Goal: Information Seeking & Learning: Learn about a topic

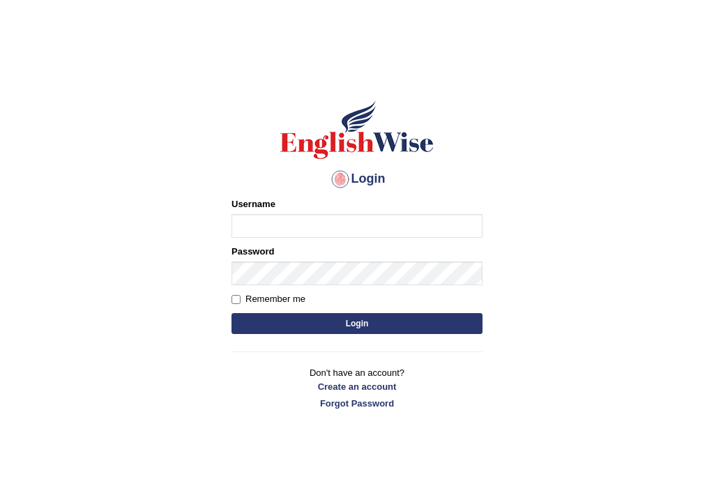
type input "ghena"
click at [307, 325] on button "Login" at bounding box center [357, 323] width 251 height 21
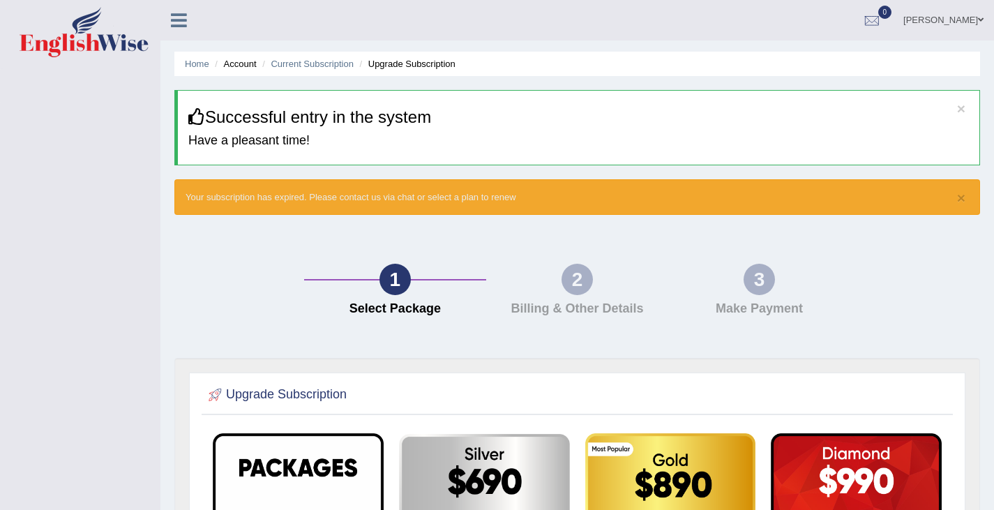
scroll to position [1, 0]
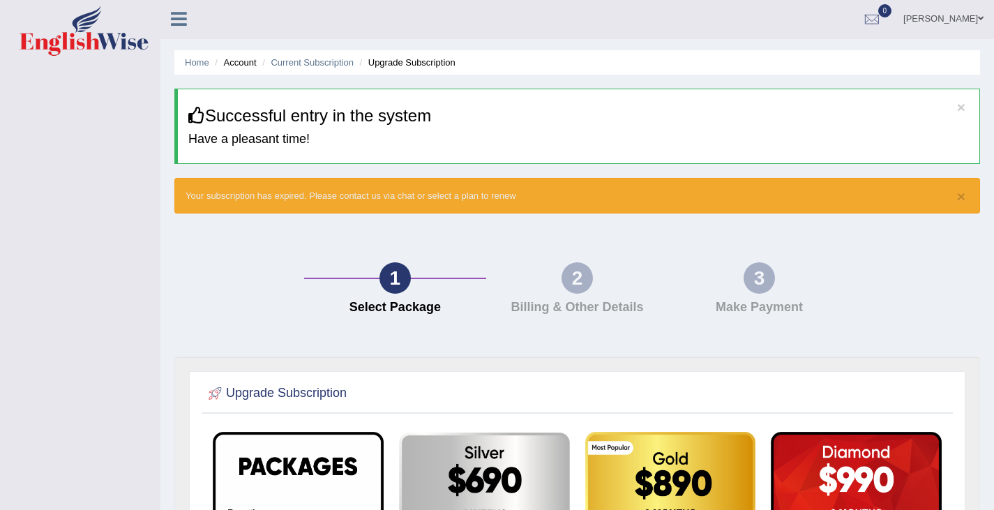
click at [181, 13] on icon at bounding box center [179, 19] width 16 height 18
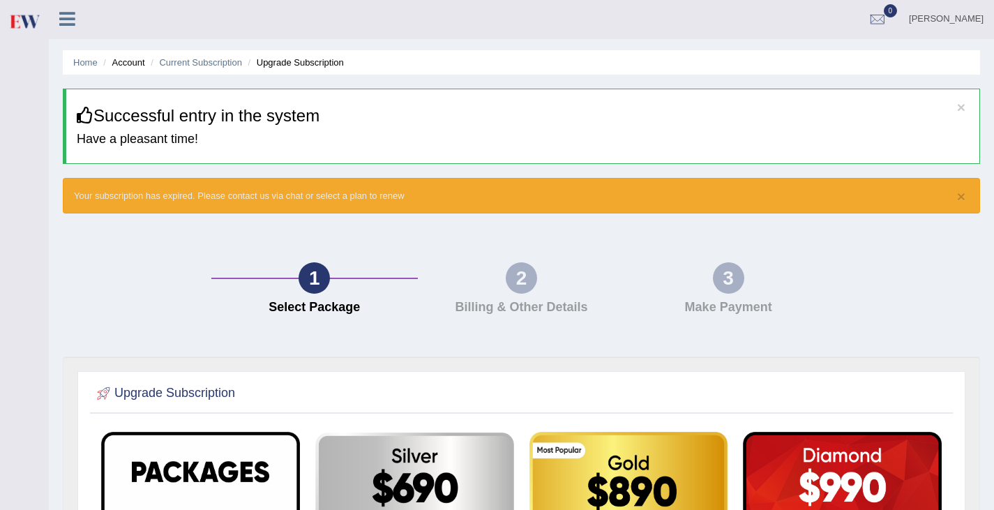
click at [70, 15] on icon at bounding box center [67, 19] width 16 height 18
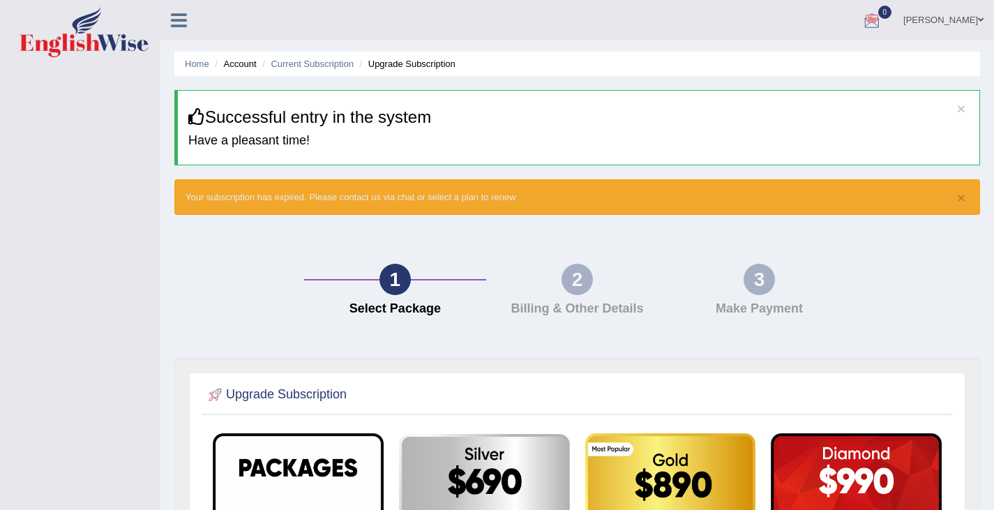
scroll to position [0, 0]
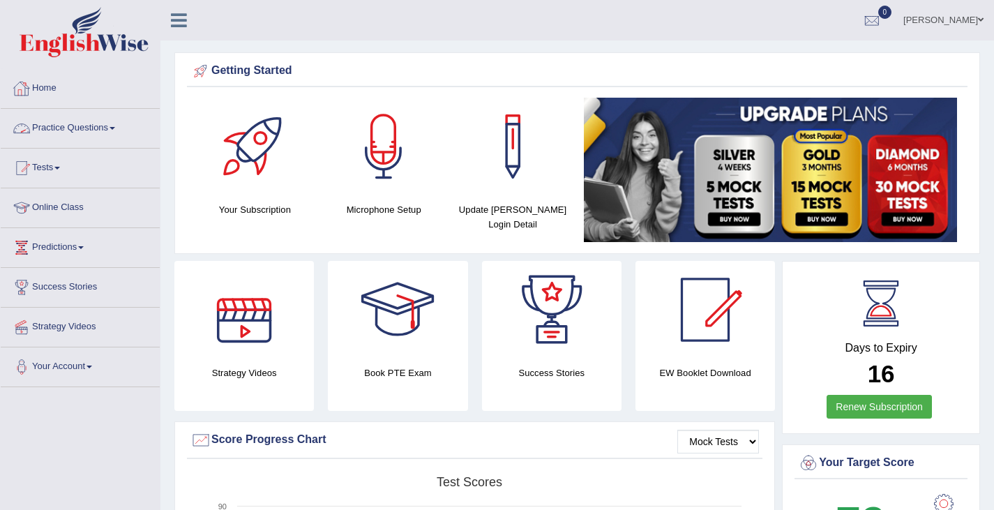
click at [86, 130] on link "Practice Questions" at bounding box center [80, 126] width 159 height 35
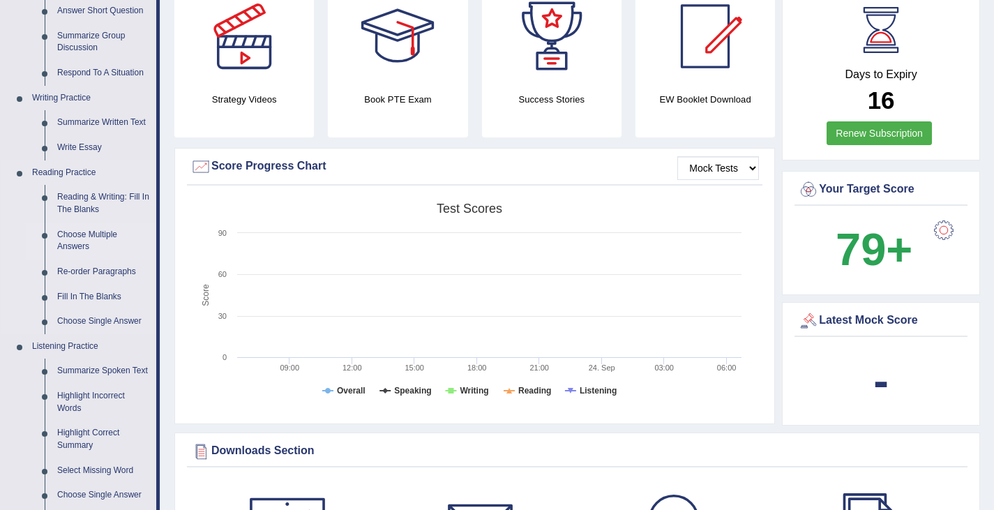
scroll to position [279, 0]
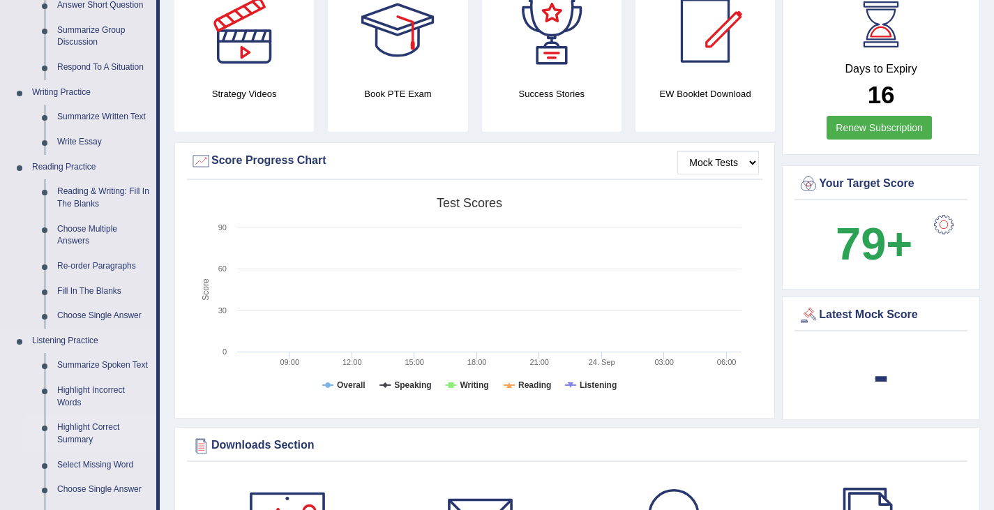
click at [84, 430] on link "Highlight Correct Summary" at bounding box center [103, 433] width 105 height 37
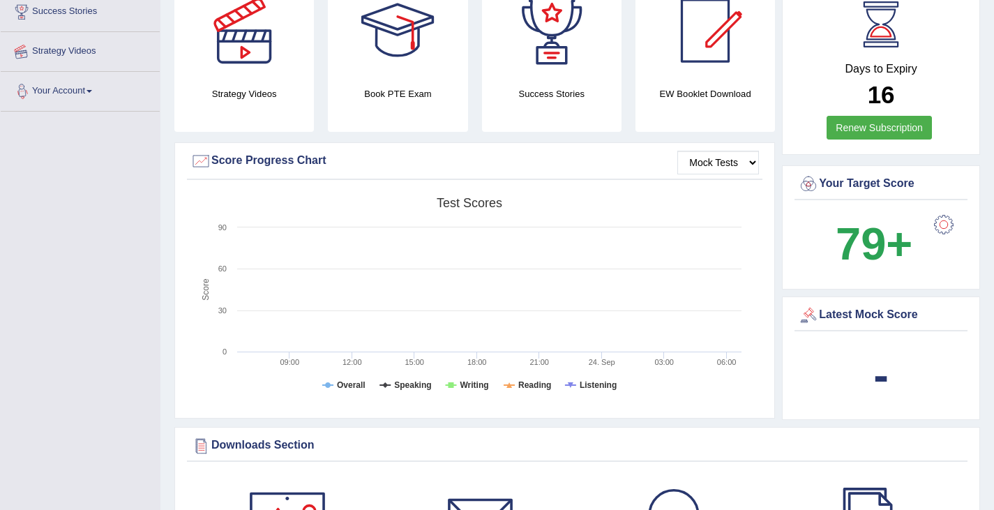
scroll to position [287, 0]
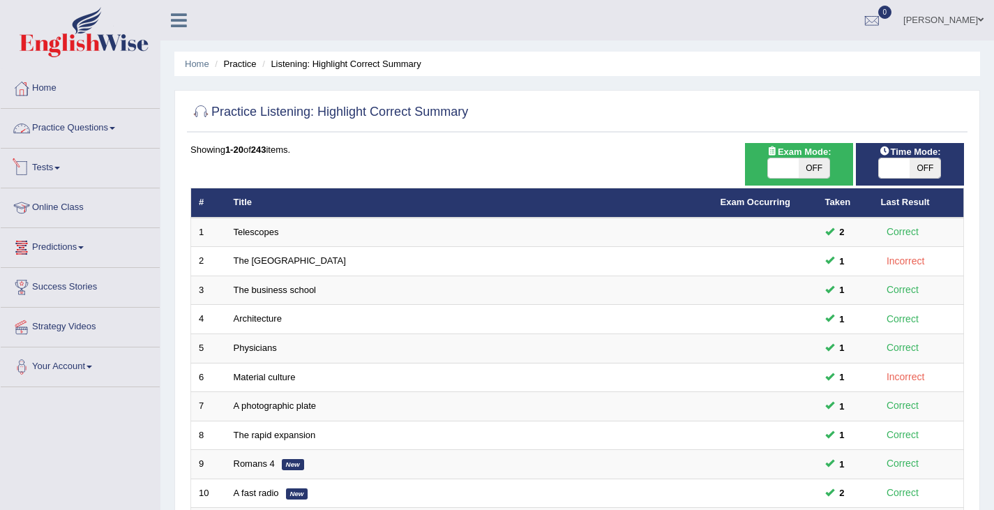
click at [63, 130] on link "Practice Questions" at bounding box center [80, 126] width 159 height 35
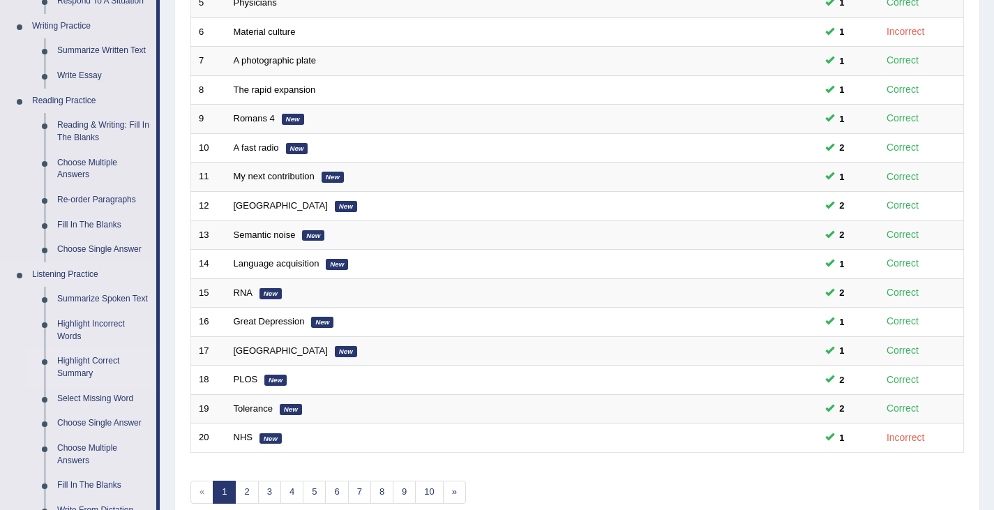
scroll to position [349, 0]
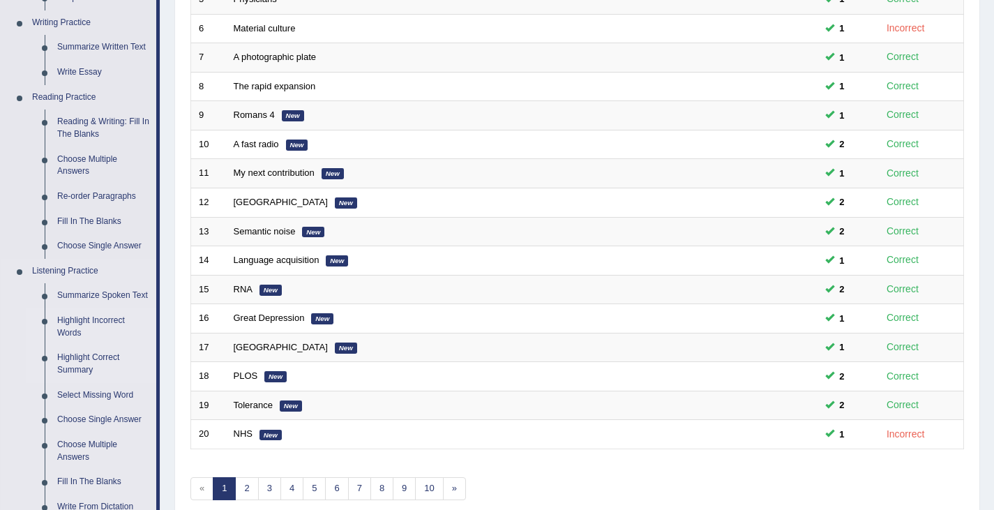
click at [71, 324] on link "Highlight Incorrect Words" at bounding box center [103, 326] width 105 height 37
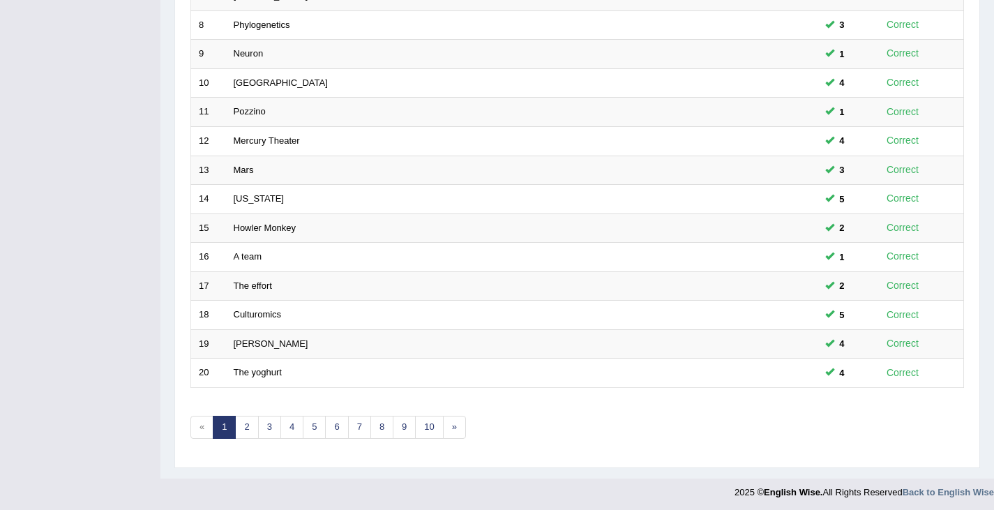
scroll to position [414, 0]
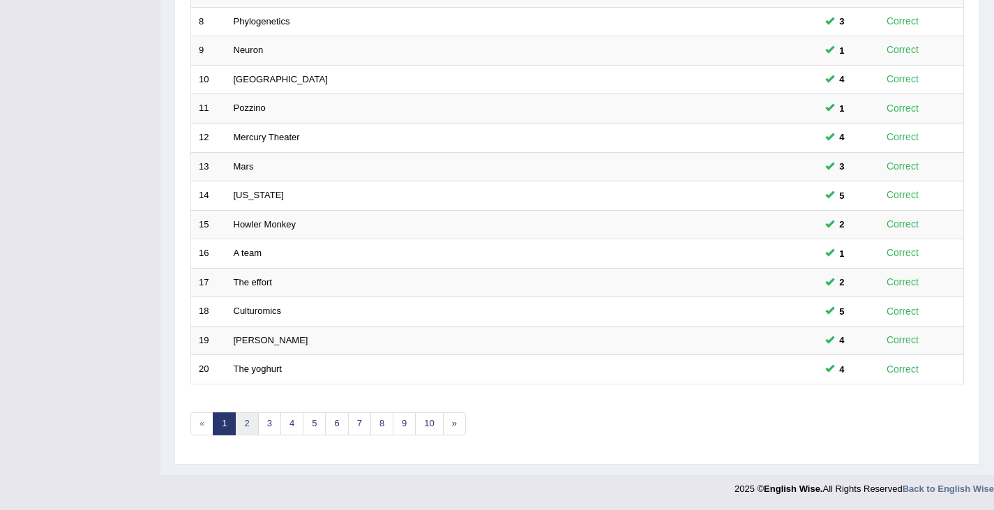
click at [251, 430] on link "2" at bounding box center [246, 423] width 23 height 23
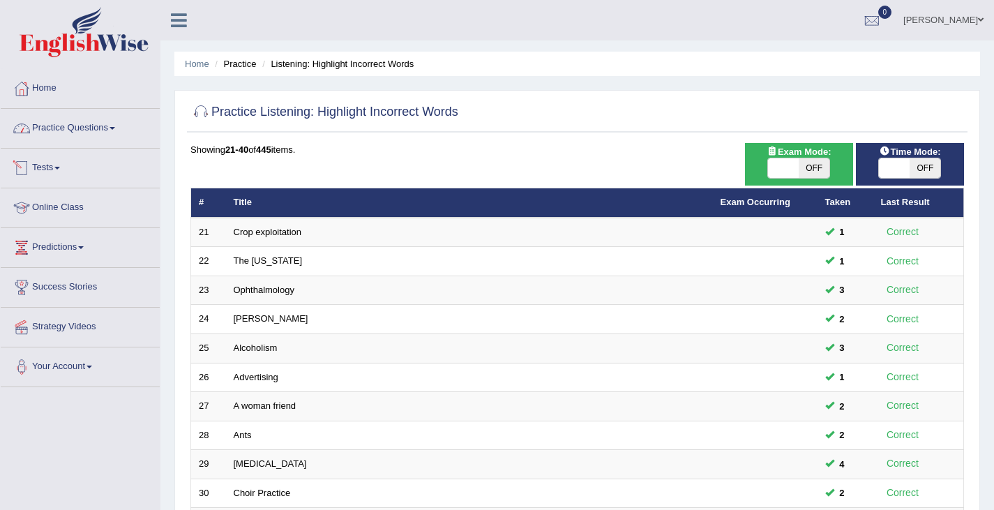
click at [74, 130] on link "Practice Questions" at bounding box center [80, 126] width 159 height 35
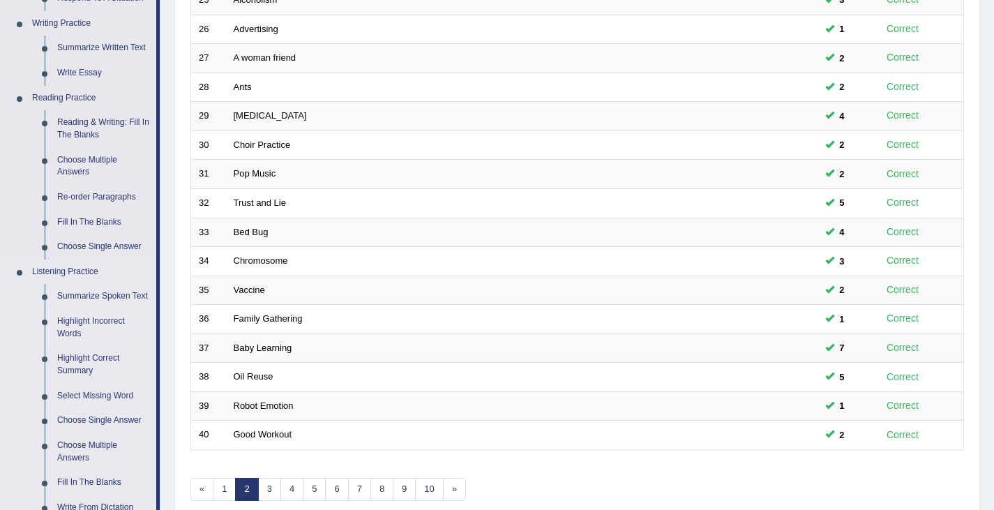
scroll to position [349, 0]
click at [92, 396] on link "Select Missing Word" at bounding box center [103, 395] width 105 height 25
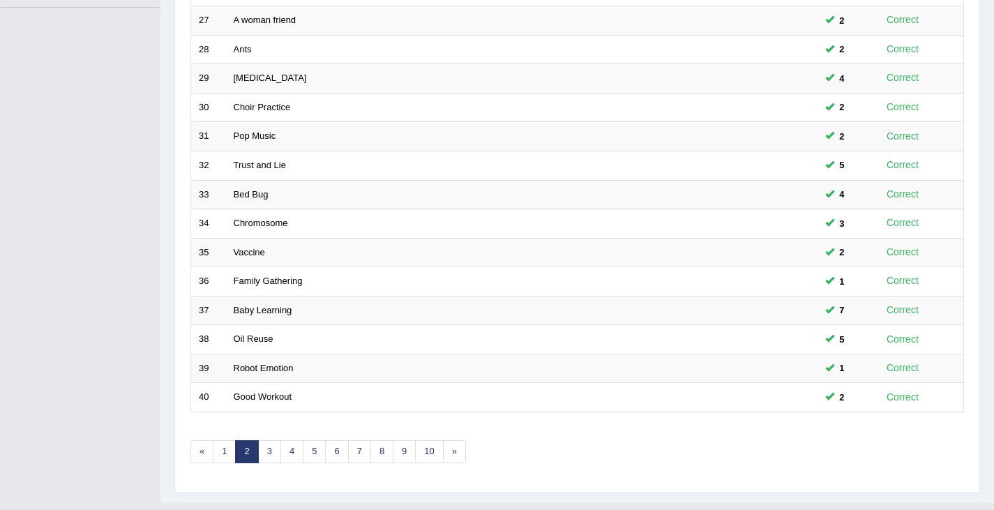
scroll to position [414, 0]
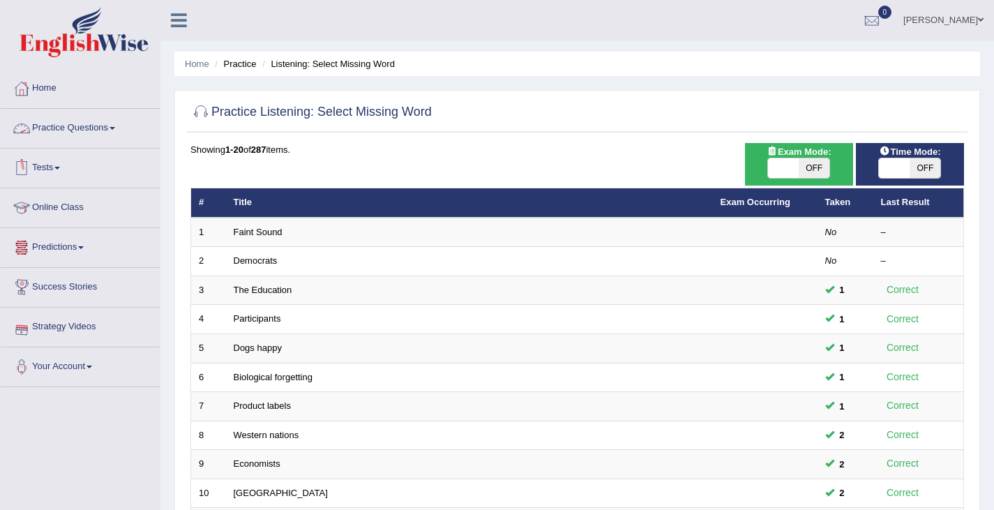
click at [82, 127] on link "Practice Questions" at bounding box center [80, 126] width 159 height 35
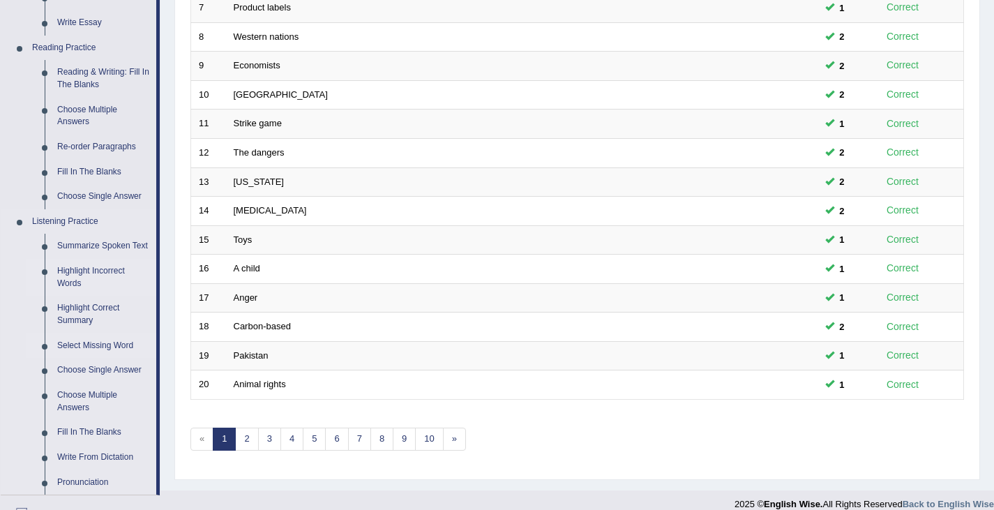
scroll to position [419, 0]
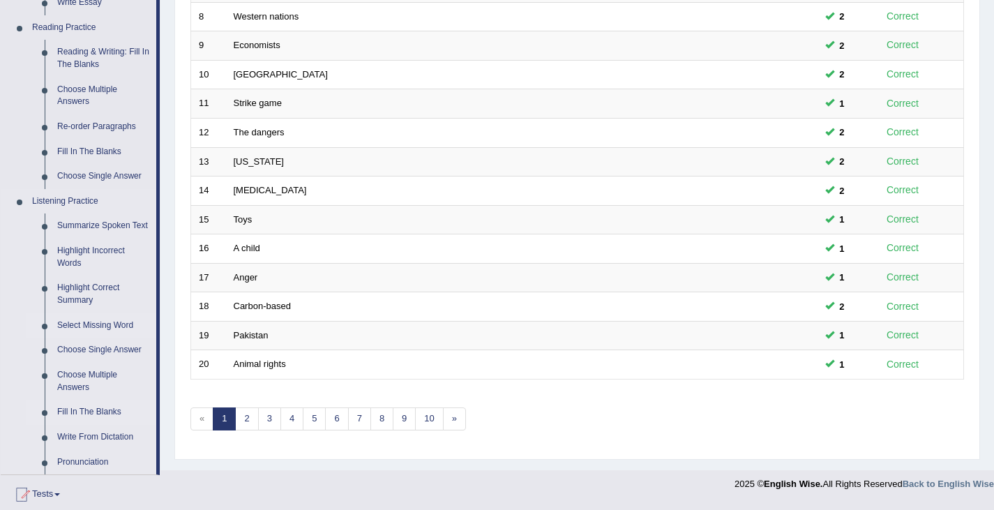
click at [86, 415] on link "Fill In The Blanks" at bounding box center [103, 412] width 105 height 25
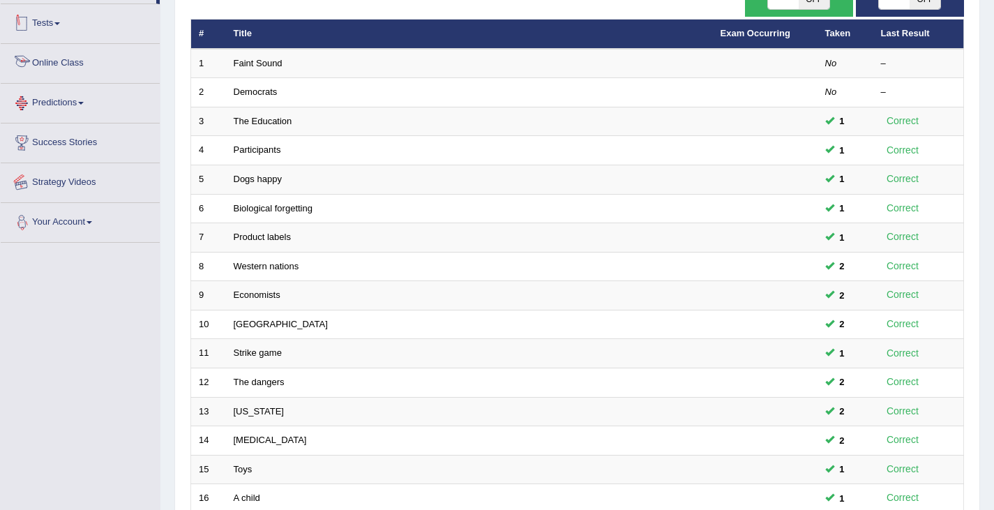
scroll to position [212, 0]
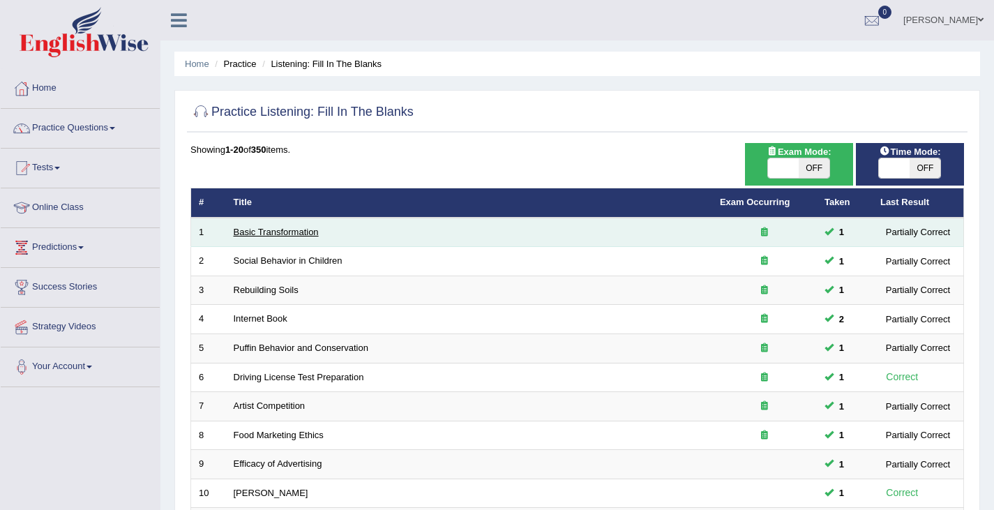
click at [285, 236] on link "Basic Transformation" at bounding box center [276, 232] width 85 height 10
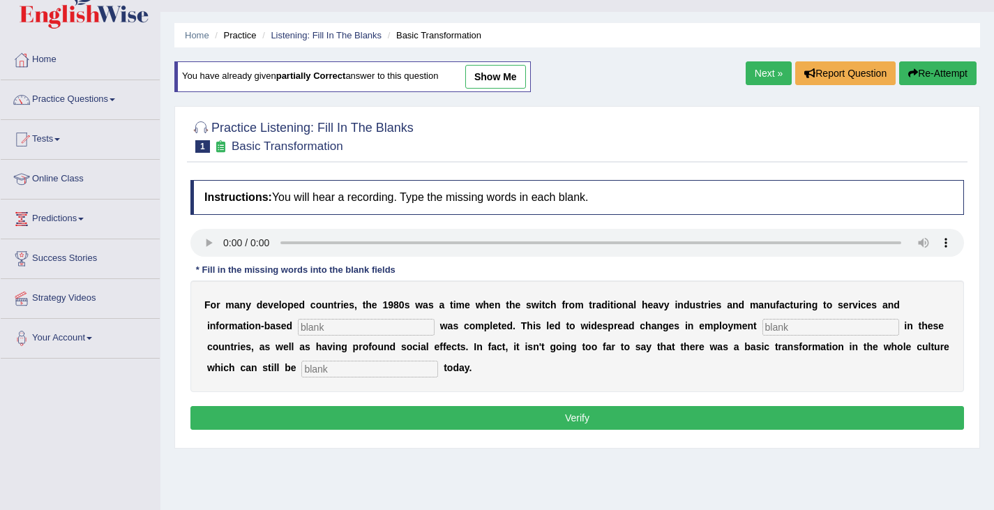
scroll to position [13, 0]
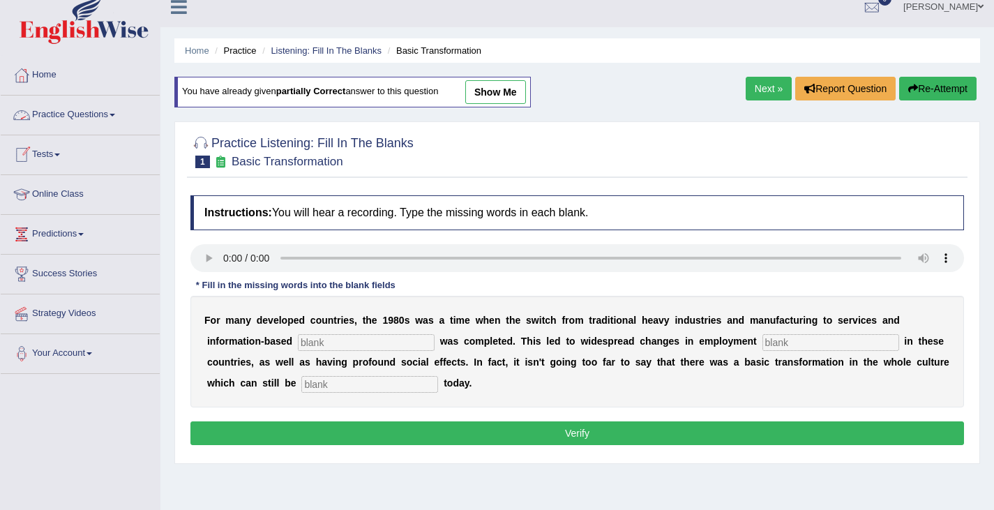
click at [110, 116] on link "Practice Questions" at bounding box center [80, 113] width 159 height 35
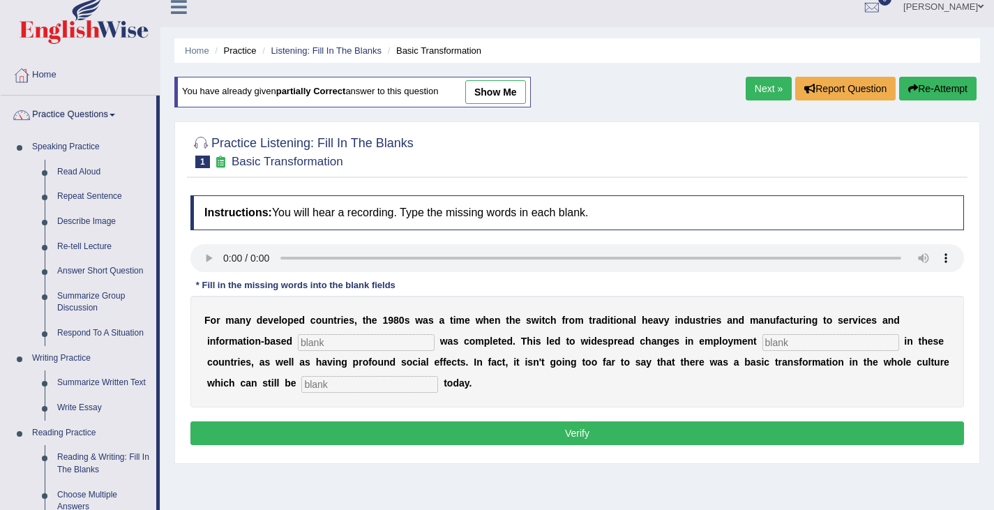
click at [520, 93] on link "show me" at bounding box center [495, 92] width 61 height 24
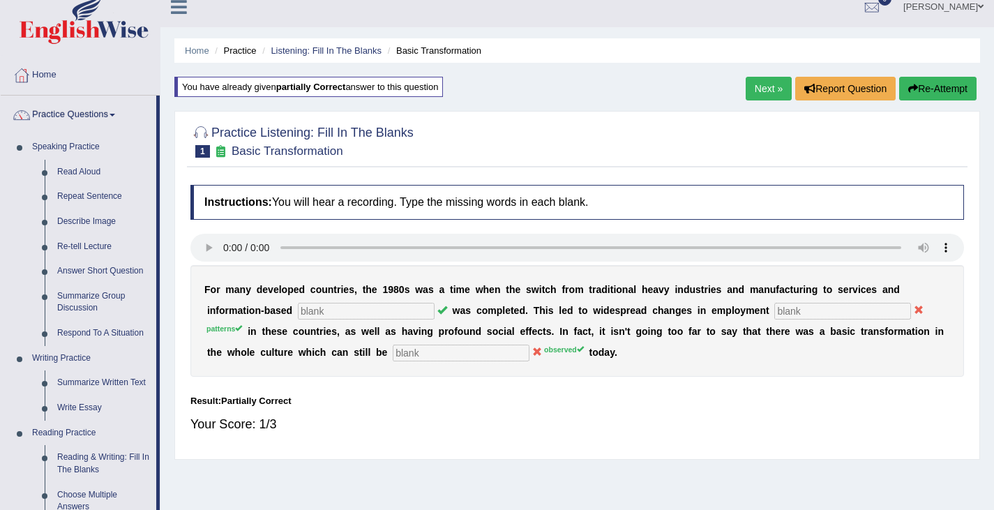
type input "enterprise"
type input "patters"
type input "absorb"
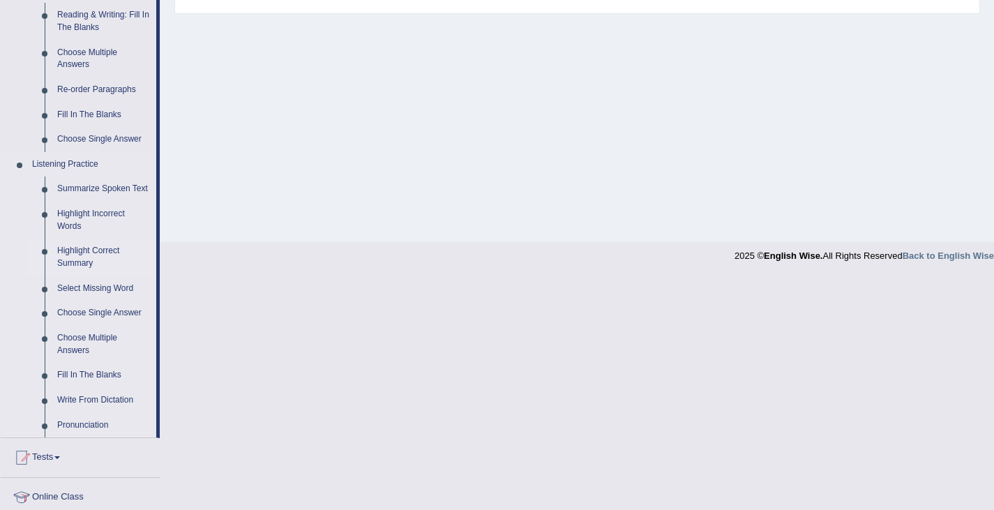
scroll to position [484, 0]
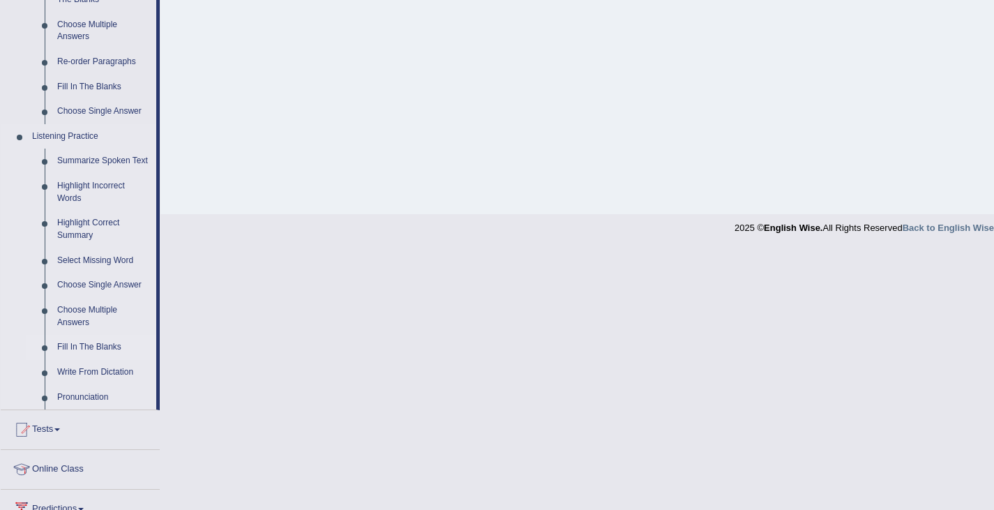
click at [91, 343] on link "Fill In The Blanks" at bounding box center [103, 347] width 105 height 25
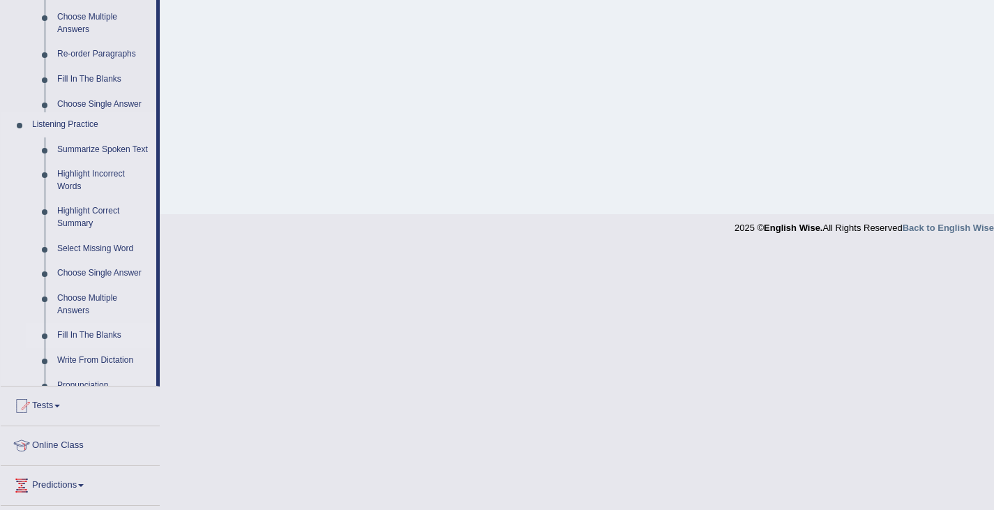
scroll to position [223, 0]
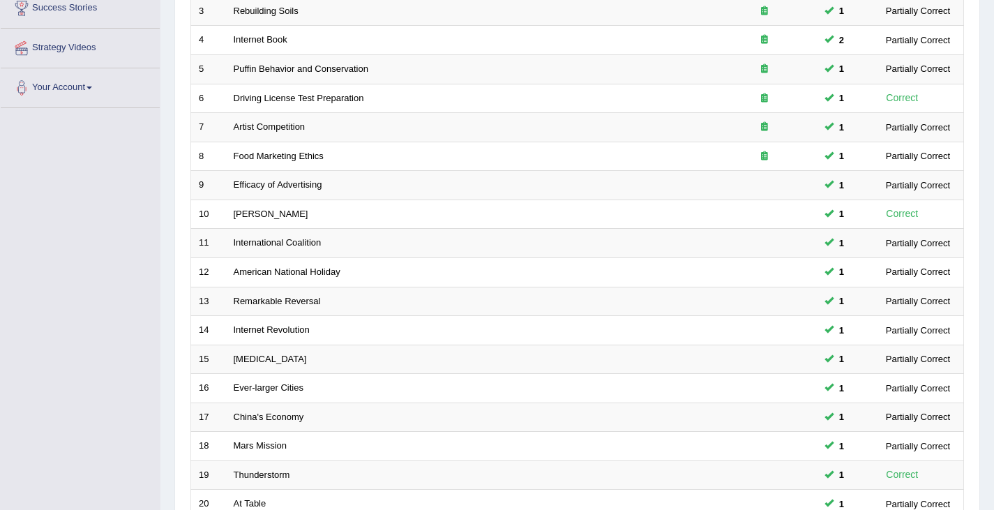
scroll to position [414, 0]
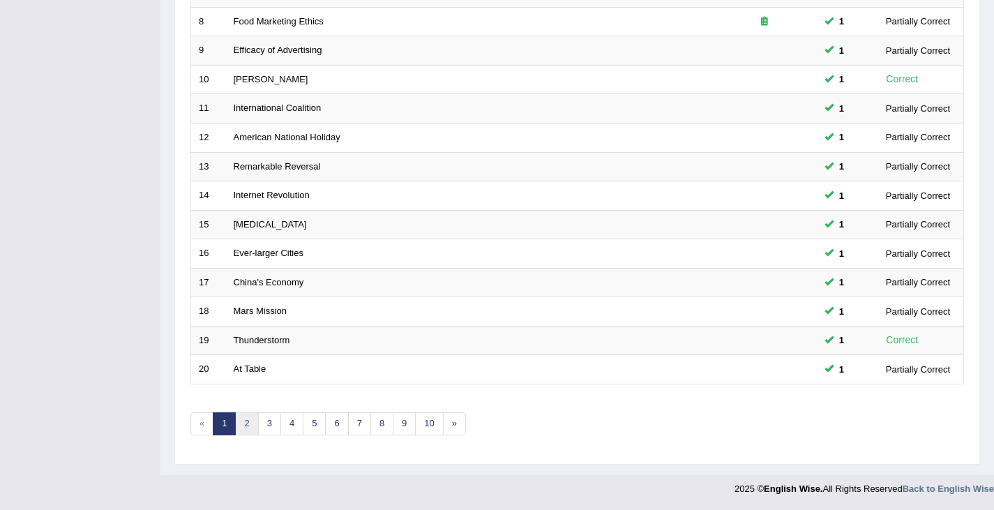
click at [249, 426] on link "2" at bounding box center [246, 423] width 23 height 23
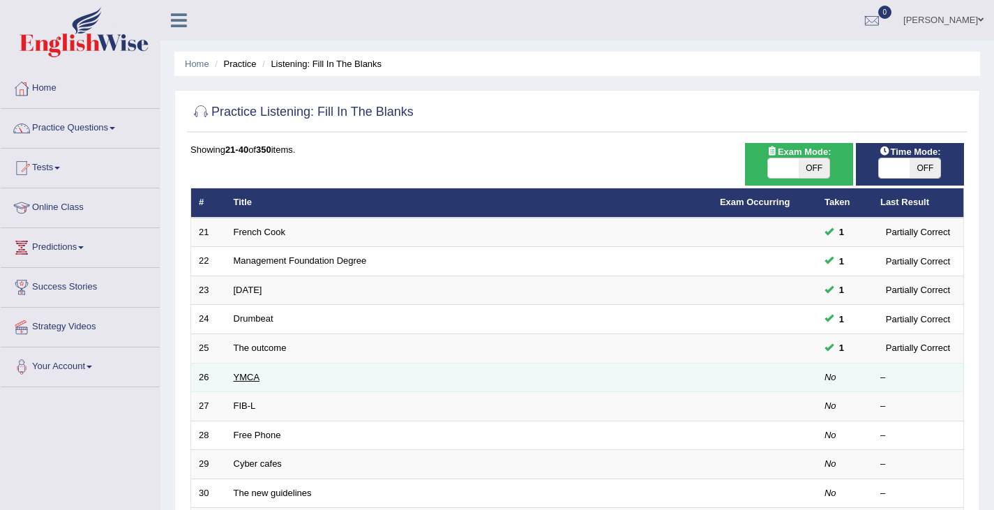
click at [246, 376] on link "YMCA" at bounding box center [247, 377] width 27 height 10
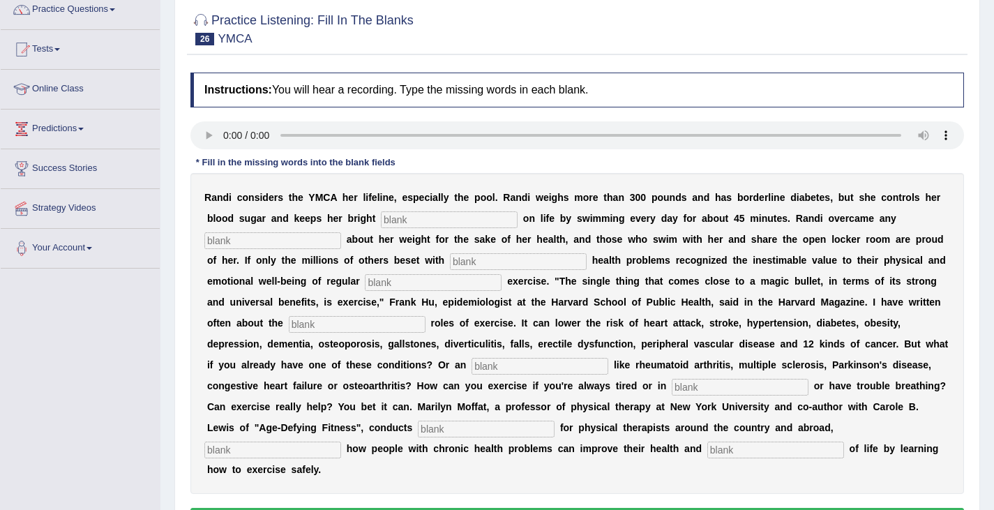
scroll to position [140, 0]
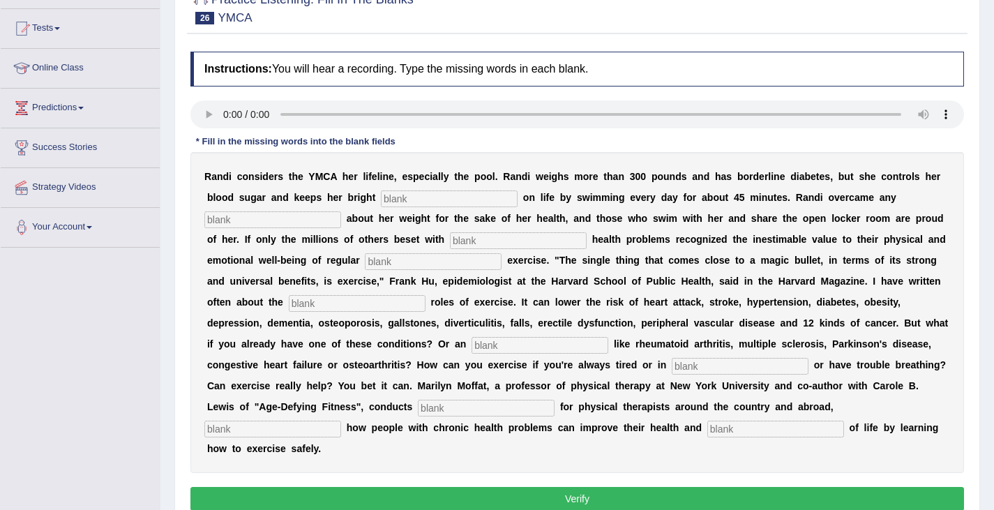
click at [432, 200] on input "text" at bounding box center [449, 198] width 137 height 17
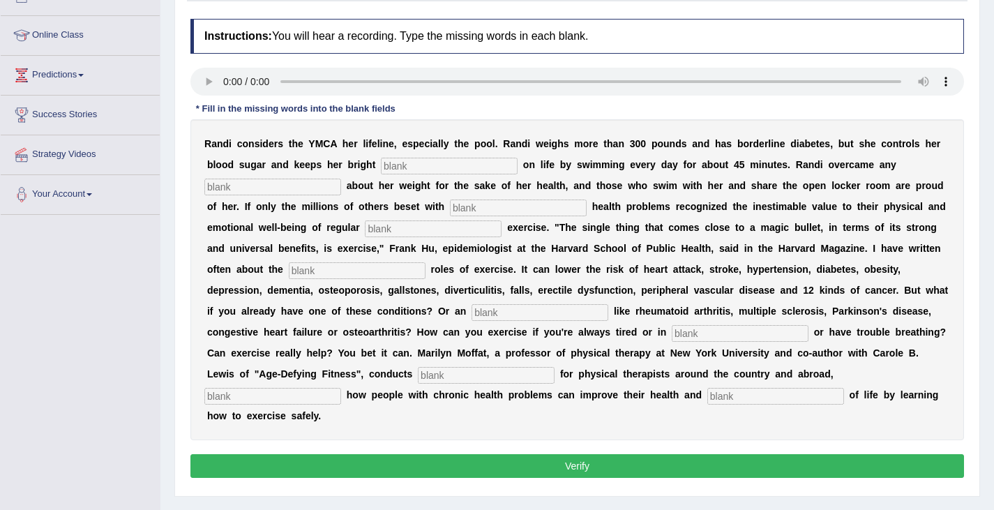
scroll to position [209, 0]
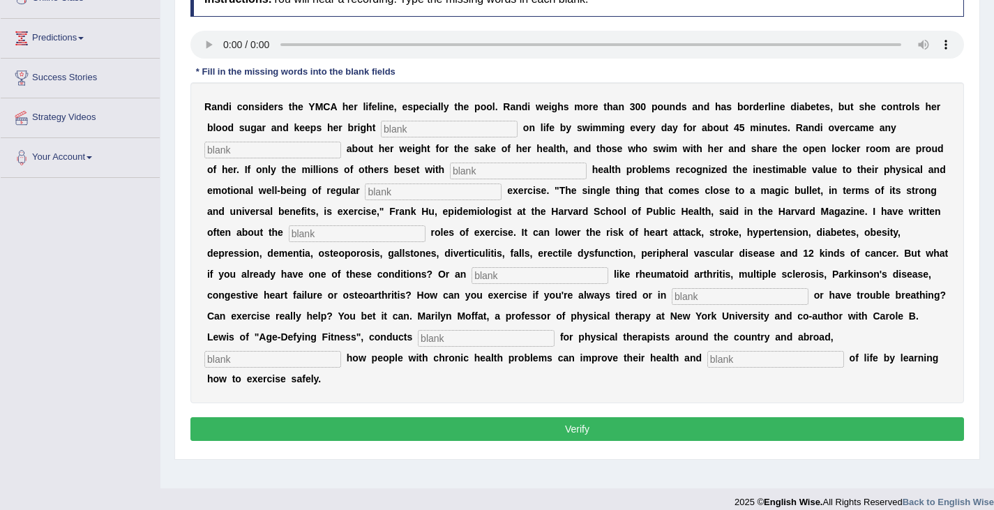
click at [403, 128] on input "text" at bounding box center [449, 129] width 137 height 17
click at [259, 143] on input "text" at bounding box center [272, 150] width 137 height 17
click at [474, 172] on input "text" at bounding box center [518, 171] width 137 height 17
drag, startPoint x: 389, startPoint y: 190, endPoint x: 398, endPoint y: 190, distance: 9.1
click at [388, 190] on input "text" at bounding box center [433, 191] width 137 height 17
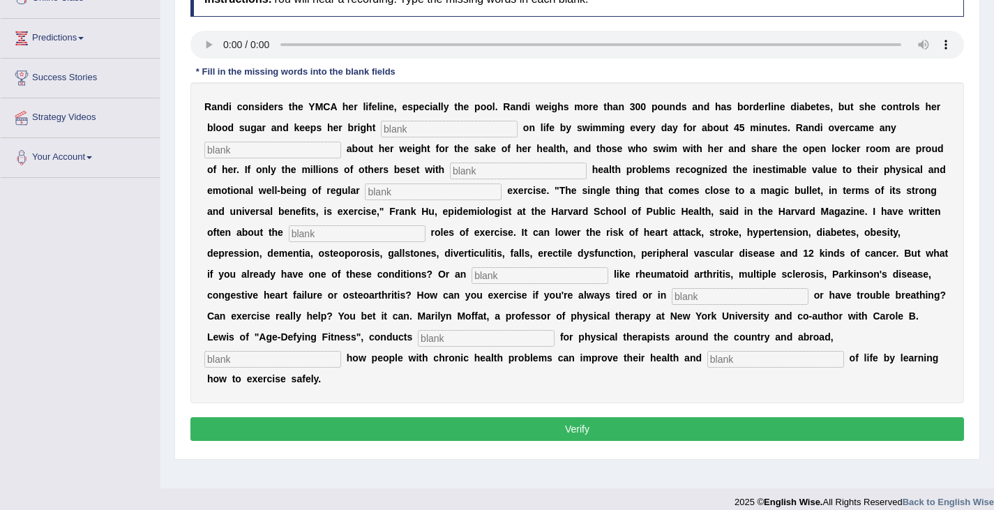
click at [305, 237] on input "text" at bounding box center [357, 233] width 137 height 17
click at [691, 296] on input "text" at bounding box center [740, 296] width 137 height 17
click at [270, 362] on input "text" at bounding box center [272, 359] width 137 height 17
click at [396, 132] on input "text" at bounding box center [449, 129] width 137 height 17
type input "outlook"
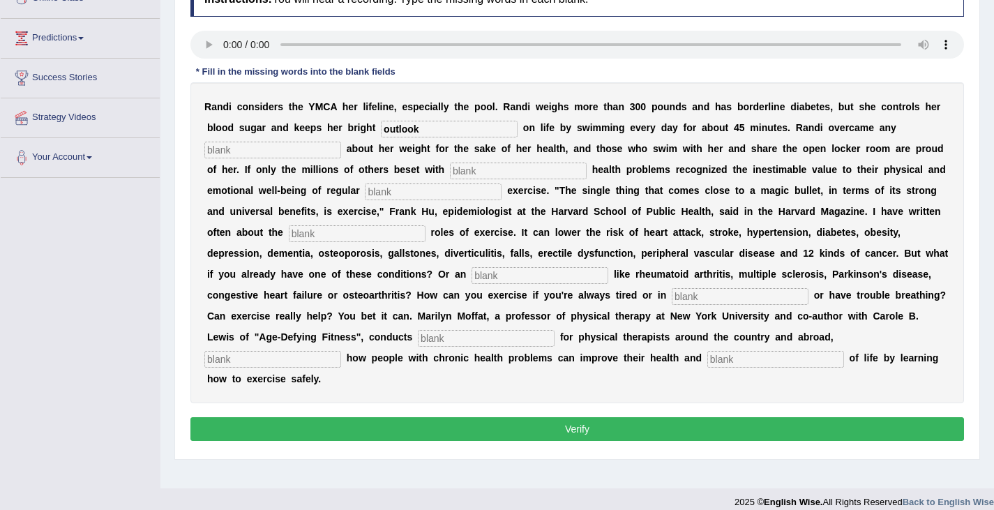
click at [292, 144] on input "text" at bounding box center [272, 150] width 137 height 17
type input "self consciousness"
click at [508, 278] on input "text" at bounding box center [540, 275] width 137 height 17
click at [437, 342] on input "text" at bounding box center [486, 338] width 137 height 17
click at [498, 176] on input "text" at bounding box center [518, 171] width 137 height 17
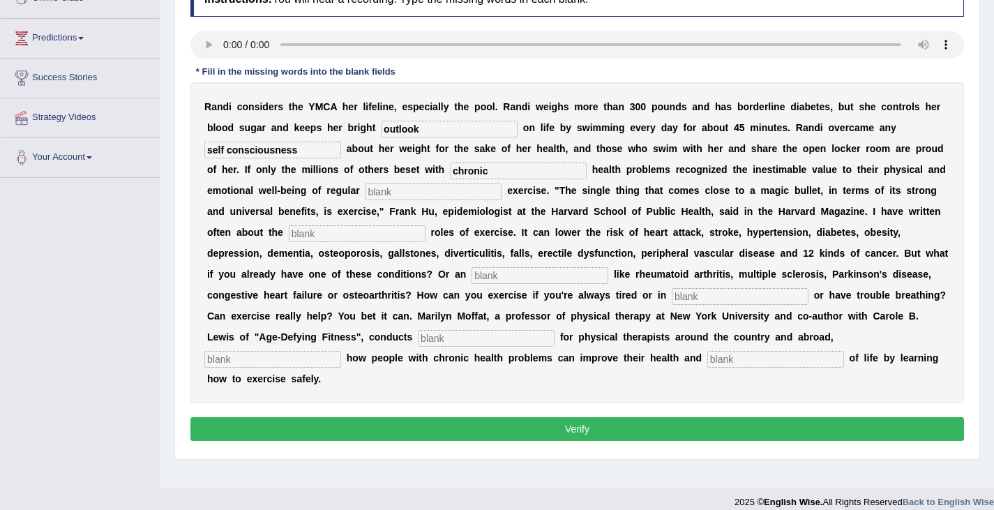
type input "chronic"
click at [414, 191] on input "text" at bounding box center [433, 191] width 137 height 17
type input "physical"
click at [347, 237] on input "text" at bounding box center [357, 233] width 137 height 17
type input "protective"
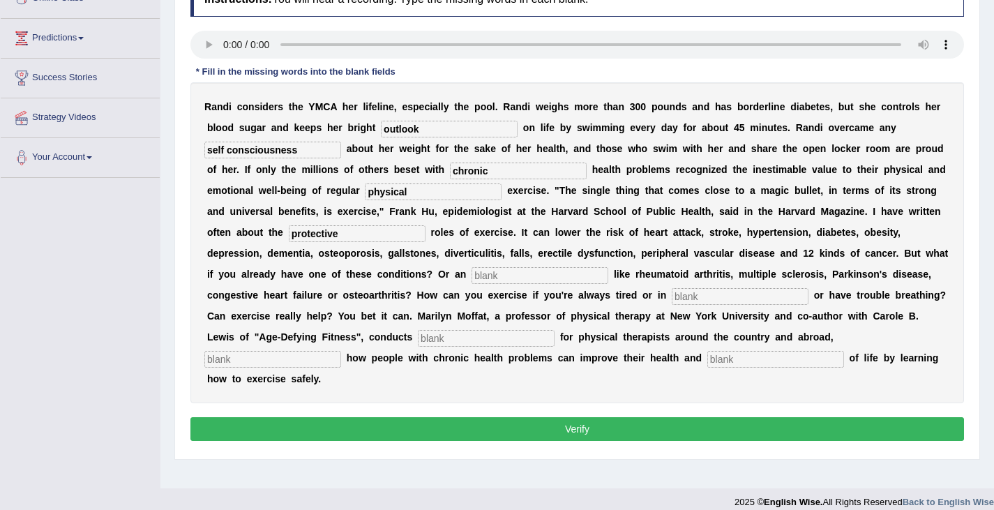
click at [519, 273] on input "text" at bounding box center [540, 275] width 137 height 17
type input "a"
type input "illment"
click at [698, 294] on input "text" at bounding box center [740, 296] width 137 height 17
type input "pain"
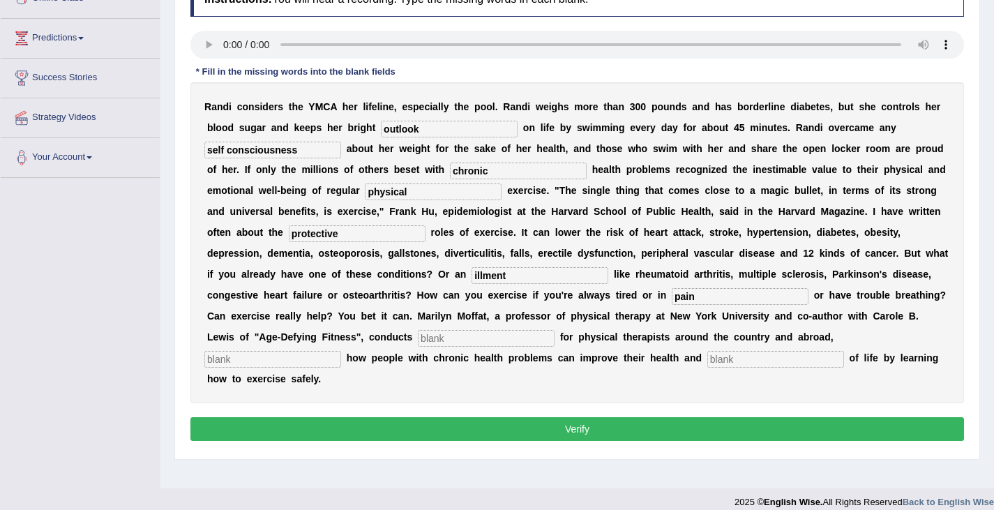
click at [474, 346] on input "text" at bounding box center [486, 338] width 137 height 17
type input "fitness"
click at [271, 357] on input "text" at bounding box center [272, 359] width 137 height 17
type input "workshop"
click at [737, 353] on input "text" at bounding box center [775, 359] width 137 height 17
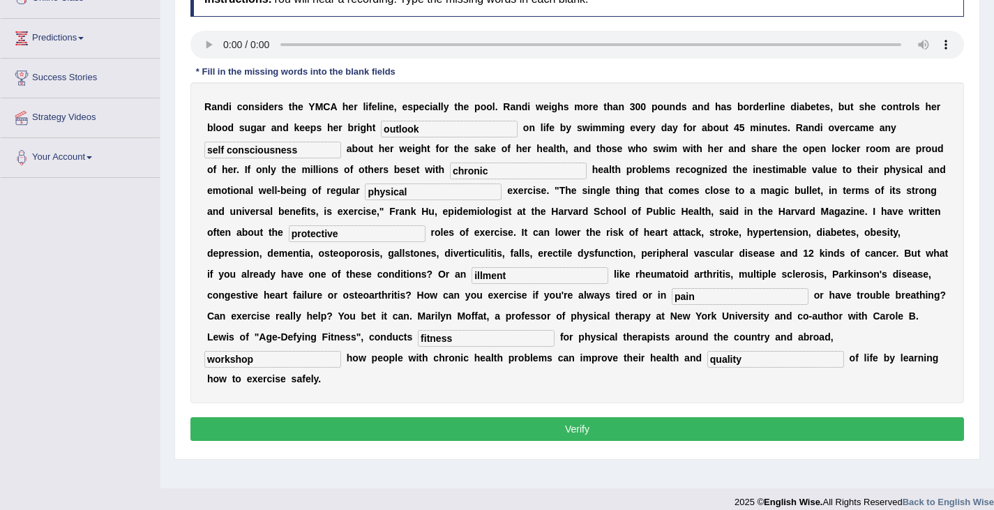
type input "quality"
drag, startPoint x: 517, startPoint y: 272, endPoint x: 344, endPoint y: 291, distance: 174.1
click at [344, 291] on div "R a n d i c o n s i d e r s t h e Y M C A h e r l i f e l i n e , e s p e c i a…" at bounding box center [577, 242] width 774 height 321
type input "ailment"
click at [575, 430] on button "Verify" at bounding box center [577, 429] width 774 height 24
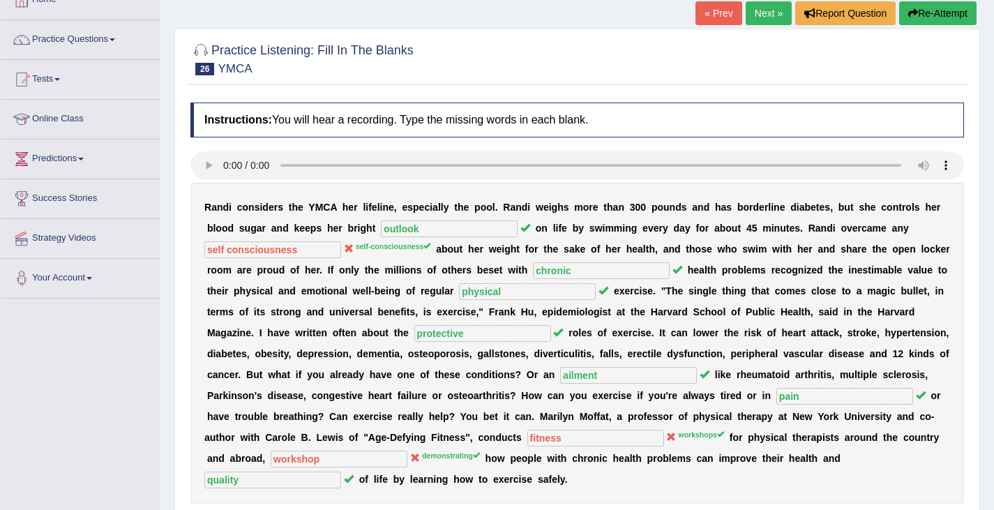
scroll to position [0, 0]
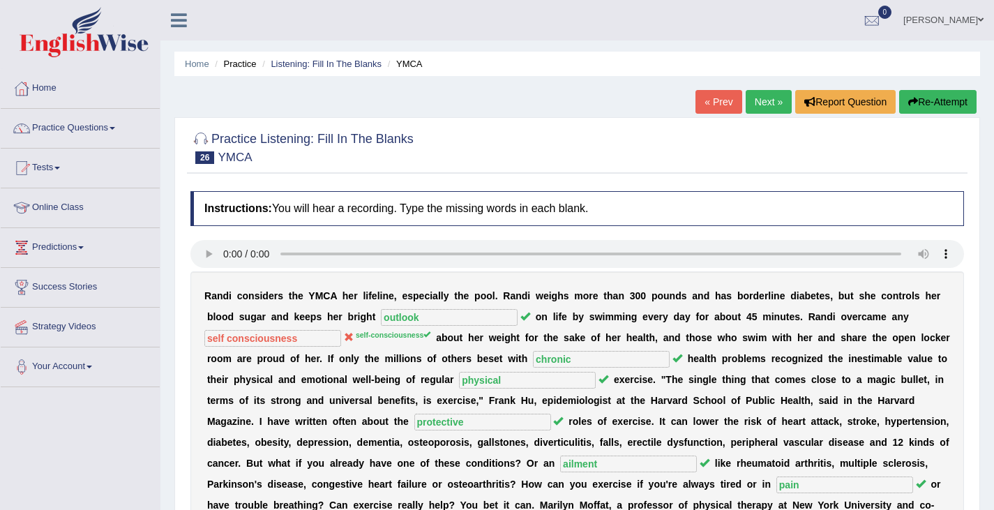
click at [763, 102] on link "Next »" at bounding box center [769, 102] width 46 height 24
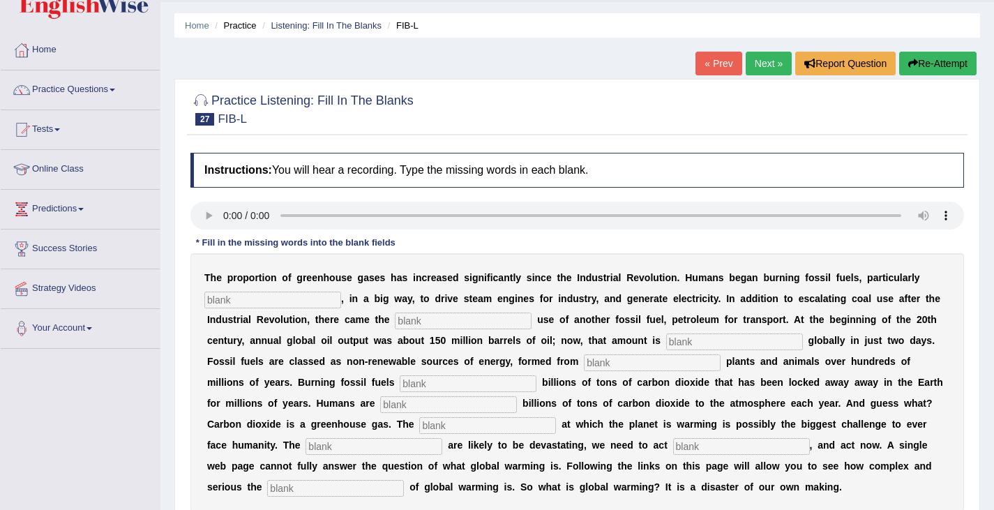
scroll to position [140, 0]
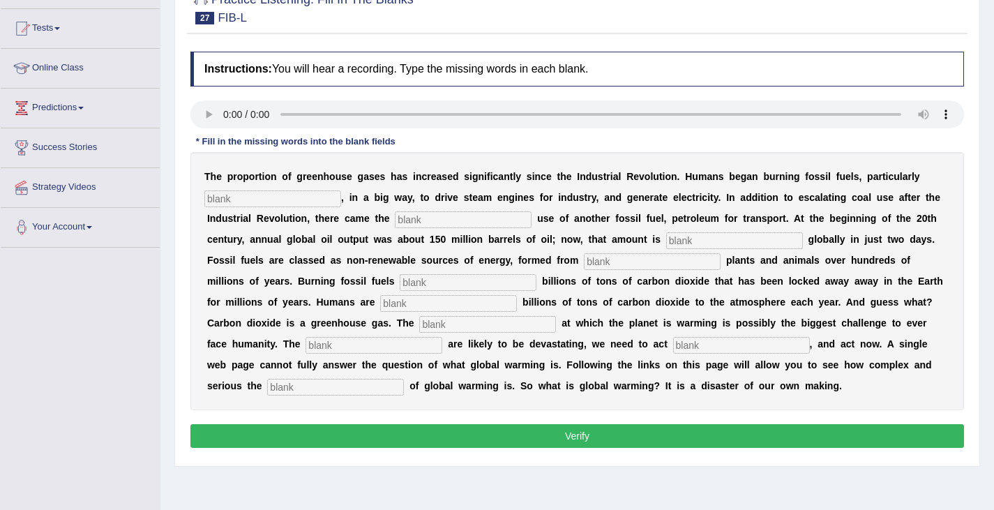
click at [232, 196] on input "text" at bounding box center [272, 198] width 137 height 17
click at [694, 389] on b "a" at bounding box center [694, 385] width 6 height 11
click at [253, 206] on input "text" at bounding box center [272, 198] width 137 height 17
type input "coal"
click at [449, 220] on input "text" at bounding box center [463, 219] width 137 height 17
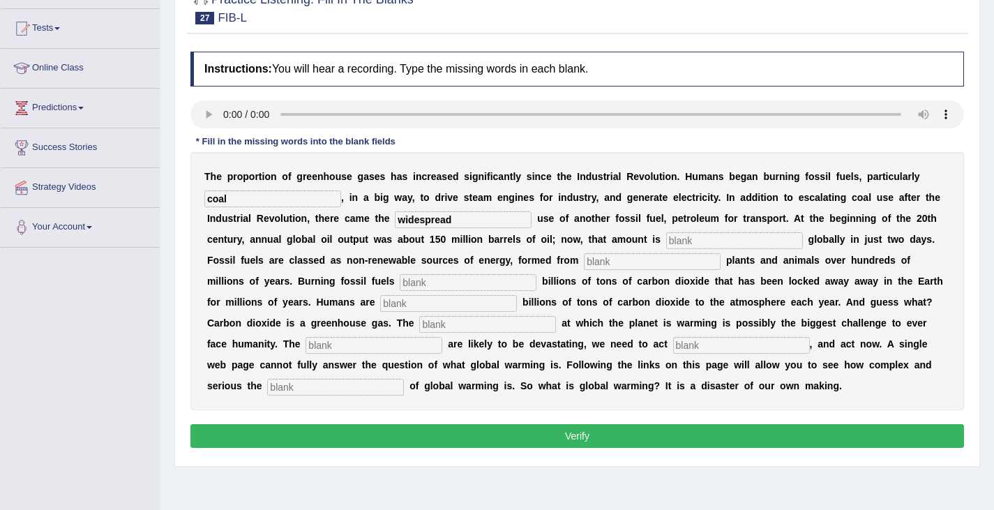
type input "widespread"
click at [702, 246] on input "text" at bounding box center [734, 240] width 137 height 17
type input "extracted"
click at [619, 264] on input "text" at bounding box center [652, 261] width 137 height 17
type input "releases"
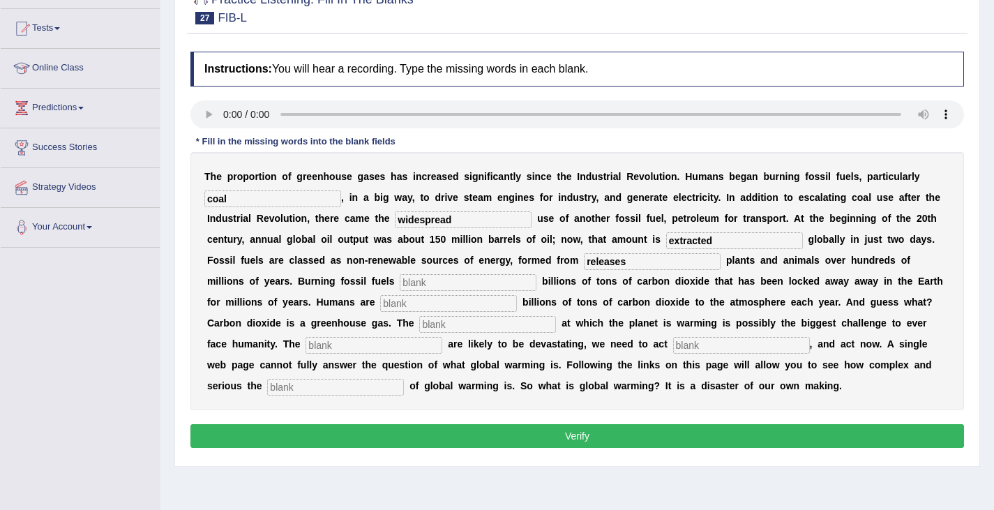
click at [426, 276] on input "text" at bounding box center [468, 282] width 137 height 17
type input "adding"
click at [416, 308] on input "text" at bounding box center [448, 303] width 137 height 17
type input "impact"
click at [467, 331] on input "text" at bounding box center [487, 324] width 137 height 17
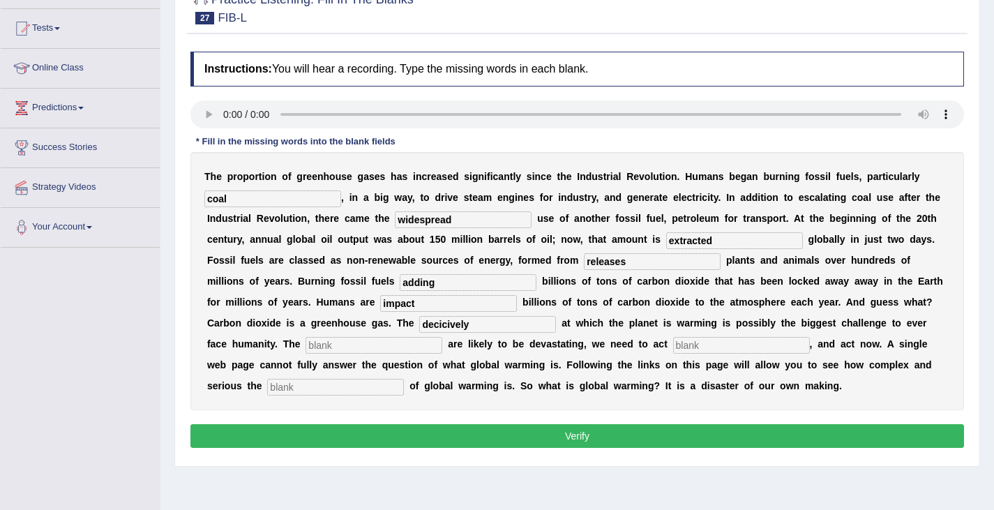
type input "decicively"
click at [306, 393] on input "text" at bounding box center [335, 387] width 137 height 17
type input "o"
type input "issue"
click at [685, 222] on b "t" at bounding box center [685, 218] width 3 height 11
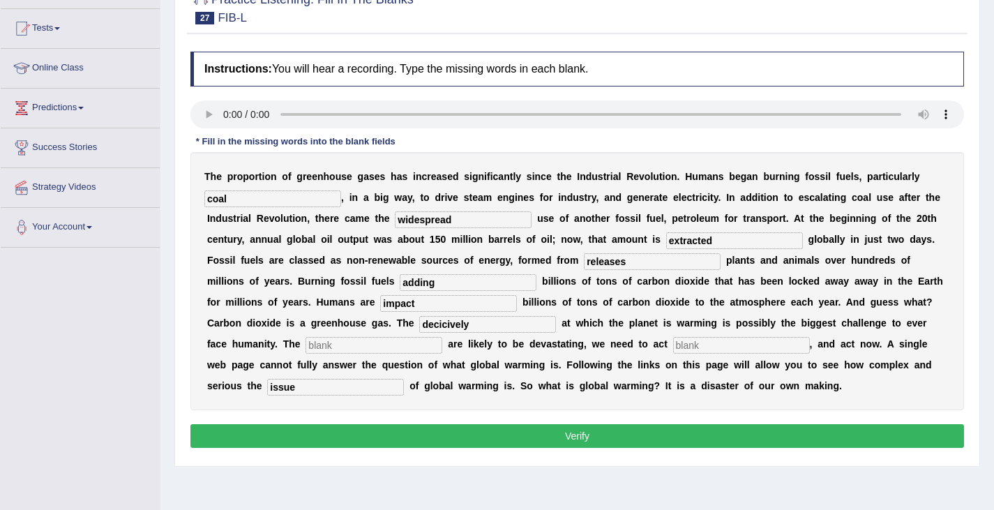
click at [753, 214] on b "a" at bounding box center [753, 218] width 6 height 11
click at [649, 257] on input "releases" at bounding box center [652, 261] width 137 height 17
click at [710, 349] on input "text" at bounding box center [741, 345] width 137 height 17
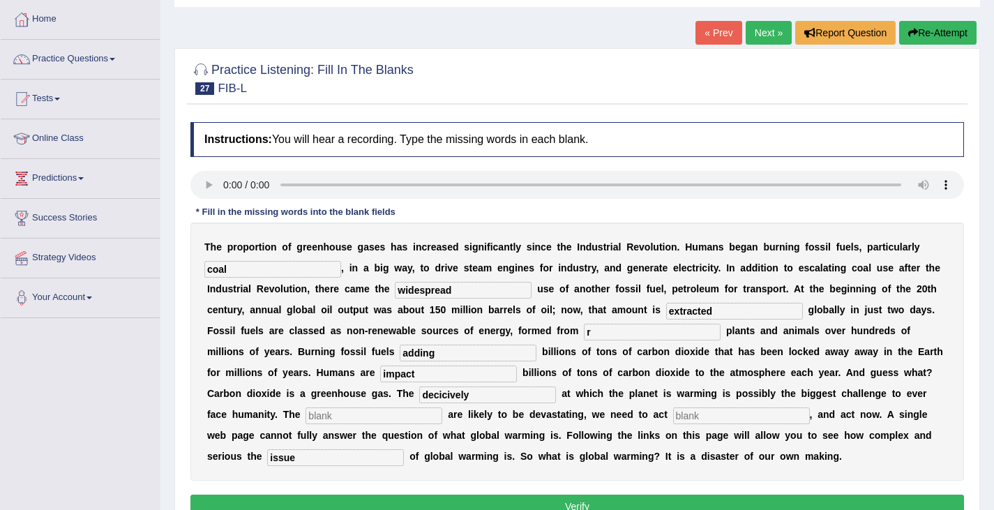
scroll to position [223, 0]
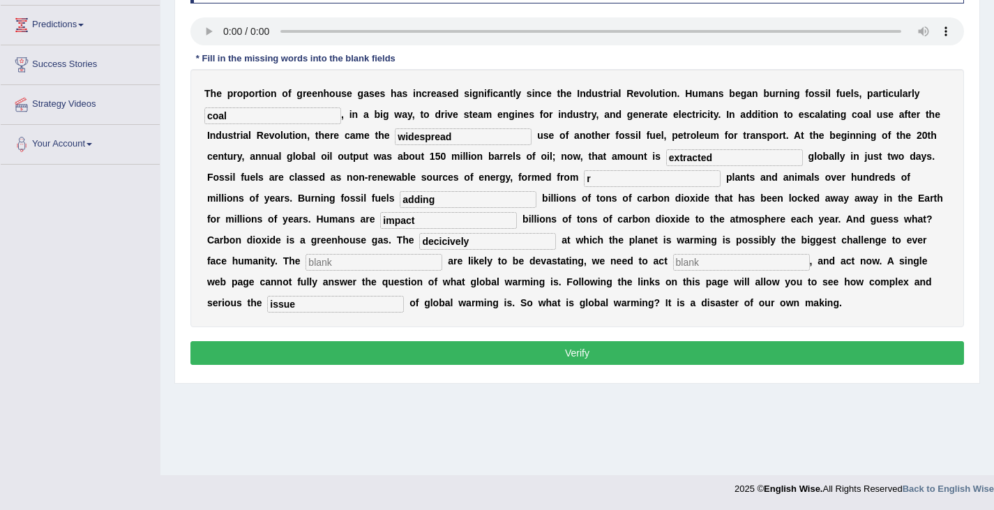
click at [643, 352] on button "Verify" at bounding box center [577, 353] width 774 height 24
click at [40, 205] on div "Toggle navigation Home Practice Questions Speaking Practice Read Aloud Repeat S…" at bounding box center [497, 140] width 994 height 726
click at [53, 204] on div "Toggle navigation Home Practice Questions Speaking Practice Read Aloud Repeat S…" at bounding box center [497, 140] width 994 height 726
click at [608, 187] on input "r" at bounding box center [652, 178] width 137 height 17
type input "releases"
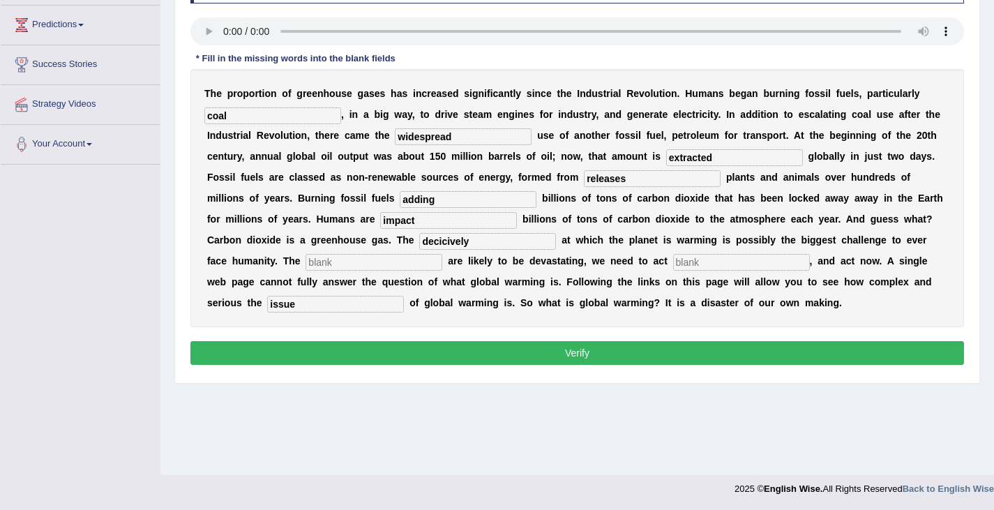
click at [707, 263] on input "text" at bounding box center [741, 262] width 137 height 17
click at [497, 244] on input "decicively" at bounding box center [487, 241] width 137 height 17
type input "d"
click at [691, 263] on input "text" at bounding box center [741, 262] width 137 height 17
type input "decicively"
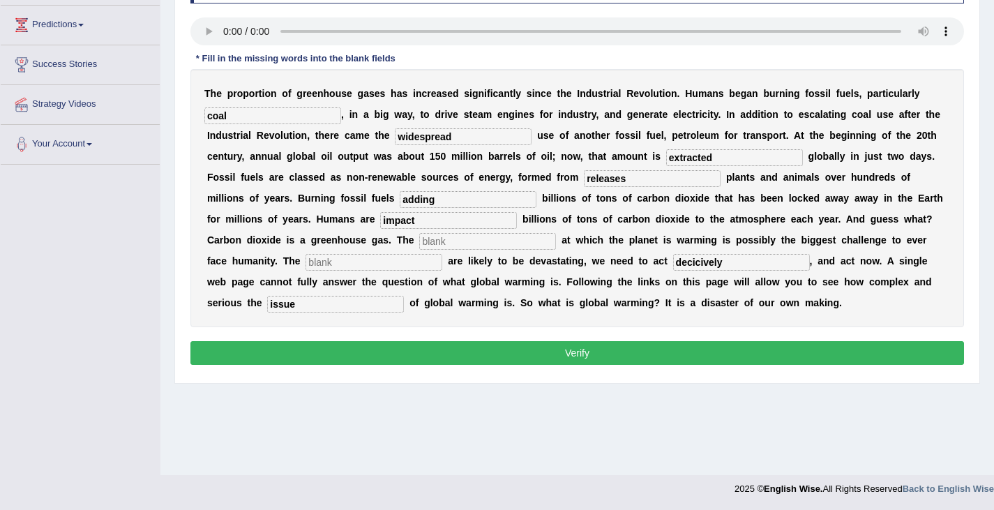
click at [487, 243] on input "text" at bounding box center [487, 241] width 137 height 17
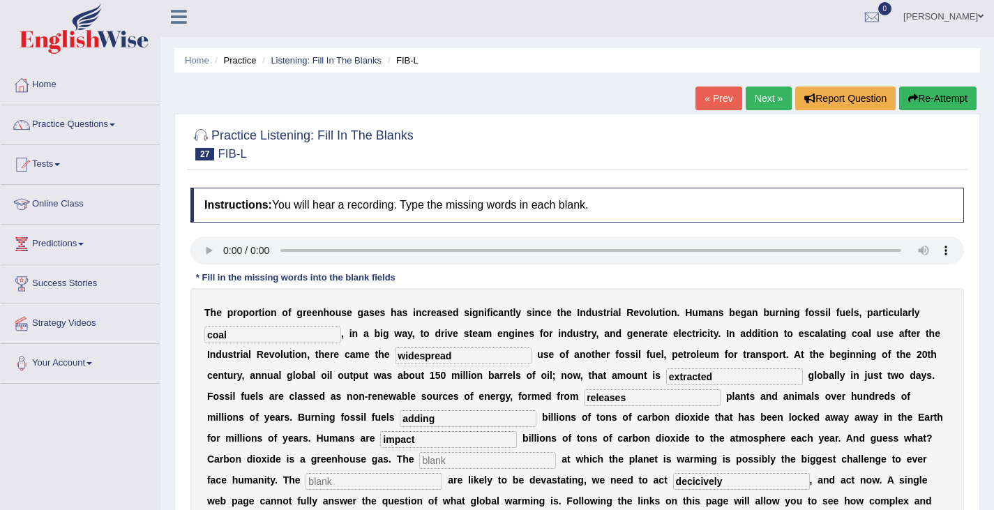
scroll to position [0, 0]
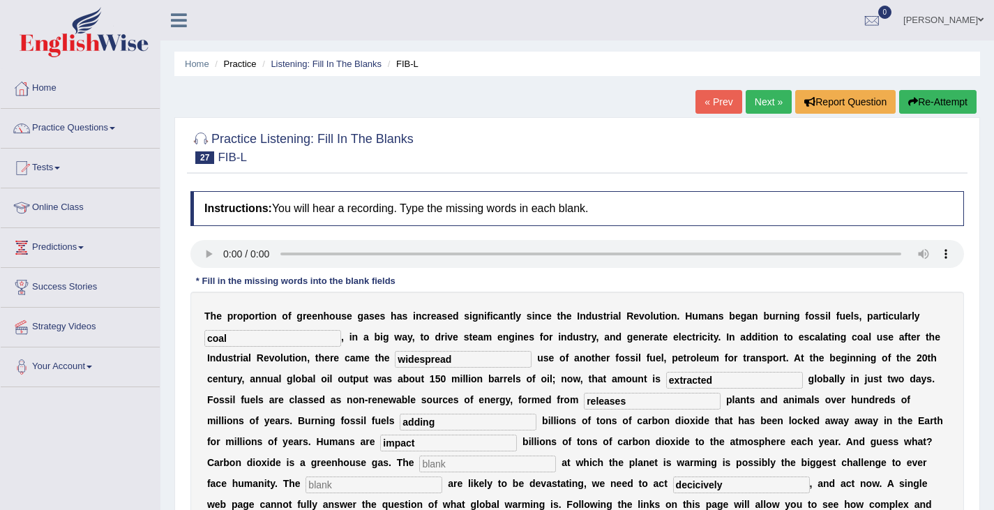
click at [770, 99] on link "Next »" at bounding box center [769, 102] width 46 height 24
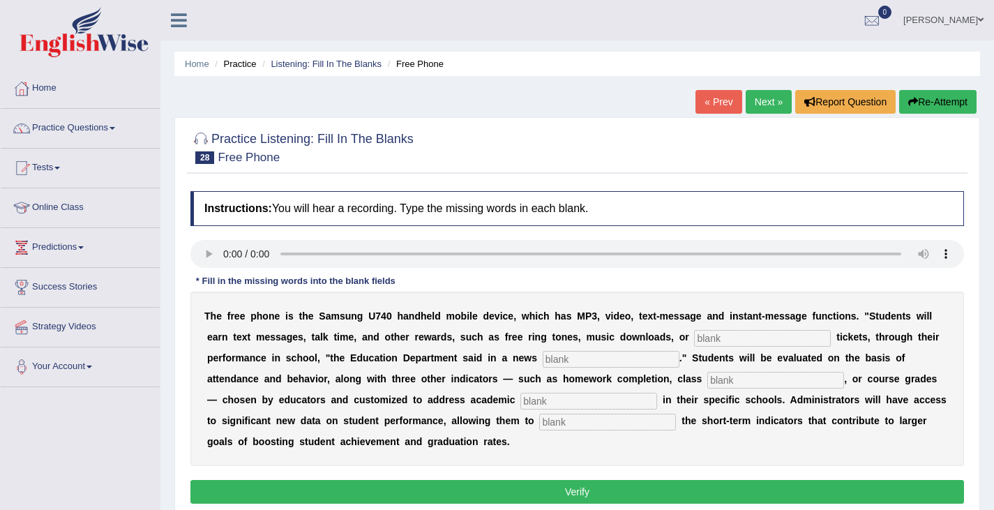
click at [721, 336] on input "text" at bounding box center [762, 338] width 137 height 17
type input "event"
click at [575, 362] on input "text" at bounding box center [611, 359] width 137 height 17
type input "release"
click at [726, 384] on input "text" at bounding box center [775, 380] width 137 height 17
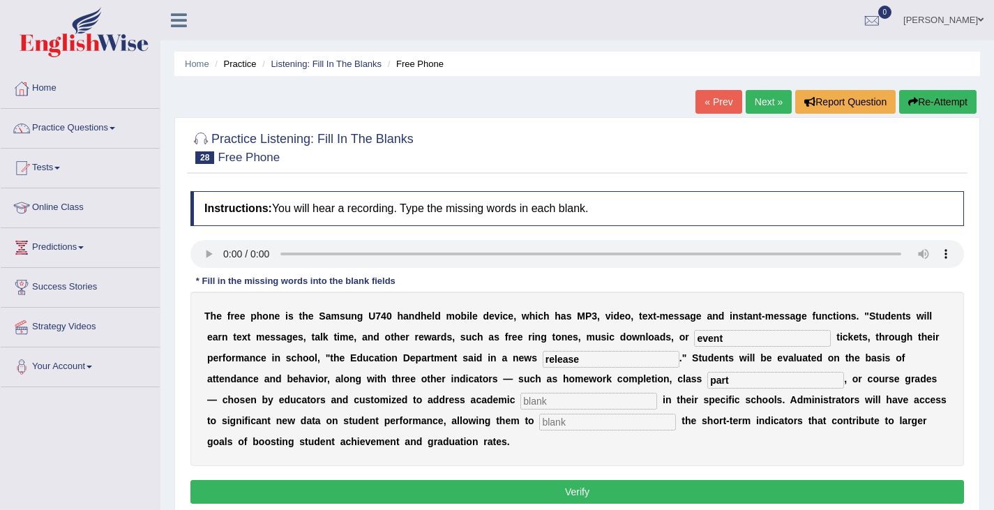
type input "part"
click at [553, 405] on input "text" at bounding box center [588, 401] width 137 height 17
type input "prioritirs"
click at [574, 425] on input "text" at bounding box center [607, 422] width 137 height 17
type input "tract"
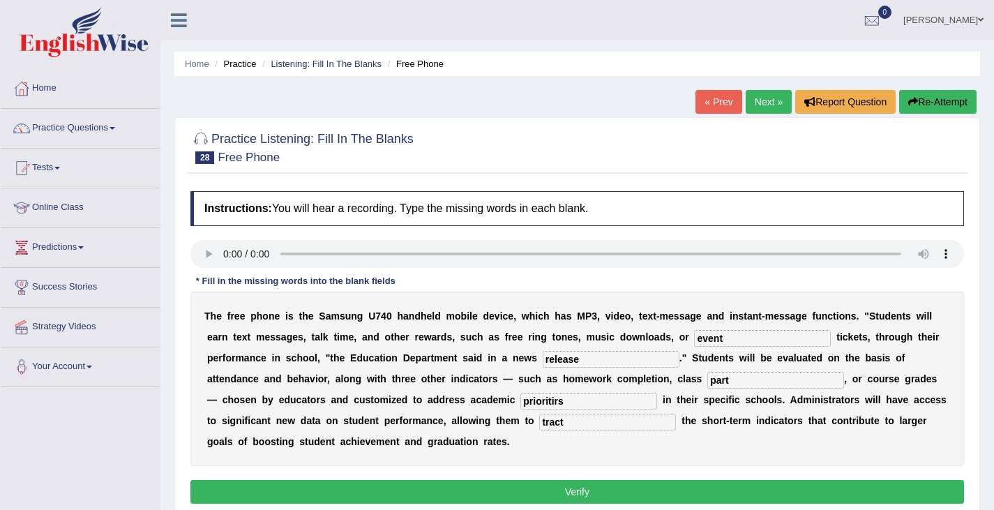
click at [744, 387] on input "part" at bounding box center [775, 380] width 137 height 17
type input "participatio"
click at [582, 407] on input "prioritirs" at bounding box center [588, 401] width 137 height 17
type input "priorities"
click at [594, 362] on input "release" at bounding box center [611, 359] width 137 height 17
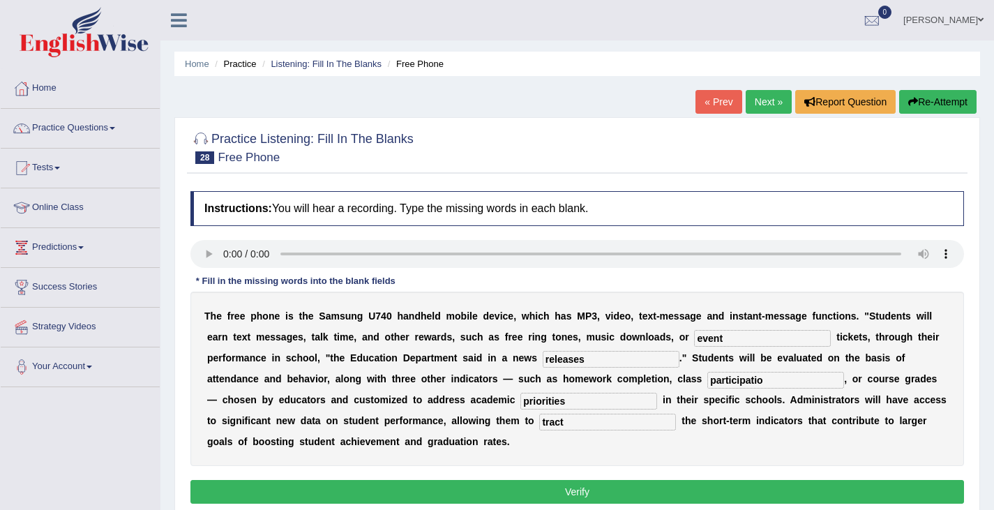
type input "releases"
click at [773, 386] on input "participatio" at bounding box center [775, 380] width 137 height 17
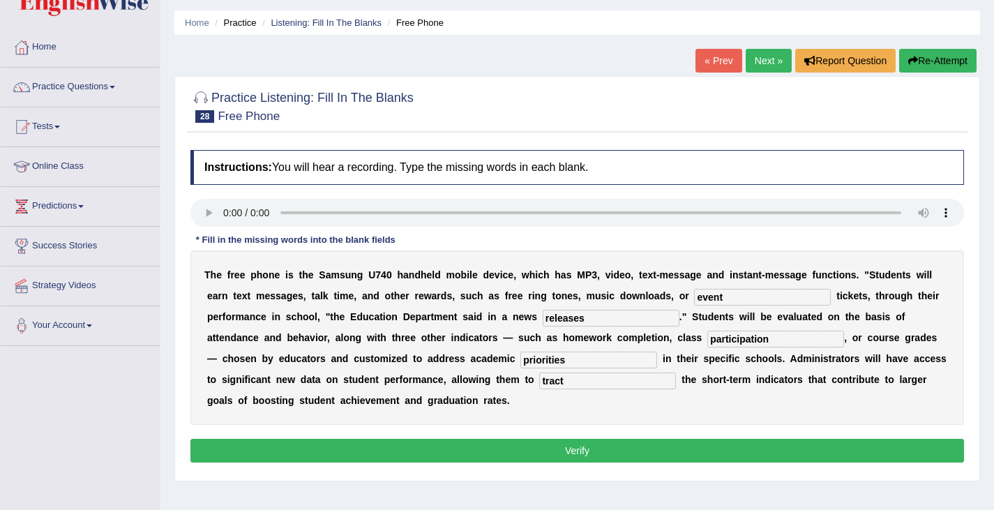
scroll to position [43, 0]
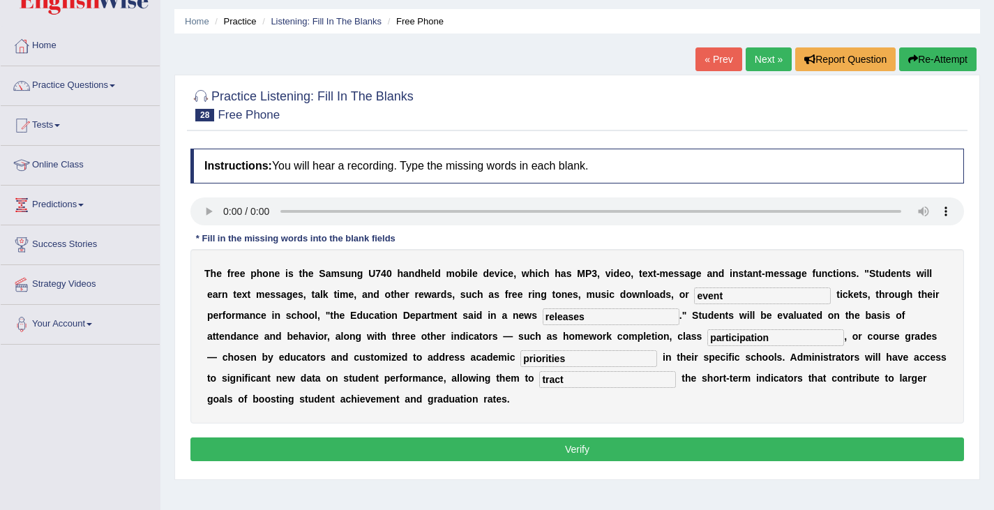
type input "participation"
click at [574, 380] on input "tract" at bounding box center [607, 379] width 137 height 17
type input "track"
click at [597, 450] on button "Verify" at bounding box center [577, 449] width 774 height 24
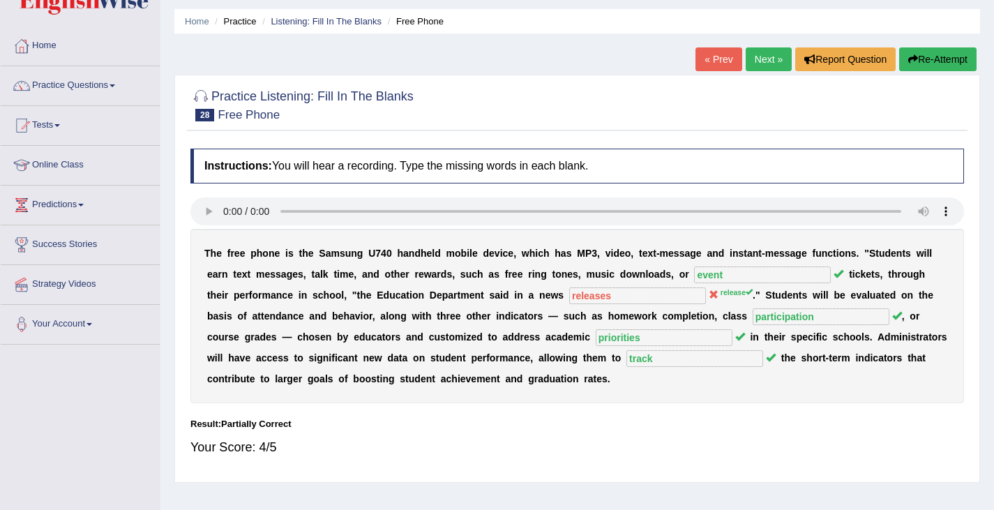
click at [85, 87] on link "Practice Questions" at bounding box center [80, 83] width 159 height 35
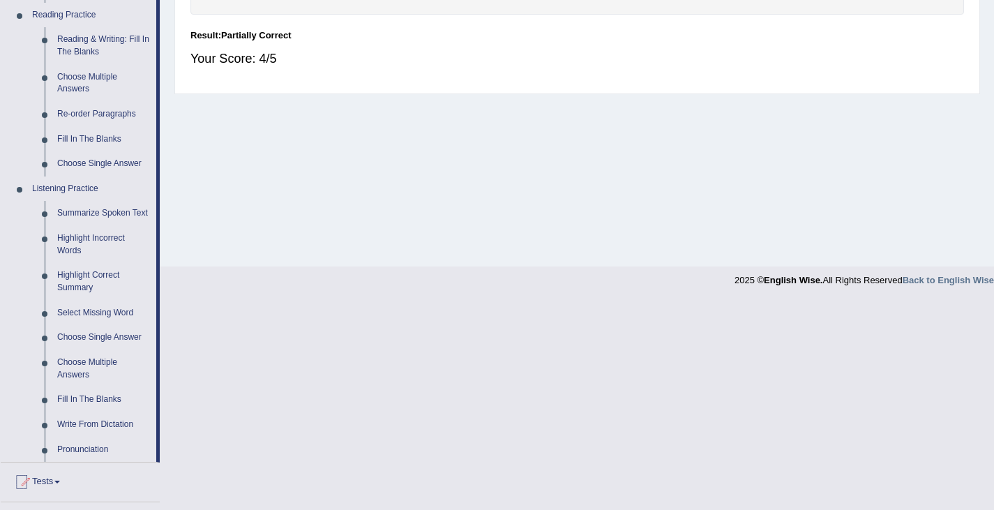
scroll to position [432, 0]
click at [54, 430] on link "Write From Dictation" at bounding box center [103, 424] width 105 height 25
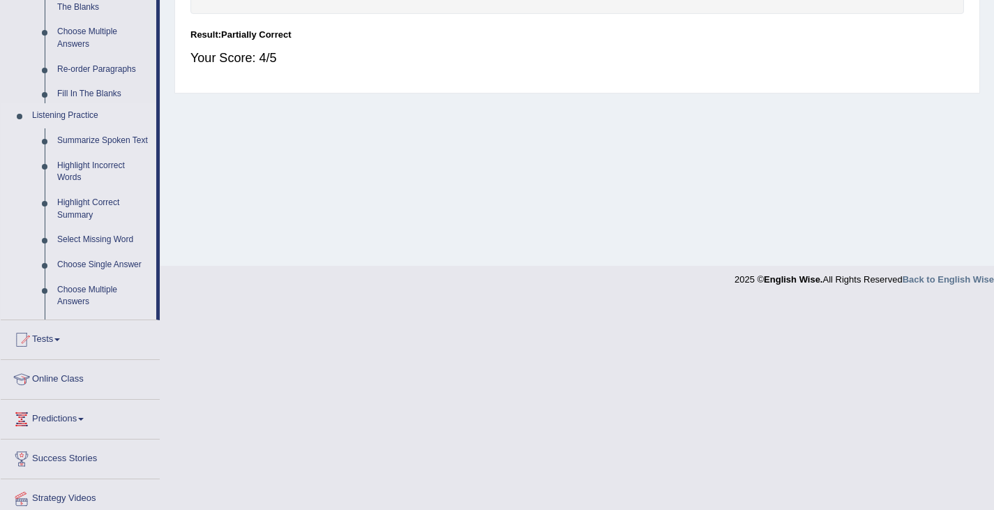
scroll to position [223, 0]
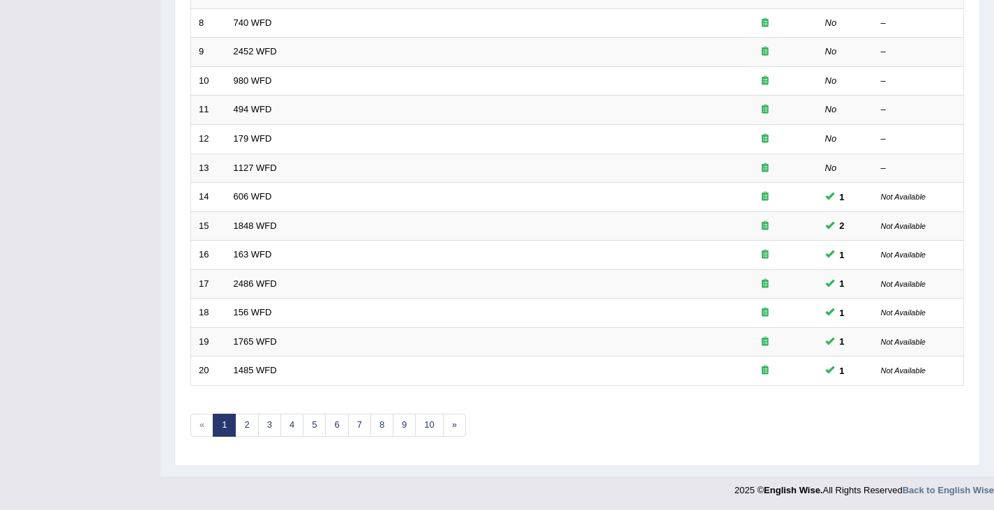
scroll to position [414, 0]
click at [247, 419] on link "2" at bounding box center [246, 423] width 23 height 23
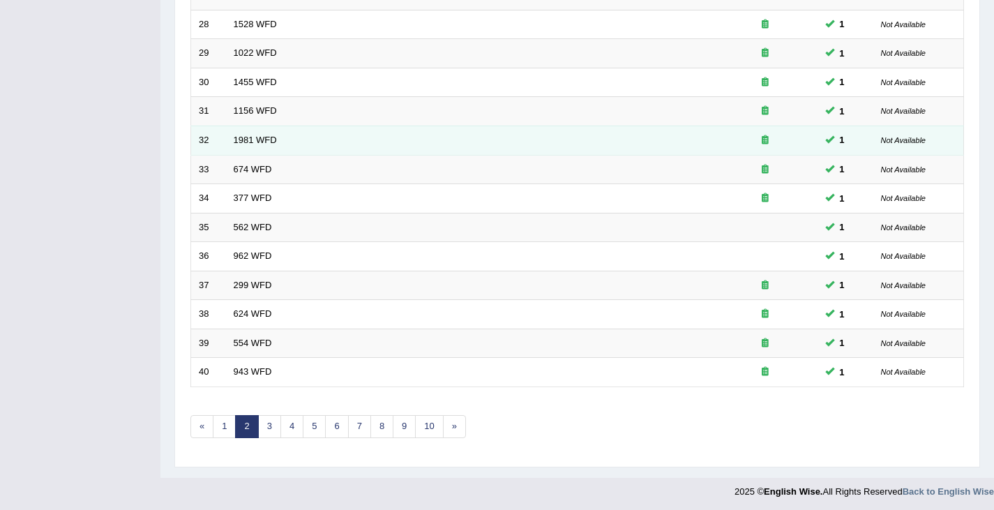
scroll to position [414, 0]
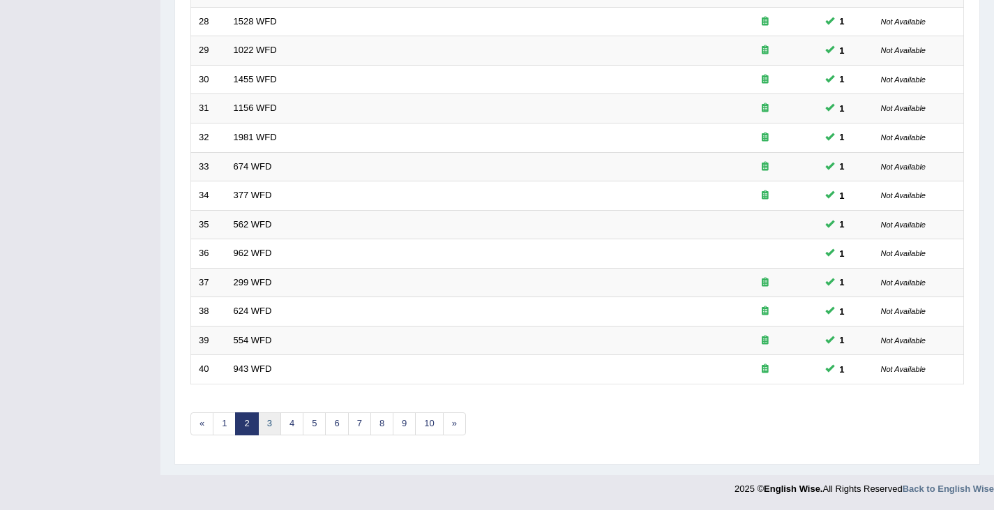
click at [269, 428] on link "3" at bounding box center [269, 423] width 23 height 23
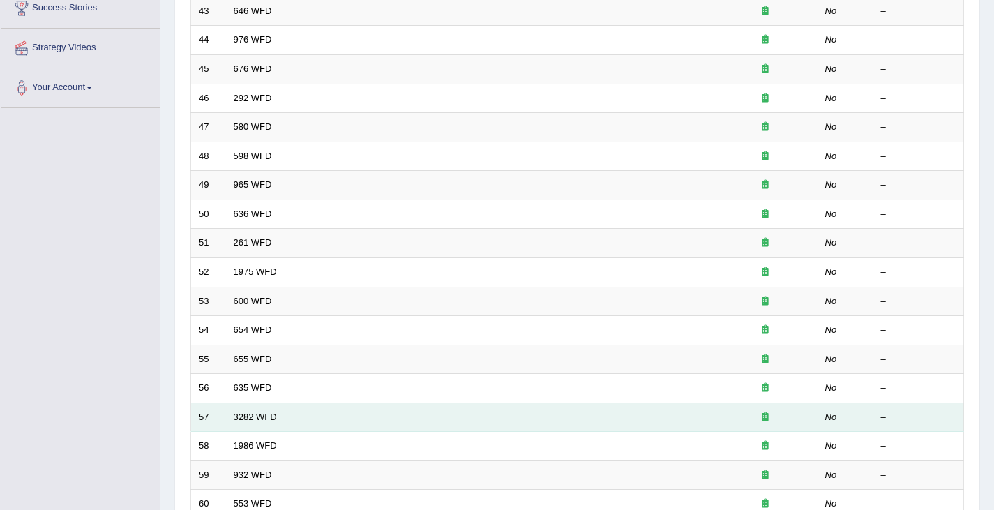
scroll to position [414, 0]
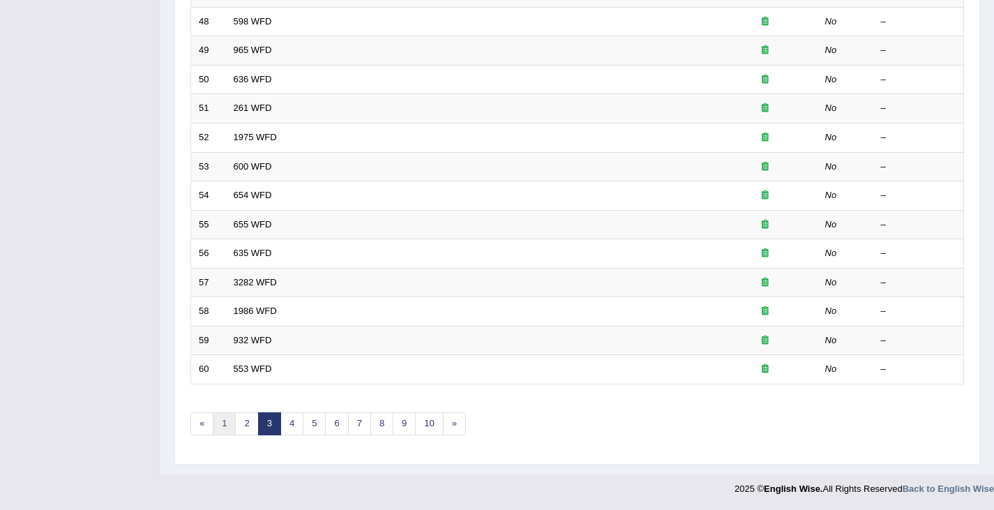
click at [223, 417] on link "1" at bounding box center [224, 423] width 23 height 23
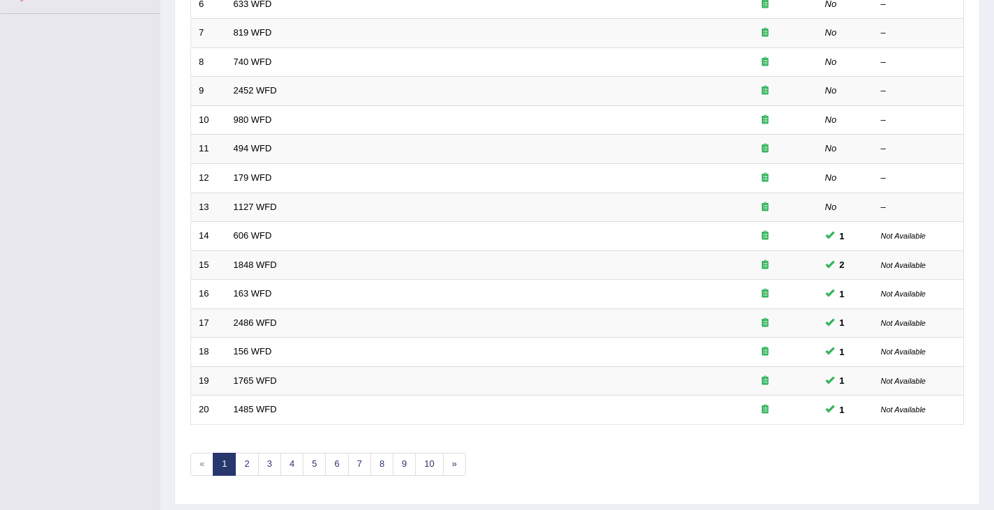
scroll to position [414, 0]
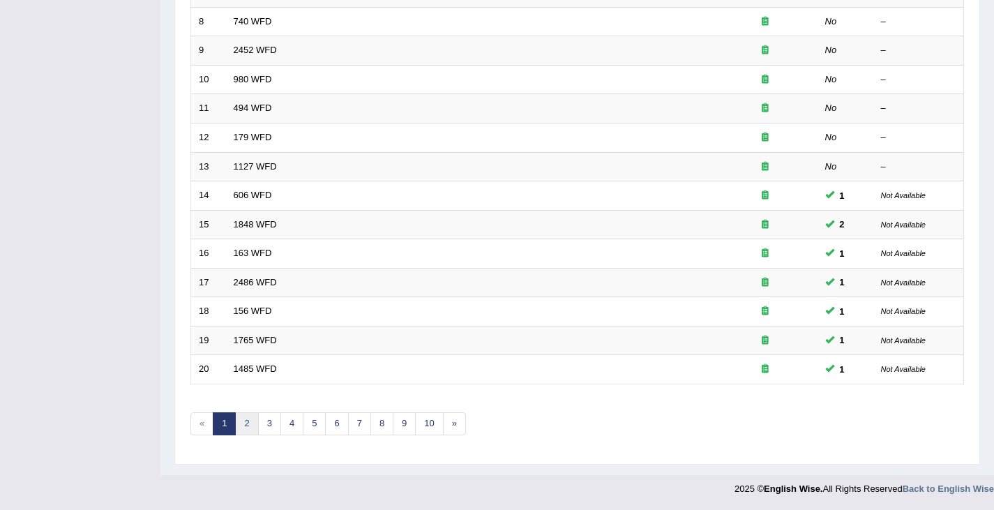
click at [245, 430] on link "2" at bounding box center [246, 423] width 23 height 23
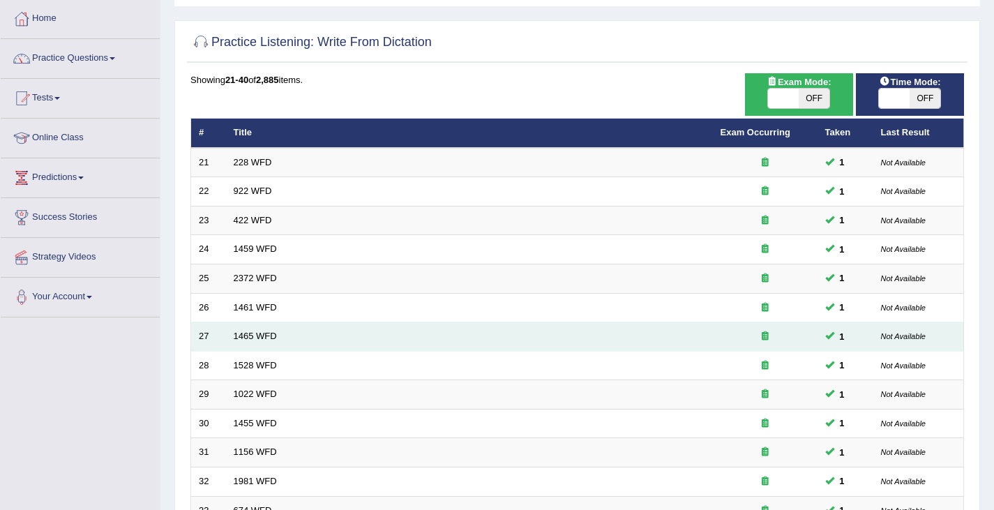
scroll to position [414, 0]
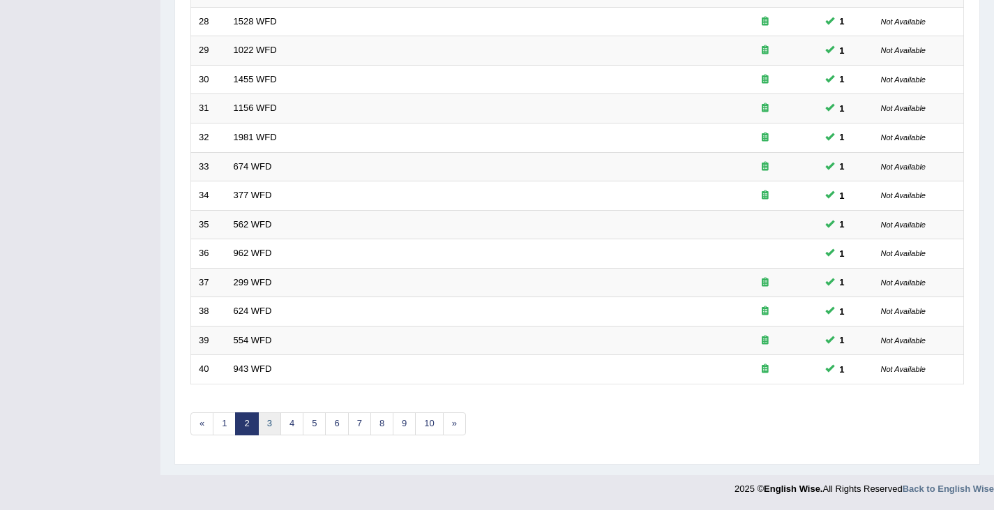
click at [269, 428] on link "3" at bounding box center [269, 423] width 23 height 23
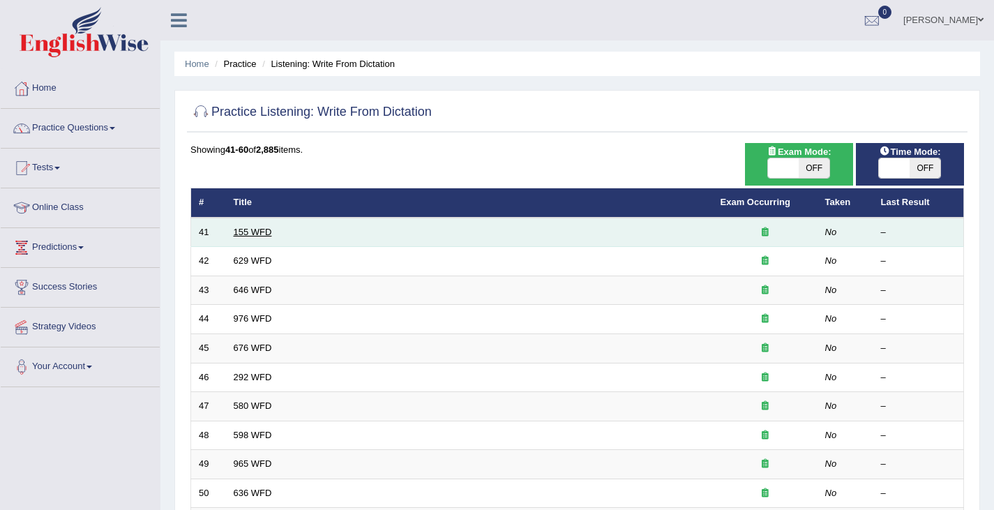
click at [260, 230] on link "155 WFD" at bounding box center [253, 232] width 38 height 10
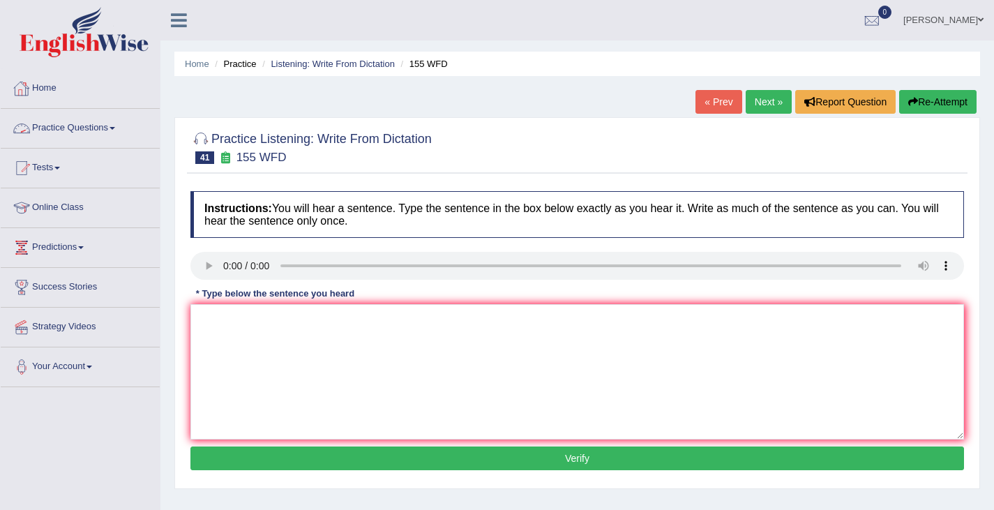
click at [65, 126] on link "Practice Questions" at bounding box center [80, 126] width 159 height 35
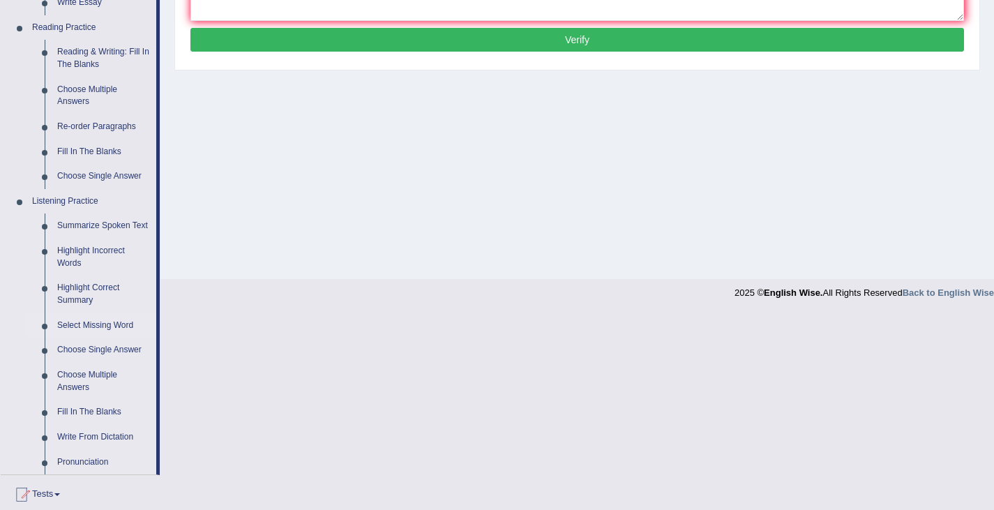
scroll to position [623, 0]
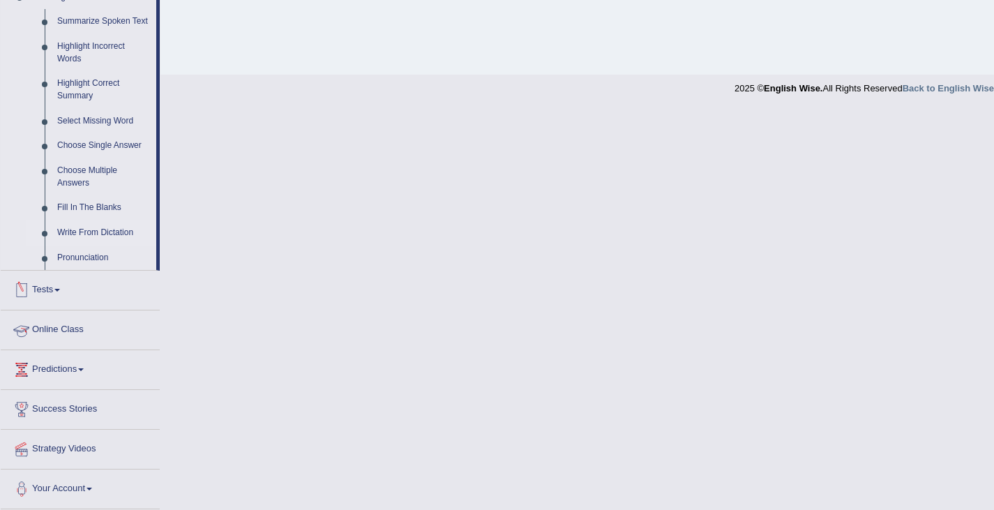
click at [94, 229] on link "Write From Dictation" at bounding box center [103, 232] width 105 height 25
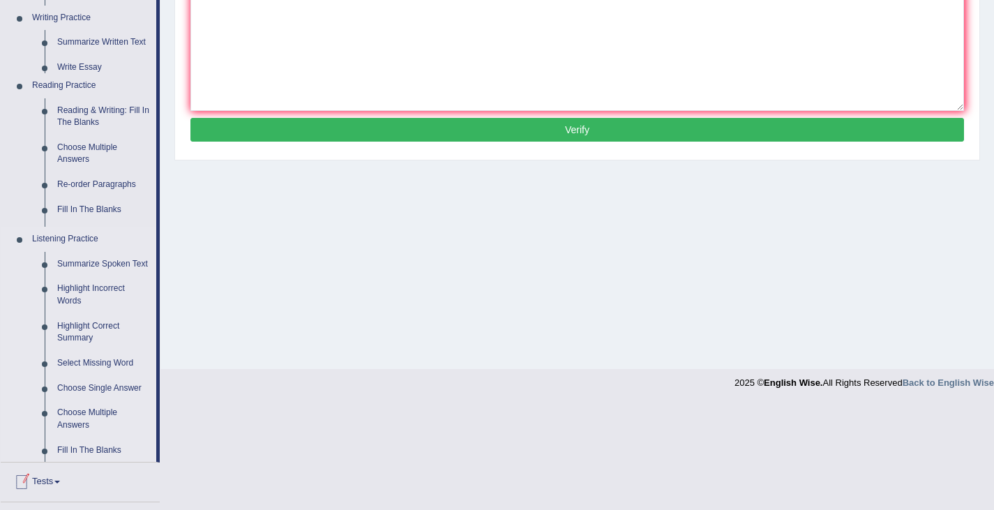
scroll to position [223, 0]
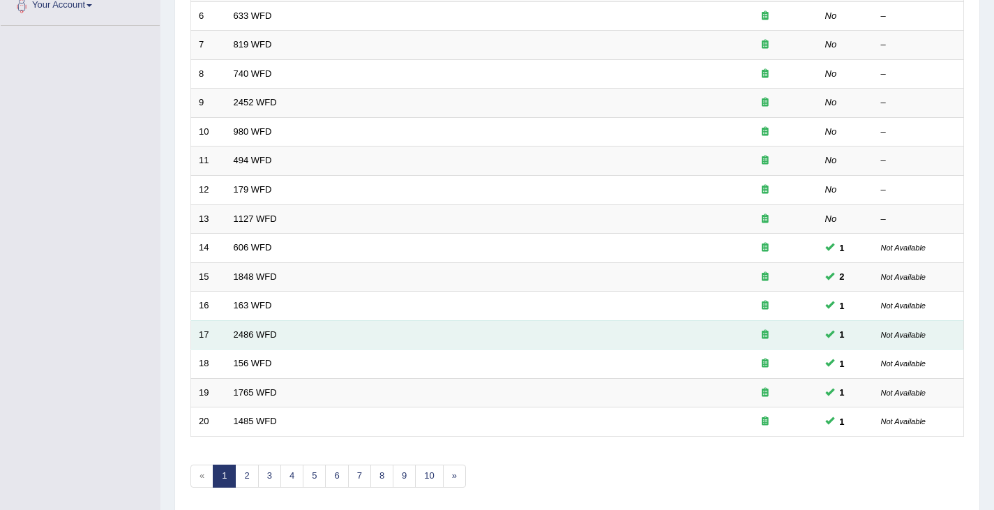
scroll to position [414, 0]
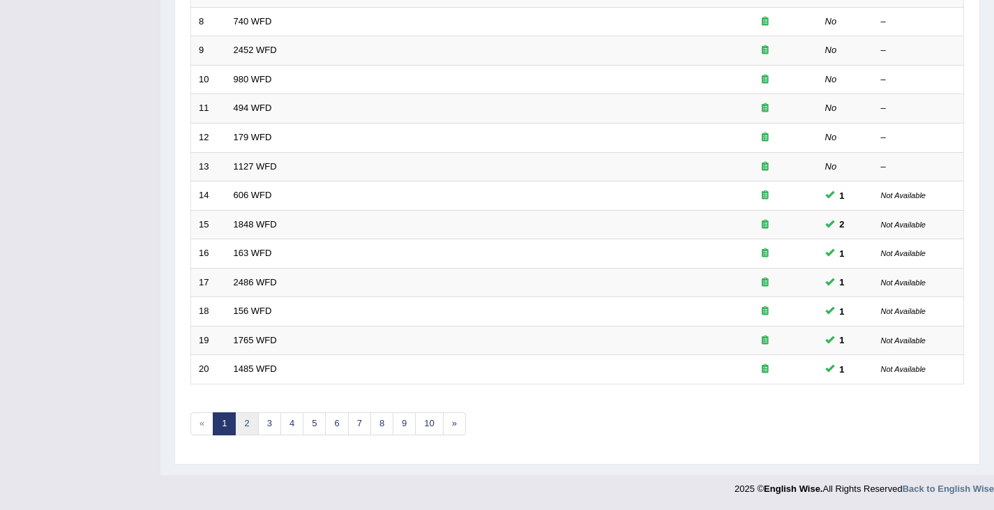
click at [246, 428] on link "2" at bounding box center [246, 423] width 23 height 23
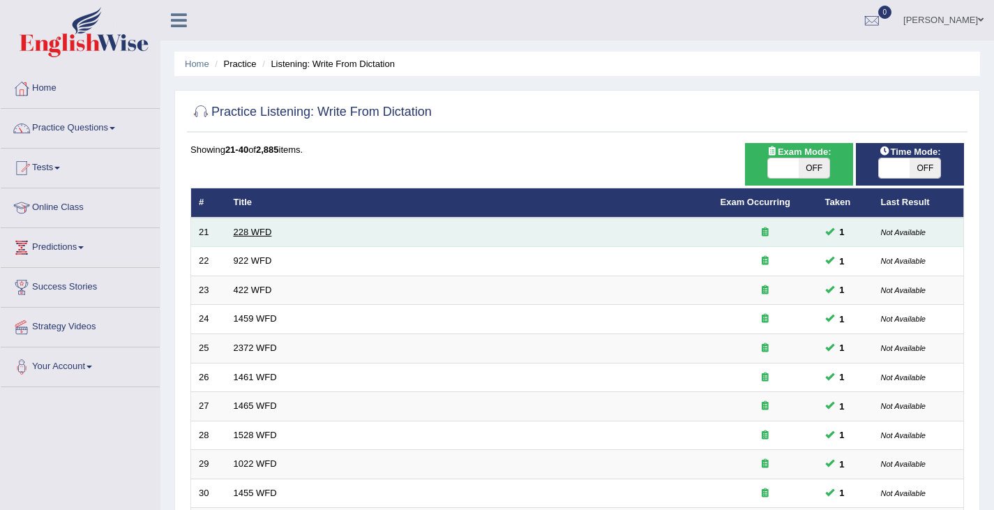
click at [255, 234] on link "228 WFD" at bounding box center [253, 232] width 38 height 10
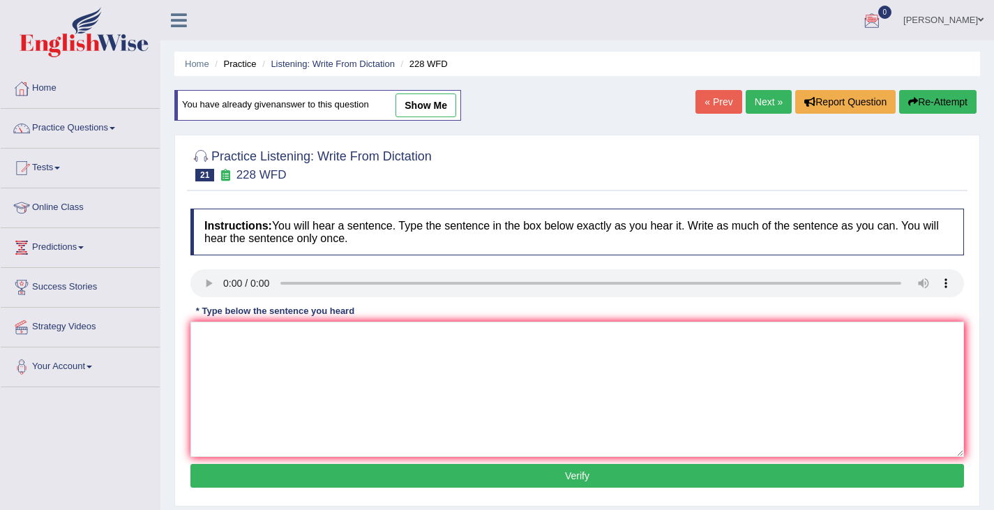
click at [422, 103] on link "show me" at bounding box center [426, 105] width 61 height 24
type textarea "Computer science become a popular university degree course."
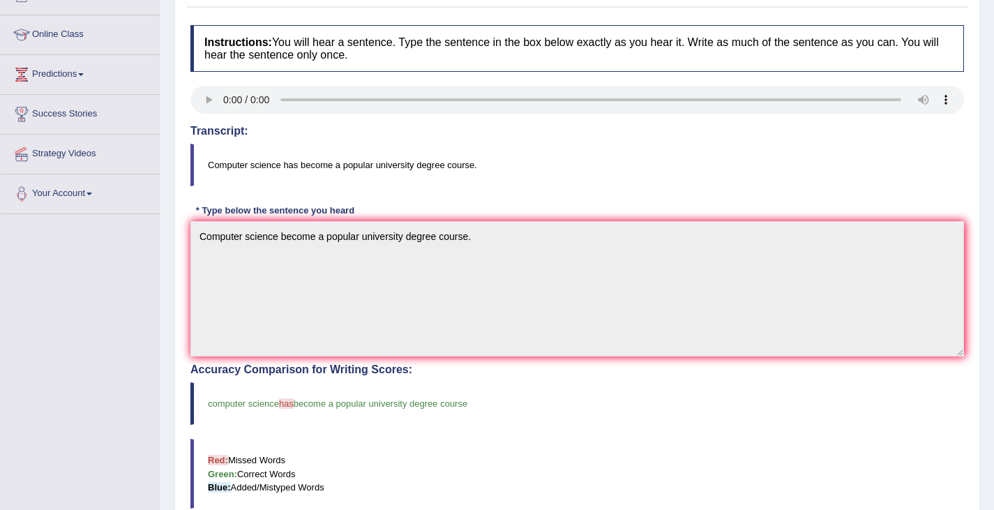
scroll to position [112, 0]
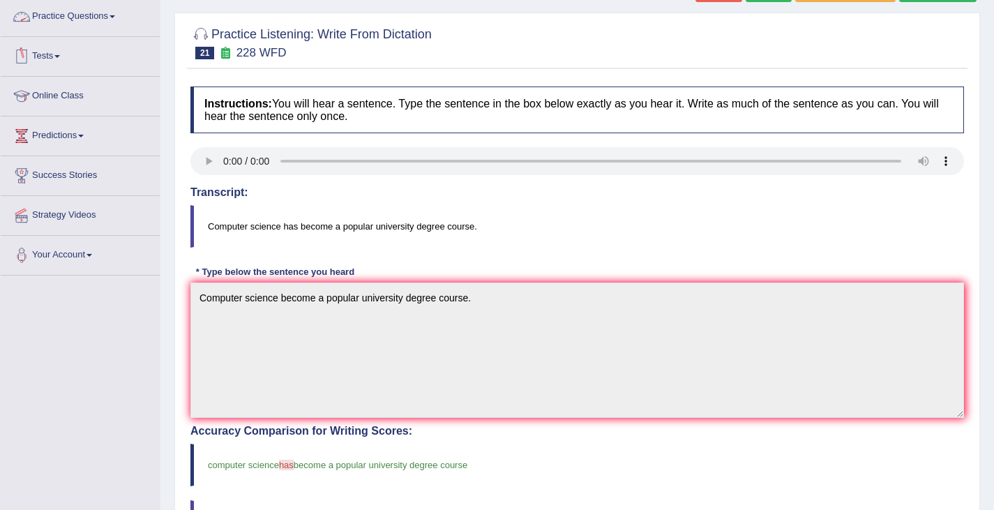
click at [107, 13] on link "Practice Questions" at bounding box center [80, 14] width 159 height 35
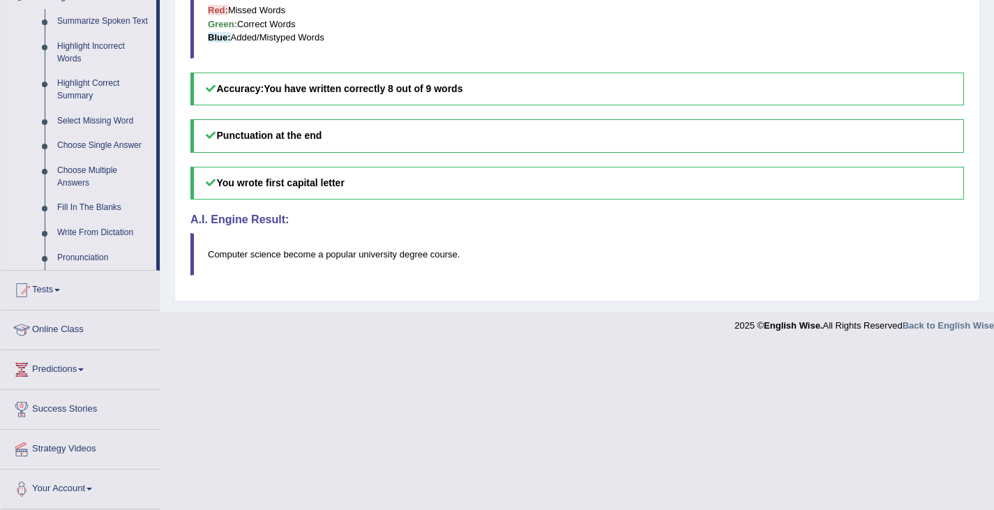
scroll to position [553, 0]
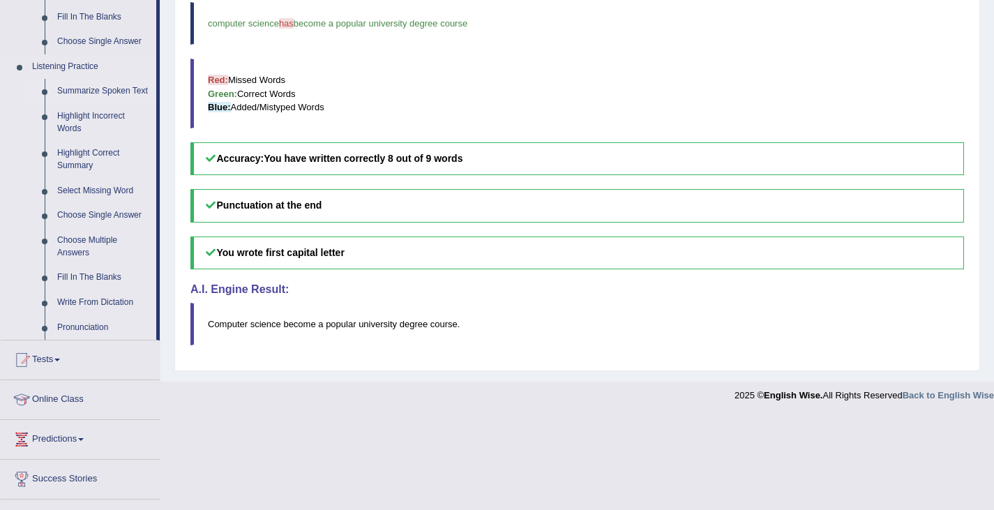
click at [104, 87] on link "Summarize Spoken Text" at bounding box center [103, 91] width 105 height 25
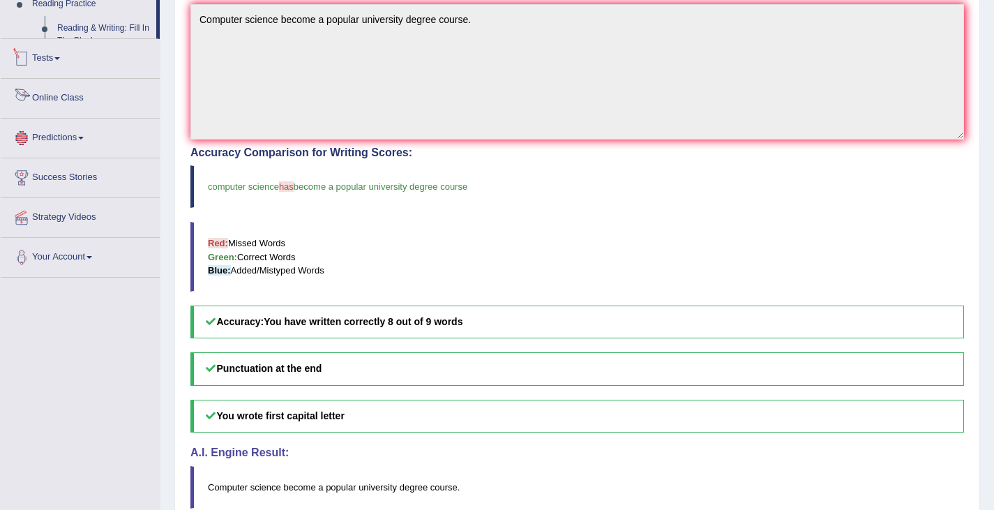
scroll to position [460, 0]
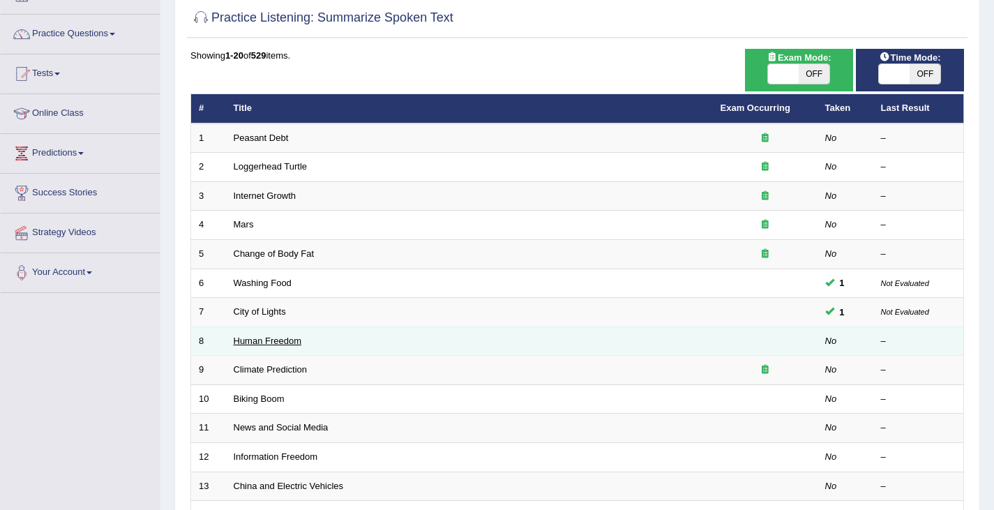
scroll to position [70, 0]
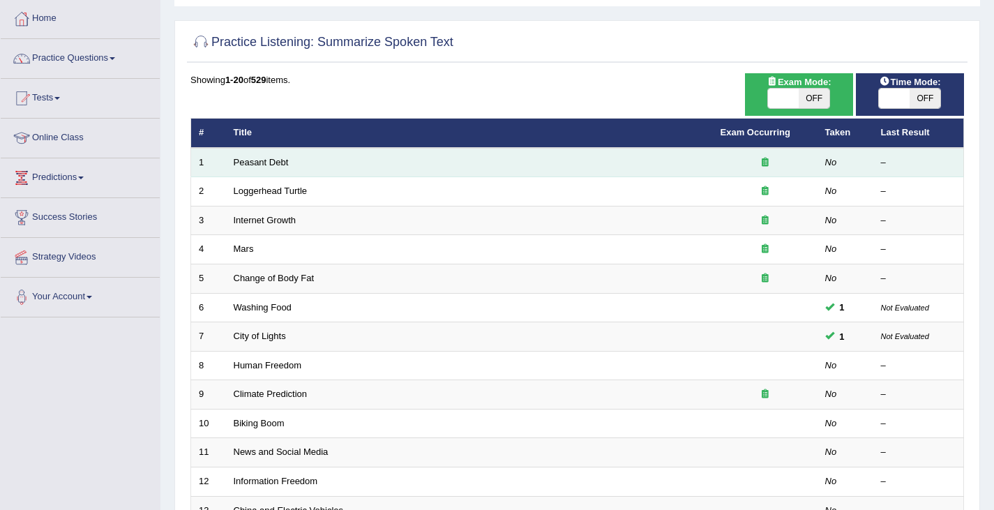
click at [255, 169] on td "Peasant Debt" at bounding box center [469, 162] width 487 height 29
click at [259, 160] on link "Peasant Debt" at bounding box center [261, 162] width 55 height 10
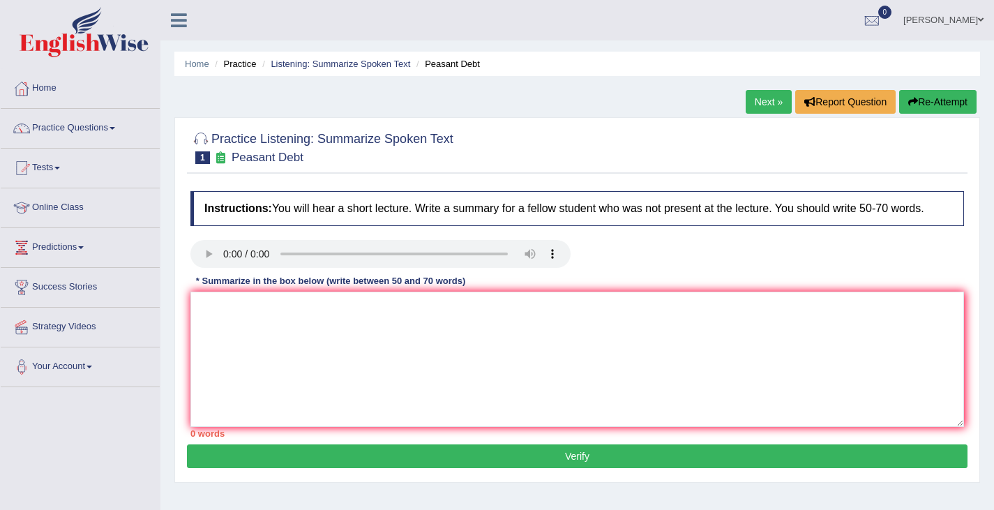
click at [200, 315] on textarea at bounding box center [577, 359] width 774 height 135
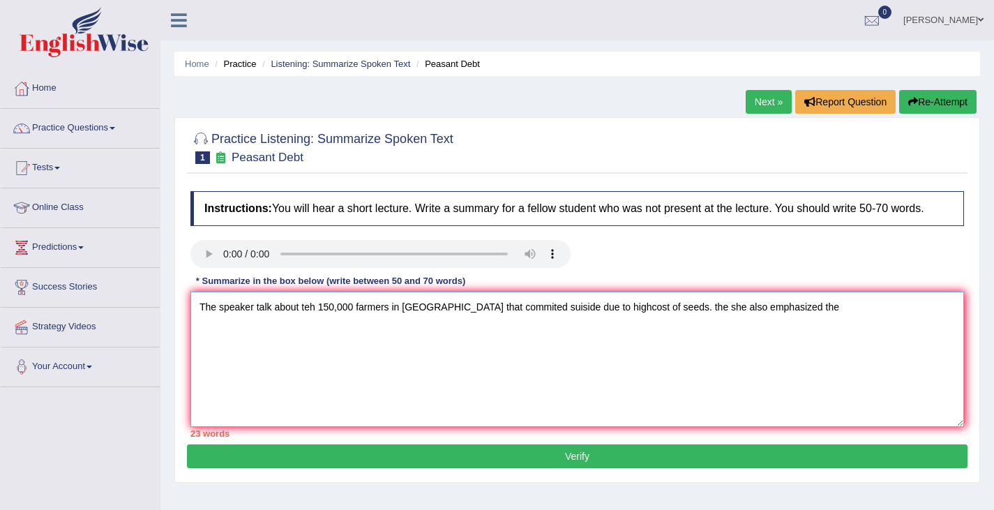
click at [643, 312] on textarea "The speaker talk about teh 150,000 farmers in India that commited suiside due t…" at bounding box center [577, 359] width 774 height 135
click at [651, 306] on textarea "The speaker talk about teh 150,000 farmers in India that commited suiside due t…" at bounding box center [577, 359] width 774 height 135
click at [753, 315] on textarea "The speaker talk about teh 150,000 farmers in India that commited suiside due t…" at bounding box center [577, 359] width 774 height 135
click at [779, 315] on textarea "The speaker talk about teh 150,000 farmers in India that commited suiside due t…" at bounding box center [577, 359] width 774 height 135
click at [503, 311] on textarea "The speaker talk about teh 150,000 farmers in India that commited suiside due t…" at bounding box center [577, 359] width 774 height 135
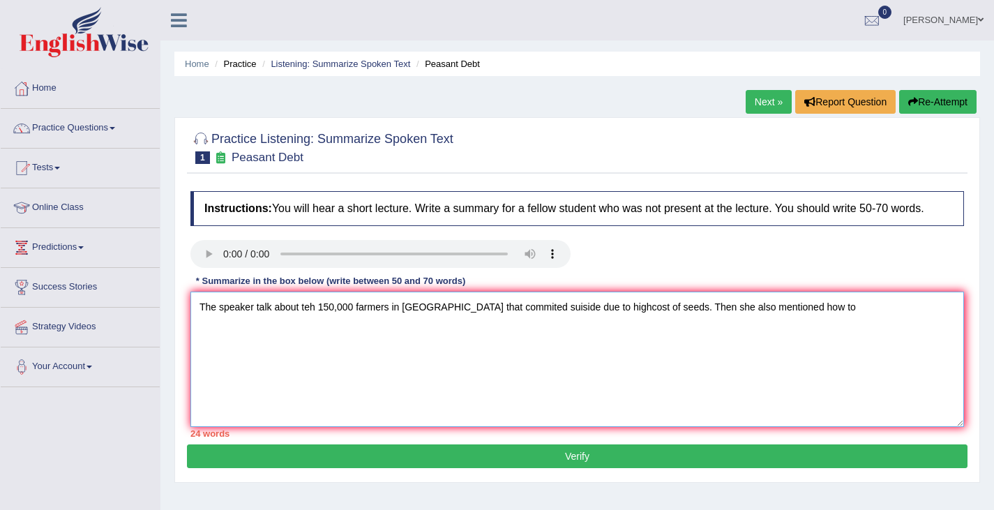
click at [514, 311] on textarea "The speaker talk about teh 150,000 farmers in India that commited suiside due t…" at bounding box center [577, 359] width 774 height 135
click at [525, 315] on textarea "The speaker talk about teh 150,000 farmers in India that commited suicide due t…" at bounding box center [577, 359] width 774 height 135
click at [797, 316] on textarea "The speaker talk about teh 150,000 farmers in India that commited suicide.due t…" at bounding box center [577, 359] width 774 height 135
click at [549, 333] on textarea "The speaker talk about teh 150,000 farmers in India that commited suicide. She …" at bounding box center [577, 359] width 774 height 135
click at [655, 333] on textarea "The speaker talk about teh 150,000 farmers in India that commited suicide. She …" at bounding box center [577, 359] width 774 height 135
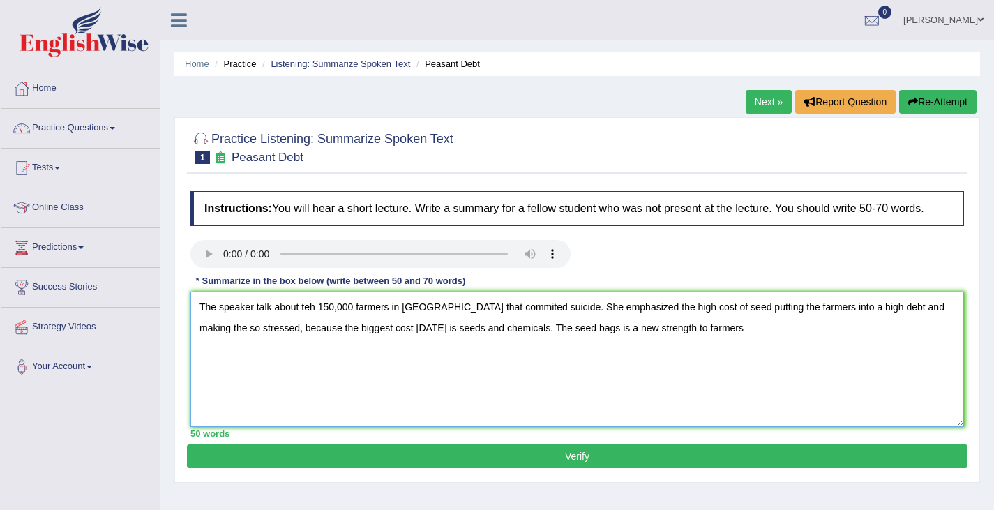
click at [686, 329] on textarea "The speaker talk about teh 150,000 farmers in India that commited suicide. She …" at bounding box center [577, 359] width 774 height 135
click at [386, 354] on textarea "The speaker talk about teh 150,000 farmers in India that commited suicide. She …" at bounding box center [577, 359] width 774 height 135
click at [422, 355] on textarea "The speaker talk about teh 150,000 farmers in India that commited suicide. She …" at bounding box center [577, 359] width 774 height 135
click at [400, 355] on textarea "The speaker talk about teh 150,000 farmers in India that commited suicide. She …" at bounding box center [577, 359] width 774 height 135
click at [419, 357] on textarea "The speaker talk about teh 150,000 farmers in India that commited suicide. She …" at bounding box center [577, 359] width 774 height 135
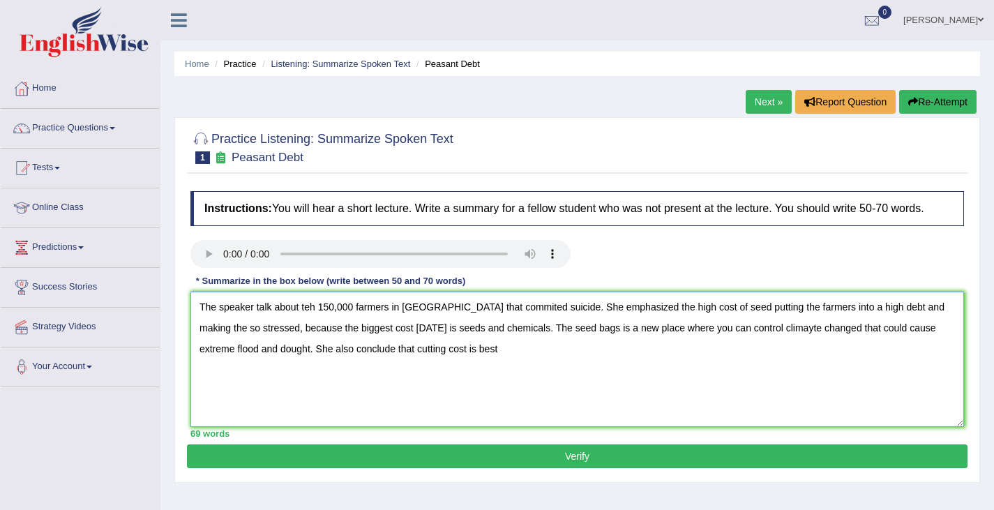
click at [441, 359] on textarea "The speaker talk about teh 150,000 farmers in India that commited suicide. She …" at bounding box center [577, 359] width 774 height 135
click at [312, 309] on textarea "The speaker talk about teh 150,000 farmers in India that commited suicide. She …" at bounding box center [577, 359] width 774 height 135
click at [313, 310] on textarea "The speaker talk about teh 150,000 farmers in India that commited suicide. She …" at bounding box center [577, 359] width 774 height 135
click at [914, 306] on textarea "The speaker talk about the 150,000 farmers in India that commited suicide. She …" at bounding box center [577, 359] width 774 height 135
click at [744, 331] on textarea "The speaker talk about the 150,000 farmers in India that commited suicide. She …" at bounding box center [577, 359] width 774 height 135
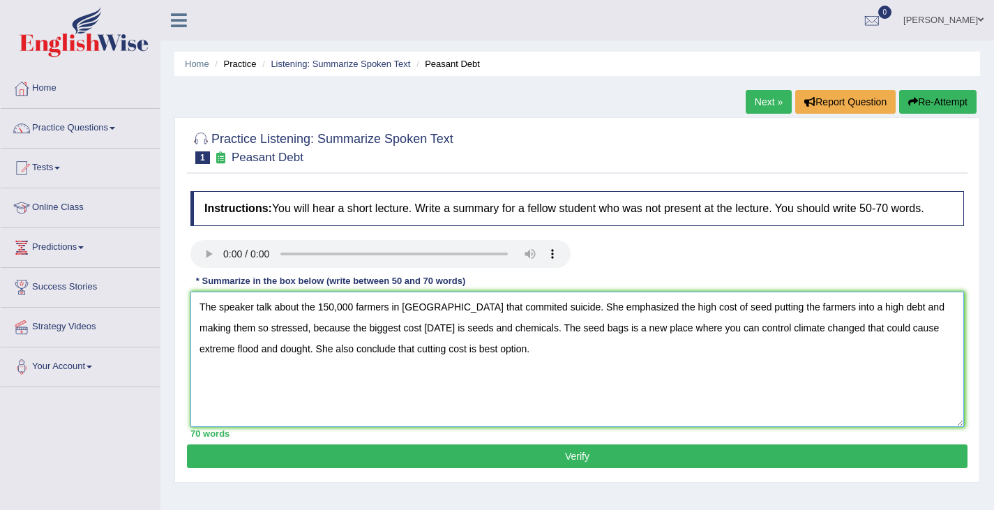
type textarea "The speaker talk about the 150,000 farmers in India that commited suicide. She …"
click at [585, 453] on button "Verify" at bounding box center [577, 456] width 781 height 24
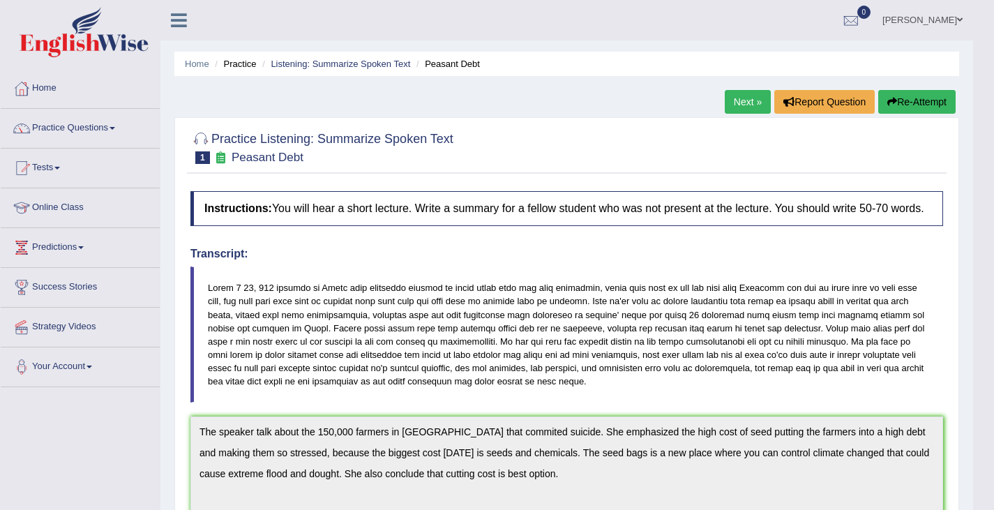
click at [742, 98] on link "Next »" at bounding box center [748, 102] width 46 height 24
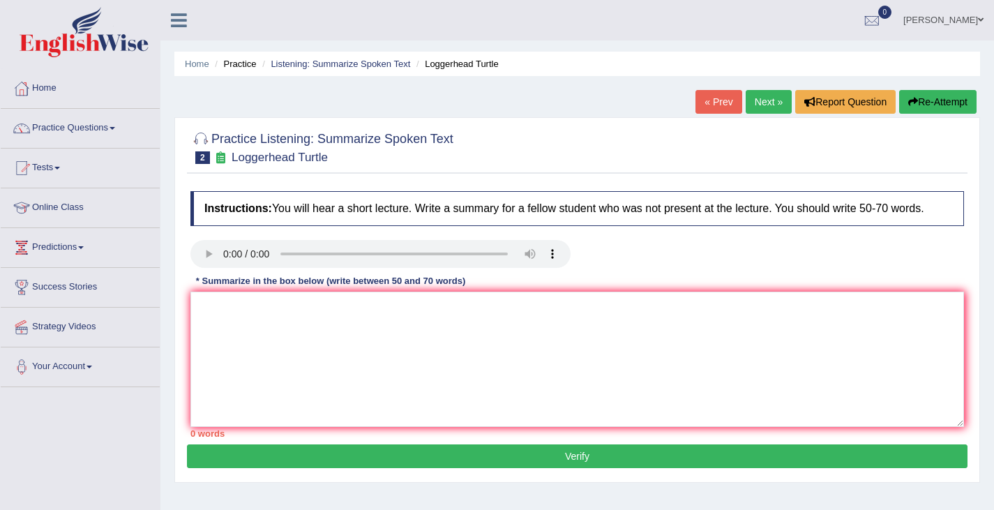
click at [0, 428] on div "Toggle navigation Home Practice Questions Speaking Practice Read Aloud Repeat S…" at bounding box center [497, 363] width 994 height 726
click at [281, 343] on textarea at bounding box center [577, 359] width 774 height 135
type textarea "The s"
click at [772, 99] on link "Next »" at bounding box center [769, 102] width 46 height 24
click at [206, 312] on textarea at bounding box center [577, 359] width 774 height 135
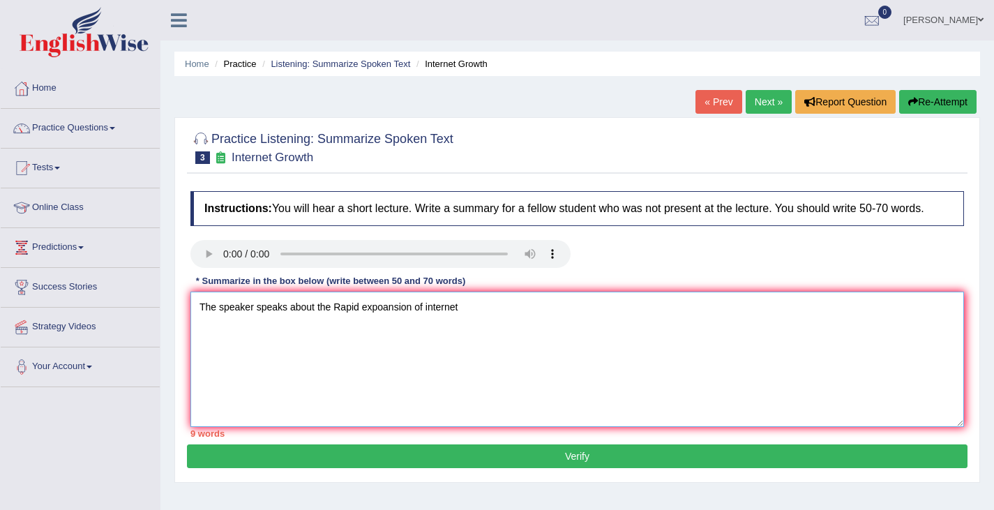
click at [389, 315] on textarea "The speaker speaks about the Rapid expoansion of internet" at bounding box center [577, 359] width 774 height 135
click at [490, 310] on textarea "The speaker speaks about the Rapid expansion of internet" at bounding box center [577, 359] width 774 height 135
click at [266, 320] on textarea "The speaker speaks about the Rapid expansion of internet has revolutionalized o…" at bounding box center [577, 359] width 774 height 135
click at [280, 328] on textarea "The speaker speaks about the Rapid expansion of internet has revolutionalized o…" at bounding box center [577, 359] width 774 height 135
click at [362, 329] on textarea "The speaker speaks about the Rapid expansion of internet has revolutionalized o…" at bounding box center [577, 359] width 774 height 135
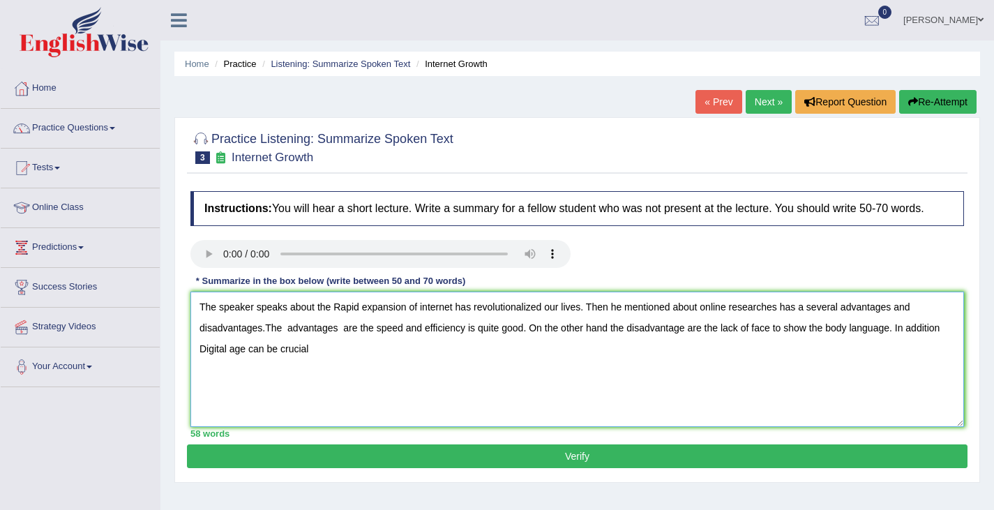
click at [544, 306] on textarea "The speaker speaks about the Rapid expansion of internet has revolutionalized o…" at bounding box center [577, 359] width 774 height 135
click at [405, 334] on textarea "The speaker speaks about the Rapid expansion of internet has revolutionized our…" at bounding box center [577, 359] width 774 height 135
click at [798, 336] on textarea "The speaker speaks about the Rapid expansion of internet has revolutionized our…" at bounding box center [577, 359] width 774 height 135
click at [449, 332] on textarea "The speaker speaks about the Rapid expansion of internet has revolutionized our…" at bounding box center [577, 359] width 774 height 135
click at [476, 331] on textarea "The speaker speaks about the Rapid expansion of internet has revolutionized our…" at bounding box center [577, 359] width 774 height 135
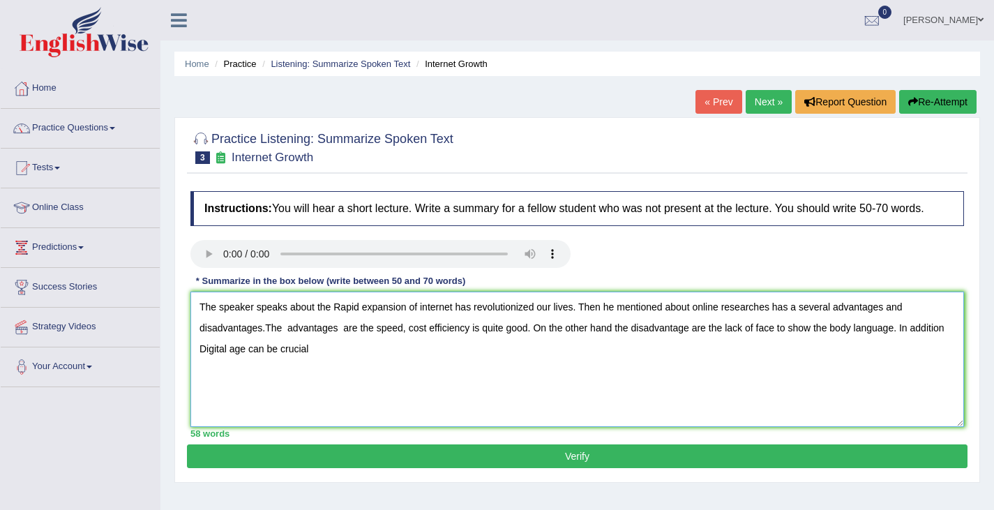
click at [476, 330] on textarea "The speaker speaks about the Rapid expansion of internet has revolutionized our…" at bounding box center [577, 359] width 774 height 135
click at [474, 330] on textarea "The speaker speaks about the Rapid expansion of internet has revolutionized our…" at bounding box center [577, 359] width 774 height 135
click at [479, 330] on textarea "The speaker speaks about the Rapid expansion of internet has revolutionized our…" at bounding box center [577, 359] width 774 height 135
click at [462, 330] on textarea "The speaker speaks about the Rapid expansion of internet has revolutionized our…" at bounding box center [577, 359] width 774 height 135
click at [466, 329] on textarea "The speaker speaks about the Rapid expansion of internet has revolutionized our…" at bounding box center [577, 359] width 774 height 135
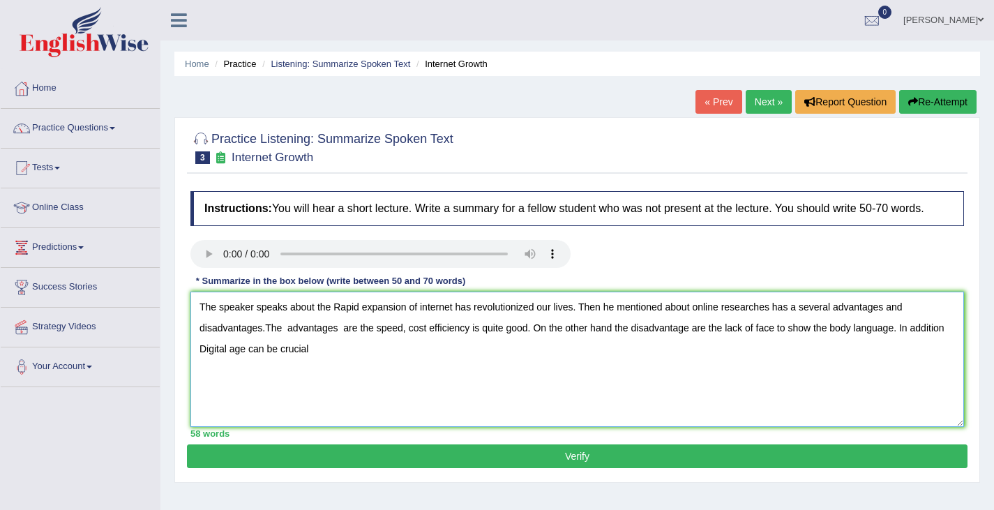
click at [475, 328] on textarea "The speaker speaks about the Rapid expansion of internet has revolutionized our…" at bounding box center [577, 359] width 774 height 135
click at [477, 328] on textarea "The speaker speaks about the Rapid expansion of internet has revolutionized our…" at bounding box center [577, 359] width 774 height 135
click at [529, 331] on textarea "The speaker speaks about the Rapid expansion of internet has revolutionized our…" at bounding box center [577, 359] width 774 height 135
click at [577, 332] on textarea "The speaker speaks about the Rapid expansion of internet has revolutionized our…" at bounding box center [577, 359] width 774 height 135
click at [490, 330] on textarea "The speaker speaks about the Rapid expansion of internet has revolutionized our…" at bounding box center [577, 359] width 774 height 135
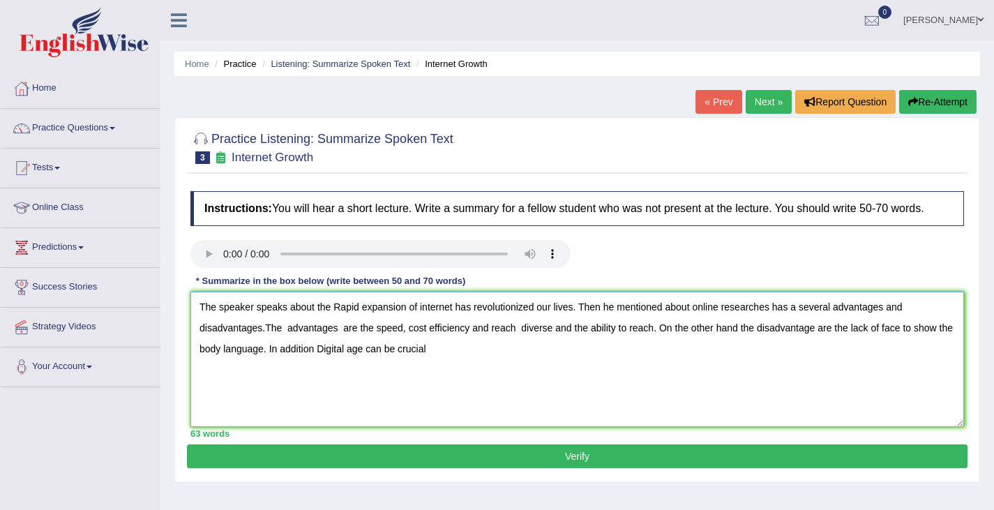
click at [654, 336] on textarea "The speaker speaks about the Rapid expansion of internet has revolutionized our…" at bounding box center [577, 359] width 774 height 135
click at [527, 325] on textarea "The speaker speaks about the Rapid expansion of internet has revolutionized our…" at bounding box center [577, 359] width 774 height 135
click at [520, 331] on textarea "The speaker speaks about the Rapid expansion of internet has revolutionized our…" at bounding box center [577, 359] width 774 height 135
click at [495, 334] on textarea "The speaker speaks about the Rapid expansion of internet has revolutionized our…" at bounding box center [577, 359] width 774 height 135
click at [493, 331] on textarea "The speaker speaks about the Rapid expansion of internet has revolutionized our…" at bounding box center [577, 359] width 774 height 135
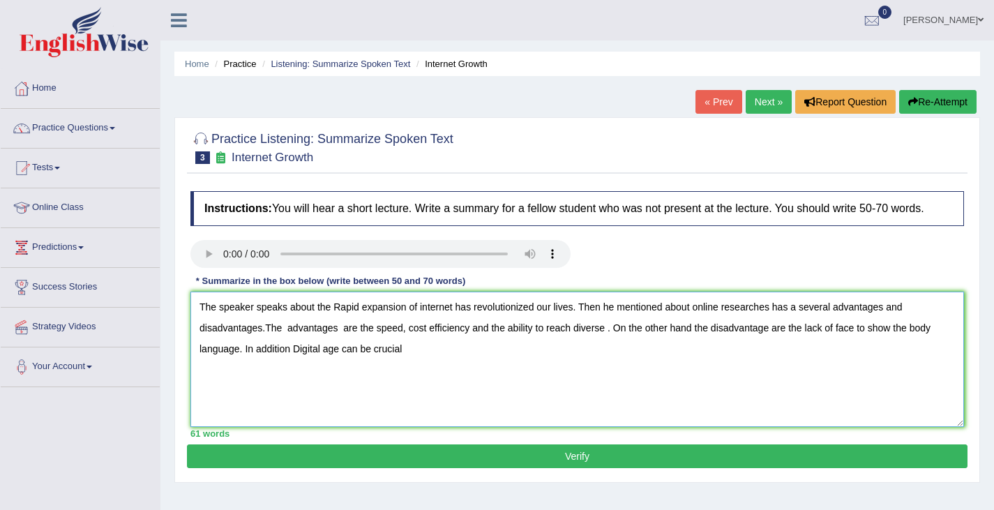
click at [403, 359] on textarea "The speaker speaks about the Rapid expansion of internet has revolutionized our…" at bounding box center [577, 359] width 774 height 135
drag, startPoint x: 349, startPoint y: 347, endPoint x: 457, endPoint y: 357, distance: 108.6
click at [456, 357] on textarea "The speaker speaks about the Rapid expansion of internet has revolutionized our…" at bounding box center [577, 359] width 774 height 135
click at [428, 350] on textarea "The speaker speaks about the Rapid expansion of internet has revolutionized our…" at bounding box center [577, 359] width 774 height 135
type textarea "The speaker speaks about the Rapid expansion of internet has revolutionized our…"
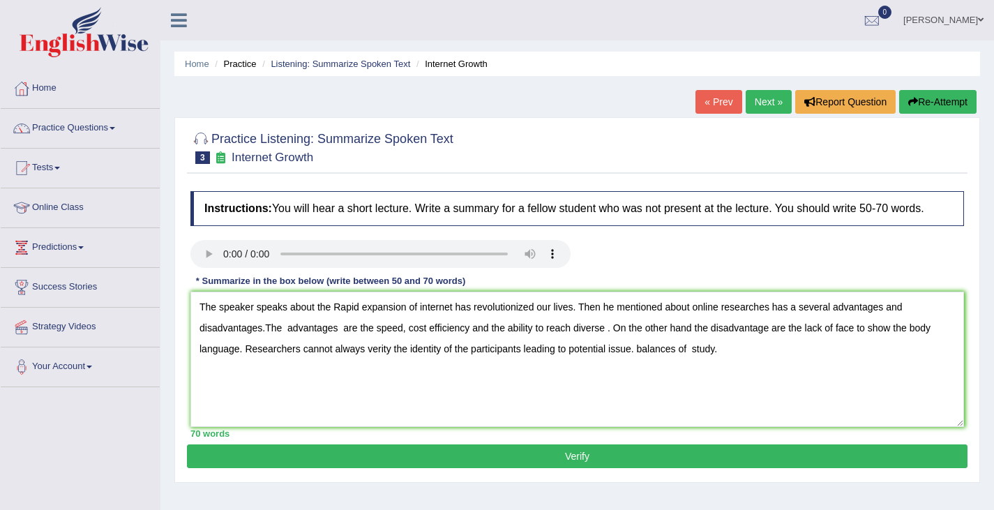
click at [587, 460] on button "Verify" at bounding box center [577, 456] width 781 height 24
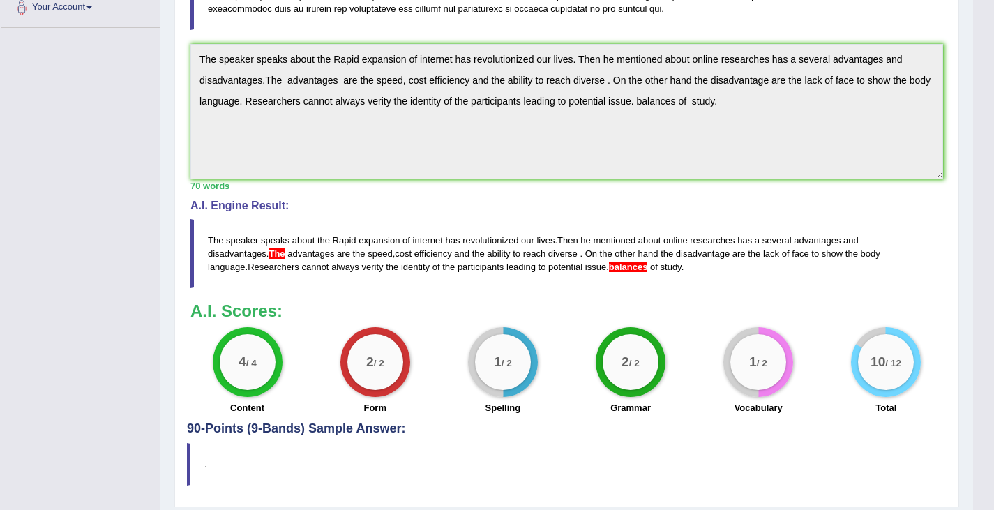
scroll to position [403, 0]
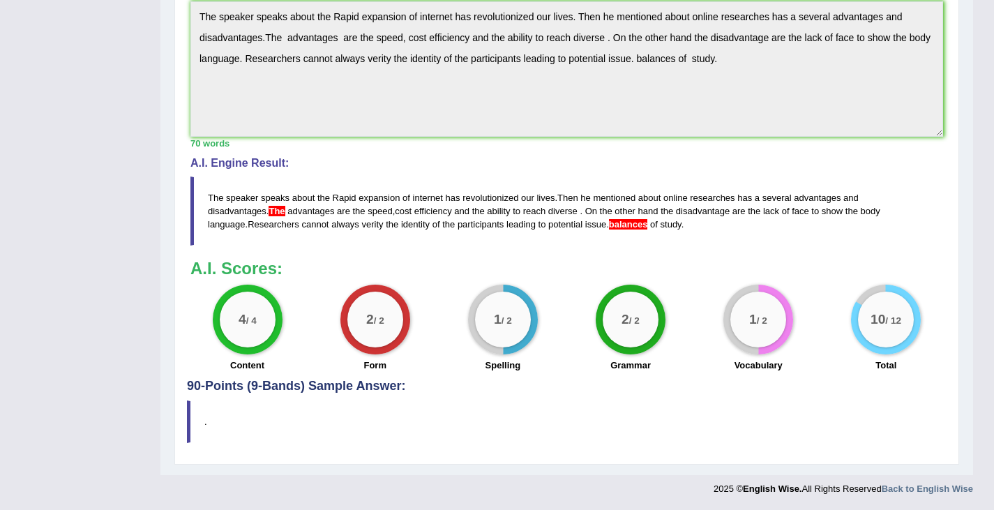
click at [934, 417] on blockquote "." at bounding box center [567, 421] width 760 height 43
click at [934, 437] on blockquote "." at bounding box center [567, 421] width 760 height 43
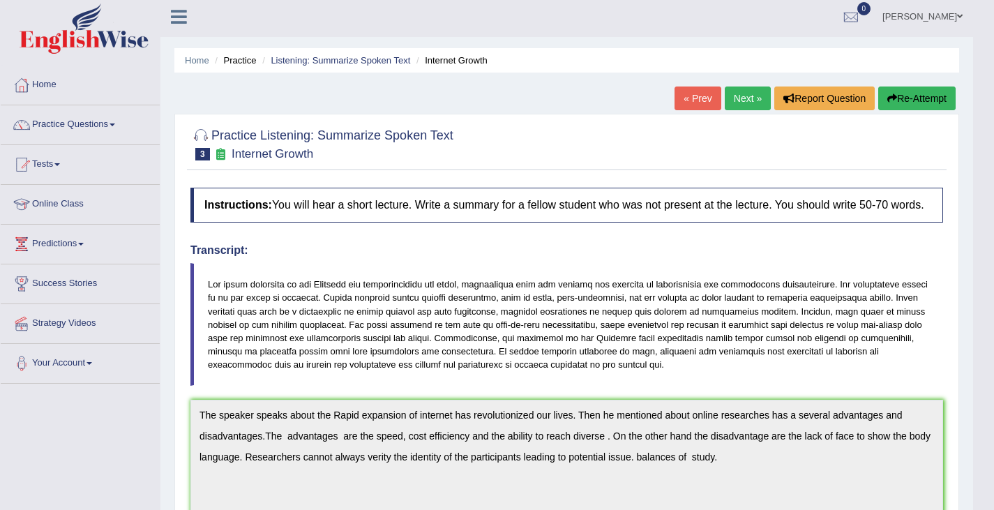
scroll to position [0, 0]
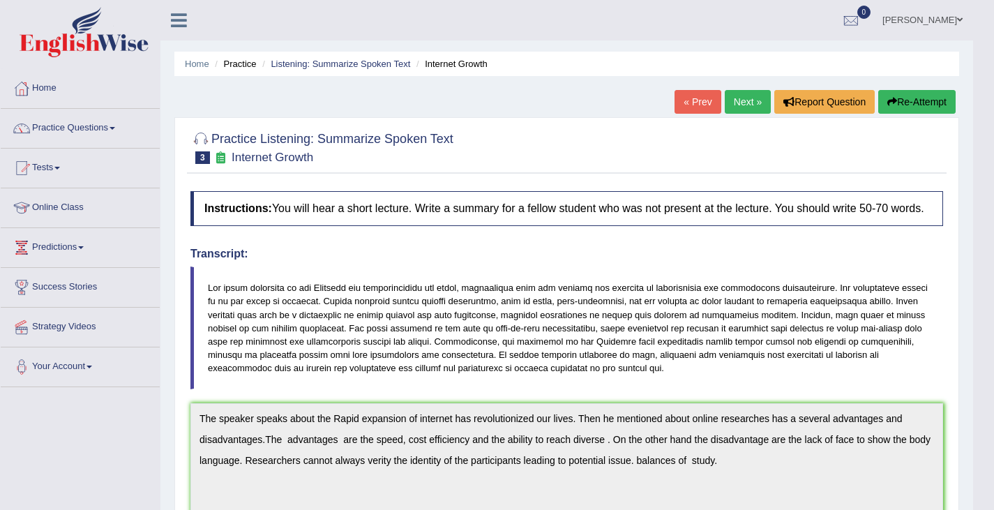
click at [745, 103] on link "Next »" at bounding box center [748, 102] width 46 height 24
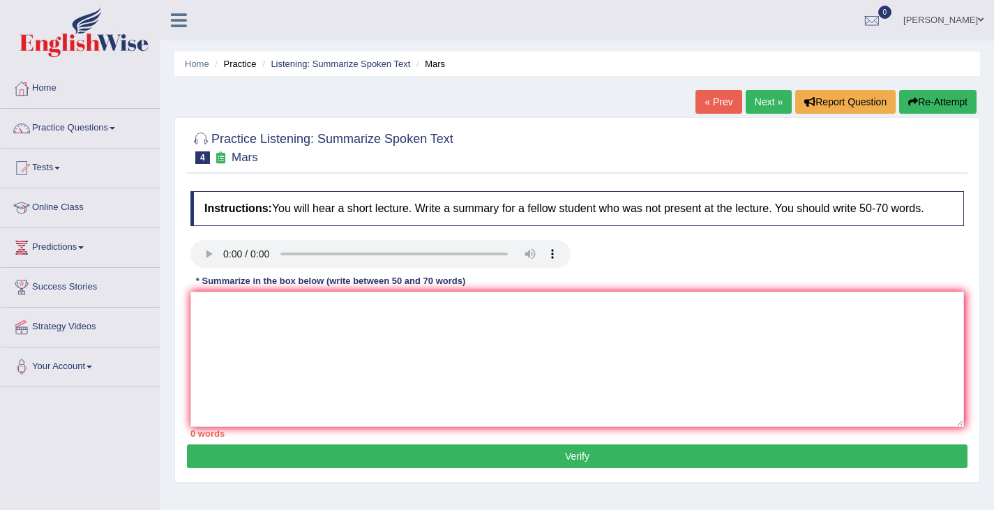
click at [227, 315] on textarea at bounding box center [577, 359] width 774 height 135
click at [209, 306] on textarea "THe speaker mentikon about [GEOGRAPHIC_DATA]" at bounding box center [577, 359] width 774 height 135
click at [220, 306] on textarea "THe speaker mentikon about [GEOGRAPHIC_DATA]" at bounding box center [577, 359] width 774 height 135
click at [366, 316] on textarea "The speaker mentikon about [GEOGRAPHIC_DATA]" at bounding box center [577, 359] width 774 height 135
click at [444, 313] on textarea "The speaker mentikon about Mars is the 4th planet after the sun and the second …" at bounding box center [577, 359] width 774 height 135
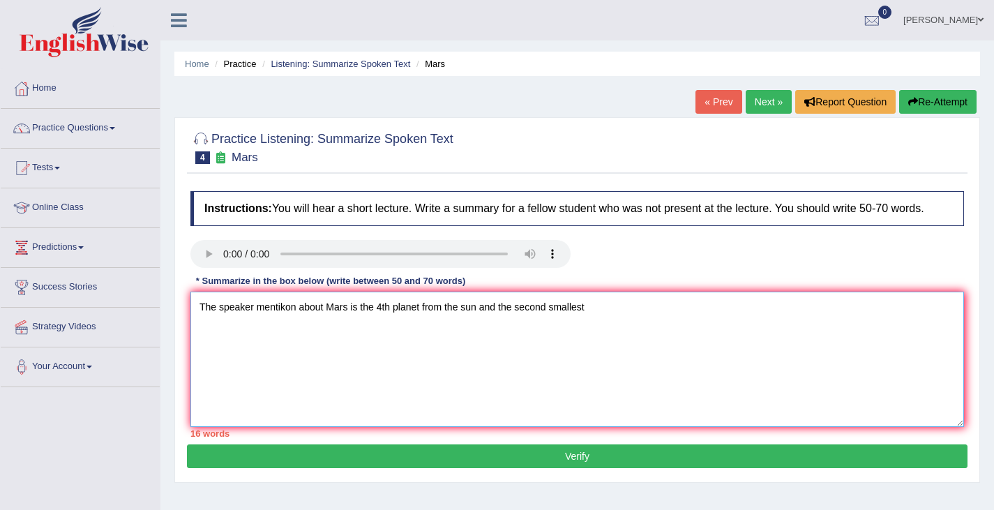
click at [607, 315] on textarea "The speaker mentikon about Mars is the 4th planet from the sun and the second s…" at bounding box center [577, 359] width 774 height 135
click at [277, 310] on textarea "The speaker mentikon about Mars is the 4th planet from the sun and the second s…" at bounding box center [577, 359] width 774 height 135
click at [295, 310] on textarea "The speaker mentikon about Mars is the 4th planet from the sun and the second s…" at bounding box center [577, 359] width 774 height 135
click at [750, 316] on textarea "The speaker mention about Mars is the 4th planet from the sun and the second sm…" at bounding box center [577, 359] width 774 height 135
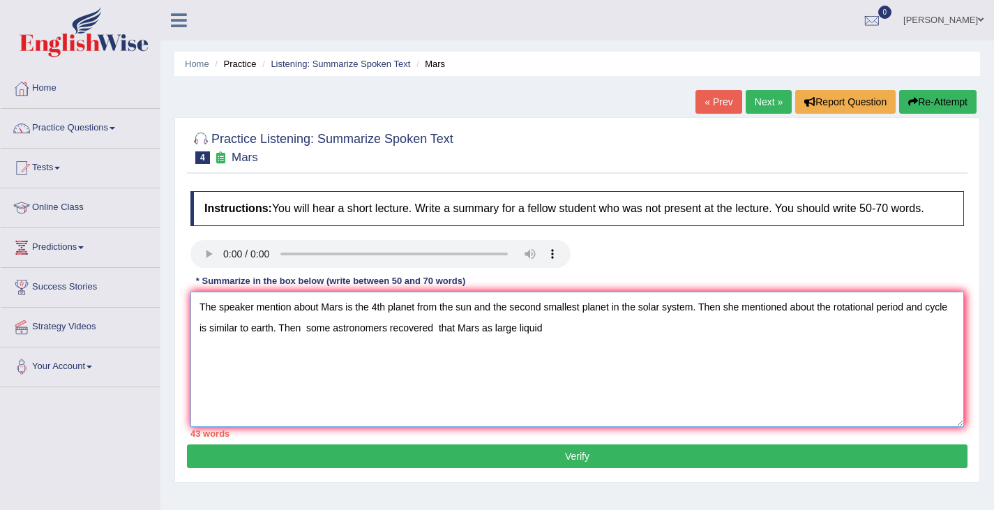
click at [700, 312] on textarea "The speaker mention about Mars is the 4th planet from the sun and the second sm…" at bounding box center [577, 359] width 774 height 135
click at [291, 333] on textarea "The speaker mention about [PERSON_NAME] is the 4th planet from the sun and the …" at bounding box center [577, 359] width 774 height 135
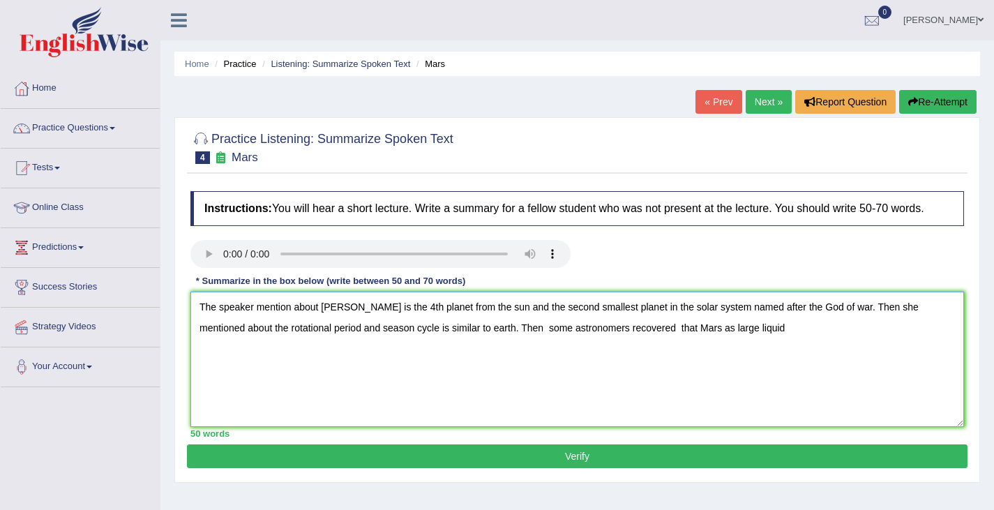
click at [708, 331] on textarea "The speaker mention about [PERSON_NAME] is the 4th planet from the sun and the …" at bounding box center [577, 359] width 774 height 135
click at [668, 334] on textarea "The speaker mention about [PERSON_NAME] is the 4th planet from the sun and the …" at bounding box center [577, 359] width 774 height 135
click at [854, 331] on textarea "The speaker mention about [PERSON_NAME] is the 4th planet from the sun and the …" at bounding box center [577, 359] width 774 height 135
click at [767, 310] on textarea "The speaker mention about [PERSON_NAME] is the 4th planet from the sun and the …" at bounding box center [577, 359] width 774 height 135
click at [476, 326] on textarea "The speaker mention about Mars is the 4th planet from the sun and the second sm…" at bounding box center [577, 359] width 774 height 135
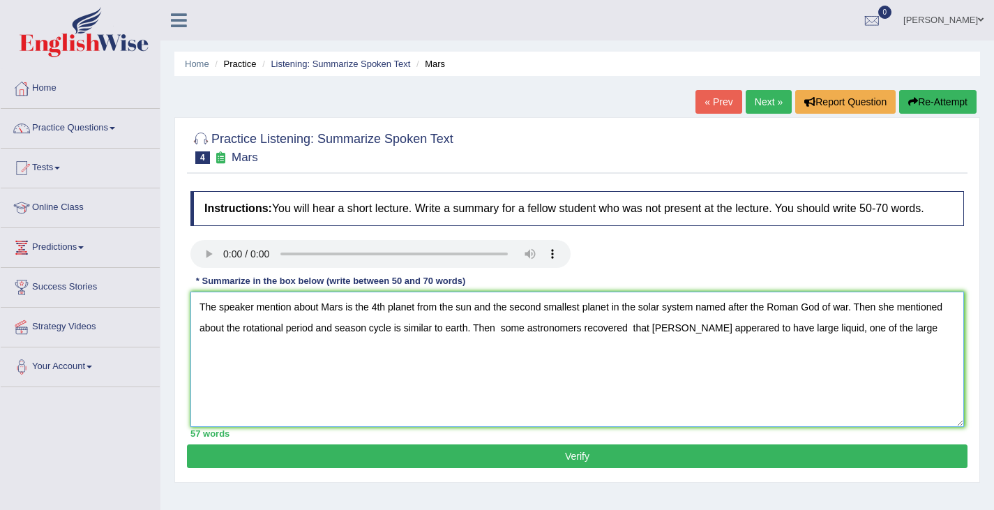
click at [882, 330] on textarea "The speaker mention about Mars is the 4th planet from the sun and the second sm…" at bounding box center [577, 359] width 774 height 135
drag, startPoint x: 678, startPoint y: 329, endPoint x: 884, endPoint y: 339, distance: 206.1
click at [884, 339] on textarea "The speaker mention about Mars is the 4th planet from the sun and the second sm…" at bounding box center [577, 359] width 774 height 135
click at [806, 355] on textarea "The speaker mention about Mars is the 4th planet from the sun and the second sm…" at bounding box center [577, 359] width 774 height 135
click at [885, 328] on textarea "The speaker mention about Mars is the 4th planet from the sun and the second sm…" at bounding box center [577, 359] width 774 height 135
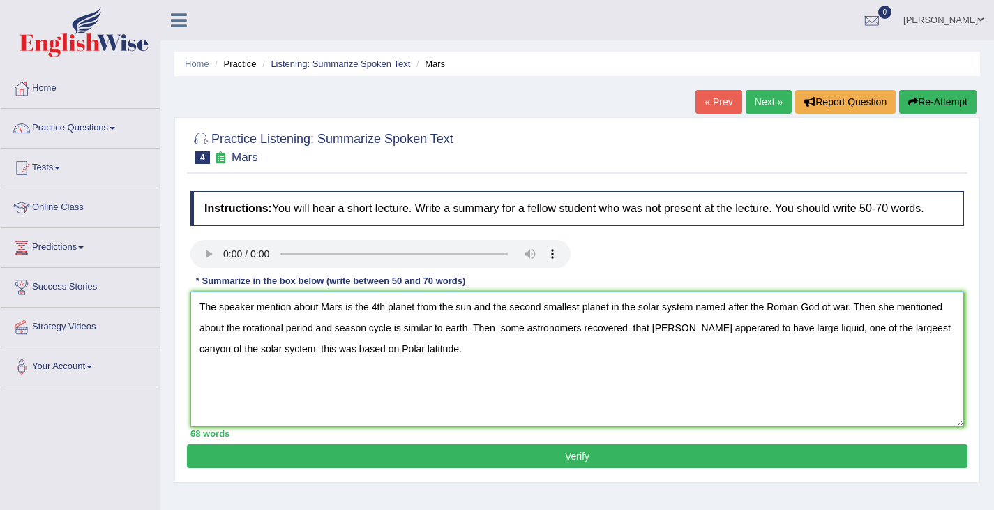
click at [629, 336] on textarea "The speaker mention about Mars is the 4th planet from the sun and the second sm…" at bounding box center [577, 359] width 774 height 135
click at [756, 333] on textarea "The speaker mention about Mars is the 4th planet from the sun and the second sm…" at bounding box center [577, 359] width 774 height 135
click at [756, 330] on textarea "The speaker mention about Mars is the 4th planet from the sun and the second sm…" at bounding box center [577, 359] width 774 height 135
click at [762, 331] on textarea "The speaker mention about Mars is the 4th planet from the sun and the second sm…" at bounding box center [577, 359] width 774 height 135
click at [823, 333] on textarea "The speaker mention about Mars is the 4th planet from the sun and the second sm…" at bounding box center [577, 359] width 774 height 135
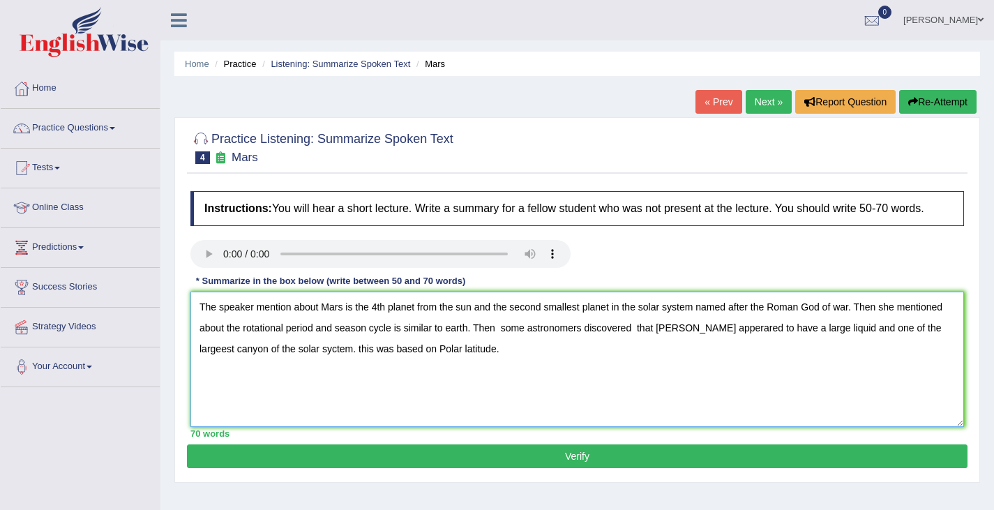
click at [908, 327] on textarea "The speaker mention about Mars is the 4th planet from the sun and the second sm…" at bounding box center [577, 359] width 774 height 135
click at [274, 350] on textarea "The speaker mention about Mars is the 4th planet from the sun and the second sm…" at bounding box center [577, 359] width 774 height 135
type textarea "The speaker mention about Mars is the 4th planet from the sun and the second sm…"
click at [229, 461] on button "Verify" at bounding box center [577, 456] width 781 height 24
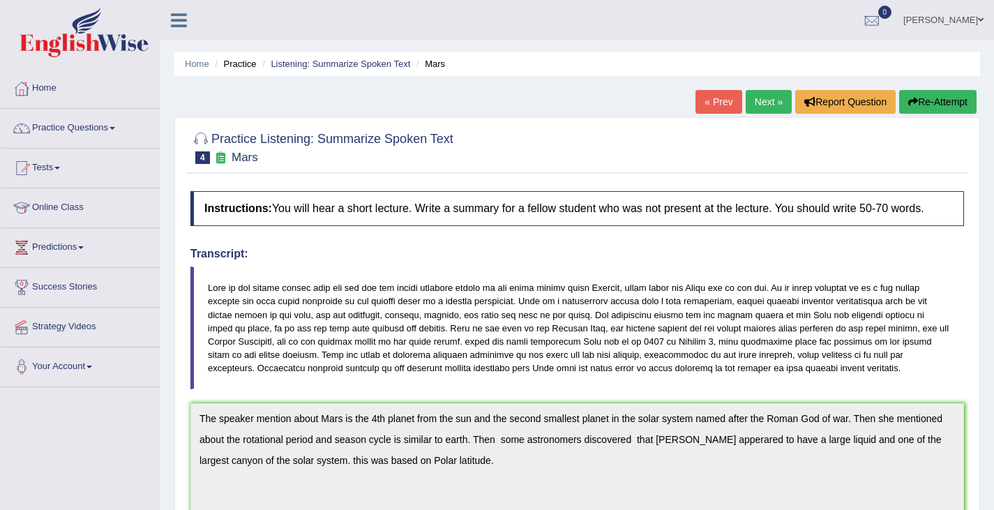
click at [763, 103] on link "Next »" at bounding box center [769, 102] width 46 height 24
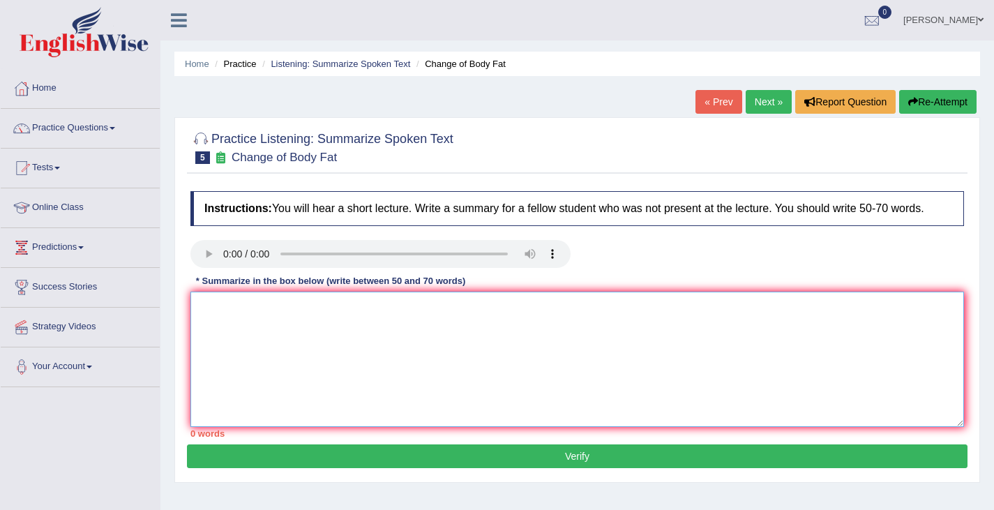
click at [201, 310] on textarea at bounding box center [577, 359] width 774 height 135
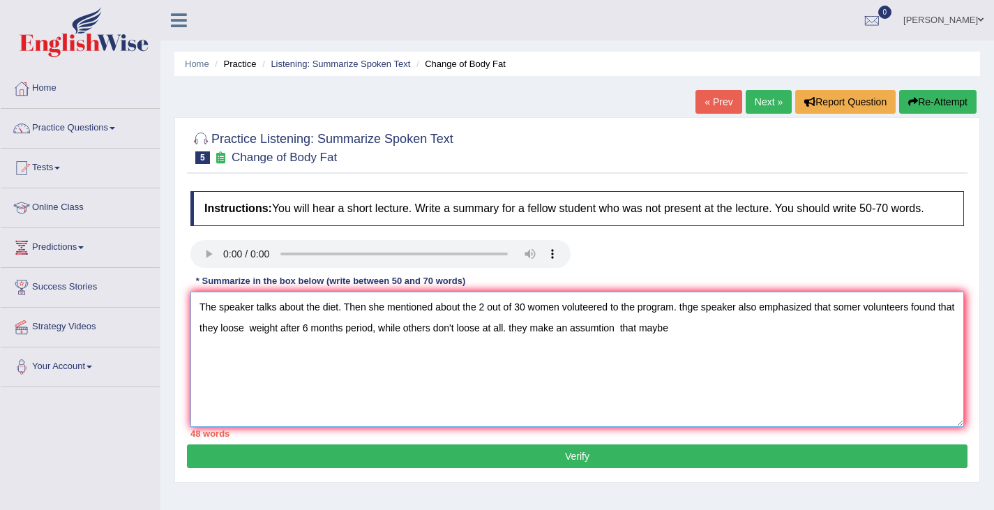
click at [504, 334] on textarea "The speaker talks about the diet. Then she mentioned about the 2 out of 30 wome…" at bounding box center [577, 359] width 774 height 135
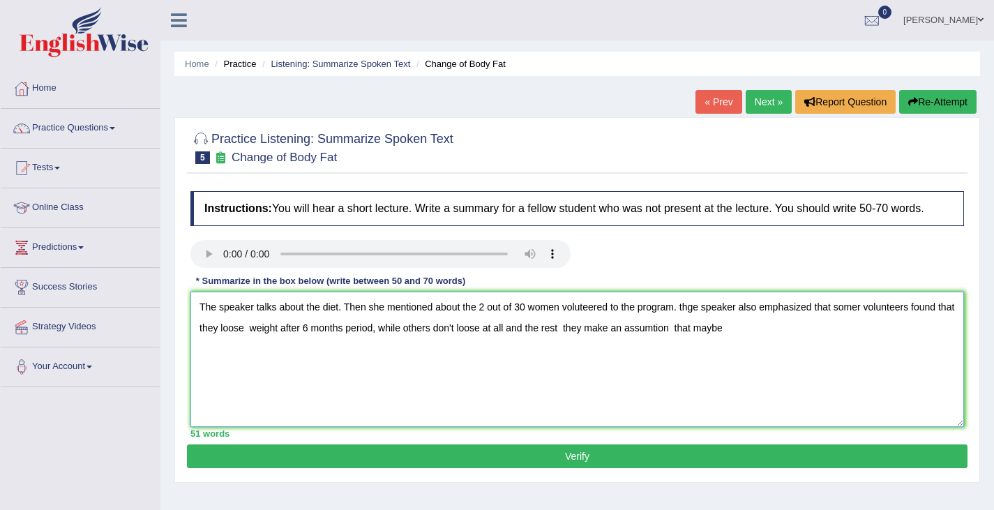
click at [931, 320] on textarea "The speaker talks about the diet. Then she mentioned about the 2 out of 30 wome…" at bounding box center [577, 359] width 774 height 135
click at [564, 333] on textarea "The speaker talks about the diet. Then she mentioned about the 2 out of 30 wome…" at bounding box center [577, 359] width 774 height 135
click at [855, 336] on textarea "The speaker talks about the diet. Then she mentioned about the 2 out of 30 wome…" at bounding box center [577, 359] width 774 height 135
drag, startPoint x: 735, startPoint y: 328, endPoint x: 681, endPoint y: 335, distance: 54.2
click at [681, 335] on textarea "The speaker talks about the diet. Then she mentioned about the 2 out of 30 wome…" at bounding box center [577, 359] width 774 height 135
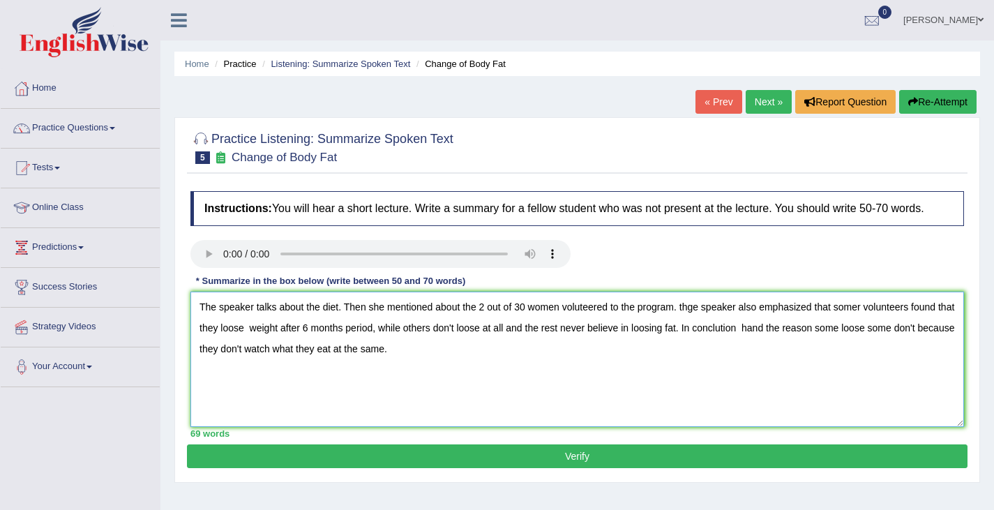
click at [769, 331] on textarea "The speaker talks about the diet. Then she mentioned about the 2 out of 30 wome…" at bounding box center [577, 359] width 774 height 135
click at [765, 332] on textarea "The speaker talks about the diet. Then she mentioned about the 2 out of 30 wome…" at bounding box center [577, 359] width 774 height 135
click at [379, 358] on textarea "The speaker talks about the diet. Then she mentioned about the 2 out of 30 wome…" at bounding box center [577, 359] width 774 height 135
type textarea "The speaker talks about the diet. Then she mentioned about the 2 out of 30 wome…"
click at [466, 459] on button "Verify" at bounding box center [577, 456] width 781 height 24
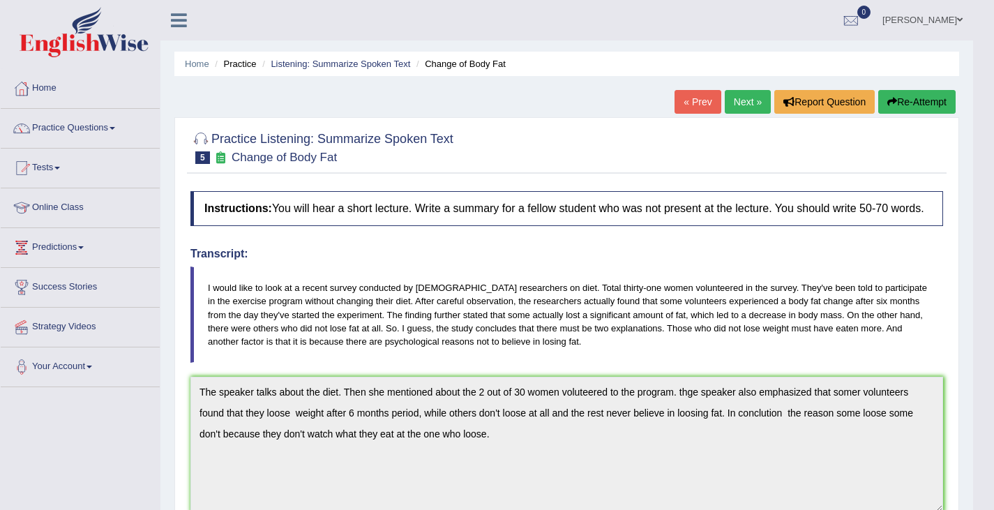
click at [909, 107] on button "Re-Attempt" at bounding box center [916, 102] width 77 height 24
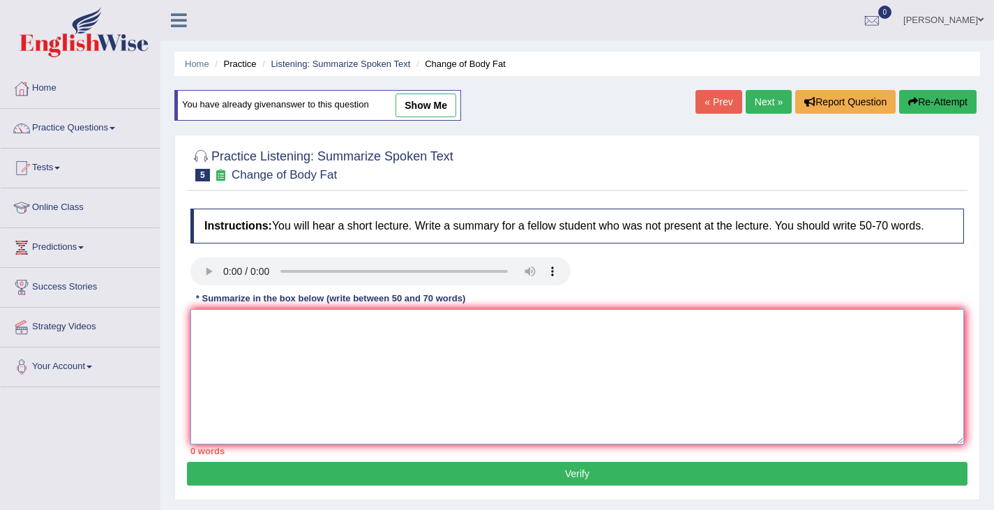
click at [209, 351] on textarea at bounding box center [577, 376] width 774 height 135
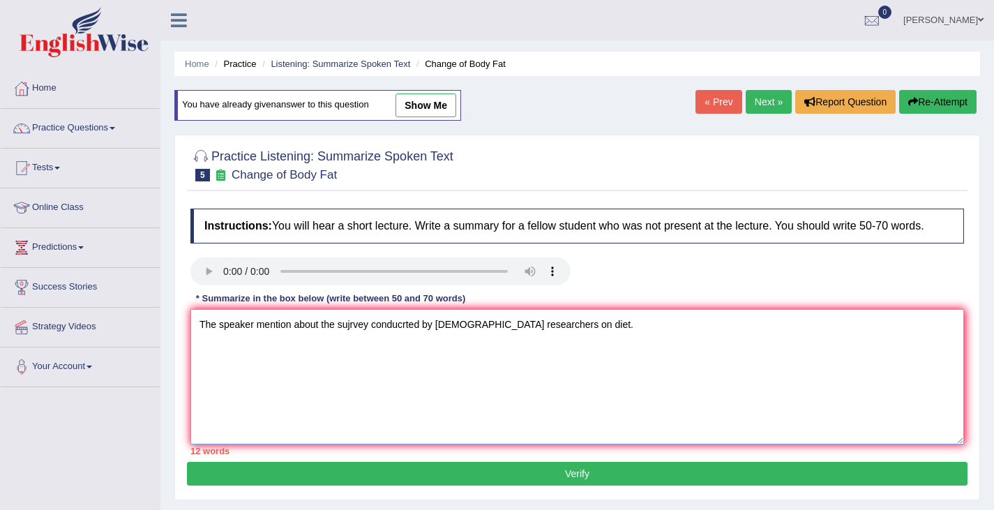
click at [347, 329] on textarea "The speaker mention about the sujrvey conducrted by Canadian researchers on die…" at bounding box center [577, 376] width 774 height 135
click at [360, 329] on textarea "The speaker mention about the sujrvey conducrted by Canadian researchers on die…" at bounding box center [577, 376] width 774 height 135
click at [403, 330] on textarea "The speaker mention about the survey conducrted by Canadian researchers on diet." at bounding box center [577, 376] width 774 height 135
click at [580, 327] on textarea "The speaker mention about the survey conducted by Canadian researchers on diet." at bounding box center [577, 376] width 774 height 135
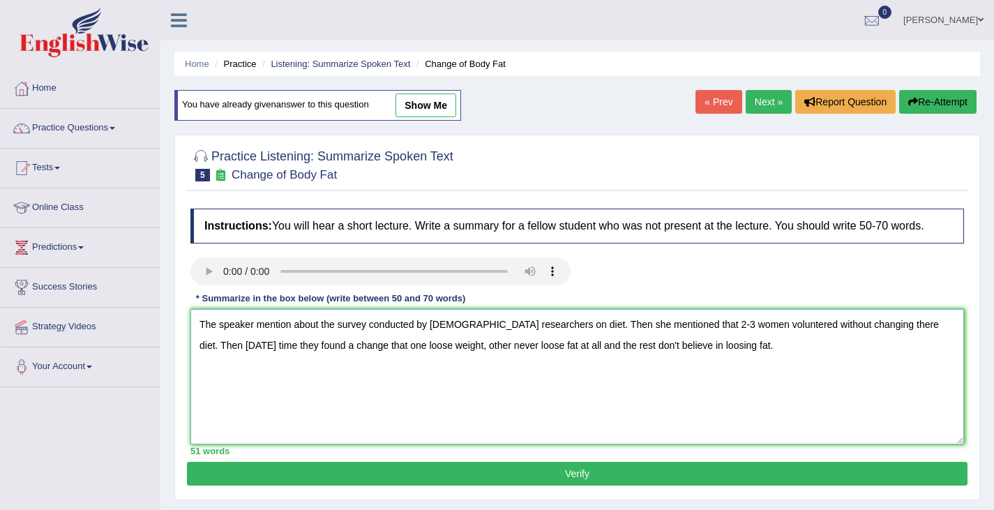
click at [435, 351] on textarea "The speaker mention about the survey conducted by Canadian researchers on diet.…" at bounding box center [577, 376] width 774 height 135
click at [441, 349] on textarea "The speaker mention about the survey conducted by Canadian researchers on diet.…" at bounding box center [577, 376] width 774 height 135
click at [405, 351] on textarea "The speaker mention about the survey conducted by Canadian researchers on diet.…" at bounding box center [577, 376] width 774 height 135
click at [407, 350] on textarea "The speaker mention about the survey conducted by Canadian researchers on diet.…" at bounding box center [577, 376] width 774 height 135
click at [758, 345] on textarea "The speaker mention about the survey conducted by Canadian researchers on diet.…" at bounding box center [577, 376] width 774 height 135
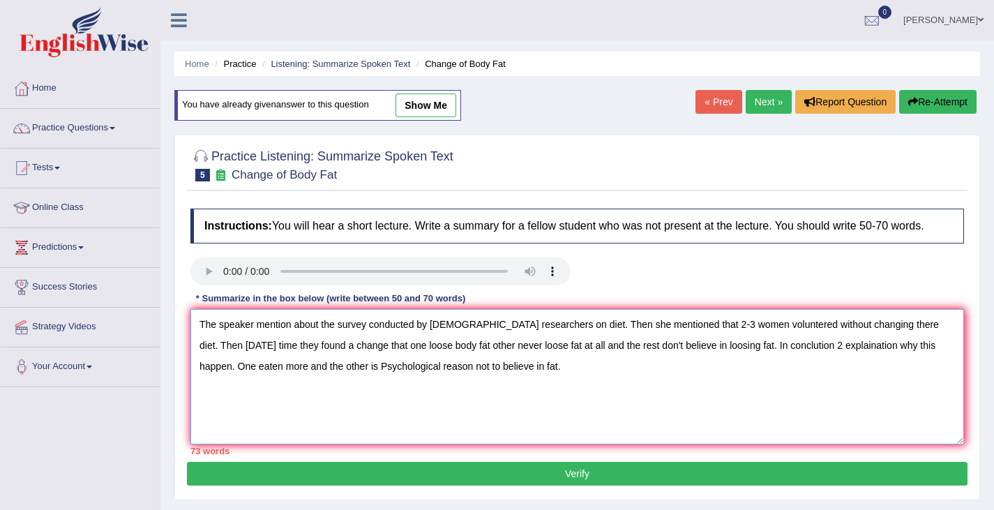
click at [856, 377] on textarea "The speaker mention about the survey conducted by Canadian researchers on diet.…" at bounding box center [577, 376] width 774 height 135
click at [322, 374] on textarea "The speaker mention about the survey conducted by Canadian researchers on diet.…" at bounding box center [577, 376] width 774 height 135
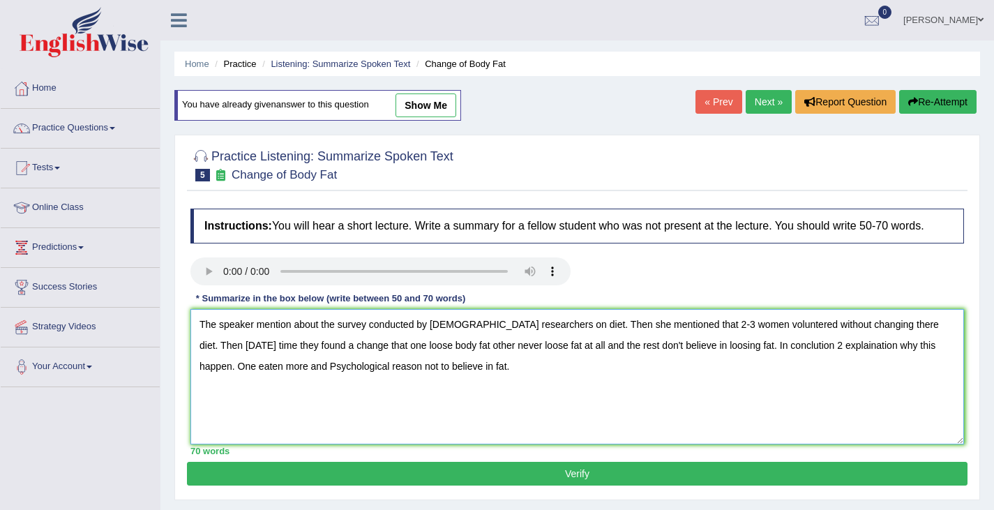
click at [767, 322] on textarea "The speaker mention about the survey conducted by Canadian researchers on diet.…" at bounding box center [577, 376] width 774 height 135
click at [267, 375] on textarea "The speaker mention about the survey conducted by Canadian researchers on diet.…" at bounding box center [577, 376] width 774 height 135
type textarea "The speaker mention about the survey conducted by Canadian researchers on diet.…"
click at [586, 473] on button "Verify" at bounding box center [577, 474] width 781 height 24
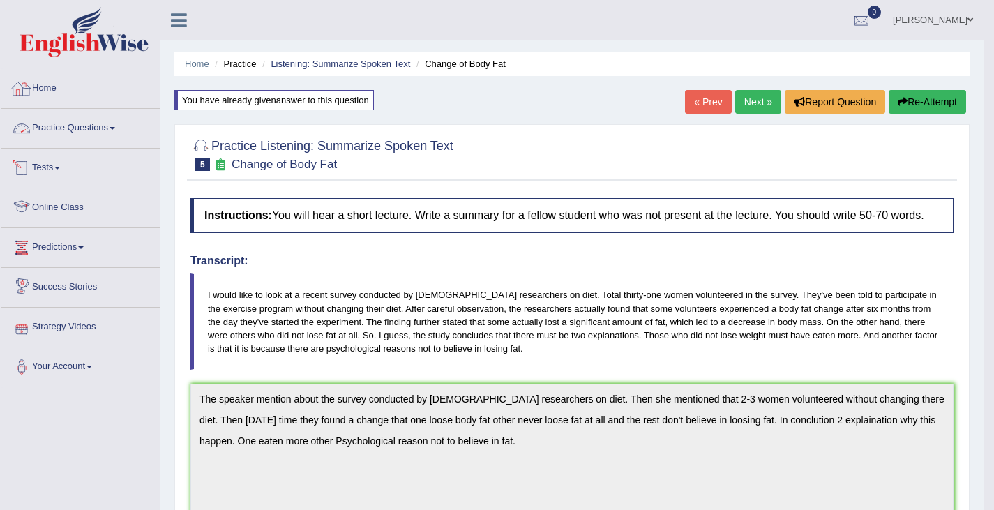
click at [87, 125] on link "Practice Questions" at bounding box center [80, 126] width 159 height 35
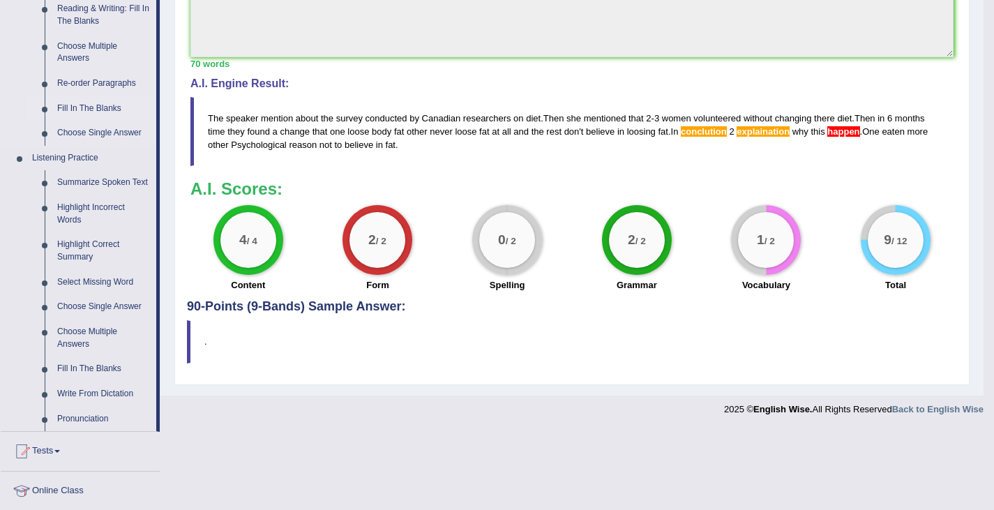
scroll to position [488, 0]
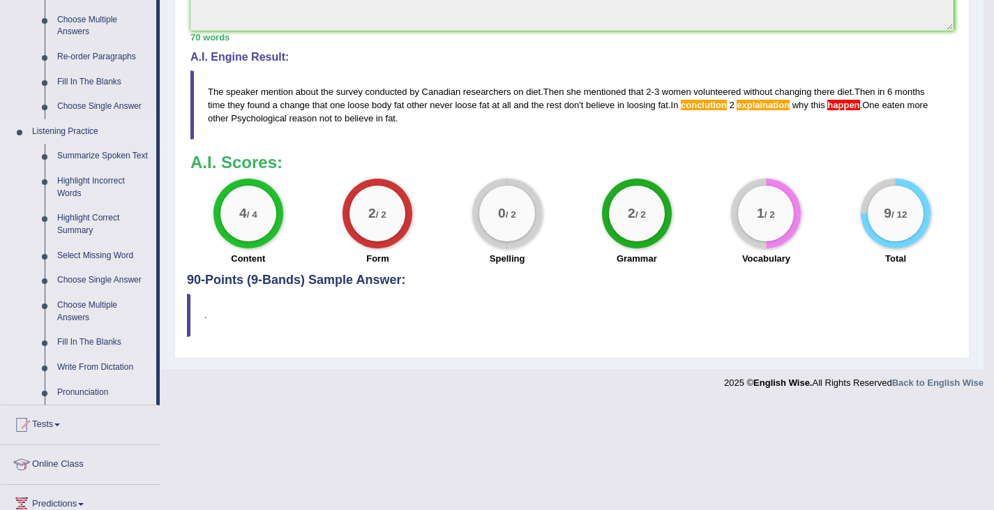
click at [70, 368] on link "Write From Dictation" at bounding box center [103, 367] width 105 height 25
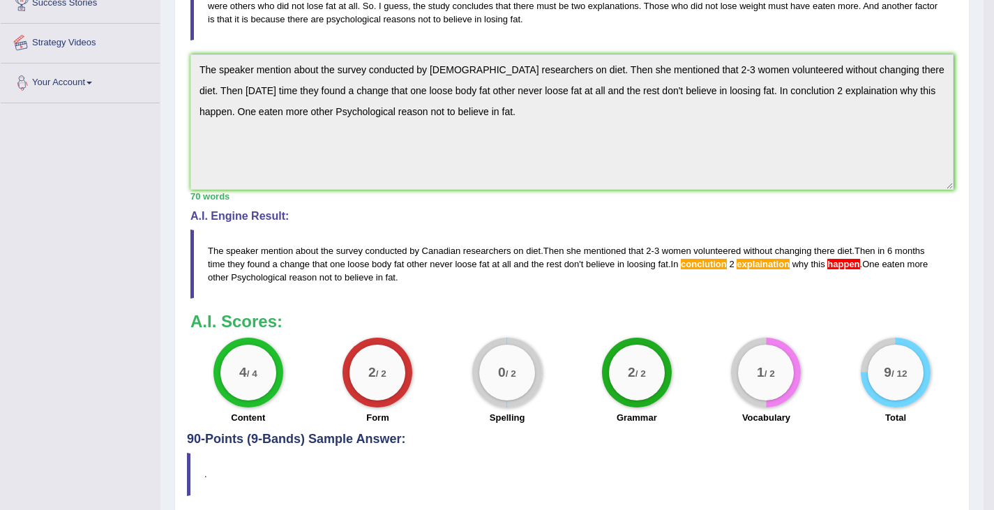
scroll to position [382, 0]
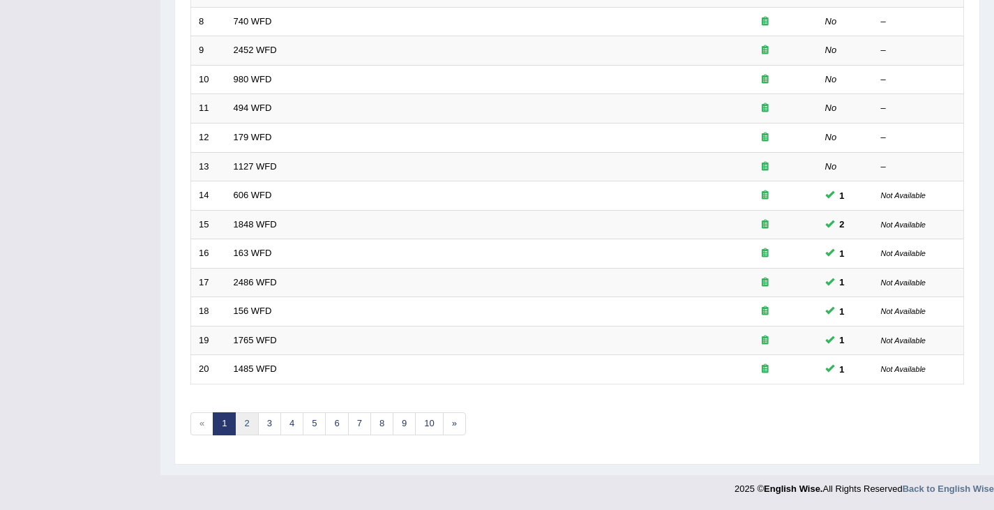
click at [248, 424] on link "2" at bounding box center [246, 423] width 23 height 23
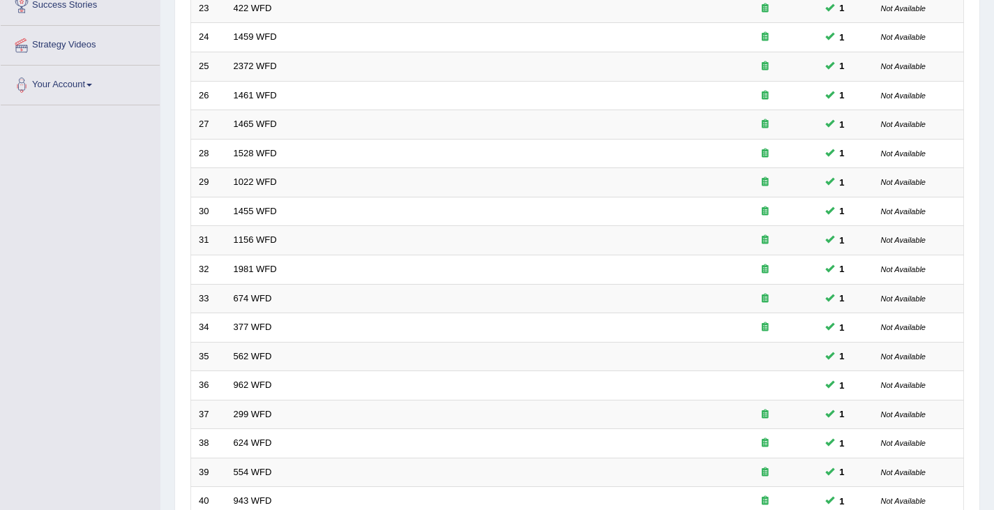
scroll to position [414, 0]
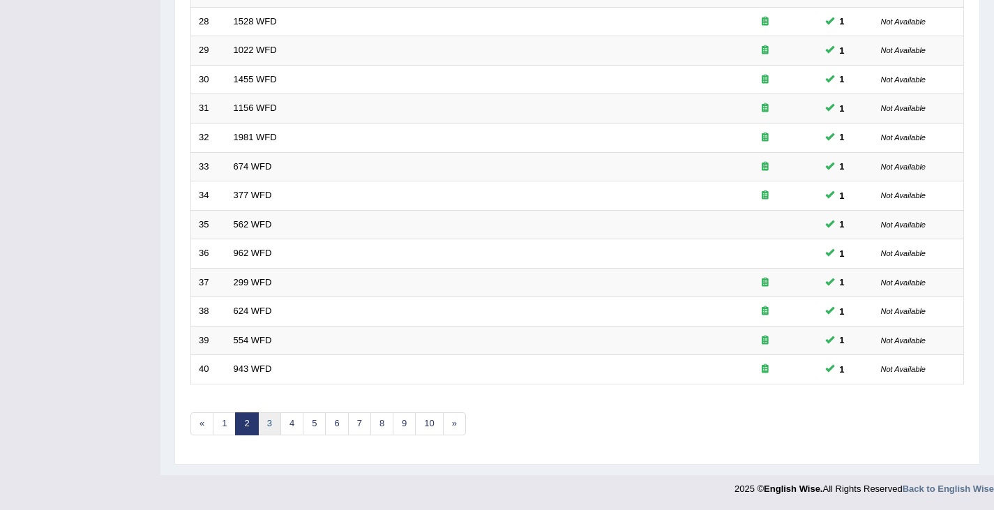
click at [271, 421] on link "3" at bounding box center [269, 423] width 23 height 23
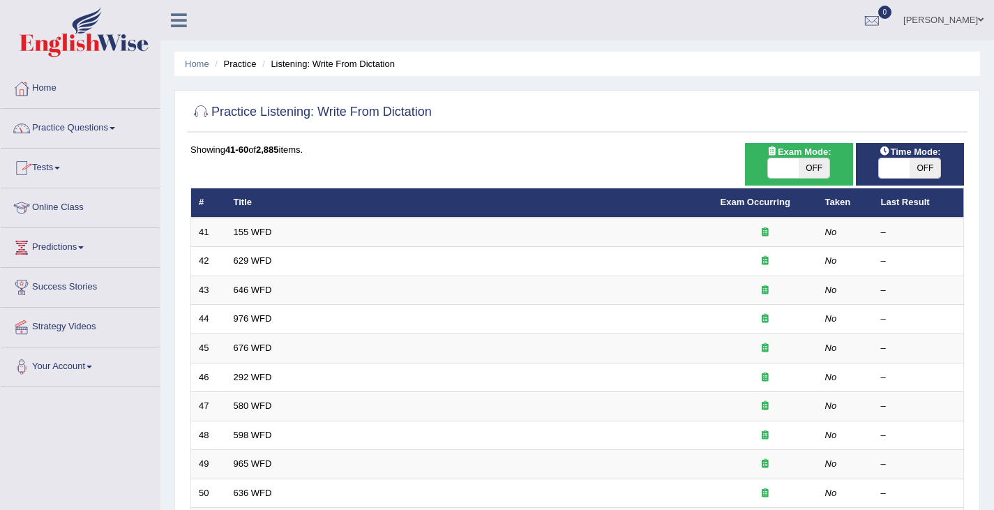
click at [113, 128] on link "Practice Questions" at bounding box center [80, 126] width 159 height 35
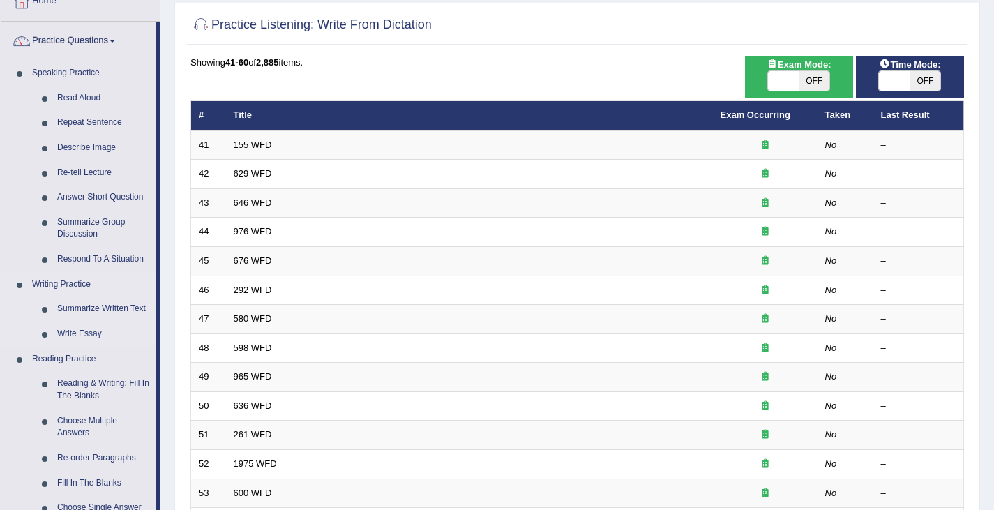
scroll to position [140, 0]
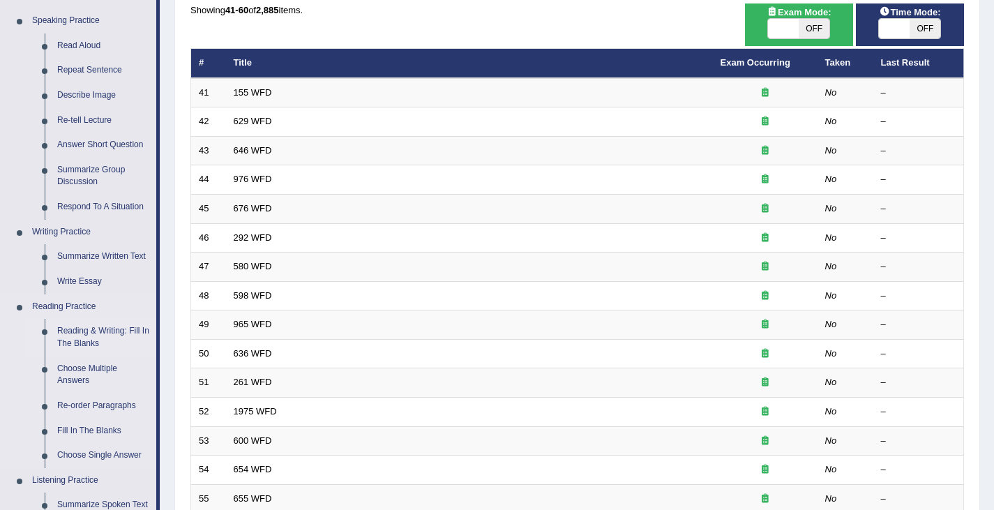
click at [97, 333] on link "Reading & Writing: Fill In The Blanks" at bounding box center [103, 337] width 105 height 37
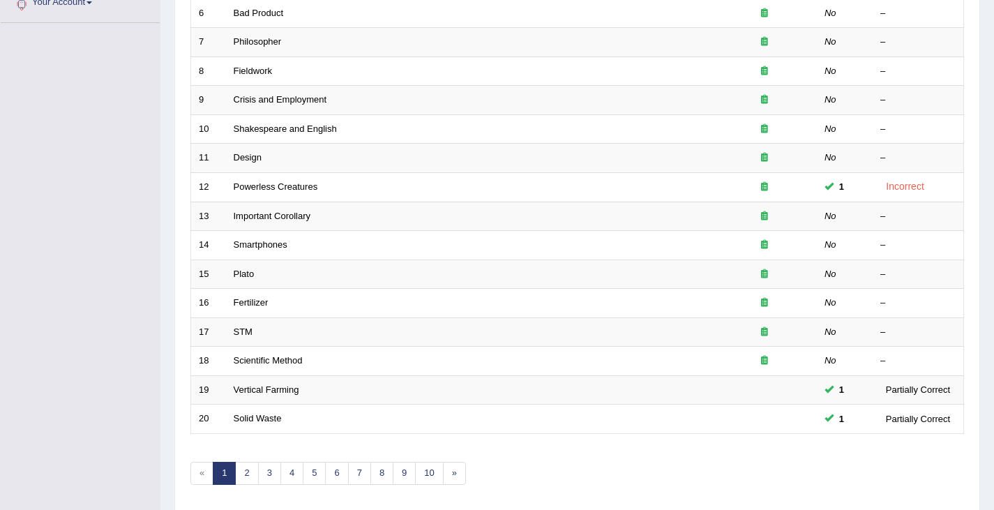
scroll to position [414, 0]
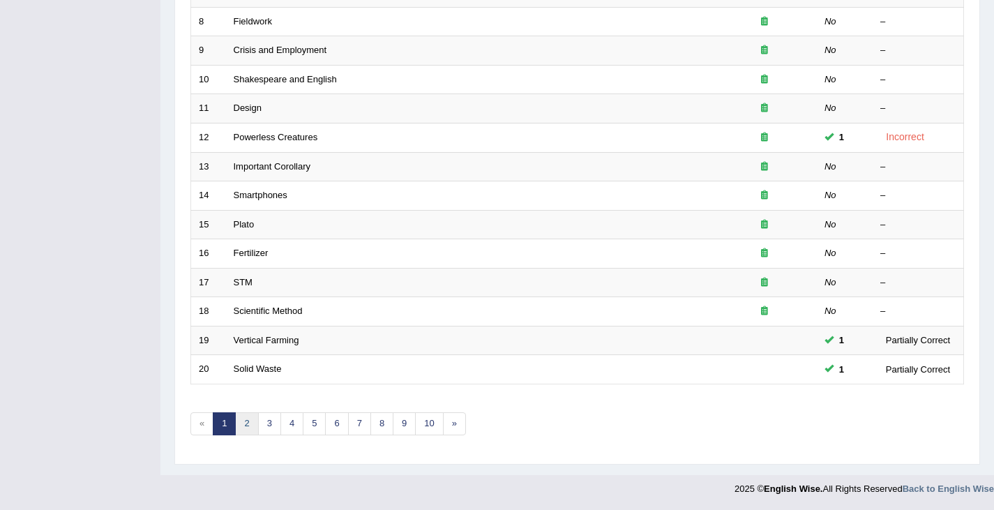
click at [250, 425] on link "2" at bounding box center [246, 423] width 23 height 23
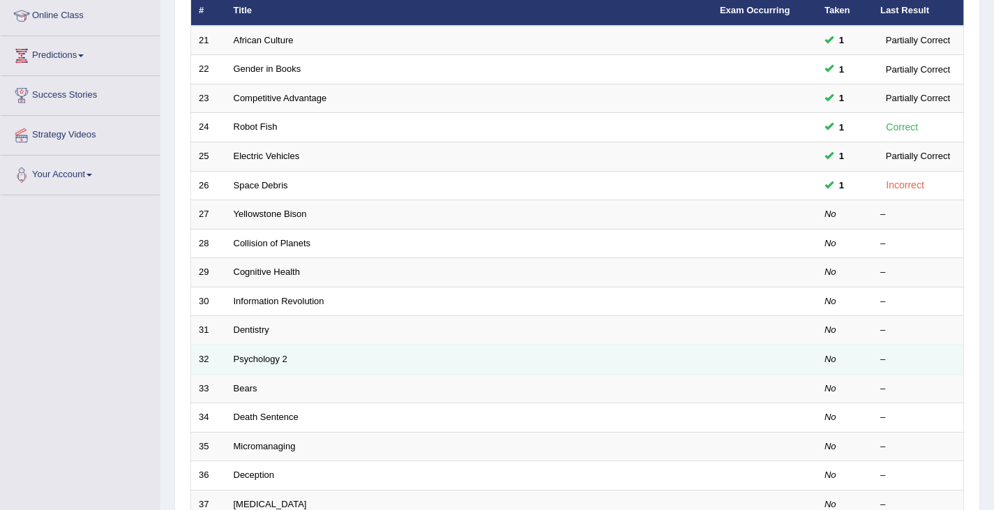
scroll to position [140, 0]
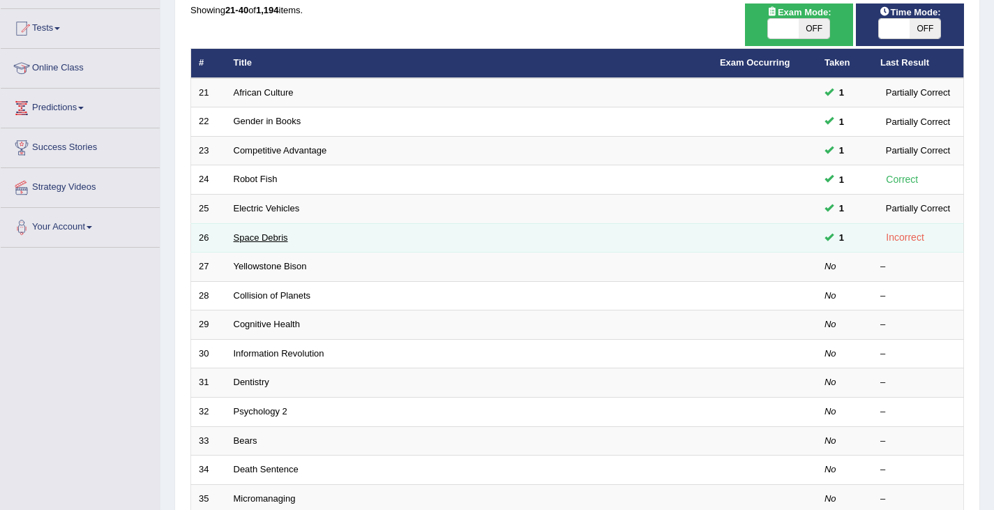
click at [277, 239] on link "Space Debris" at bounding box center [261, 237] width 54 height 10
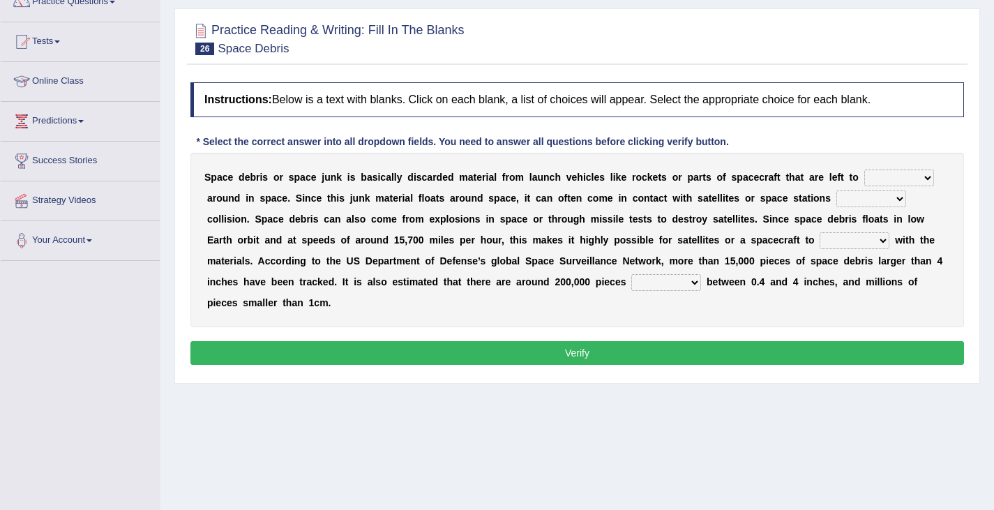
scroll to position [140, 0]
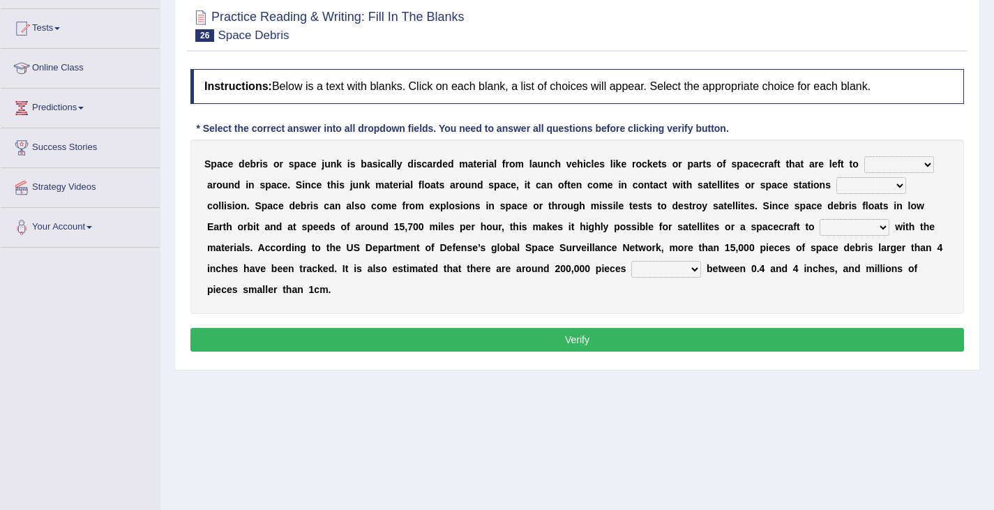
click at [924, 165] on select "twist center roam loll" at bounding box center [899, 164] width 70 height 17
click at [119, 158] on link "Success Stories" at bounding box center [80, 145] width 159 height 35
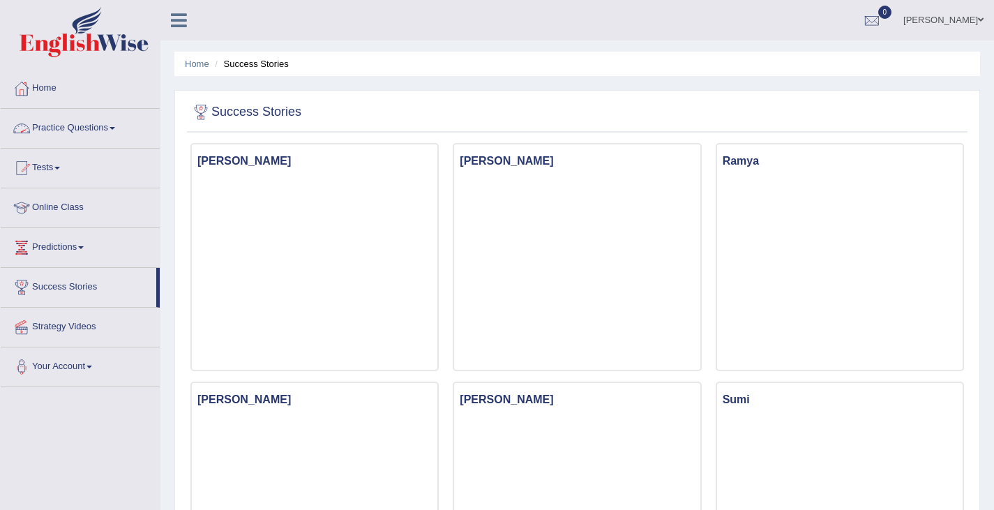
click at [68, 126] on link "Practice Questions" at bounding box center [80, 126] width 159 height 35
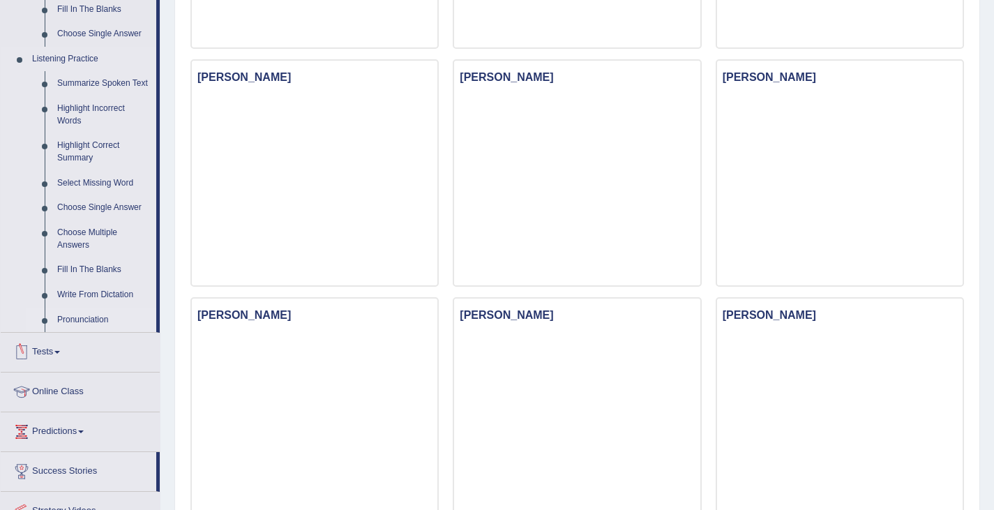
scroll to position [558, 0]
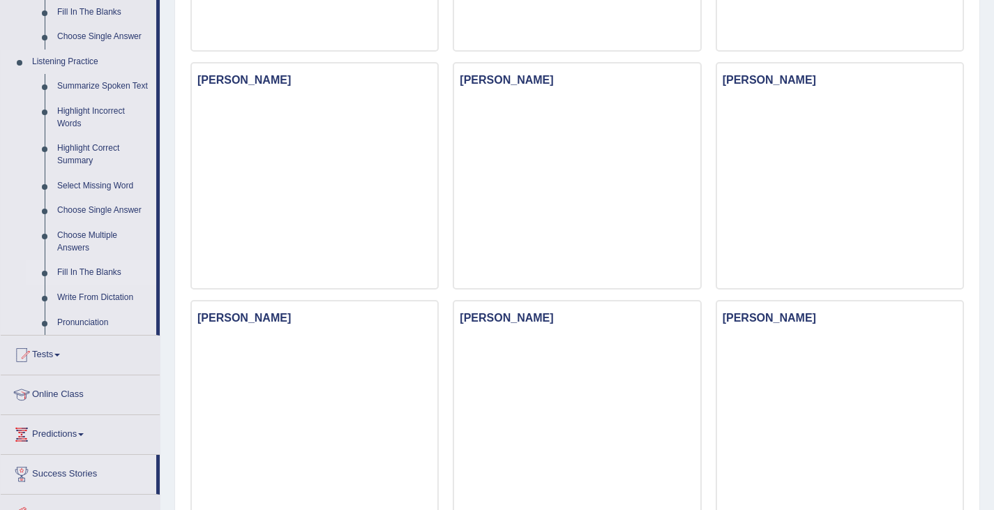
click at [86, 273] on link "Fill In The Blanks" at bounding box center [103, 272] width 105 height 25
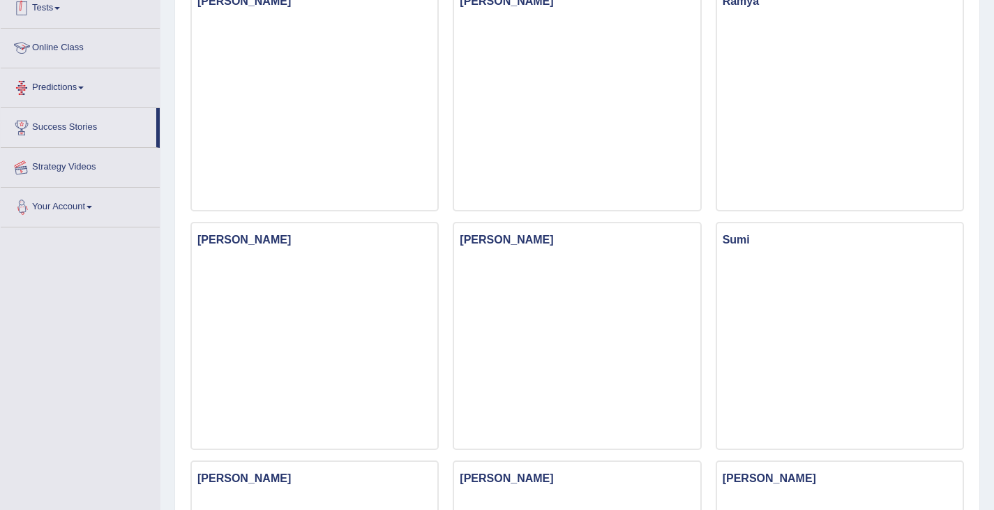
scroll to position [183, 0]
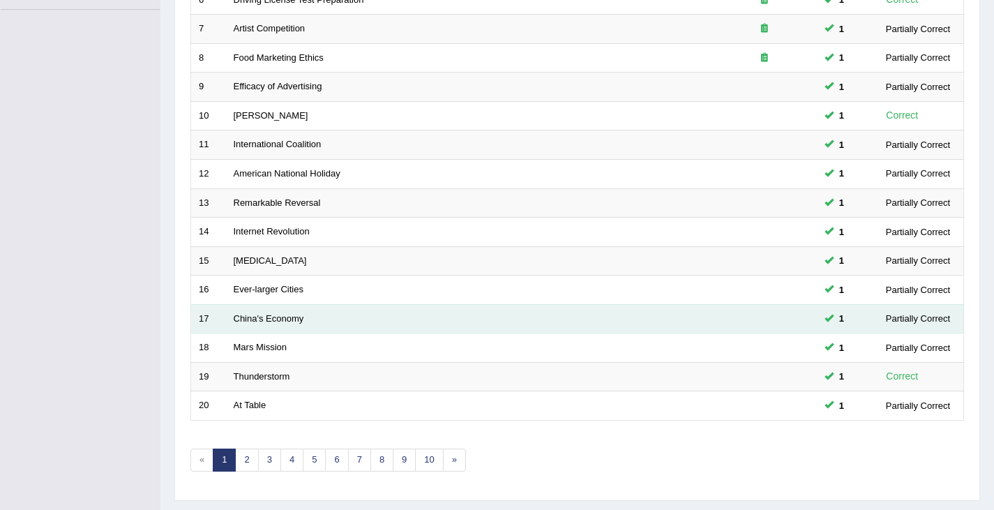
scroll to position [414, 0]
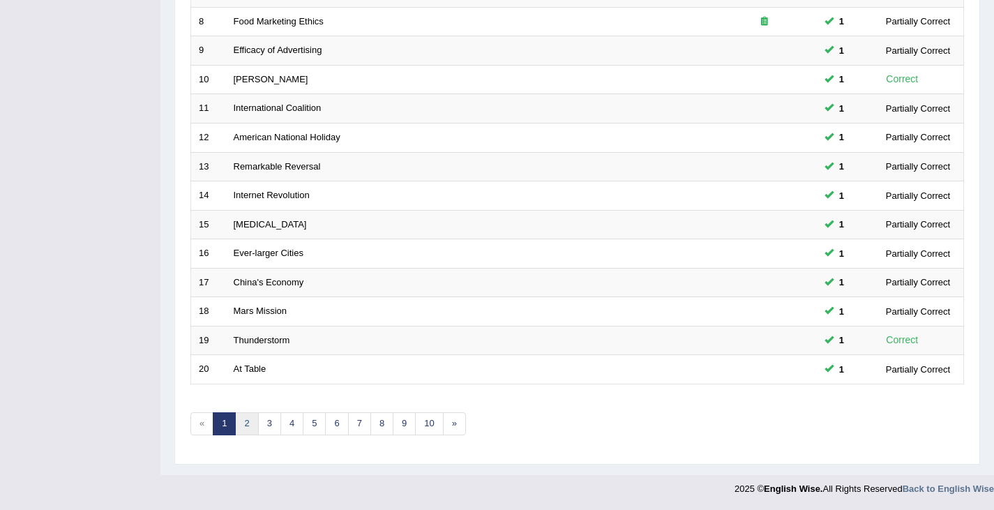
click at [249, 421] on link "2" at bounding box center [246, 423] width 23 height 23
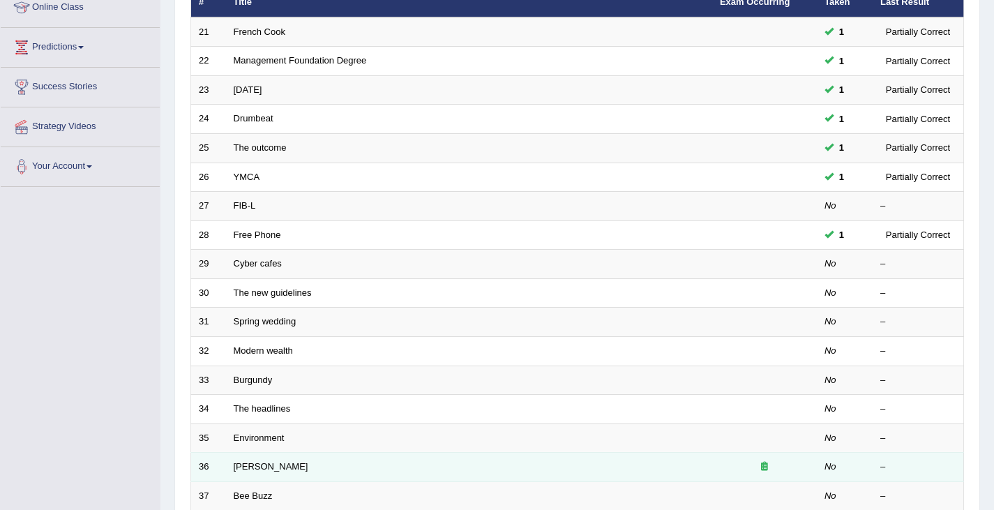
scroll to position [140, 0]
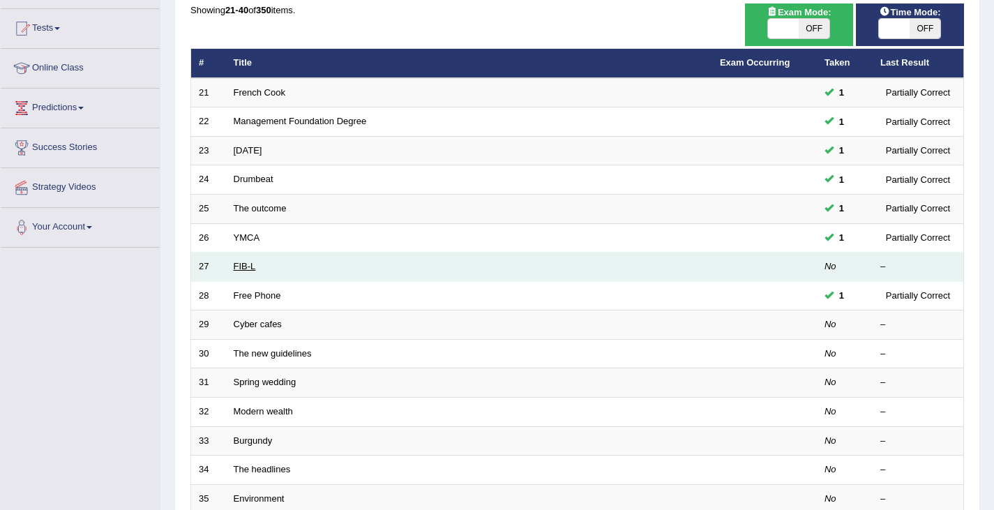
click at [239, 263] on link "FIB-L" at bounding box center [245, 266] width 22 height 10
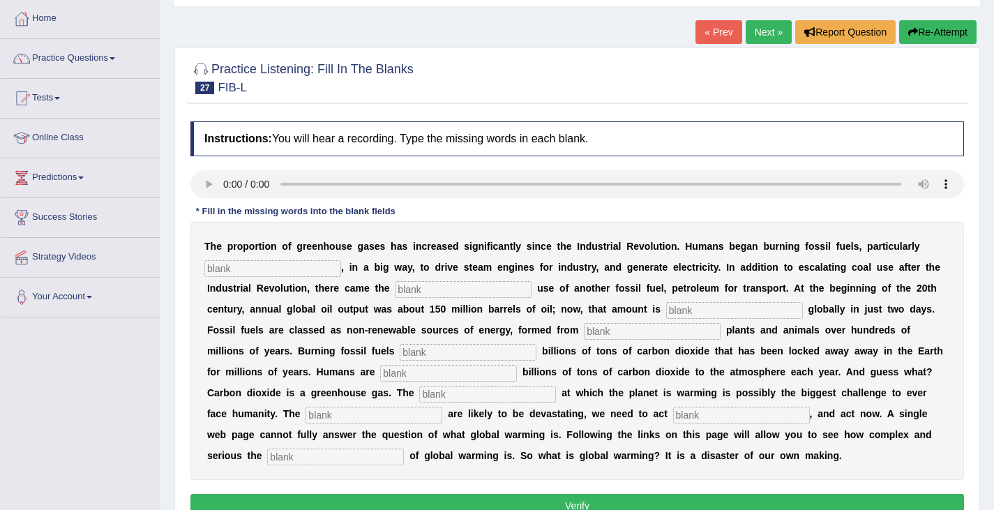
click at [228, 271] on input "text" at bounding box center [272, 268] width 137 height 17
type input "coal"
click at [414, 290] on input "text" at bounding box center [463, 289] width 137 height 17
type input "widespersd"
click at [683, 306] on input "text" at bounding box center [734, 310] width 137 height 17
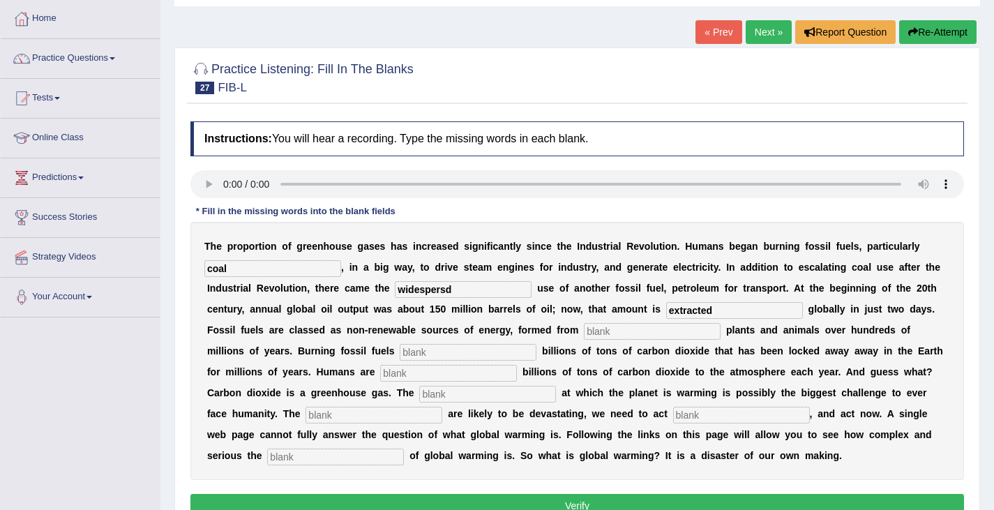
type input "extracted"
click at [592, 332] on input "text" at bounding box center [652, 331] width 137 height 17
type input "decade"
click at [410, 350] on input "text" at bounding box center [468, 352] width 137 height 17
type input "releases"
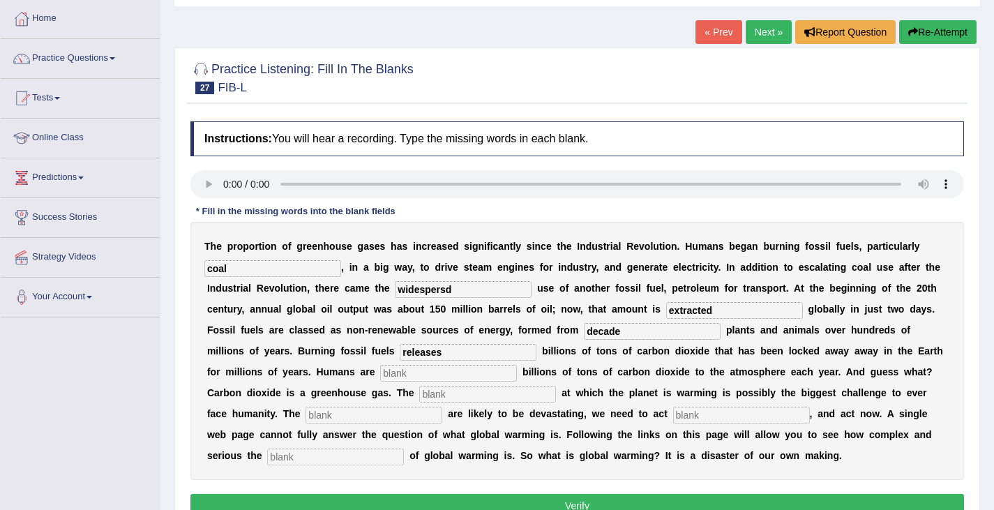
click at [391, 373] on input "text" at bounding box center [448, 373] width 137 height 17
type input "adding"
click at [432, 393] on input "text" at bounding box center [487, 394] width 137 height 17
type input "rate"
click at [311, 413] on input "text" at bounding box center [374, 415] width 137 height 17
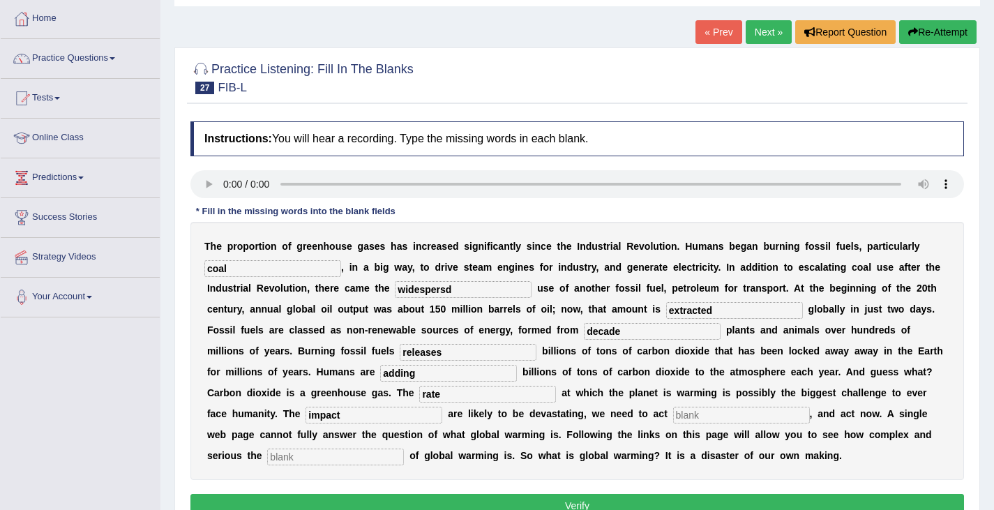
type input "impact"
drag, startPoint x: 688, startPoint y: 411, endPoint x: 940, endPoint y: 382, distance: 254.3
click at [688, 411] on input "text" at bounding box center [741, 415] width 137 height 17
type input "desisivelhy"
click at [281, 456] on input "text" at bounding box center [335, 457] width 137 height 17
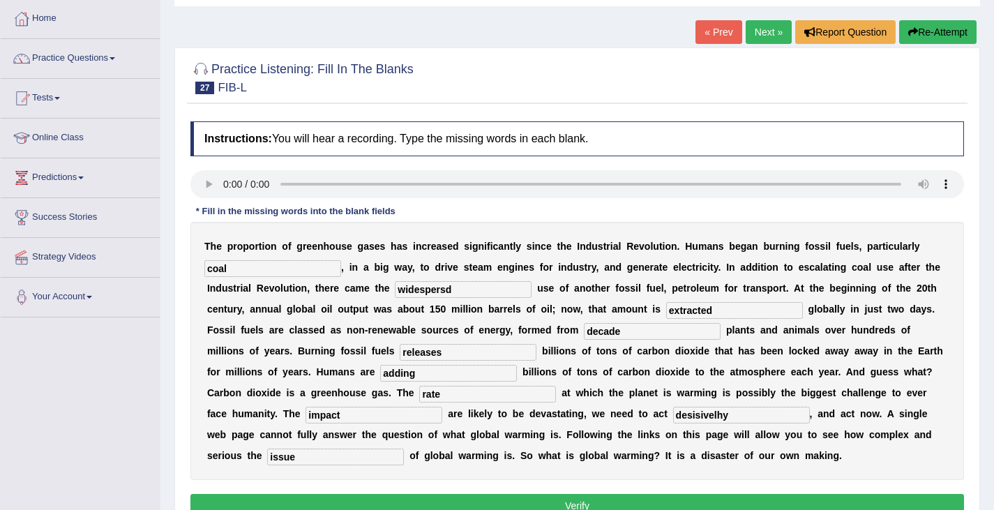
type input "issue"
click at [729, 417] on input "desisivelhy" at bounding box center [741, 415] width 137 height 17
type input "decisively"
click at [469, 288] on input "widespersd" at bounding box center [463, 289] width 137 height 17
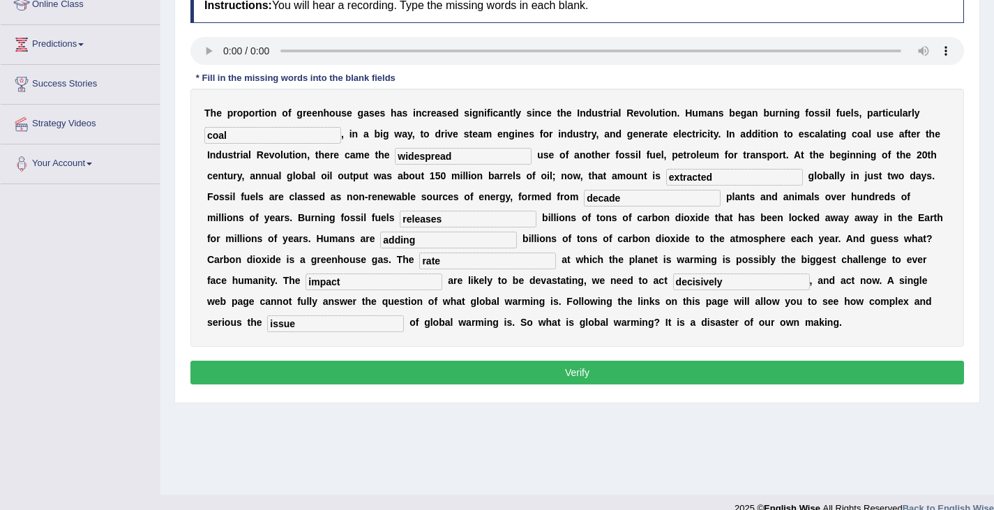
scroll to position [223, 0]
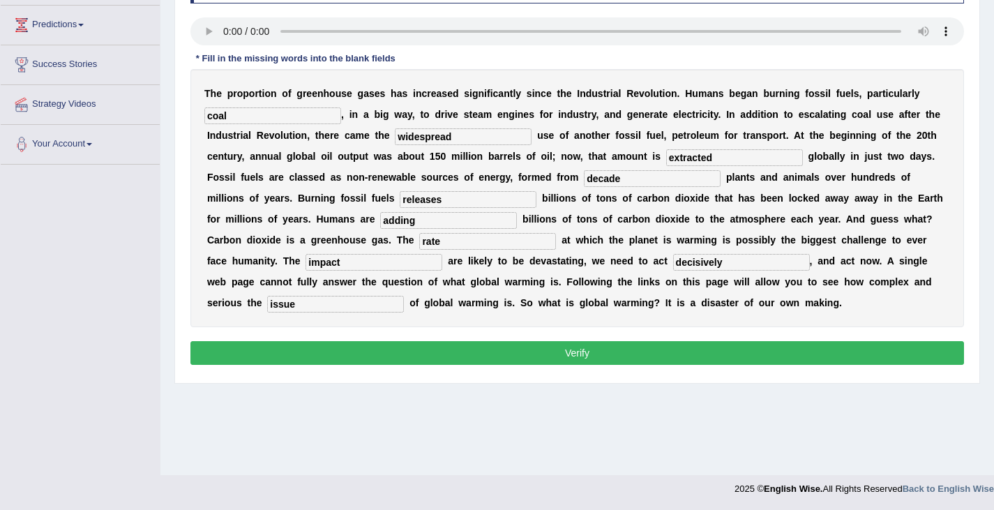
type input "widespread"
click at [475, 357] on button "Verify" at bounding box center [577, 353] width 774 height 24
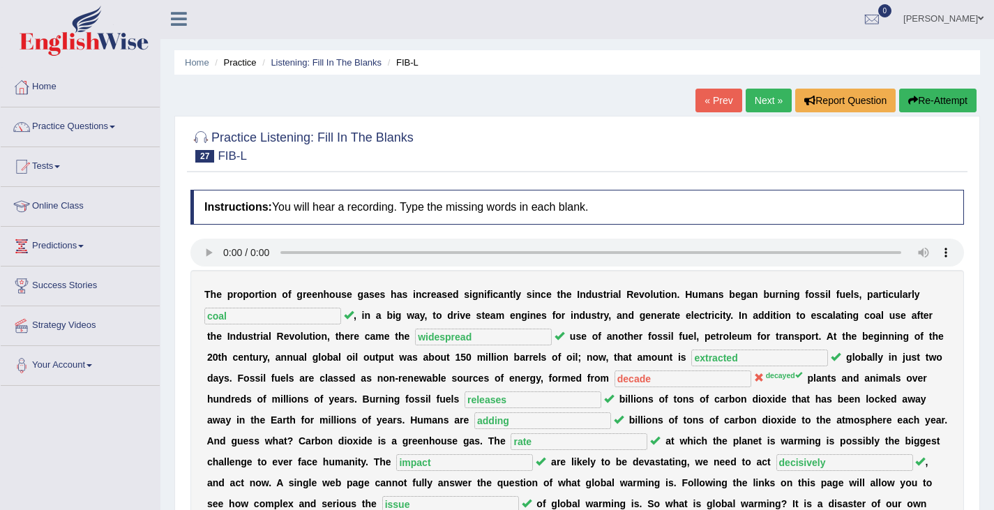
scroll to position [0, 0]
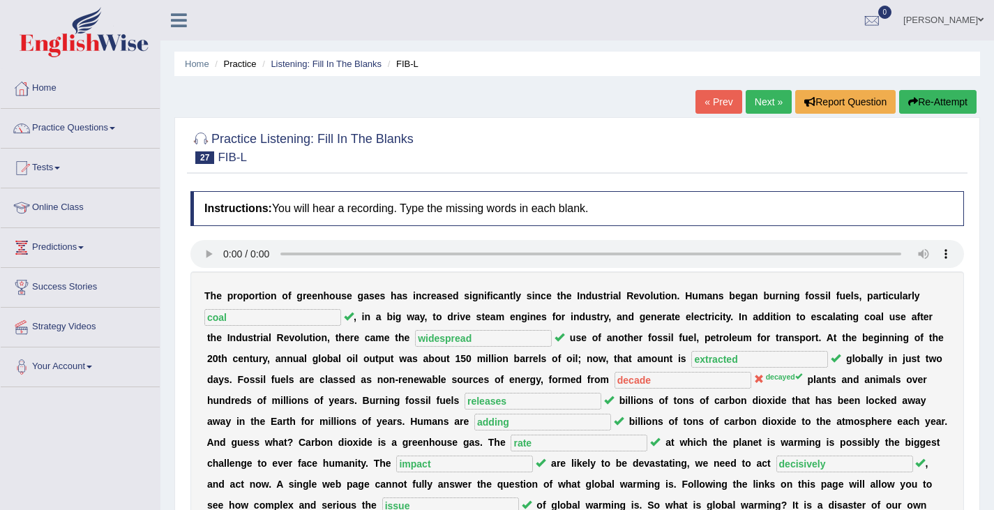
click at [935, 95] on button "Re-Attempt" at bounding box center [937, 102] width 77 height 24
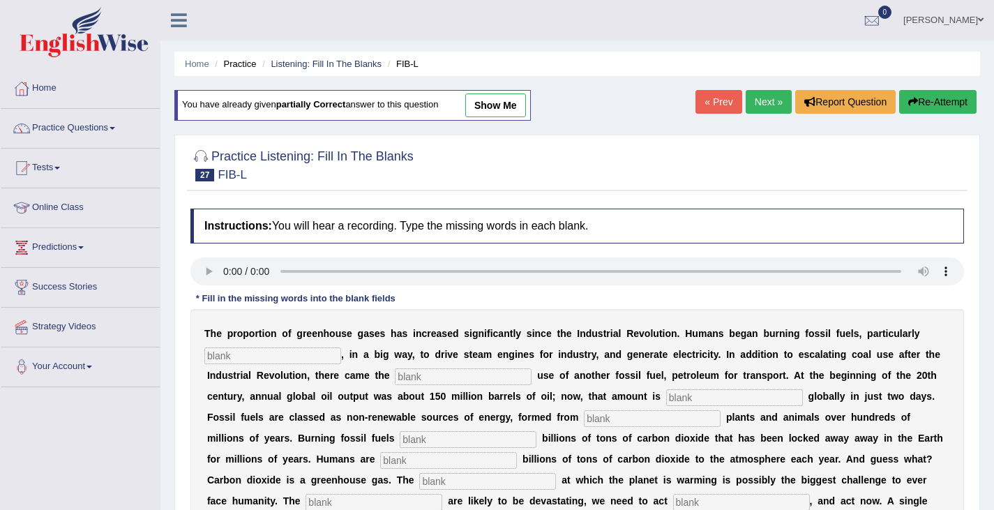
click at [268, 359] on input "text" at bounding box center [272, 355] width 137 height 17
drag, startPoint x: 218, startPoint y: 352, endPoint x: 260, endPoint y: 350, distance: 42.0
click at [218, 354] on input "text" at bounding box center [272, 355] width 137 height 17
type input "coal"
click at [407, 375] on input "text" at bounding box center [463, 376] width 137 height 17
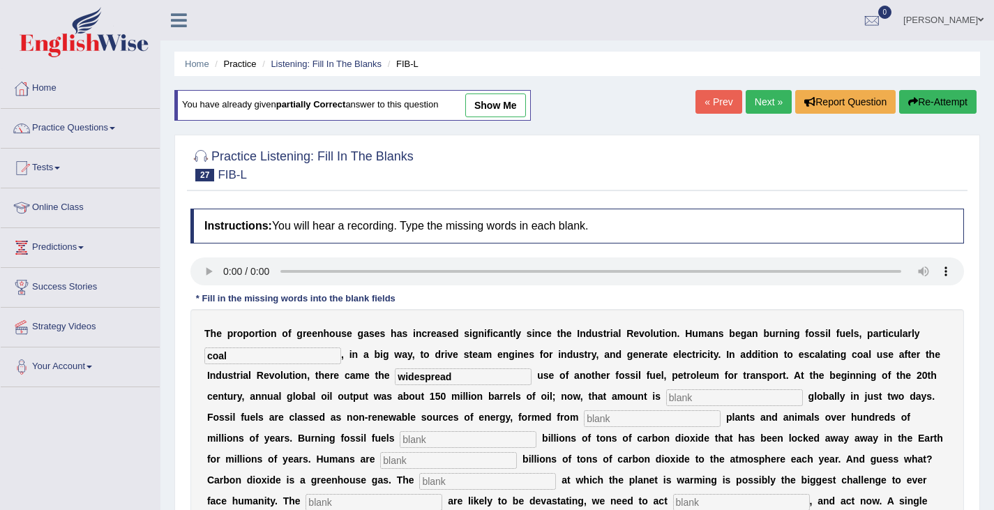
type input "widespread"
drag, startPoint x: 681, startPoint y: 399, endPoint x: 865, endPoint y: 354, distance: 189.7
click at [683, 397] on input "text" at bounding box center [734, 397] width 137 height 17
type input "extracted"
click at [599, 419] on input "text" at bounding box center [652, 418] width 137 height 17
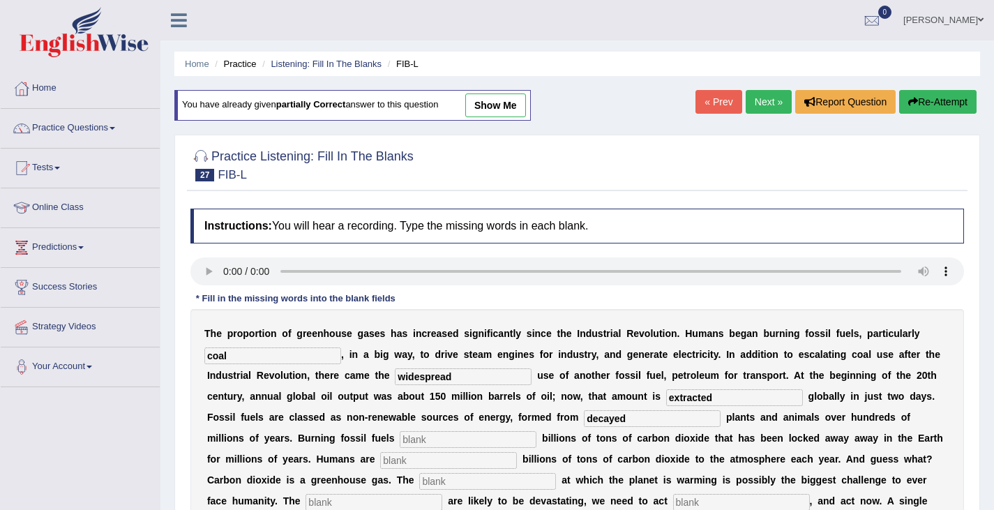
type input "decayed"
click at [412, 442] on input "text" at bounding box center [468, 439] width 137 height 17
type input "relkeases"
click at [405, 460] on input "text" at bounding box center [448, 460] width 137 height 17
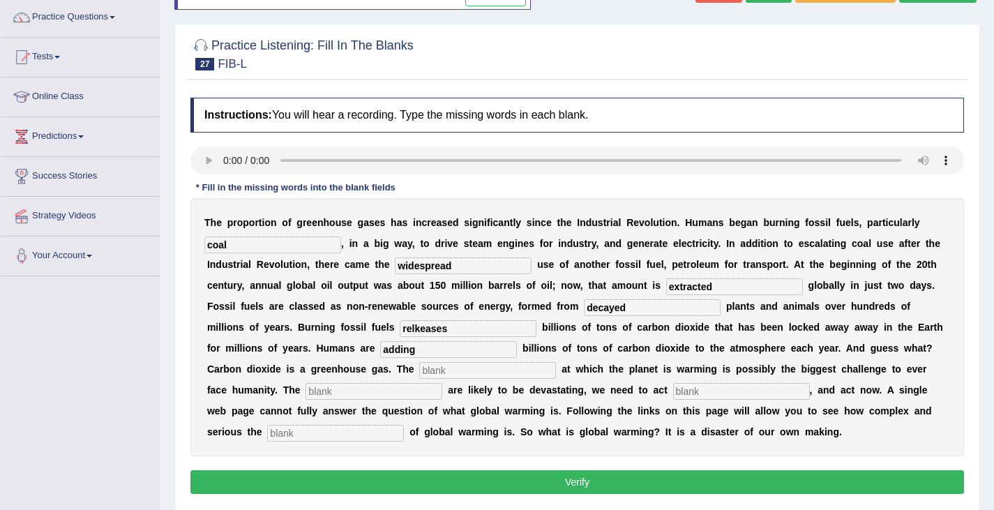
scroll to position [140, 0]
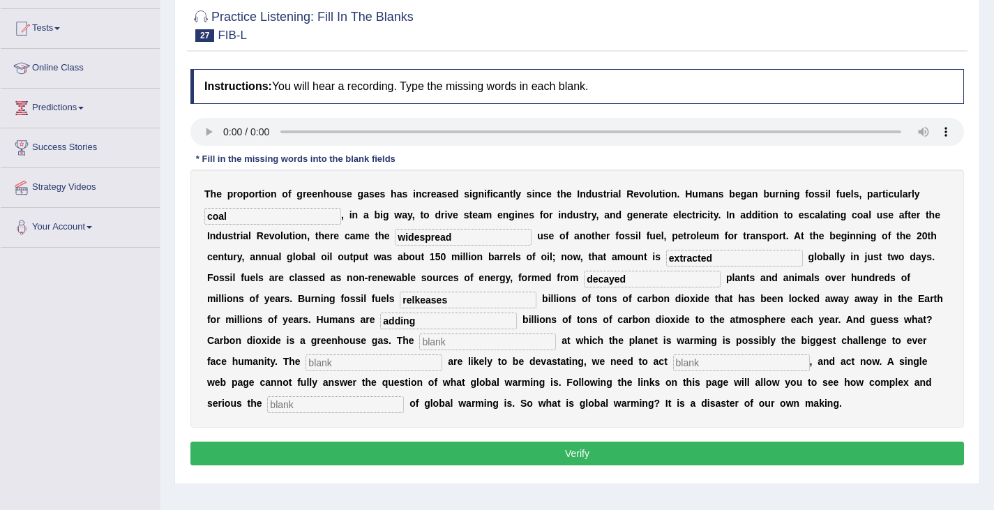
type input "adding"
click at [460, 340] on input "text" at bounding box center [487, 341] width 137 height 17
type input "rate"
drag, startPoint x: 331, startPoint y: 361, endPoint x: 350, endPoint y: 350, distance: 22.5
click at [331, 361] on input "text" at bounding box center [374, 362] width 137 height 17
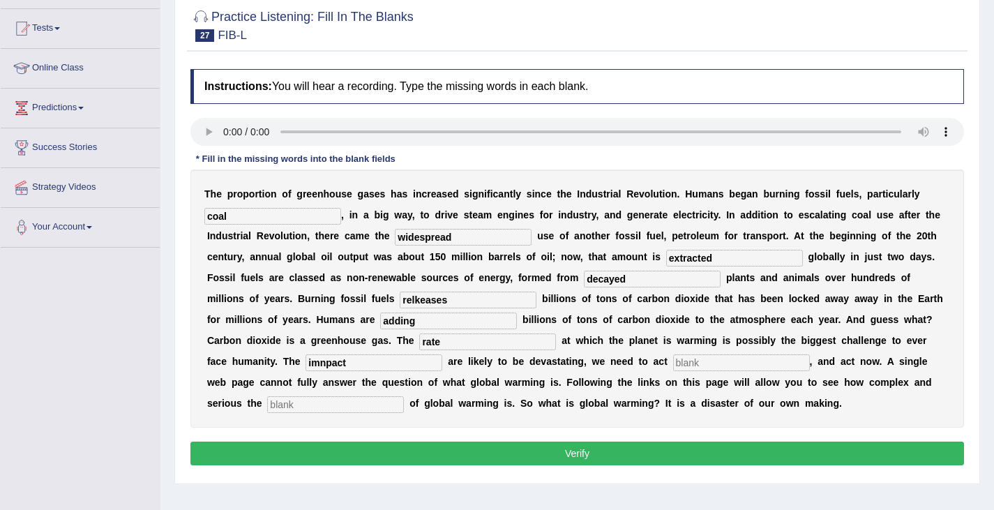
type input "imnpact"
click at [708, 367] on input "text" at bounding box center [741, 362] width 137 height 17
type input "desively"
click at [320, 400] on input "text" at bounding box center [335, 404] width 137 height 17
type input "issue"
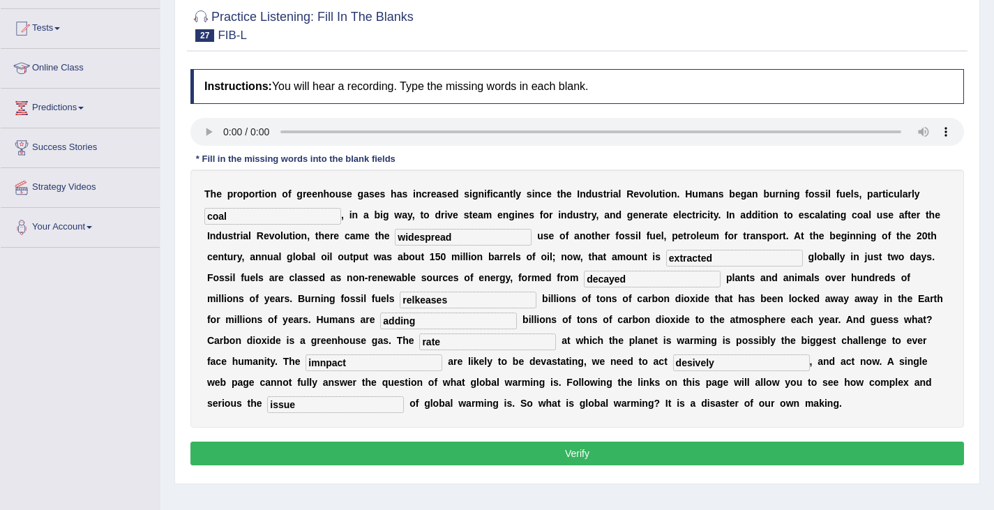
click at [698, 362] on input "desively" at bounding box center [741, 362] width 137 height 17
type input "decisively"
click at [324, 365] on input "imnpact" at bounding box center [374, 362] width 137 height 17
type input "impact"
click at [420, 301] on input "relkeases" at bounding box center [468, 300] width 137 height 17
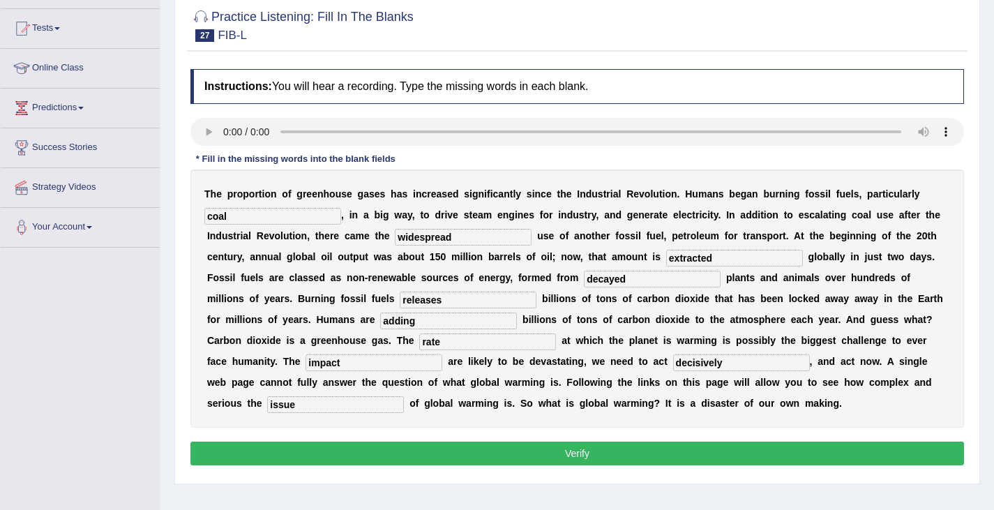
type input "releases"
click at [526, 456] on button "Verify" at bounding box center [577, 454] width 774 height 24
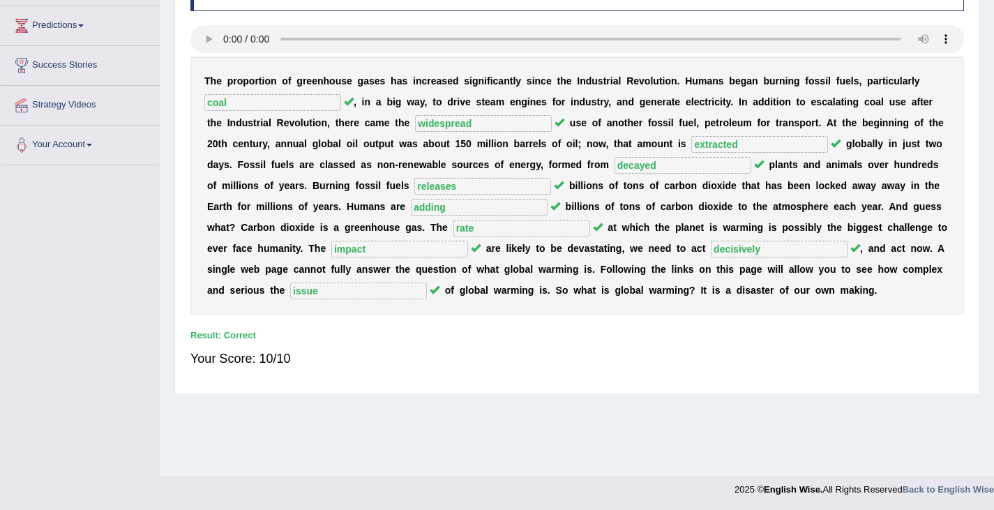
scroll to position [0, 0]
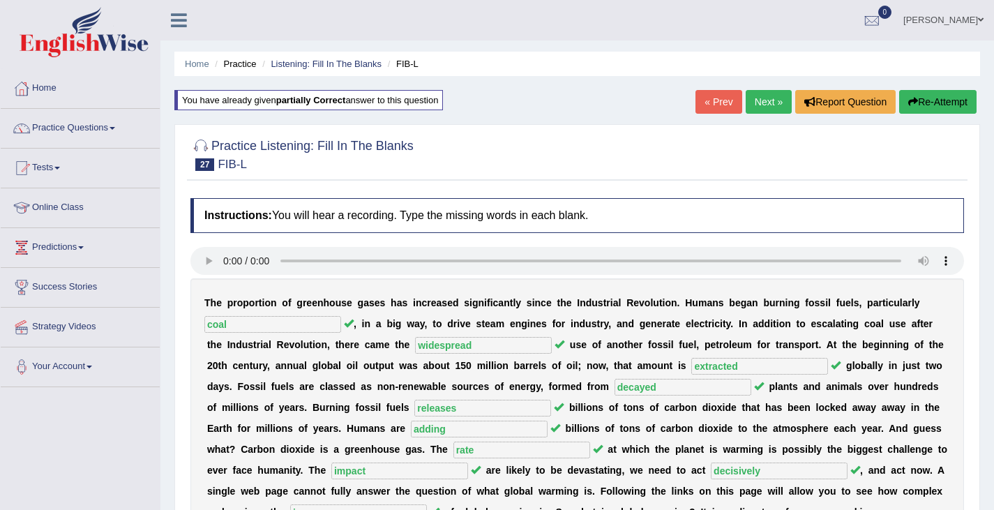
click at [765, 105] on link "Next »" at bounding box center [769, 102] width 46 height 24
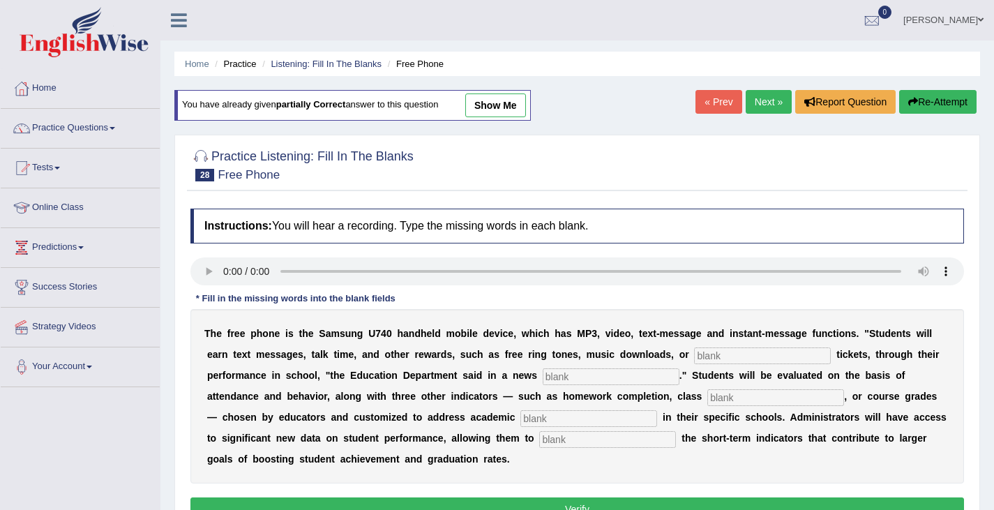
click at [705, 361] on input "text" at bounding box center [762, 355] width 137 height 17
click at [722, 359] on input "text" at bounding box center [762, 355] width 137 height 17
type input "event"
click at [558, 380] on input "text" at bounding box center [611, 376] width 137 height 17
type input "release"
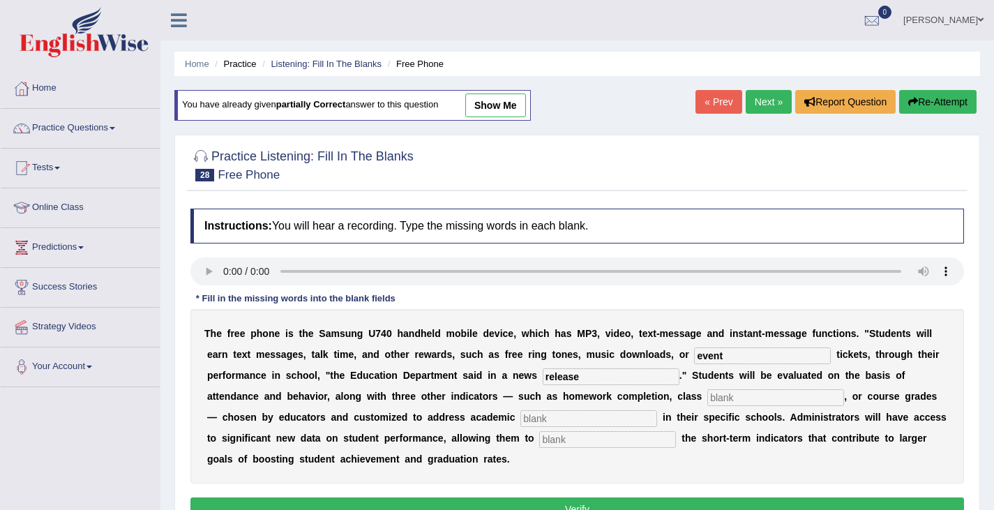
click at [713, 396] on input "text" at bounding box center [775, 397] width 137 height 17
type input "participation"
click at [546, 421] on input "text" at bounding box center [588, 418] width 137 height 17
type input "priorities"
click at [550, 437] on input "text" at bounding box center [607, 439] width 137 height 17
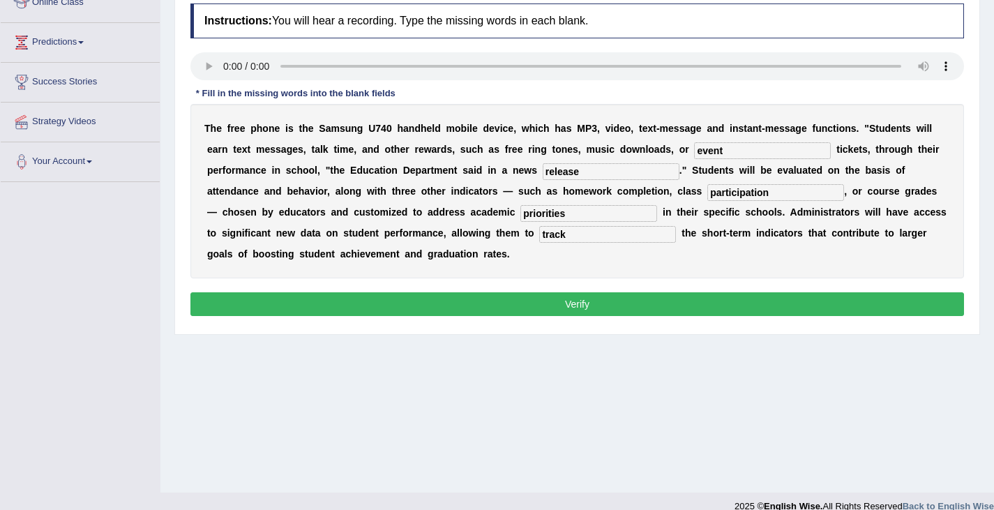
scroll to position [209, 0]
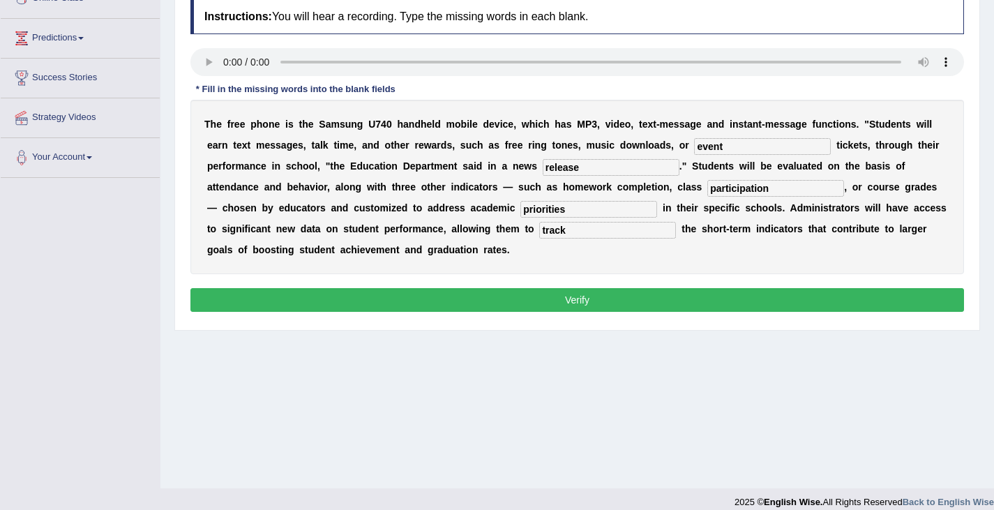
type input "track"
click at [555, 299] on button "Verify" at bounding box center [577, 300] width 774 height 24
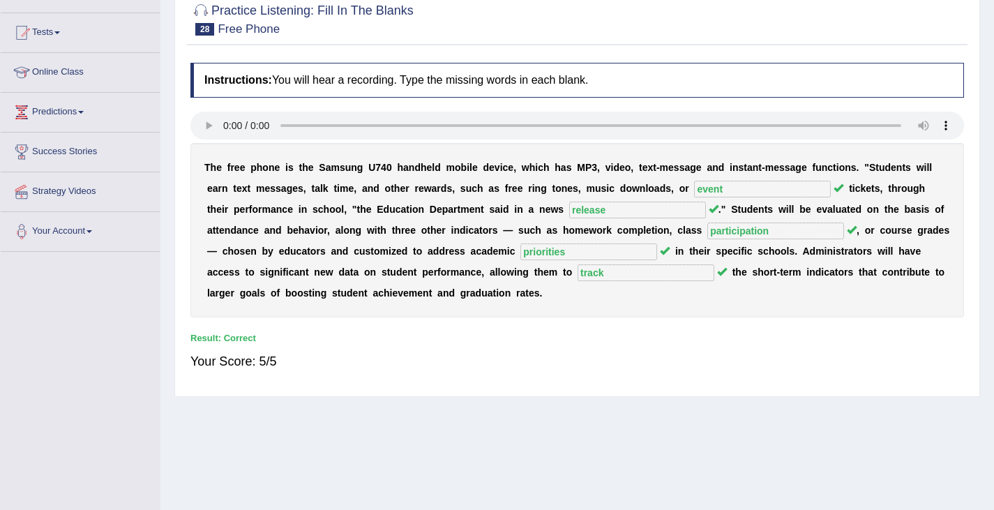
scroll to position [0, 0]
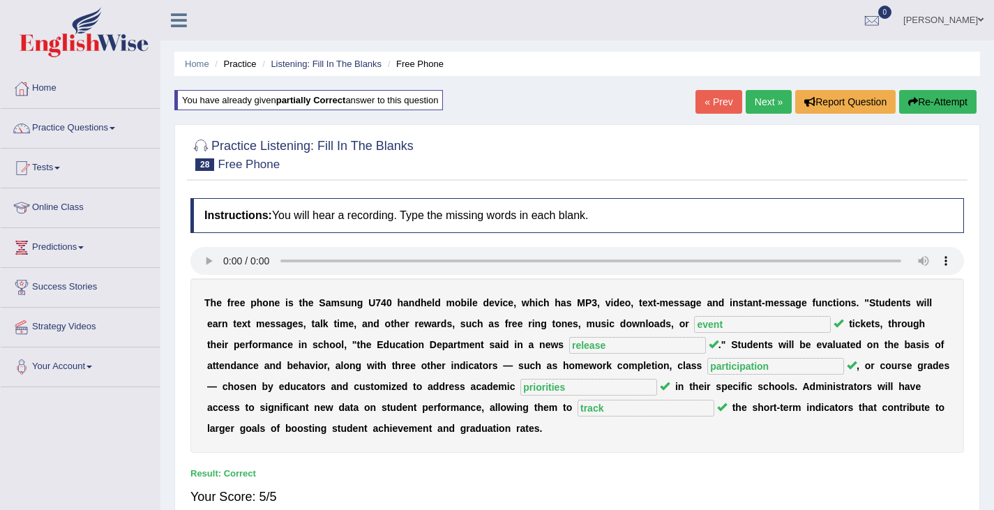
click at [766, 102] on link "Next »" at bounding box center [769, 102] width 46 height 24
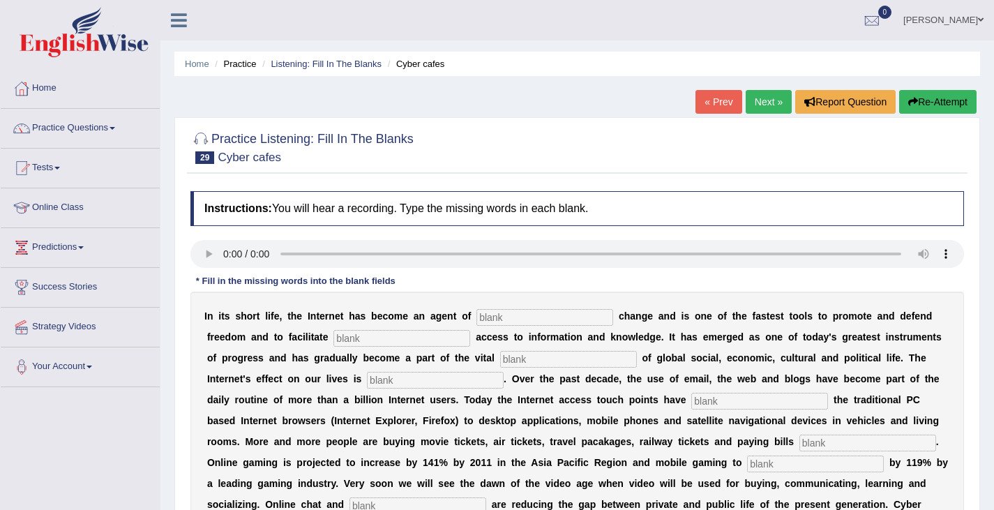
click at [501, 322] on input "text" at bounding box center [545, 317] width 137 height 17
type input "revolutionary"
click at [345, 340] on input "text" at bounding box center [401, 338] width 137 height 17
type input "denmicratic"
click at [512, 357] on input "text" at bounding box center [568, 359] width 137 height 17
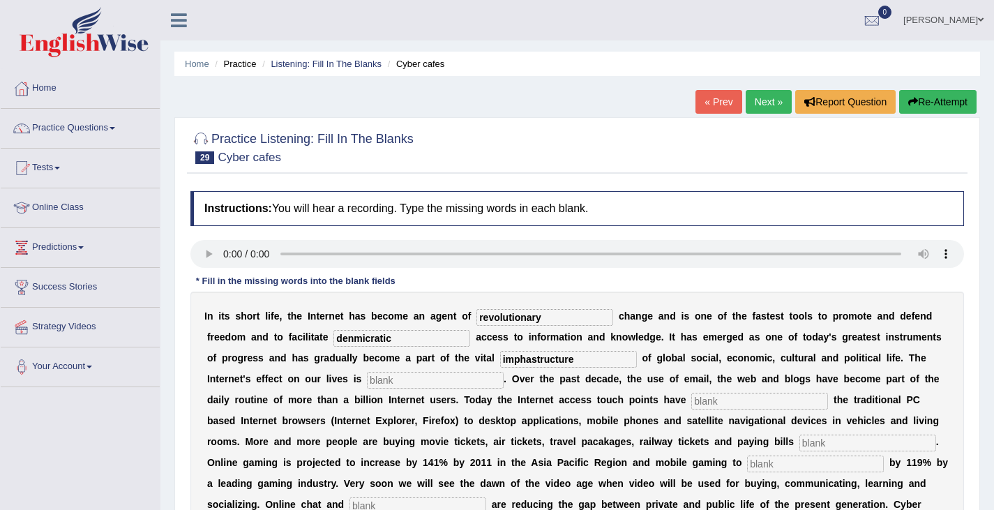
type input "imphastructure"
click at [391, 382] on input "text" at bounding box center [435, 380] width 137 height 17
type input "prevcasive"
click at [711, 404] on input "text" at bounding box center [759, 401] width 137 height 17
type input "outgrown"
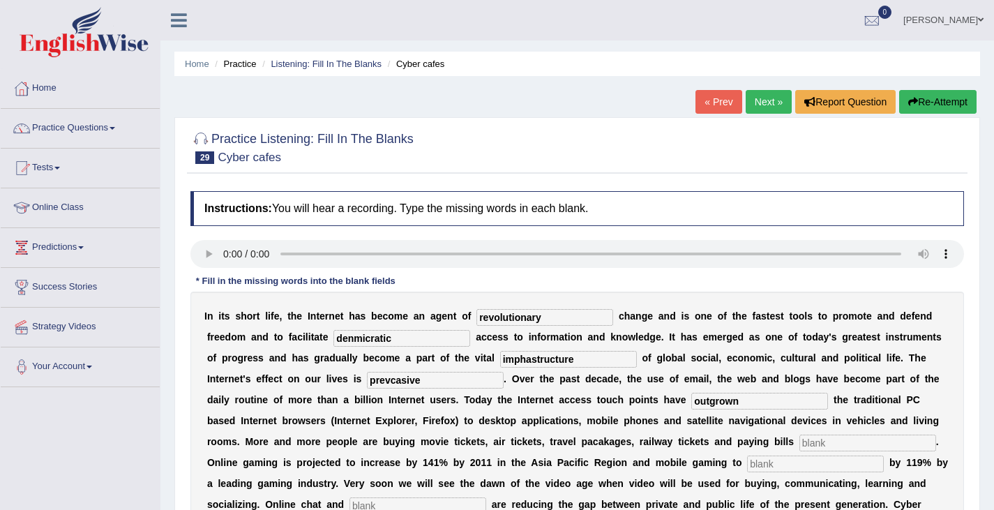
click at [810, 442] on input "text" at bounding box center [868, 443] width 137 height 17
type input "on;line"
click at [780, 468] on input "text" at bounding box center [815, 464] width 137 height 17
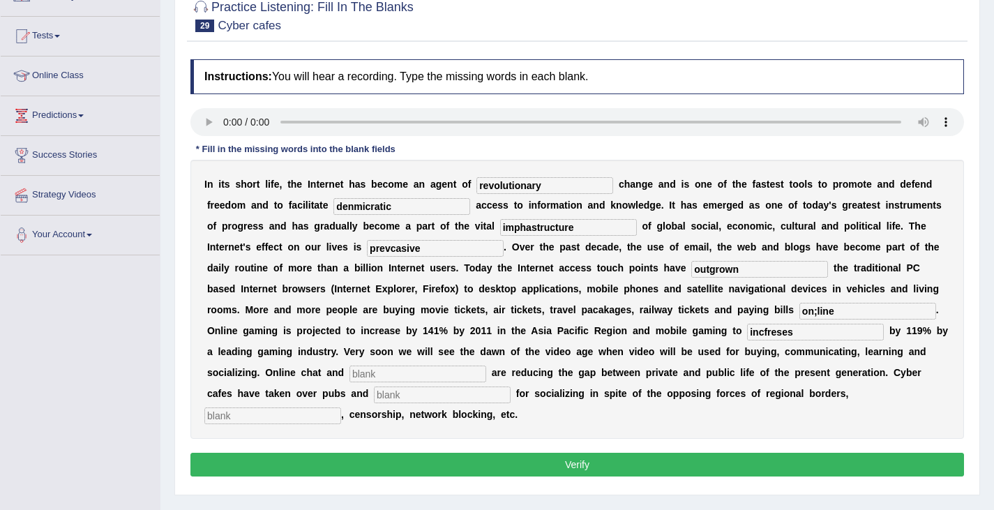
scroll to position [140, 0]
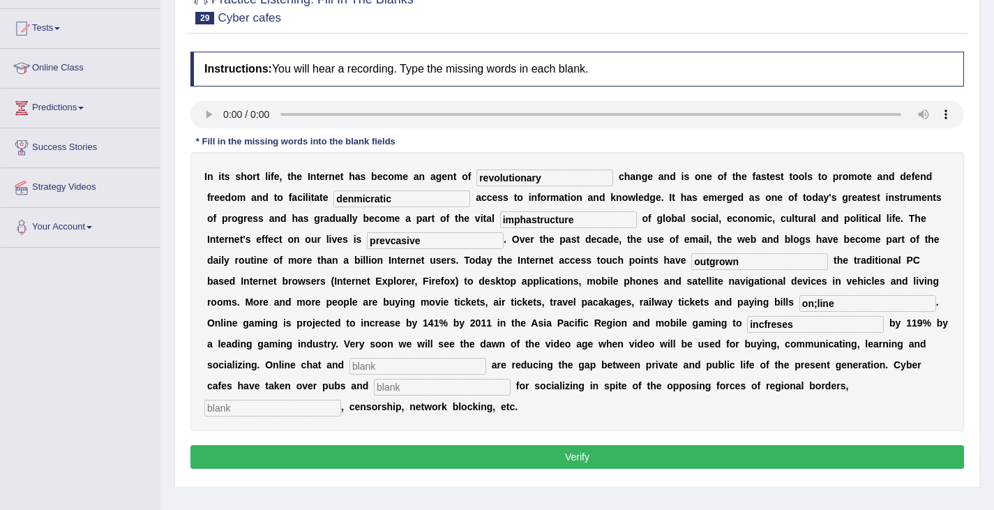
type input "incfreses"
click at [362, 367] on input "text" at bounding box center [418, 366] width 137 height 17
type input "blogs"
click at [393, 383] on input "text" at bounding box center [442, 387] width 137 height 17
type input "viriys"
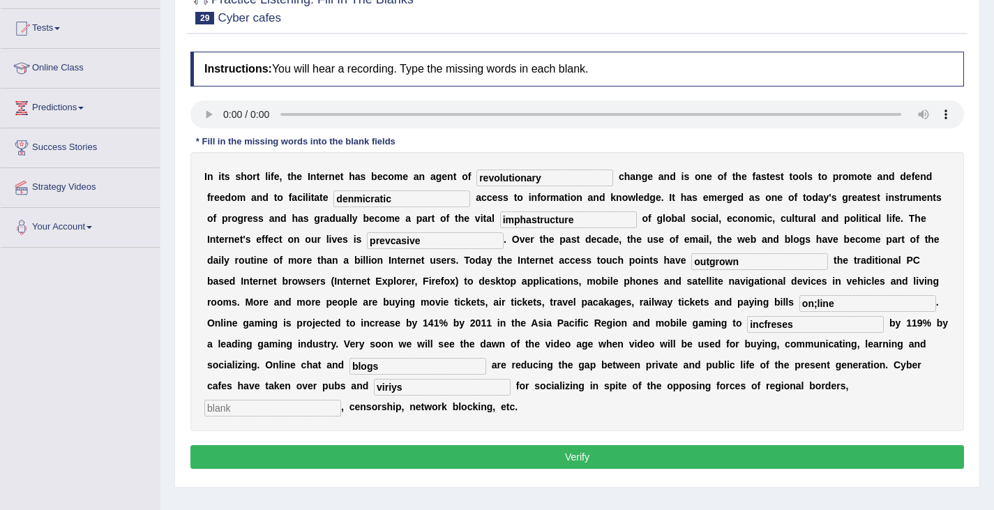
click at [264, 410] on input "text" at bounding box center [272, 408] width 137 height 17
type input "copywrite"
drag, startPoint x: 585, startPoint y: 218, endPoint x: 403, endPoint y: 220, distance: 181.4
click at [403, 220] on div "I n i t s s h o r t l i f e , t h e I n t e r n e t h a s b e c o m e a n a g e…" at bounding box center [577, 291] width 774 height 279
type input "e"
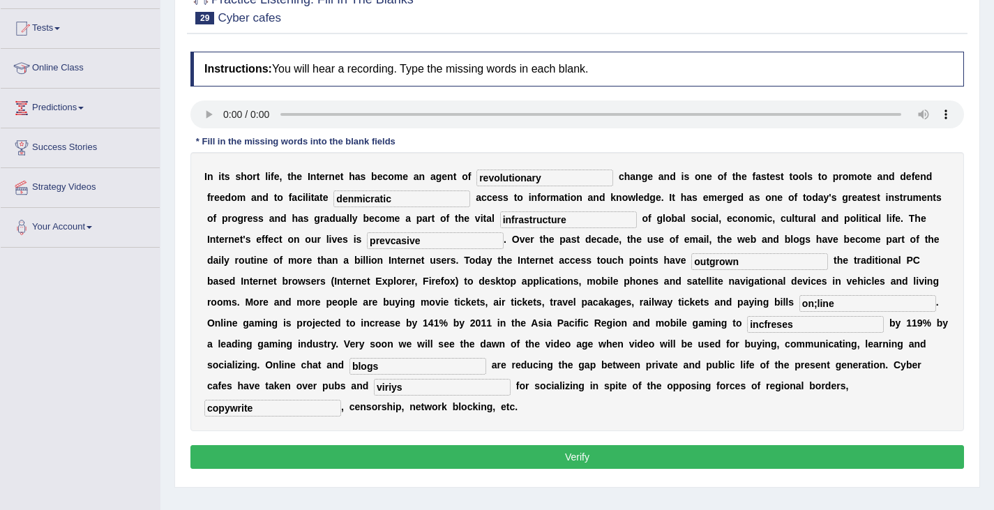
type input "infrastructure"
click at [435, 247] on input "prevcasive" at bounding box center [435, 240] width 137 height 17
type input "prevaisive"
click at [817, 308] on input "on;line" at bounding box center [868, 303] width 137 height 17
type input "online"
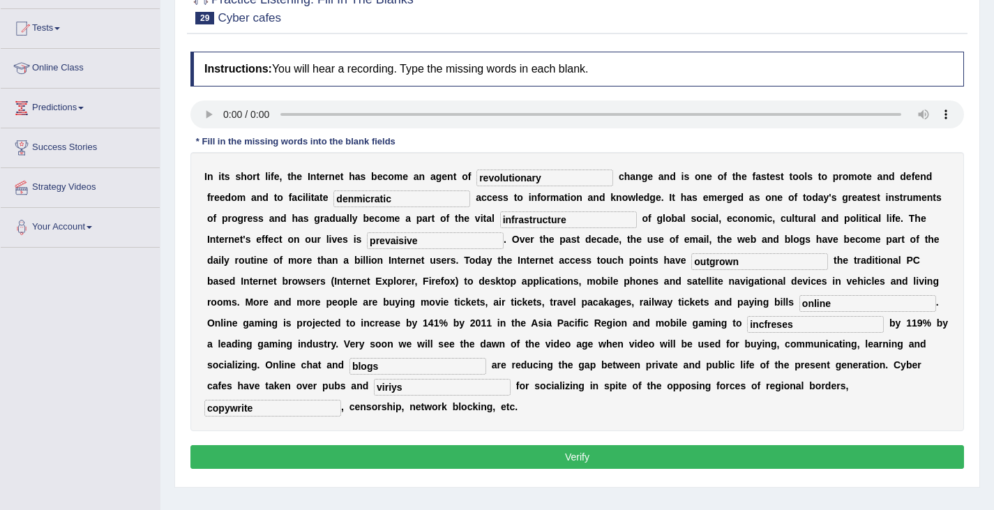
click at [804, 334] on div "I n i t s s h o r t l i f e , t h e I n t e r n e t h a s b e c o m e a n a g e…" at bounding box center [577, 291] width 774 height 279
click at [810, 330] on input "incfreses" at bounding box center [815, 324] width 137 height 17
type input "increases"
click at [359, 366] on input "blogs" at bounding box center [418, 366] width 137 height 17
type input "vlogs"
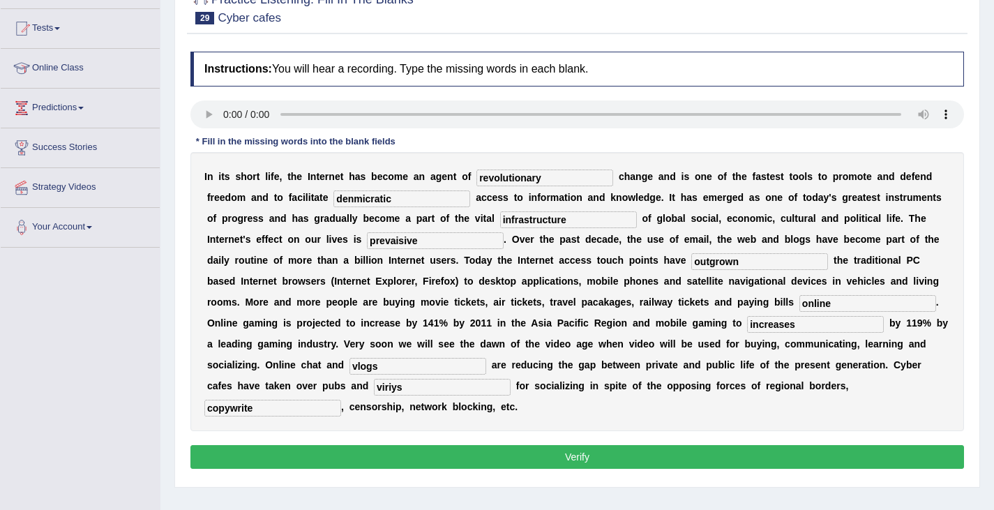
click at [417, 396] on input "viriys" at bounding box center [442, 387] width 137 height 17
type input "virus"
click at [371, 199] on input "denmicratic" at bounding box center [401, 198] width 137 height 17
type input "democratic"
click at [503, 454] on button "Verify" at bounding box center [577, 457] width 774 height 24
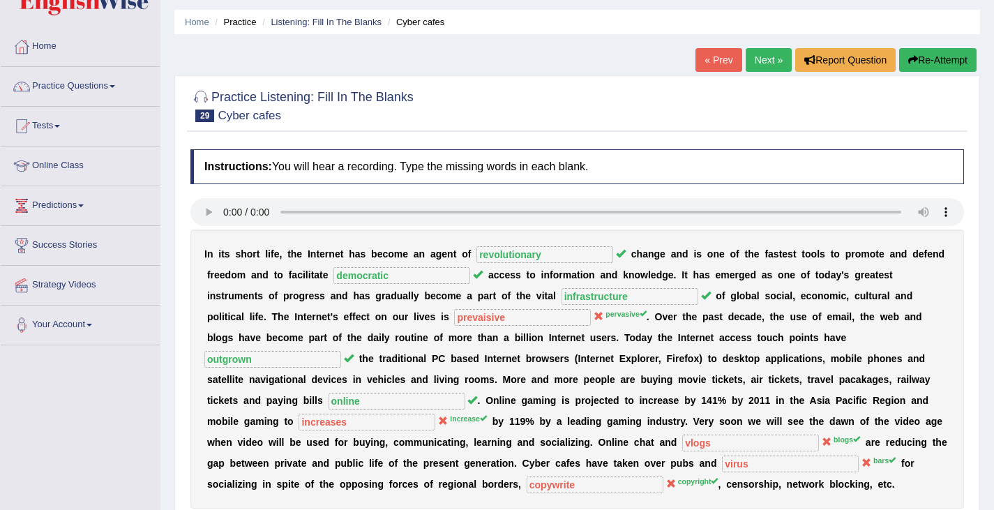
scroll to position [32, 0]
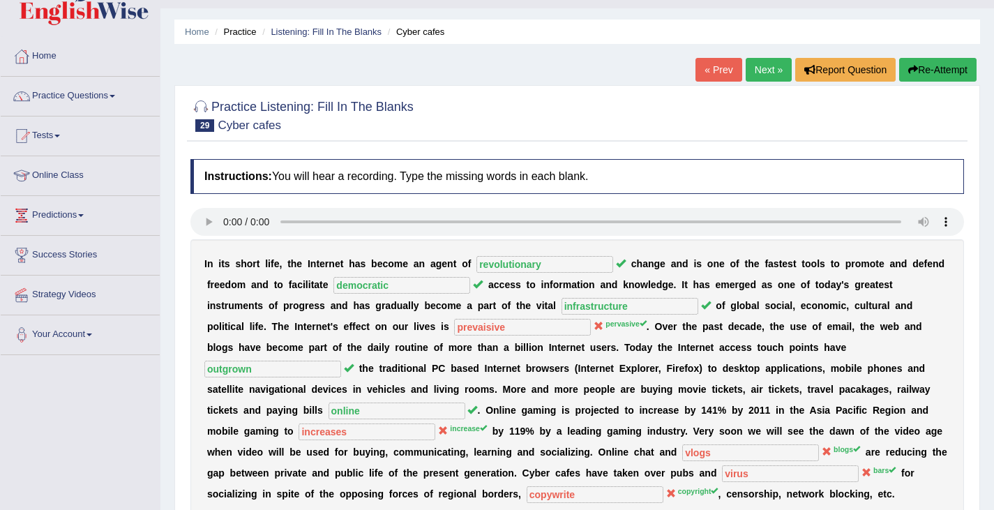
click at [937, 65] on button "Re-Attempt" at bounding box center [937, 70] width 77 height 24
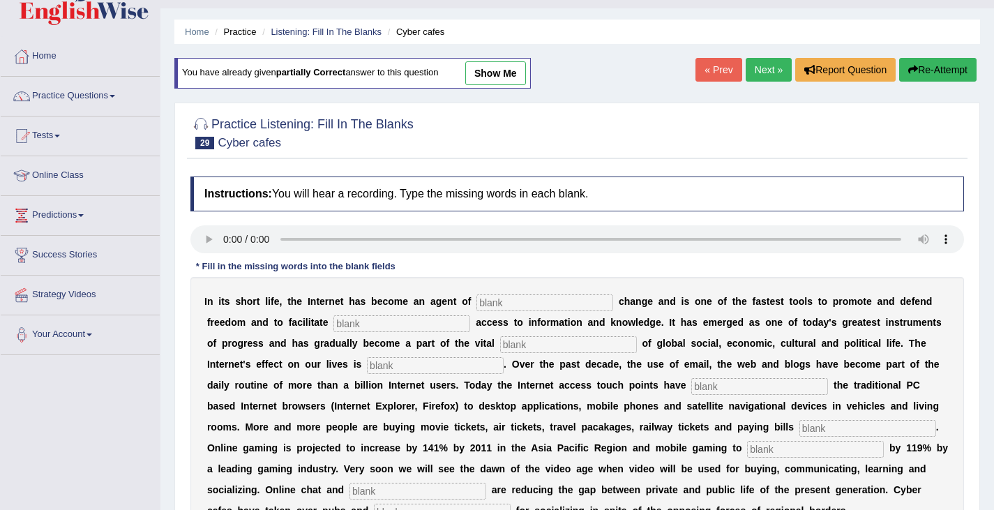
click at [503, 301] on input "text" at bounding box center [545, 302] width 137 height 17
click at [511, 304] on input "text" at bounding box center [545, 302] width 137 height 17
click at [491, 302] on input "text" at bounding box center [545, 302] width 137 height 17
type input "revolutionary"
click at [350, 324] on input "text" at bounding box center [401, 323] width 137 height 17
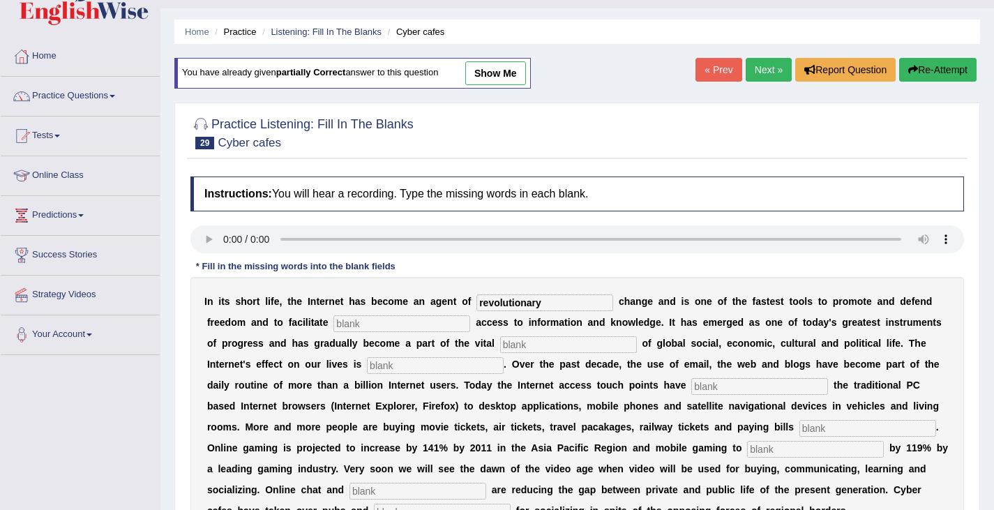
click at [345, 327] on input "text" at bounding box center [401, 323] width 137 height 17
type input "democratic"
click at [527, 351] on input "text" at bounding box center [568, 344] width 137 height 17
type input "infastruc"
click at [388, 369] on input "text" at bounding box center [435, 365] width 137 height 17
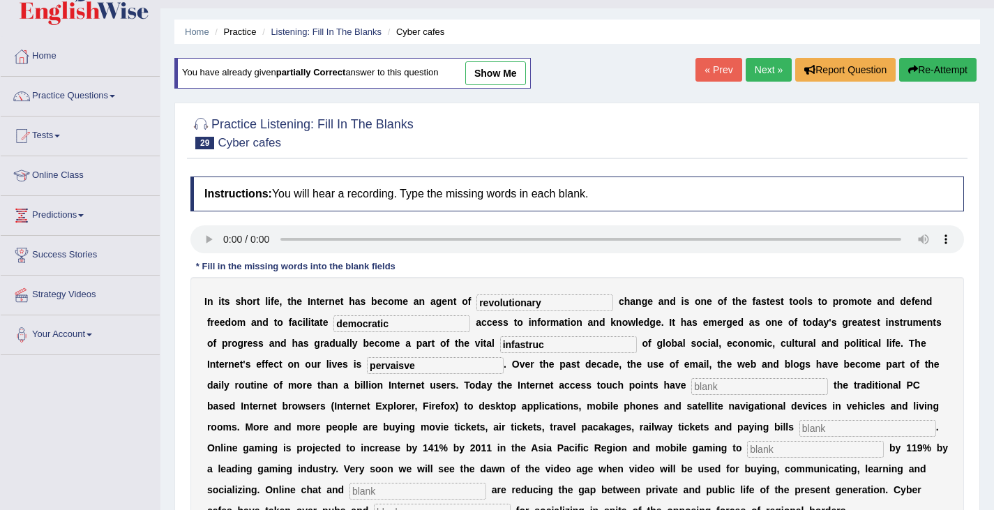
type input "pervaisve"
click at [726, 387] on input "text" at bounding box center [759, 386] width 137 height 17
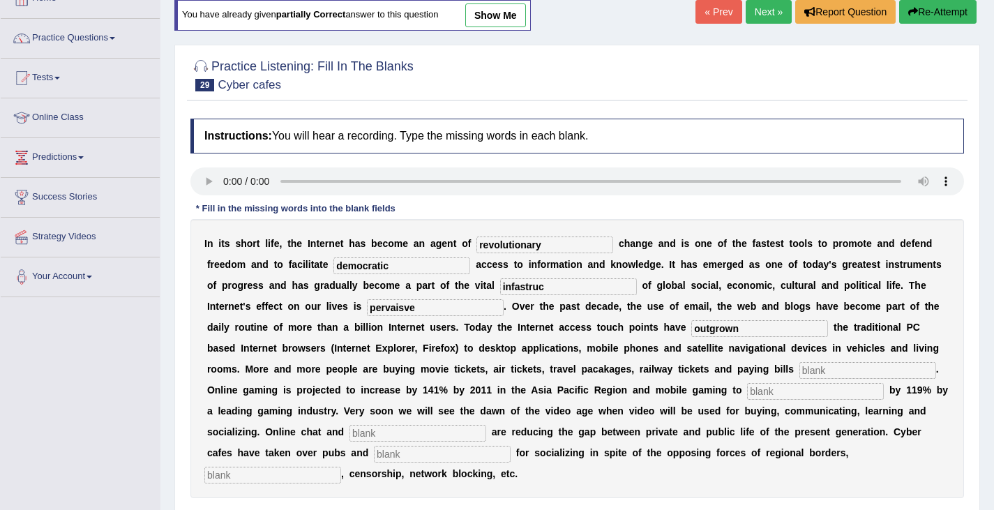
scroll to position [98, 0]
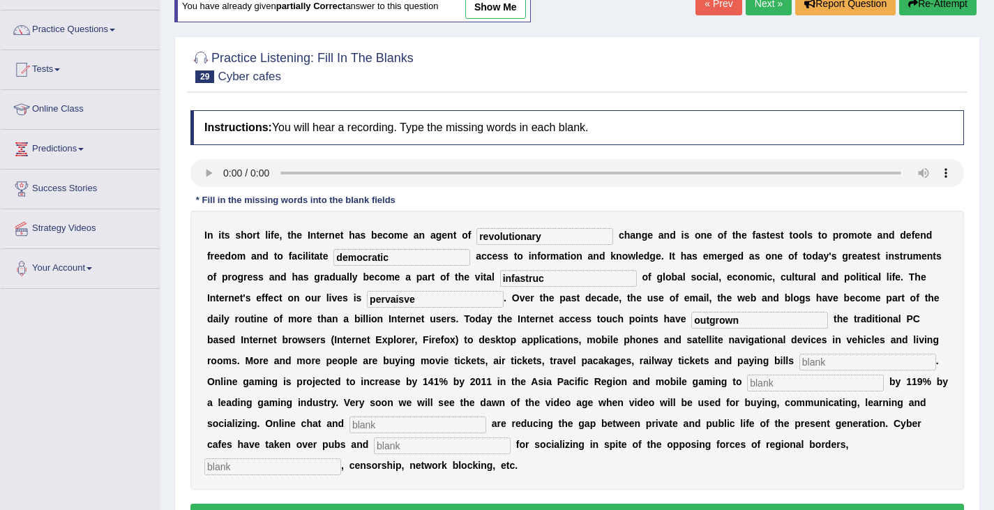
type input "outgrown"
click at [815, 360] on input "text" at bounding box center [868, 362] width 137 height 17
type input "onl;ine"
click at [772, 383] on input "text" at bounding box center [815, 383] width 137 height 17
type input "increses"
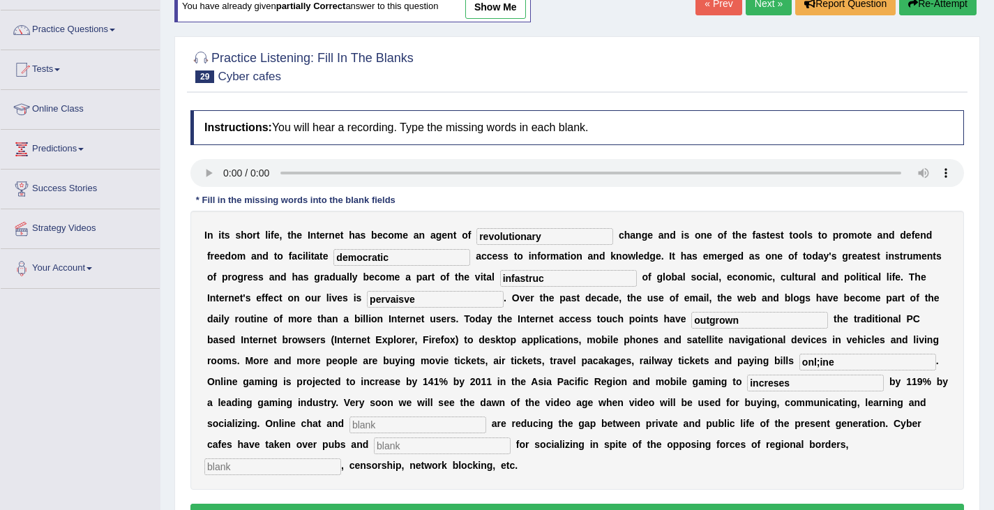
click at [381, 427] on input "text" at bounding box center [418, 425] width 137 height 17
type input "blogs"
click at [408, 450] on input "text" at bounding box center [442, 445] width 137 height 17
click at [296, 467] on input "text" at bounding box center [272, 466] width 137 height 17
type input "copyrite"
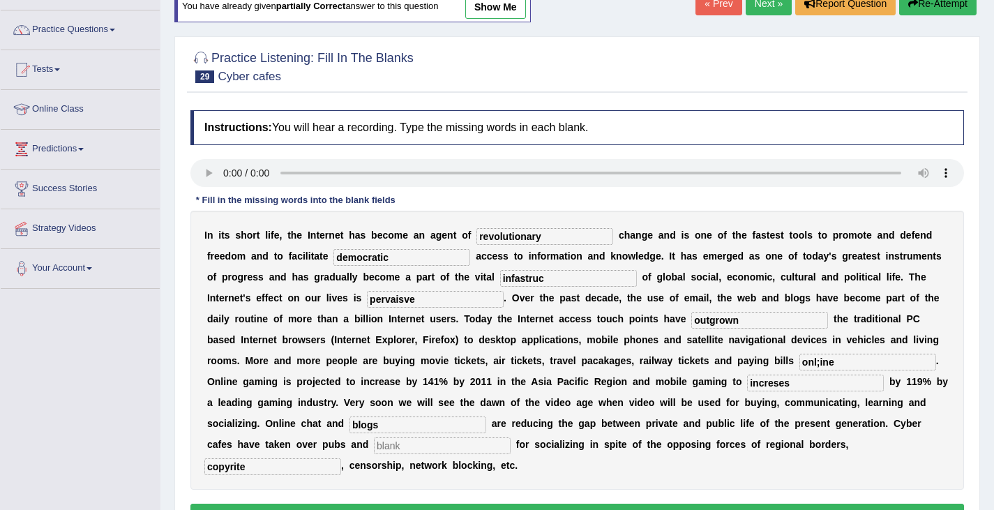
click at [385, 446] on input "text" at bounding box center [442, 445] width 137 height 17
click at [772, 382] on input "increses" at bounding box center [815, 383] width 137 height 17
type input "increases"
click at [818, 366] on input "onl;ine" at bounding box center [868, 362] width 137 height 17
click at [820, 362] on input "onl;ine" at bounding box center [868, 362] width 137 height 17
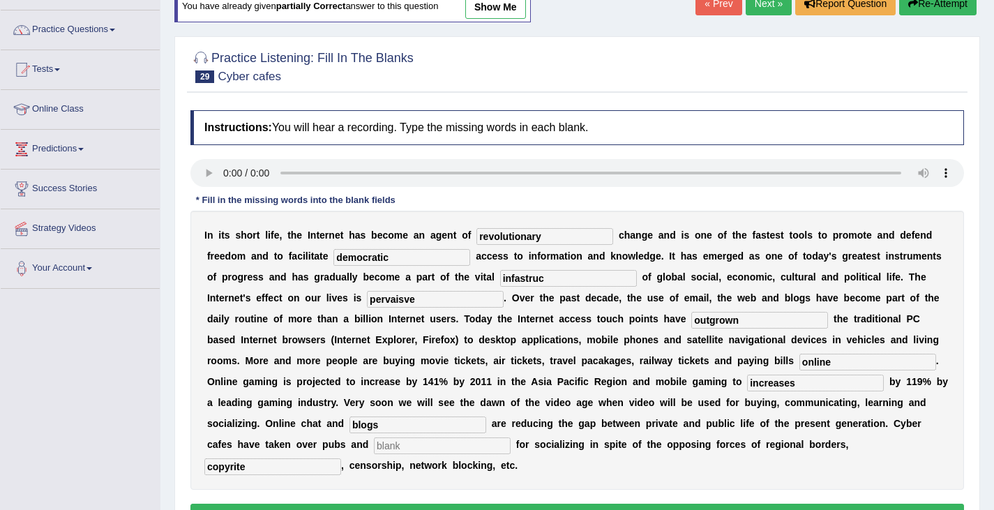
type input "online"
click at [403, 297] on input "pervaisve" at bounding box center [435, 299] width 137 height 17
click at [405, 297] on input "pervaisve" at bounding box center [435, 299] width 137 height 17
type input "pervaisive"
click at [545, 280] on input "infastruc" at bounding box center [568, 278] width 137 height 17
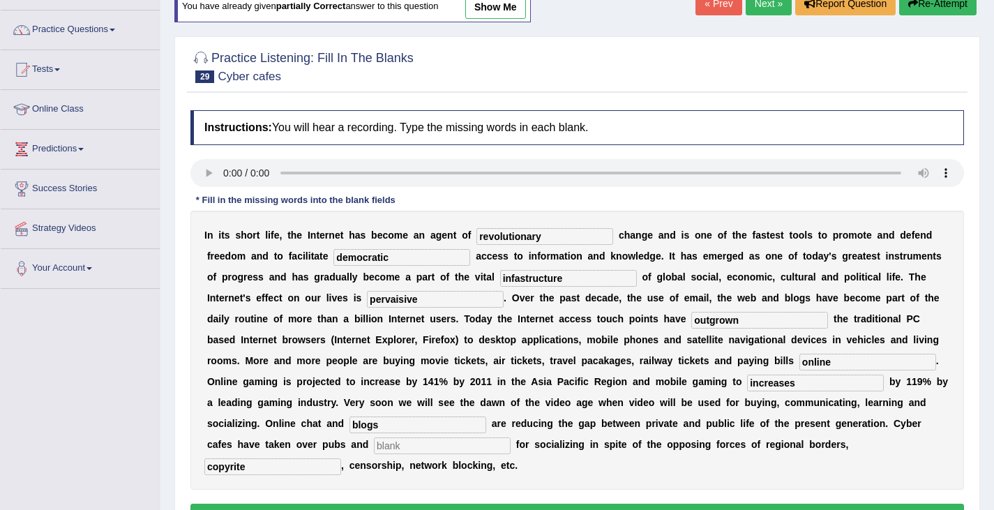
type input "infastructure"
click at [392, 440] on input "text" at bounding box center [442, 445] width 137 height 17
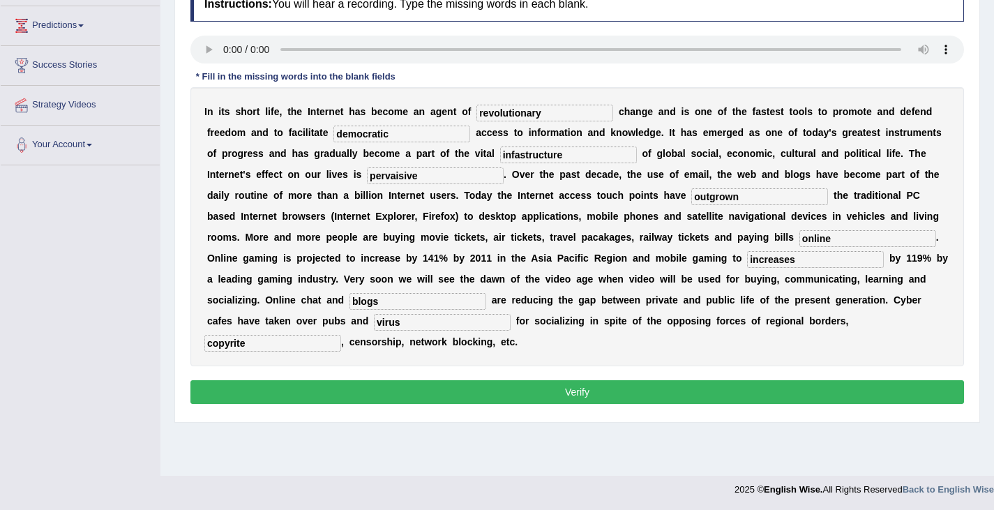
scroll to position [223, 0]
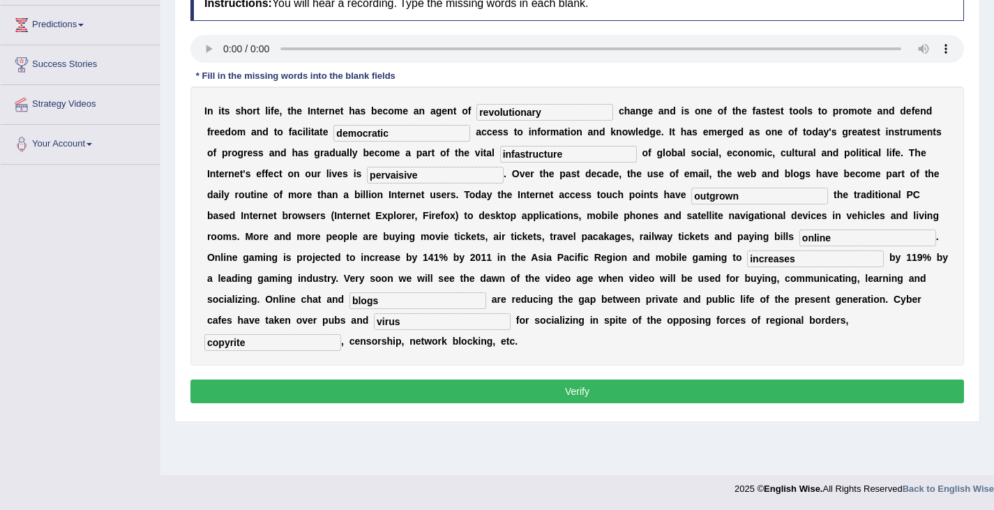
type input "virus"
click at [606, 398] on button "Verify" at bounding box center [577, 392] width 774 height 24
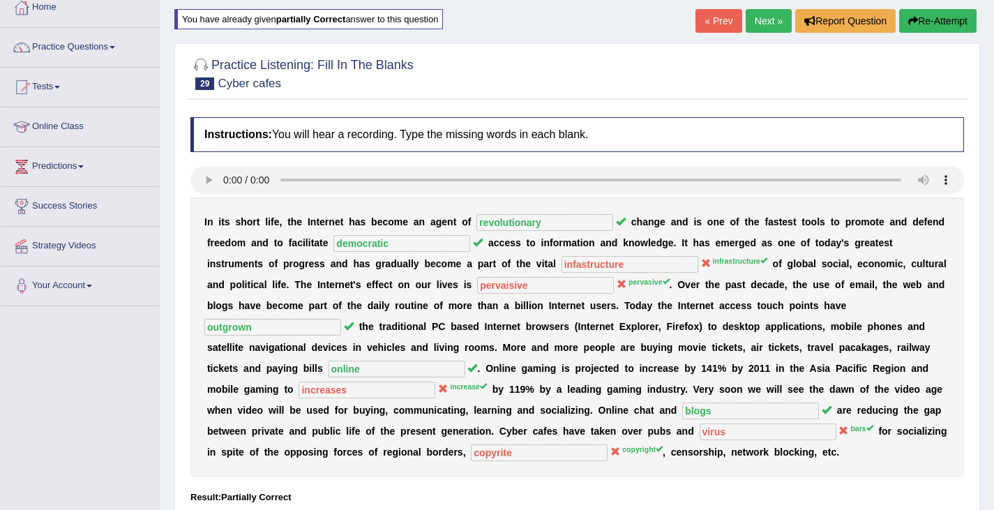
scroll to position [13, 0]
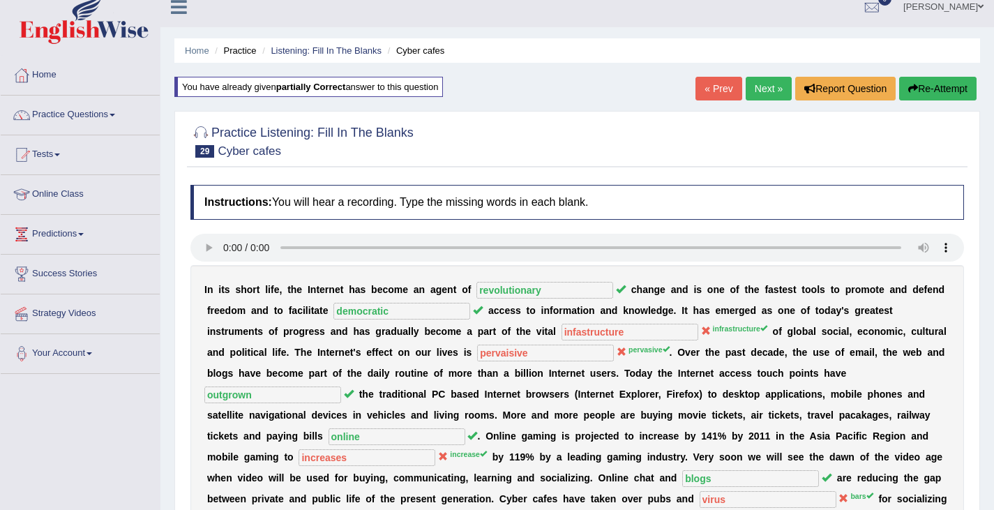
click at [961, 91] on button "Re-Attempt" at bounding box center [937, 89] width 77 height 24
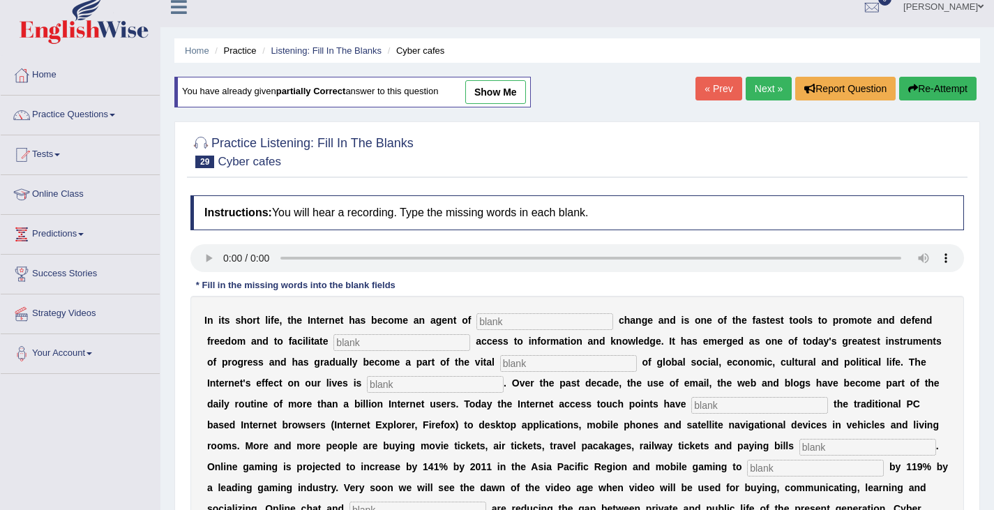
click at [502, 323] on input "text" at bounding box center [545, 321] width 137 height 17
type input "revolutionary"
click at [355, 336] on input "text" at bounding box center [401, 342] width 137 height 17
type input "democratic"
click at [516, 363] on input "text" at bounding box center [568, 363] width 137 height 17
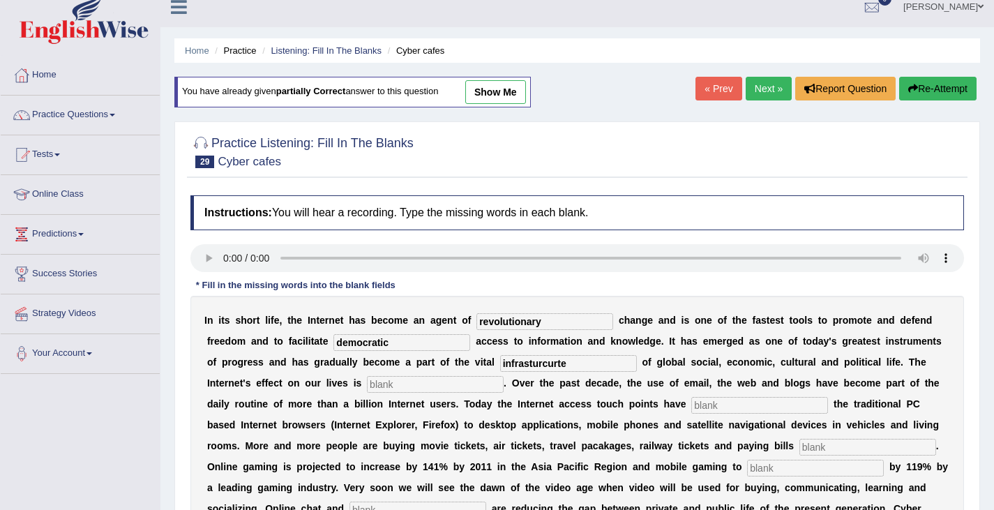
type input "infrasturcurte"
click at [393, 384] on input "text" at bounding box center [435, 384] width 137 height 17
type input "pwrvatsive"
click at [721, 406] on input "text" at bounding box center [759, 405] width 137 height 17
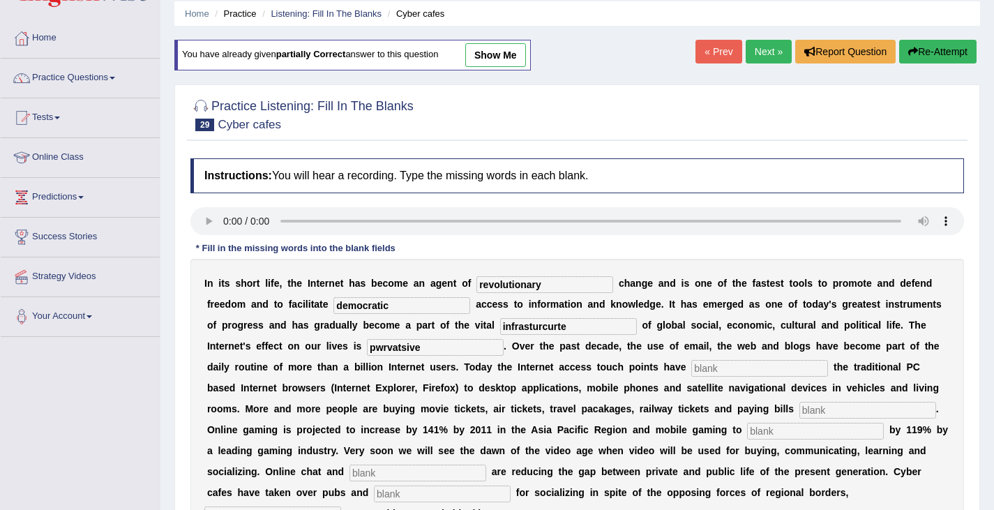
scroll to position [83, 0]
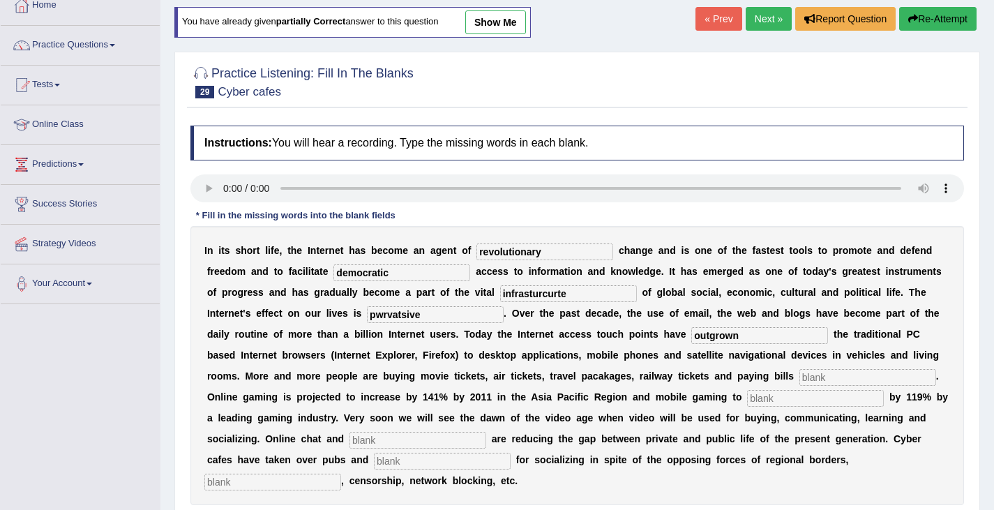
type input "outgrown"
click at [806, 375] on input "text" at bounding box center [868, 377] width 137 height 17
type input "online"
click at [784, 396] on input "text" at bounding box center [815, 398] width 137 height 17
type input "increase"
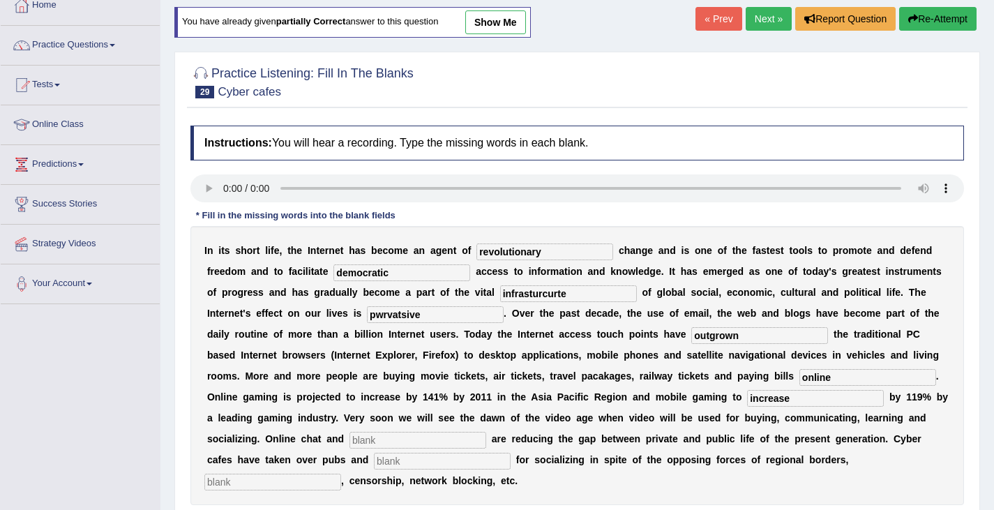
click at [366, 436] on input "text" at bounding box center [418, 440] width 137 height 17
type input "blogs"
click at [426, 463] on input "text" at bounding box center [442, 461] width 137 height 17
type input "bars"
click at [287, 484] on input "text" at bounding box center [272, 482] width 137 height 17
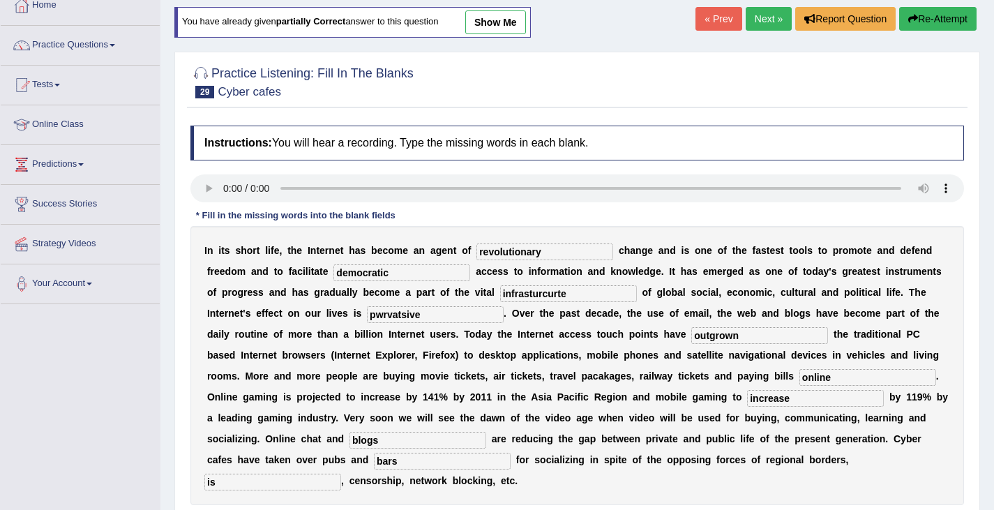
type input "i"
type input "copyright"
drag, startPoint x: 528, startPoint y: 293, endPoint x: 698, endPoint y: 313, distance: 171.4
click at [698, 313] on div "I n i t s s h o r t l i f e , t h e I n t e r n e t h a s b e c o m e a n a g e…" at bounding box center [577, 365] width 774 height 279
type input "infrastructure"
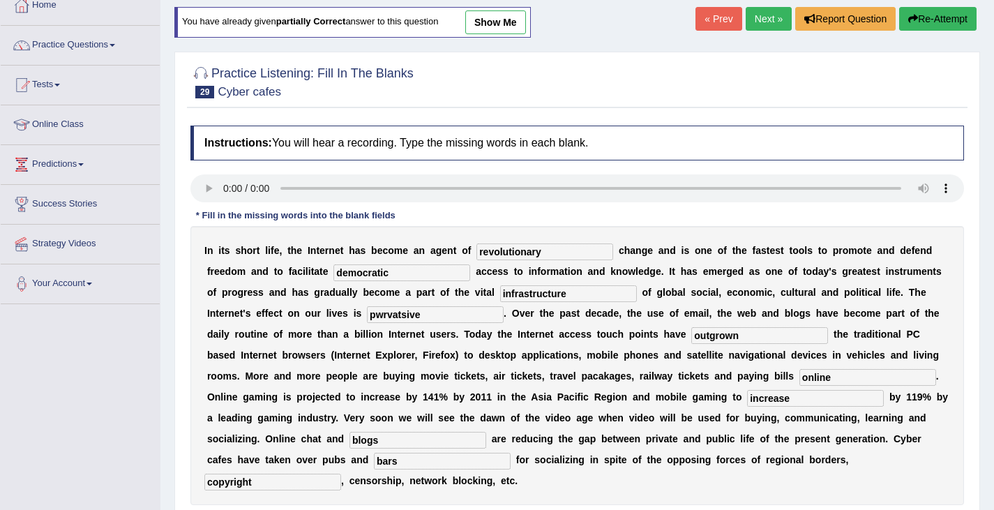
click at [382, 315] on input "pwrvatsive" at bounding box center [435, 314] width 137 height 17
click at [400, 315] on input "pervatsive" at bounding box center [435, 314] width 137 height 17
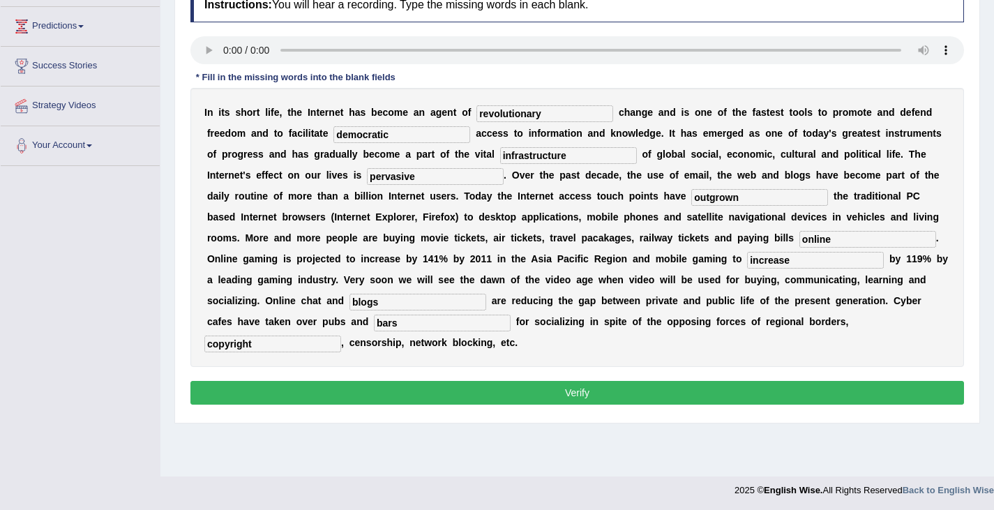
scroll to position [223, 0]
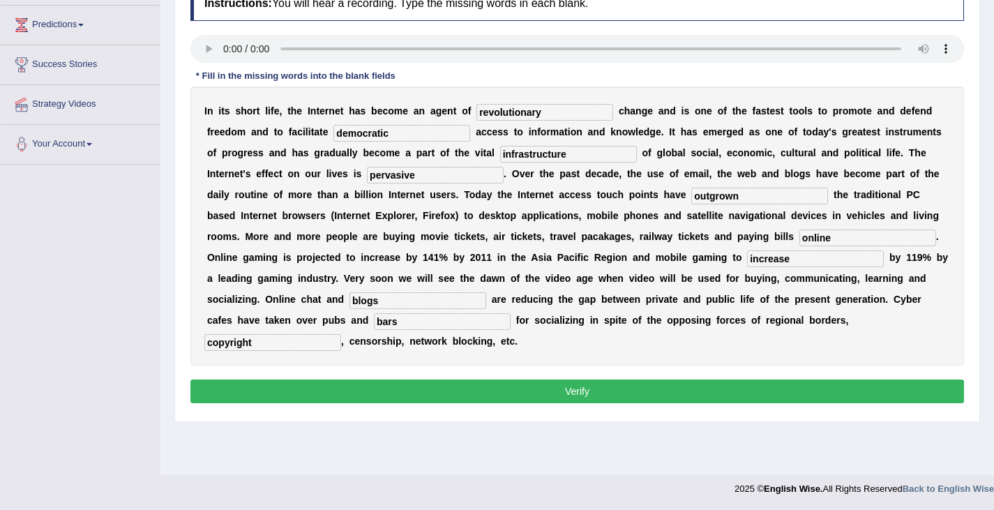
type input "pervasive"
click at [367, 385] on button "Verify" at bounding box center [577, 392] width 774 height 24
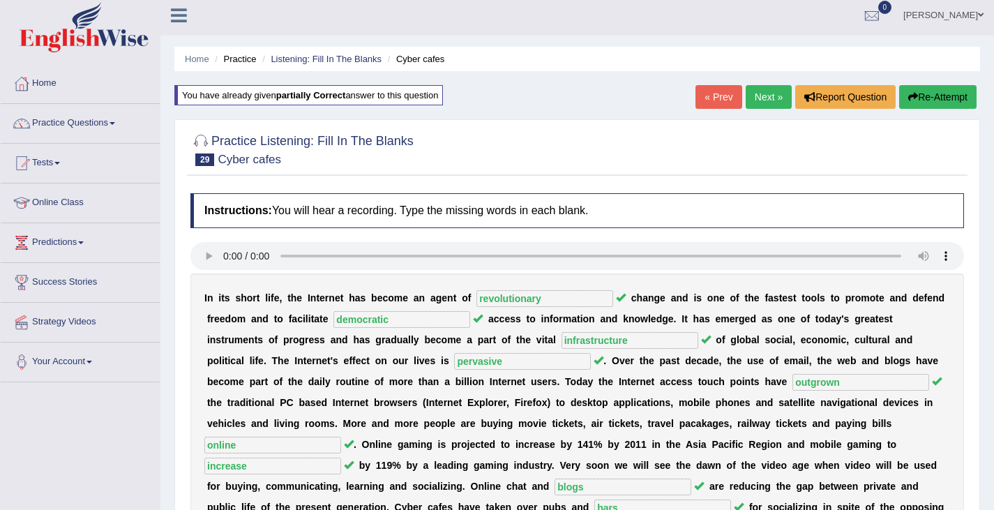
scroll to position [0, 0]
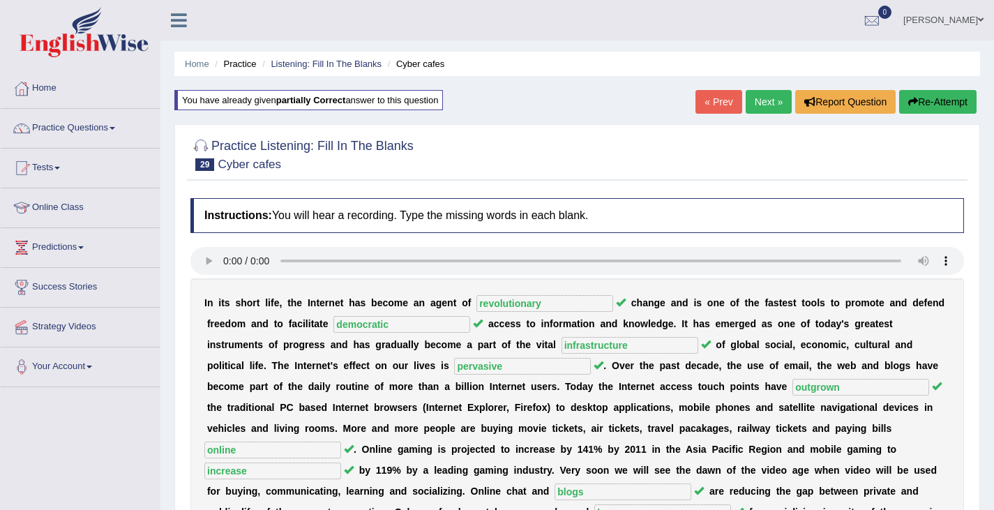
click at [776, 99] on link "Next »" at bounding box center [769, 102] width 46 height 24
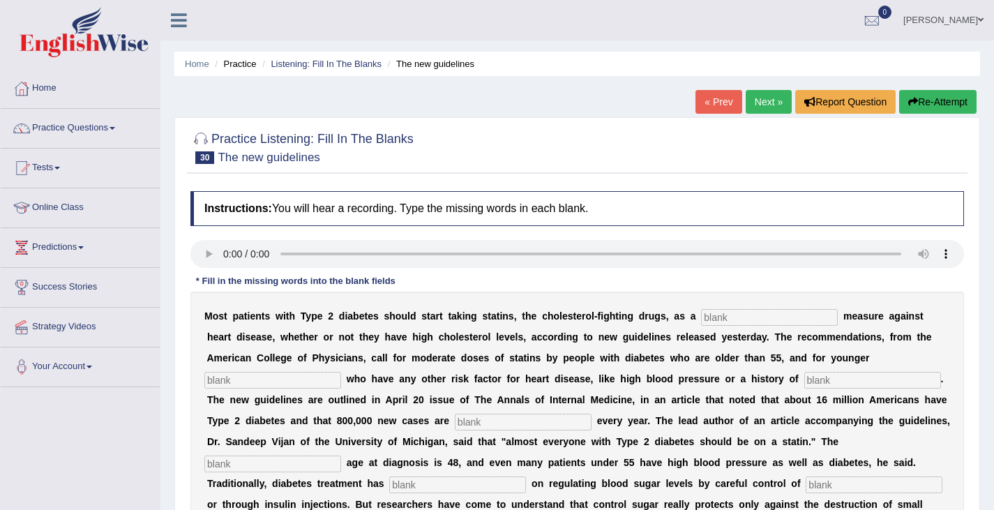
click at [751, 311] on input "text" at bounding box center [769, 317] width 137 height 17
type input "preventative"
click at [265, 379] on input "text" at bounding box center [272, 380] width 137 height 17
type input "patients"
click at [814, 380] on input "text" at bounding box center [872, 380] width 137 height 17
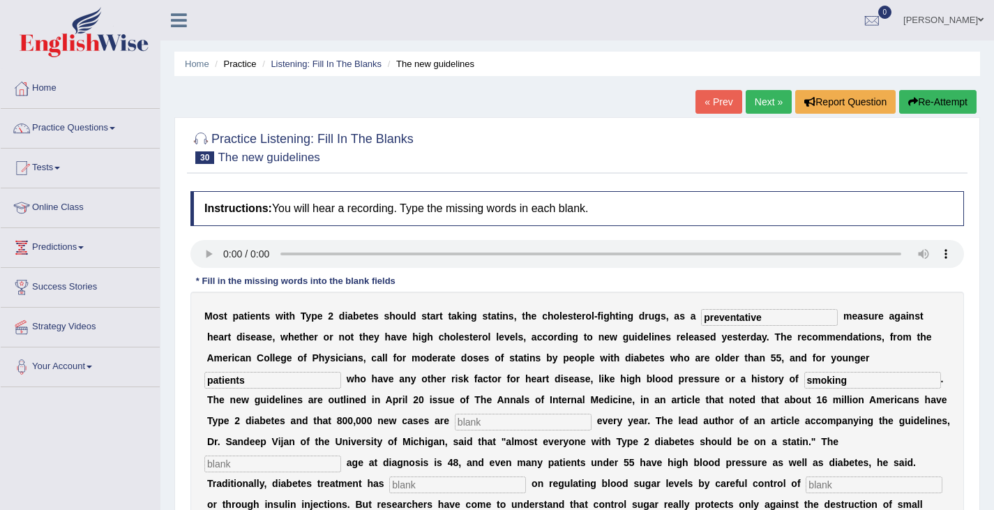
type input "smoking"
drag, startPoint x: 467, startPoint y: 421, endPoint x: 479, endPoint y: 419, distance: 12.7
click at [467, 421] on input "text" at bounding box center [523, 422] width 137 height 17
type input "diagnosed"
click at [255, 470] on input "text" at bounding box center [272, 464] width 137 height 17
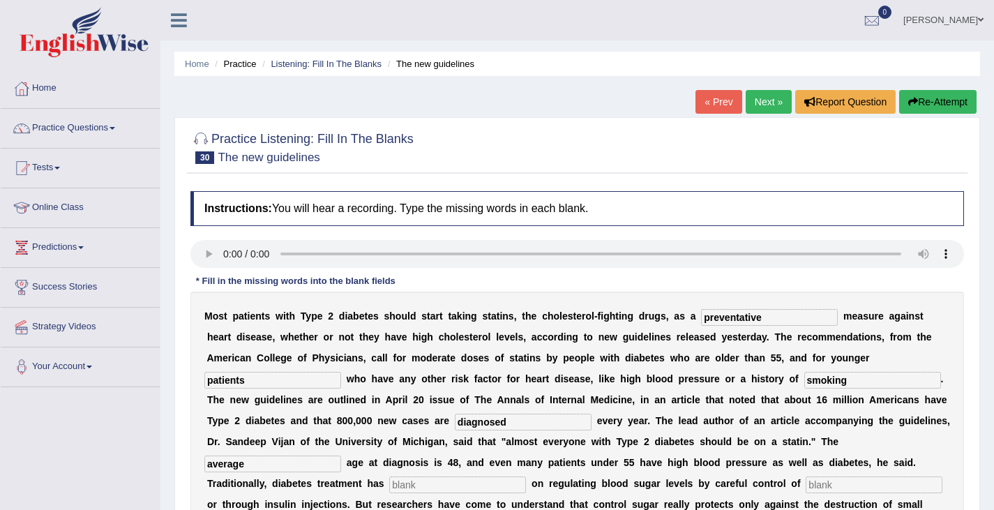
type input "average"
click at [436, 484] on input "text" at bounding box center [457, 485] width 137 height 17
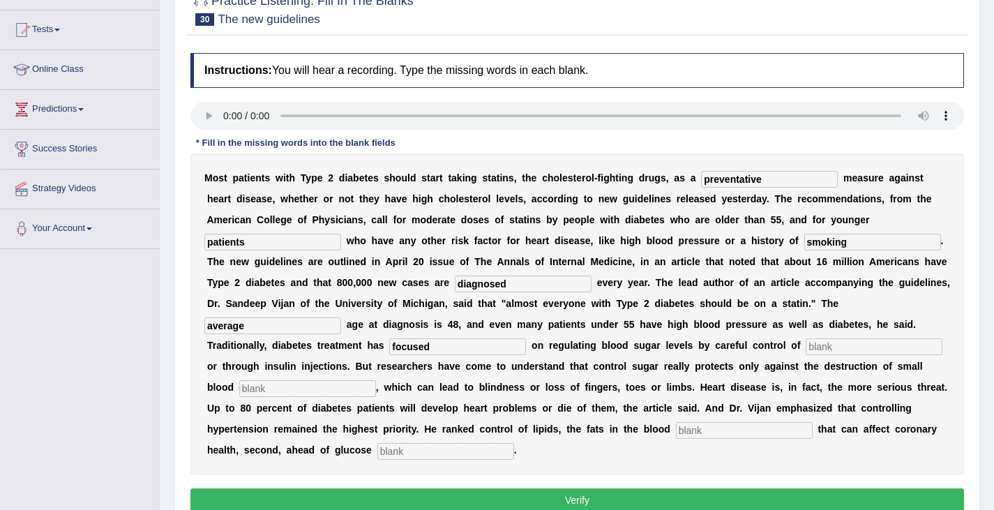
scroll to position [140, 0]
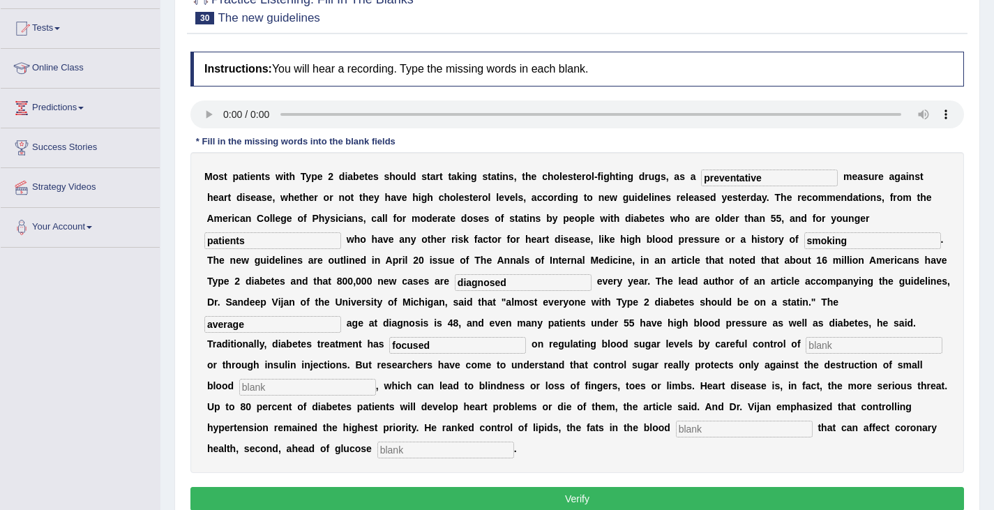
type input "focused"
drag, startPoint x: 818, startPoint y: 347, endPoint x: 973, endPoint y: 280, distance: 169.0
click at [819, 347] on input "text" at bounding box center [874, 345] width 137 height 17
type input "diet"
click at [303, 388] on input "text" at bounding box center [307, 387] width 137 height 17
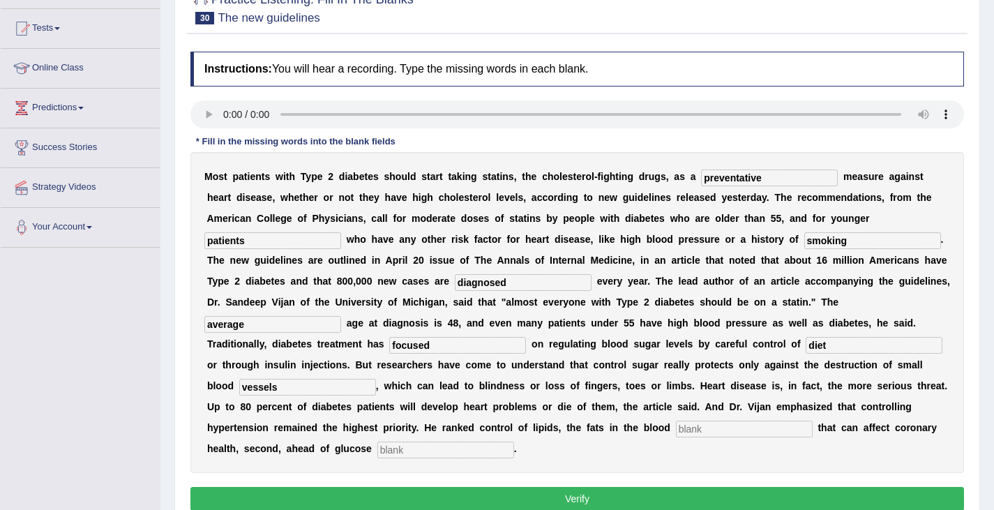
type input "vessels"
click at [690, 426] on input "text" at bounding box center [744, 429] width 137 height 17
type input "stresm"
click at [397, 452] on input "text" at bounding box center [445, 450] width 137 height 17
type input "regulation"
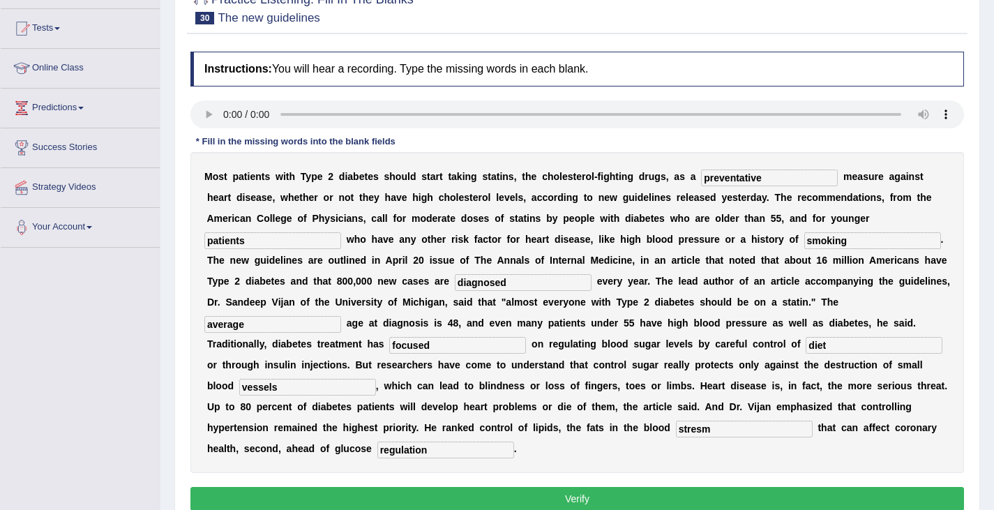
click at [717, 439] on div "M o s t p a t i e n t s w i t h T y p e 2 d i a b e t e s s h o u l d s t a r t…" at bounding box center [577, 312] width 774 height 321
click at [702, 428] on input "stresm" at bounding box center [744, 429] width 137 height 17
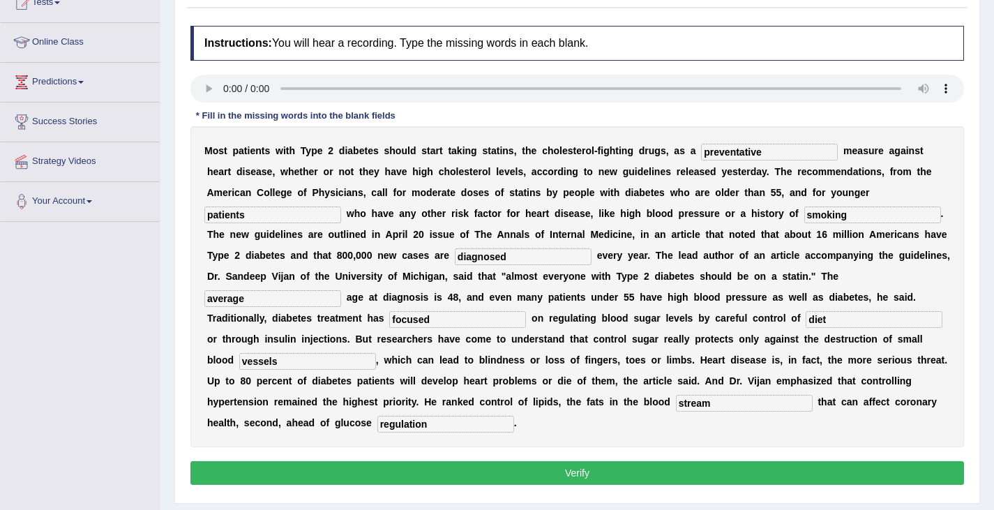
scroll to position [223, 0]
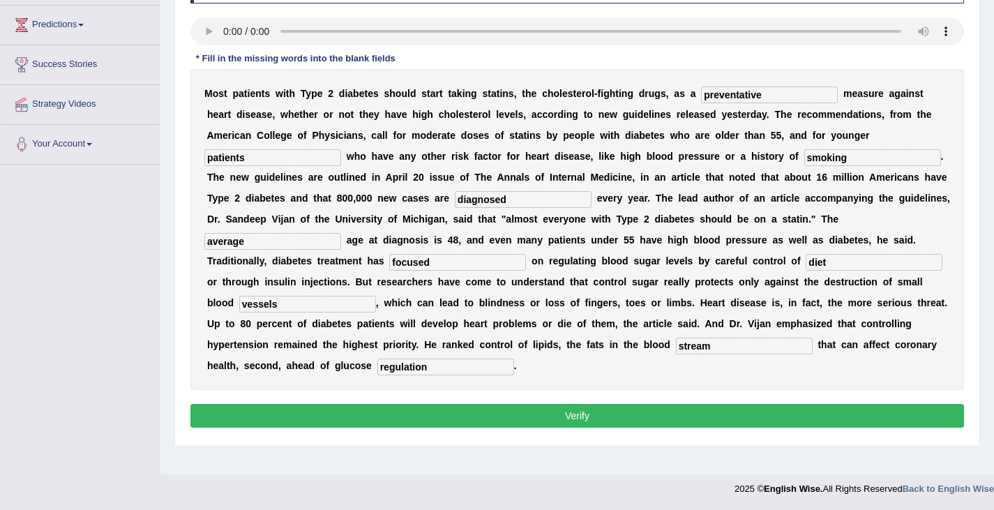
type input "stream"
click at [412, 411] on button "Verify" at bounding box center [577, 416] width 774 height 24
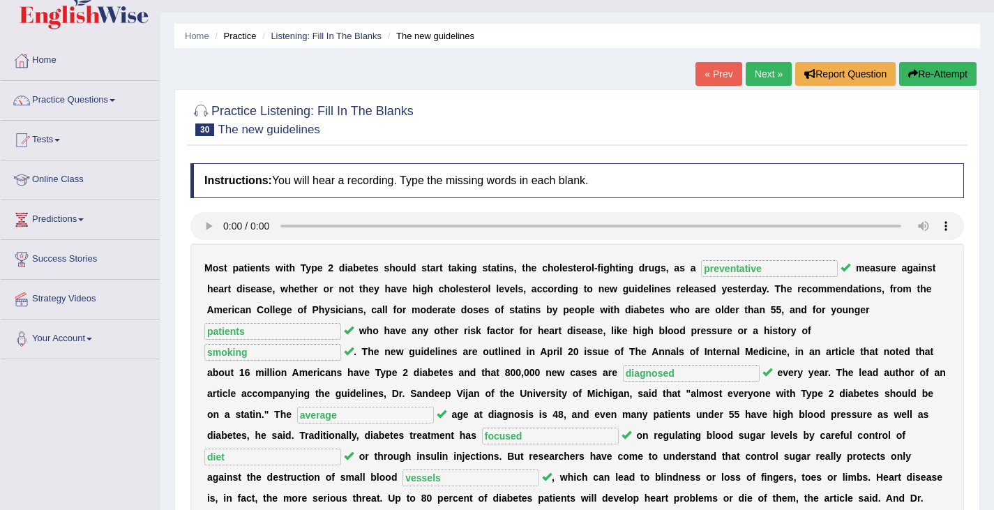
scroll to position [0, 0]
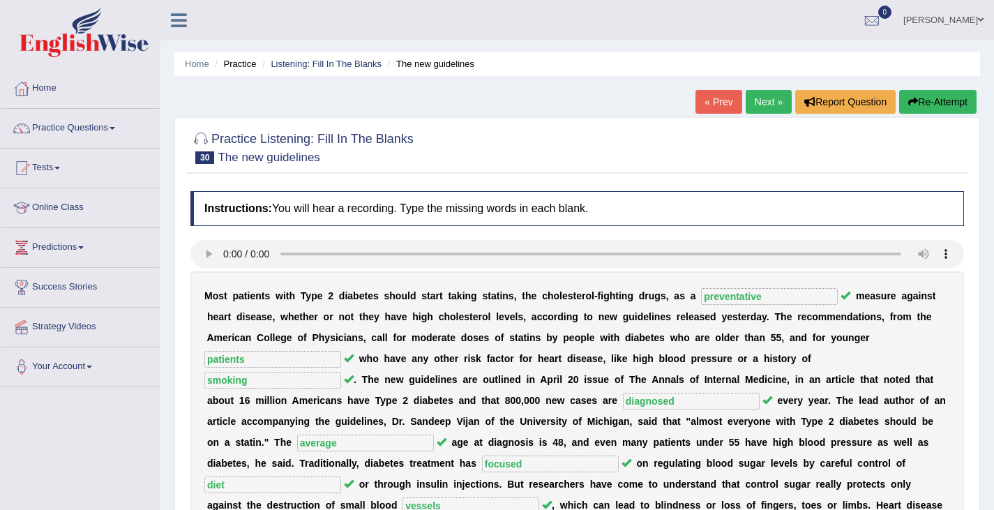
click at [764, 100] on link "Next »" at bounding box center [769, 102] width 46 height 24
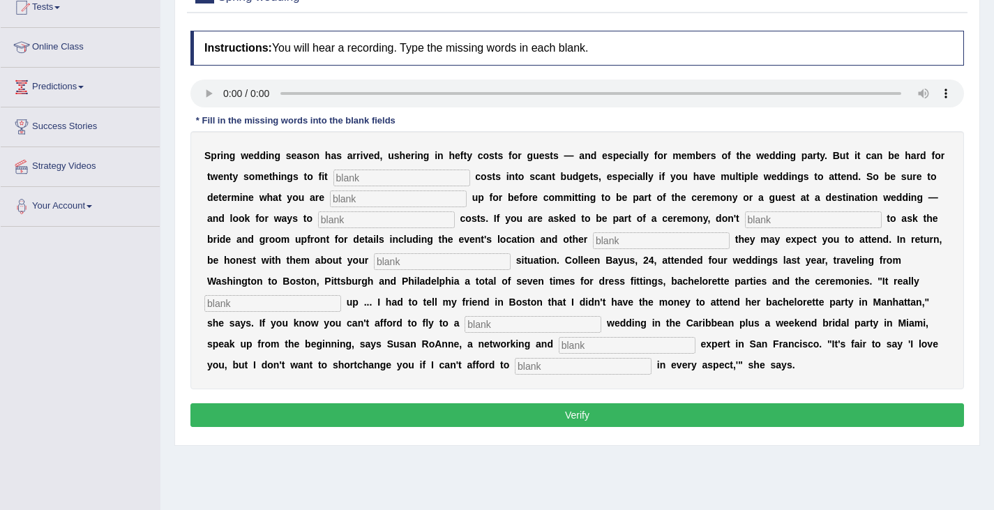
scroll to position [13, 0]
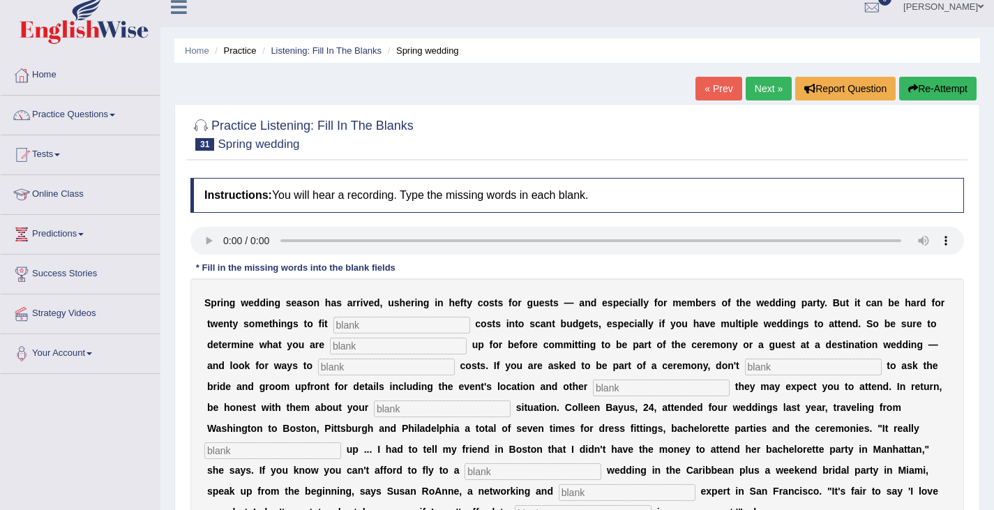
click at [356, 327] on input "text" at bounding box center [401, 325] width 137 height 17
type input "extra"
click at [354, 347] on input "text" at bounding box center [398, 346] width 137 height 17
type input "signing"
drag, startPoint x: 327, startPoint y: 368, endPoint x: 394, endPoint y: 366, distance: 67.0
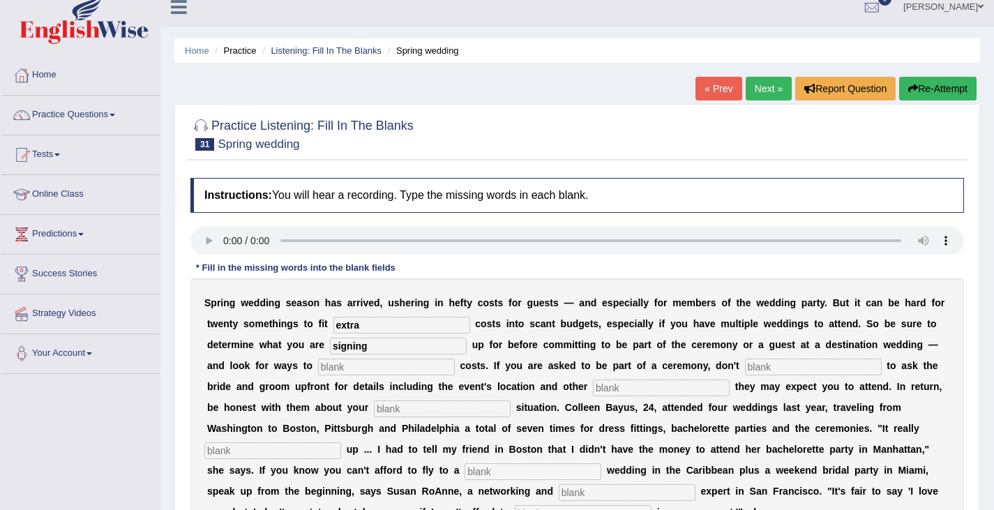
click at [329, 368] on input "text" at bounding box center [386, 367] width 137 height 17
type input "trim"
drag, startPoint x: 760, startPoint y: 373, endPoint x: 787, endPoint y: 364, distance: 27.8
click at [761, 372] on input "text" at bounding box center [813, 367] width 137 height 17
type input "hesitate"
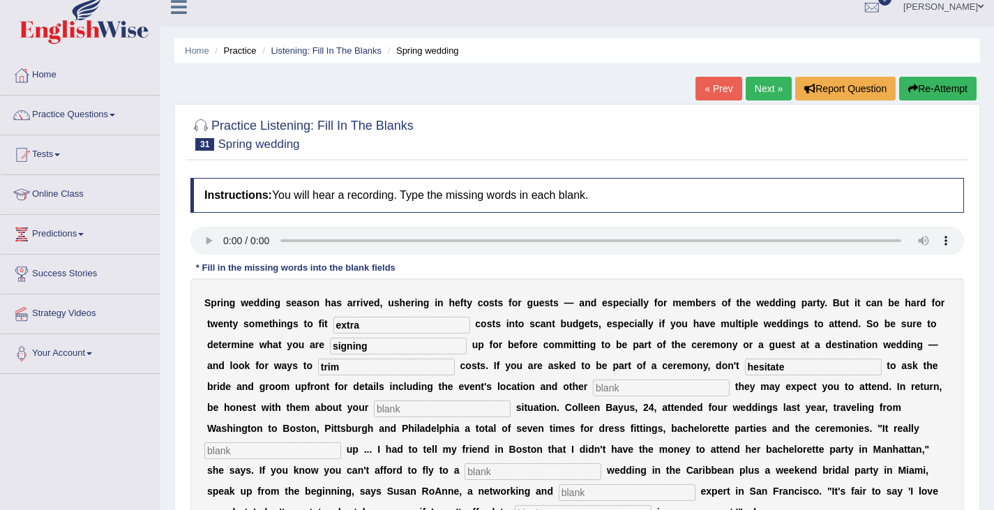
click at [613, 387] on input "text" at bounding box center [661, 388] width 137 height 17
type input "functions"
click at [389, 408] on input "text" at bounding box center [442, 408] width 137 height 17
type input "finanmcial"
drag, startPoint x: 237, startPoint y: 447, endPoint x: 430, endPoint y: 368, distance: 209.4
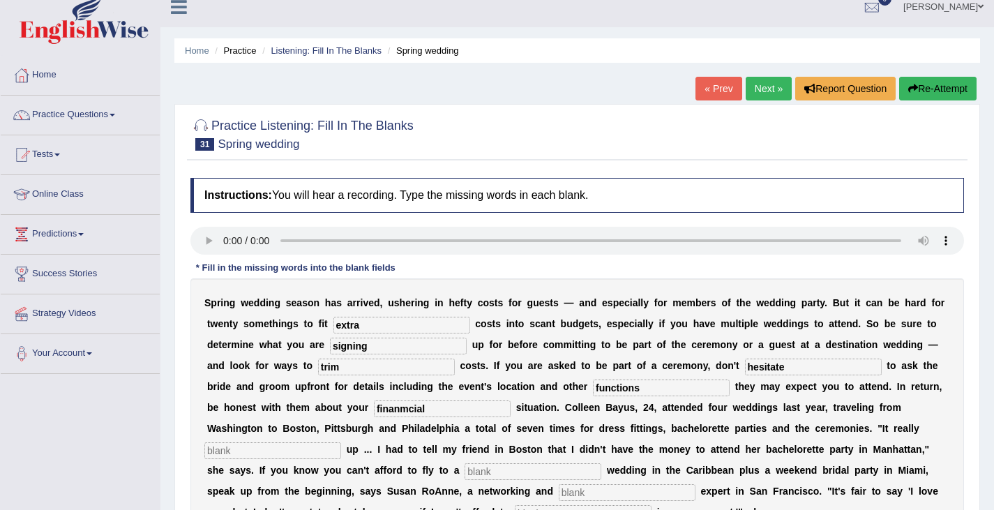
click at [238, 447] on input "text" at bounding box center [272, 450] width 137 height 17
type input "zdded"
click at [485, 474] on input "text" at bounding box center [533, 471] width 137 height 17
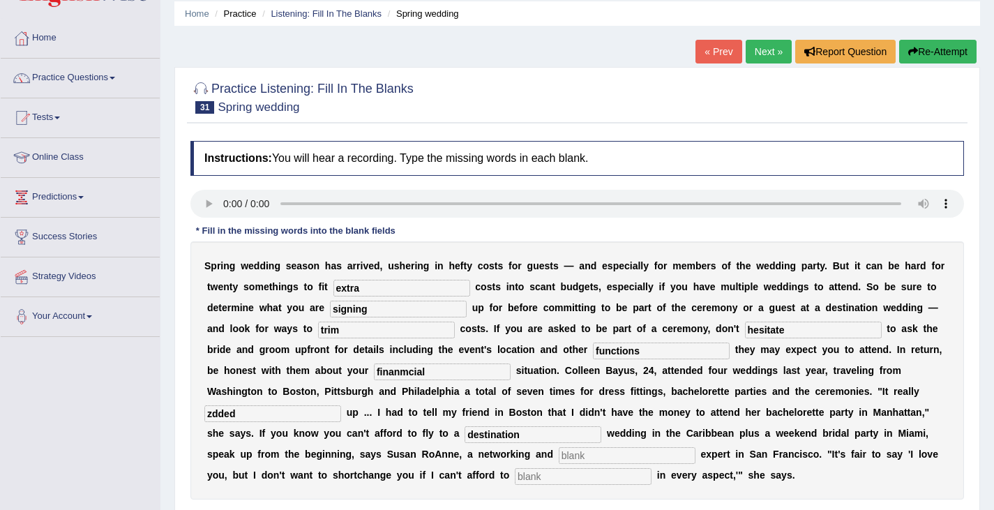
scroll to position [83, 0]
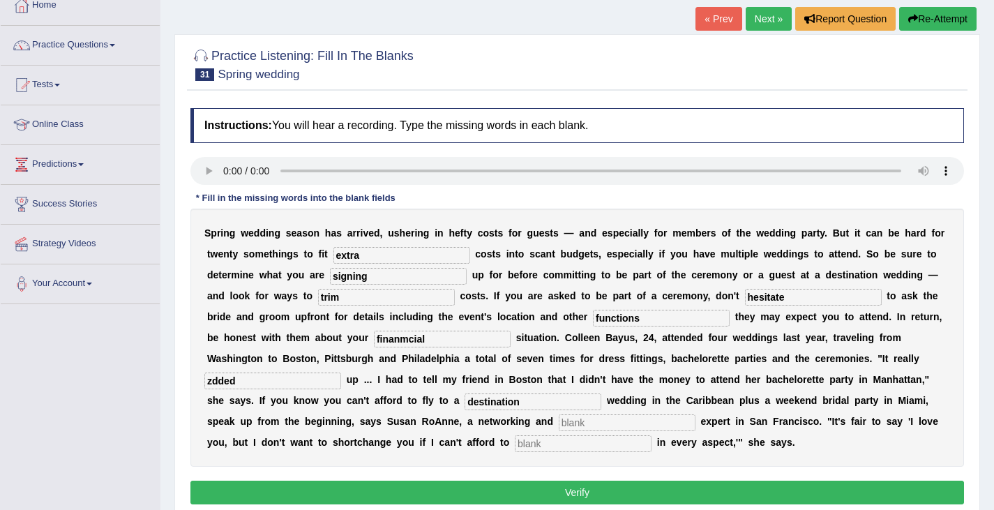
type input "destination"
click at [571, 424] on input "text" at bounding box center [627, 422] width 137 height 17
type input "etiquwtte"
click at [537, 437] on input "text" at bounding box center [583, 443] width 137 height 17
click at [535, 445] on input "text" at bounding box center [583, 443] width 137 height 17
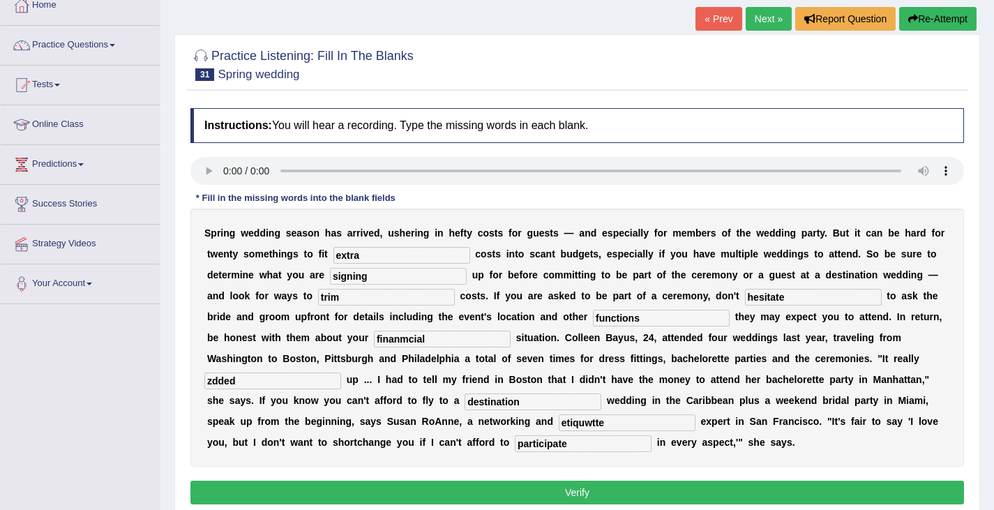
type input "participate"
click at [624, 424] on input "etiquwtte" at bounding box center [627, 422] width 137 height 17
type input "etiquette"
drag, startPoint x: 268, startPoint y: 379, endPoint x: 193, endPoint y: 374, distance: 74.8
click at [195, 374] on div "S p r i n g w e d d i n g s e a s o n h a s a r r i v e d , u s h e r i n g i n…" at bounding box center [577, 338] width 774 height 258
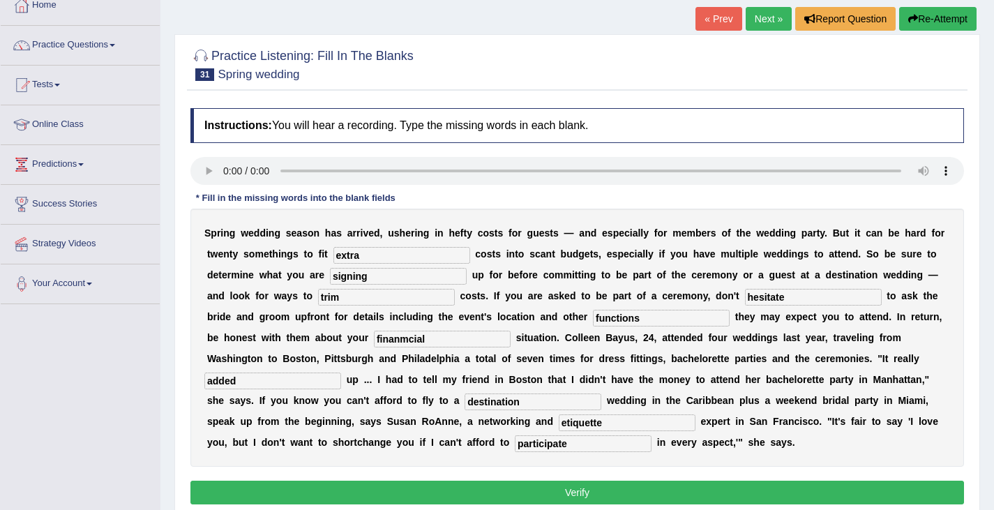
type input "added"
click at [407, 338] on input "finanmcial" at bounding box center [442, 339] width 137 height 17
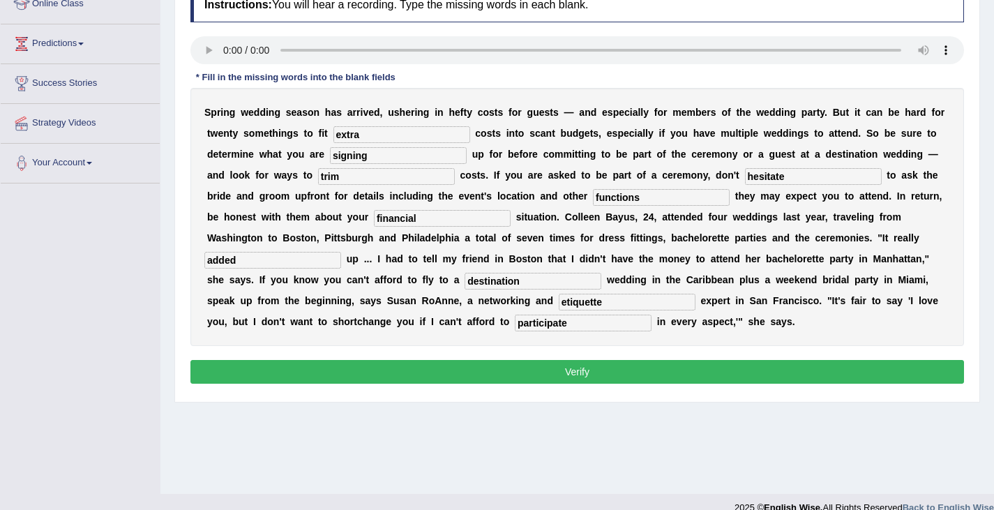
scroll to position [223, 0]
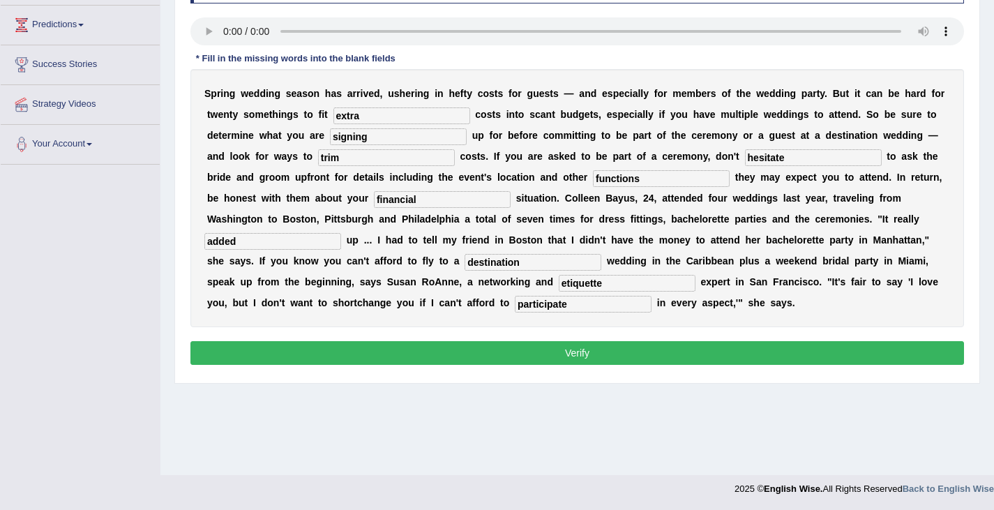
type input "financial"
click at [565, 352] on button "Verify" at bounding box center [577, 353] width 774 height 24
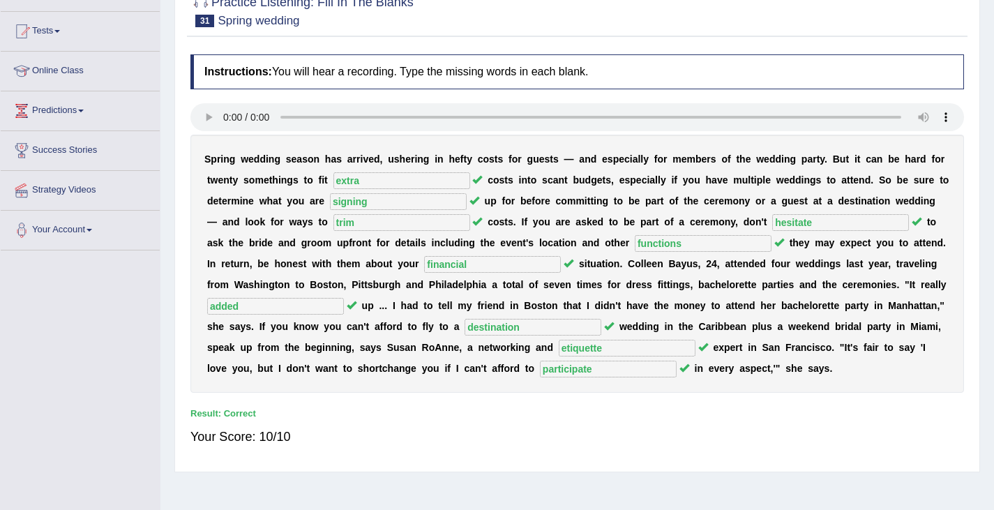
scroll to position [0, 0]
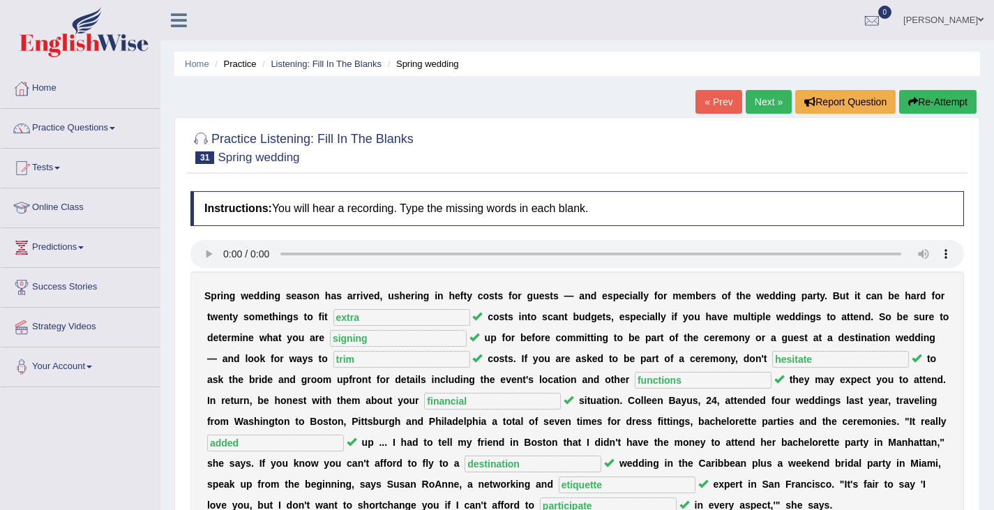
click at [773, 105] on link "Next »" at bounding box center [769, 102] width 46 height 24
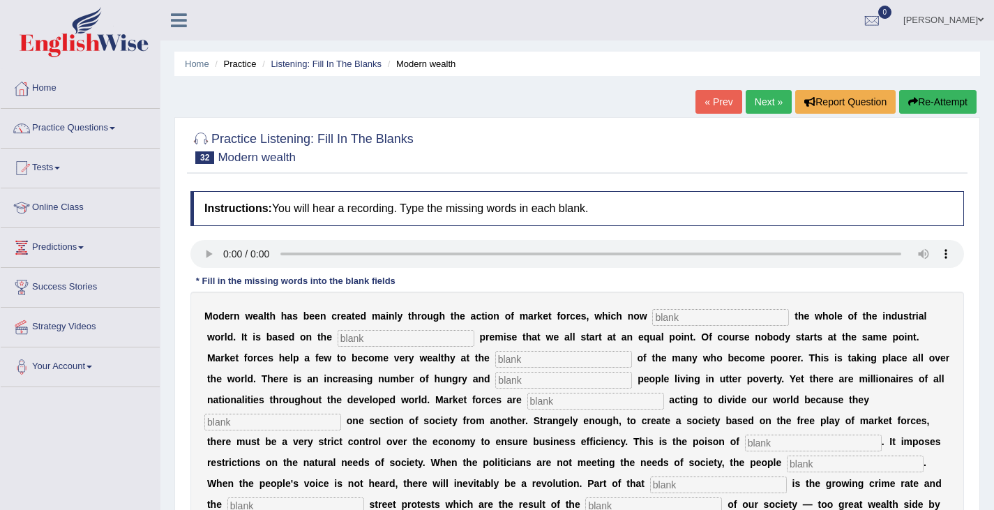
click at [674, 316] on input "text" at bounding box center [720, 317] width 137 height 17
type input "dominate"
click at [363, 338] on input "text" at bounding box center [406, 338] width 137 height 17
type input "false"
drag, startPoint x: 518, startPoint y: 364, endPoint x: 543, endPoint y: 345, distance: 31.3
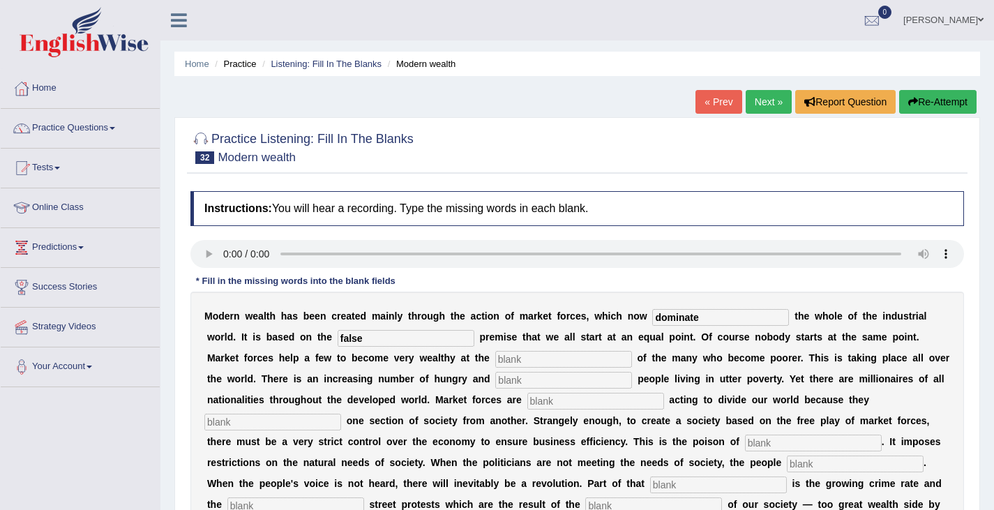
click at [518, 363] on input "text" at bounding box center [563, 359] width 137 height 17
type input "espenses"
click at [521, 382] on input "text" at bounding box center [563, 380] width 137 height 17
type input "desperate"
click at [541, 404] on input "text" at bounding box center [595, 401] width 137 height 17
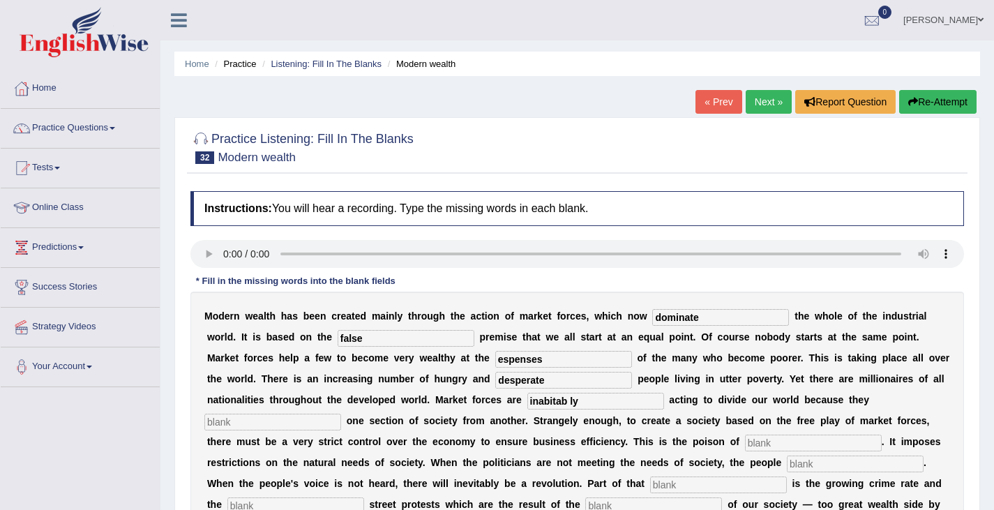
type input "inabitab ly"
click at [257, 419] on input "text" at bounding box center [272, 422] width 137 height 17
type input "sewparate"
click at [759, 440] on input "text" at bounding box center [813, 443] width 137 height 17
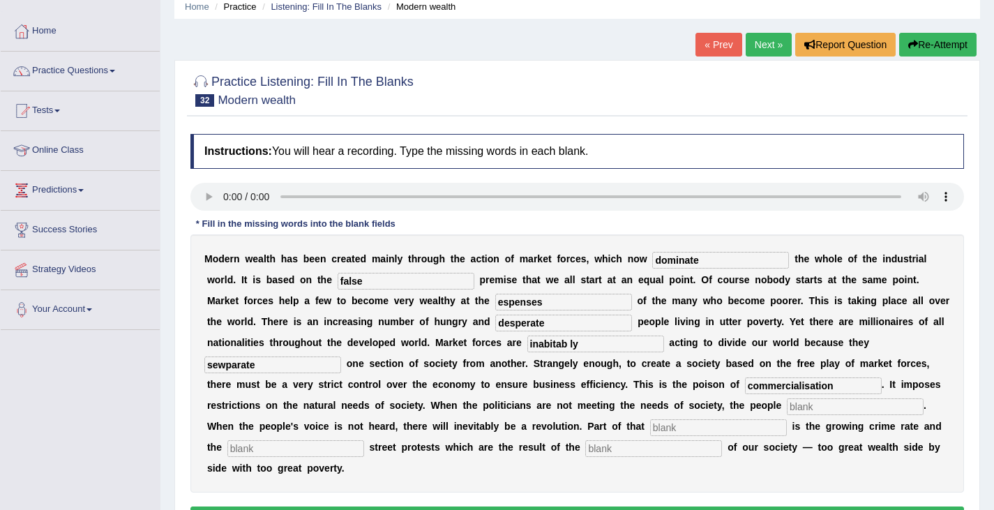
scroll to position [70, 0]
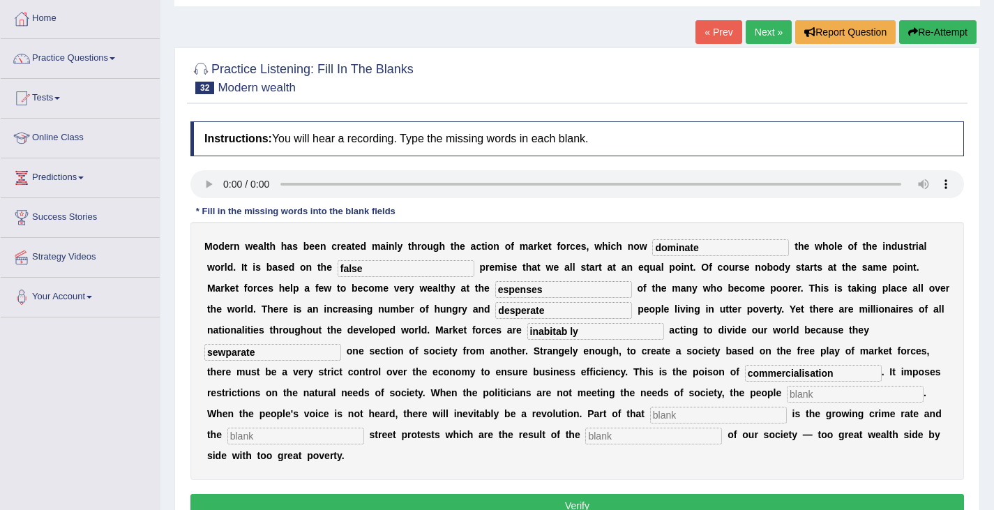
type input "commercialisation"
click at [818, 396] on input "text" at bounding box center [855, 394] width 137 height 17
type input "revolt"
click at [662, 415] on input "text" at bounding box center [718, 415] width 137 height 17
type input "revolution"
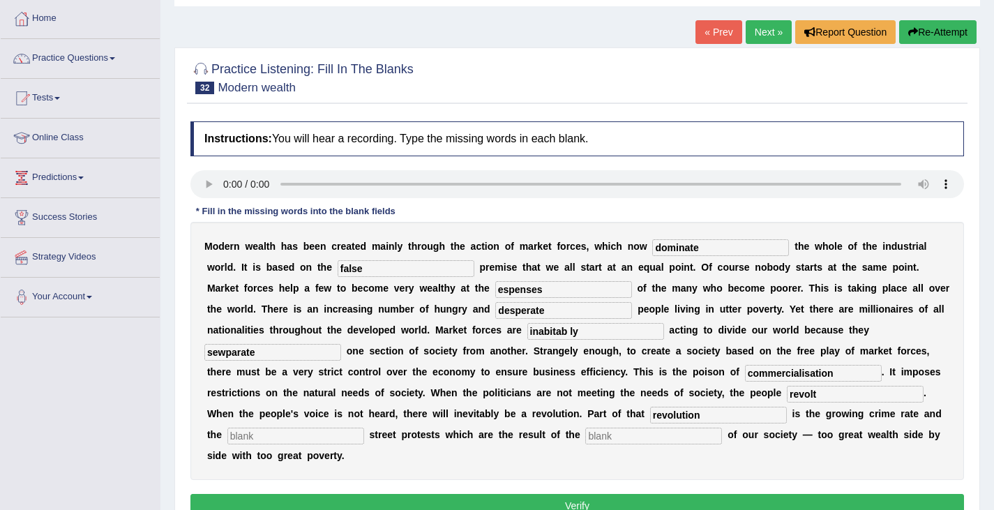
click at [240, 426] on div "M o d e r n w e a l t h h a s b e e n c r e a t e d m a i n l y t h r o u g h t…" at bounding box center [577, 351] width 774 height 258
click at [291, 437] on input "text" at bounding box center [295, 436] width 137 height 17
click at [606, 437] on input "text" at bounding box center [653, 436] width 137 height 17
drag, startPoint x: 250, startPoint y: 438, endPoint x: 560, endPoint y: 357, distance: 319.5
click at [250, 438] on input "text" at bounding box center [295, 436] width 137 height 17
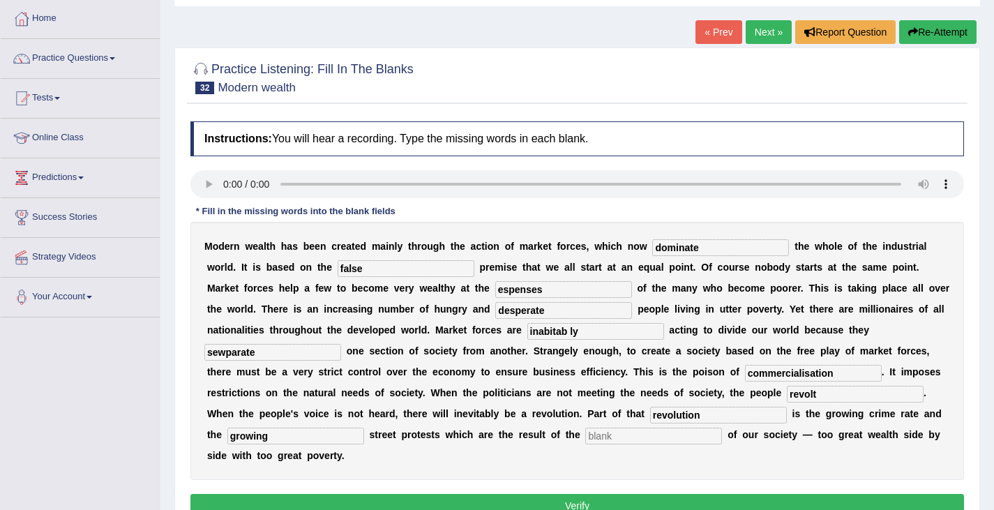
type input "growing"
click at [601, 433] on input "text" at bounding box center [653, 436] width 137 height 17
click at [613, 437] on input "text" at bounding box center [653, 436] width 137 height 17
type input "result"
click at [809, 370] on input "commercialisation" at bounding box center [813, 373] width 137 height 17
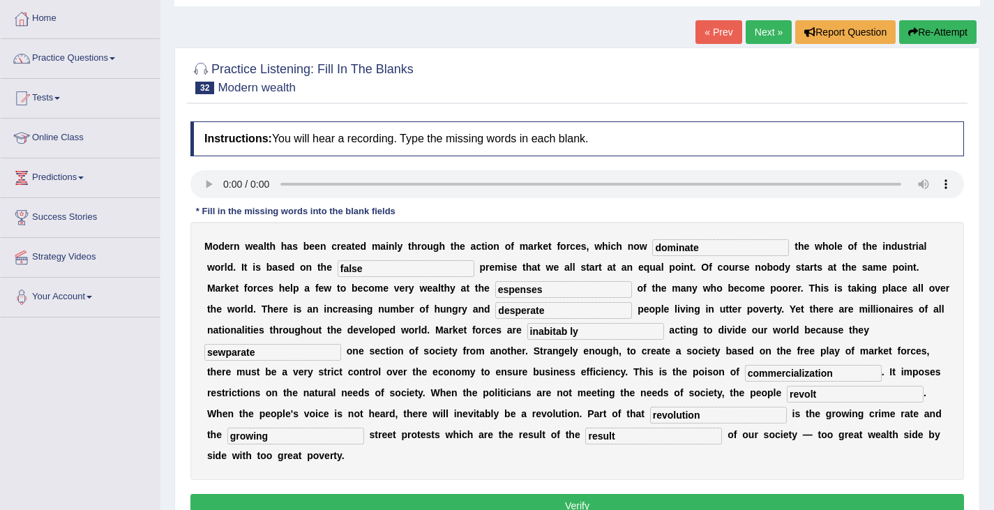
type input "commercialization"
click at [569, 331] on input "inabitab ly" at bounding box center [595, 331] width 137 height 17
type input "inabitably"
click at [548, 294] on input "espenses" at bounding box center [563, 289] width 137 height 17
type input "espense"
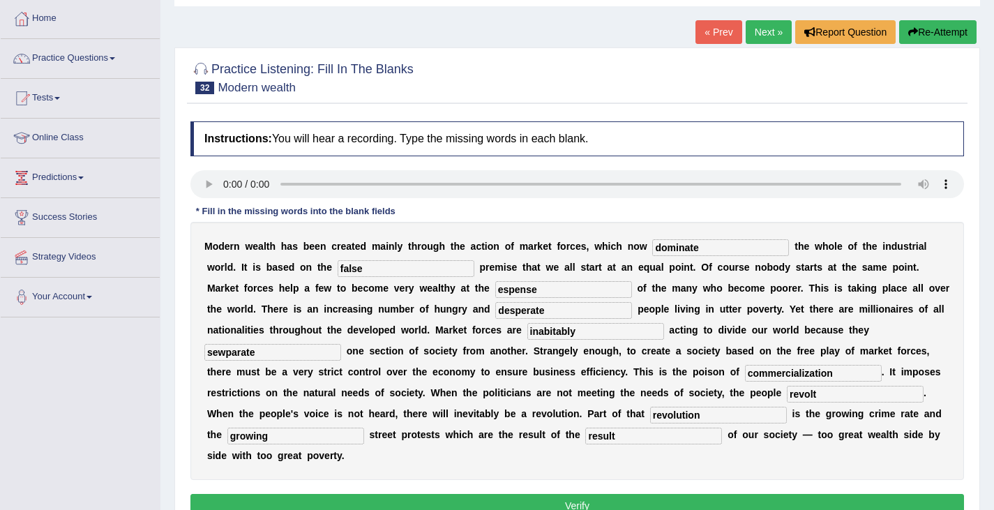
click at [226, 354] on input "sewparate" at bounding box center [272, 352] width 137 height 17
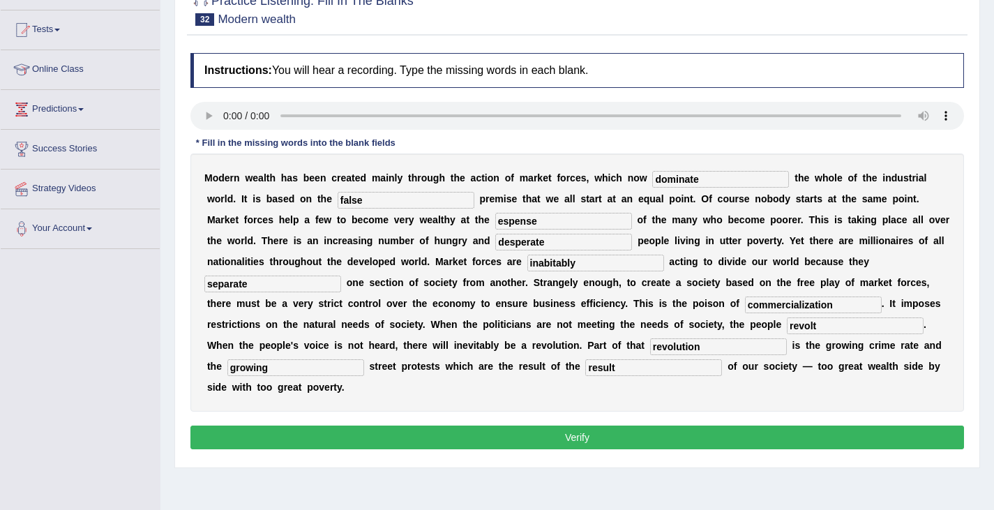
scroll to position [140, 0]
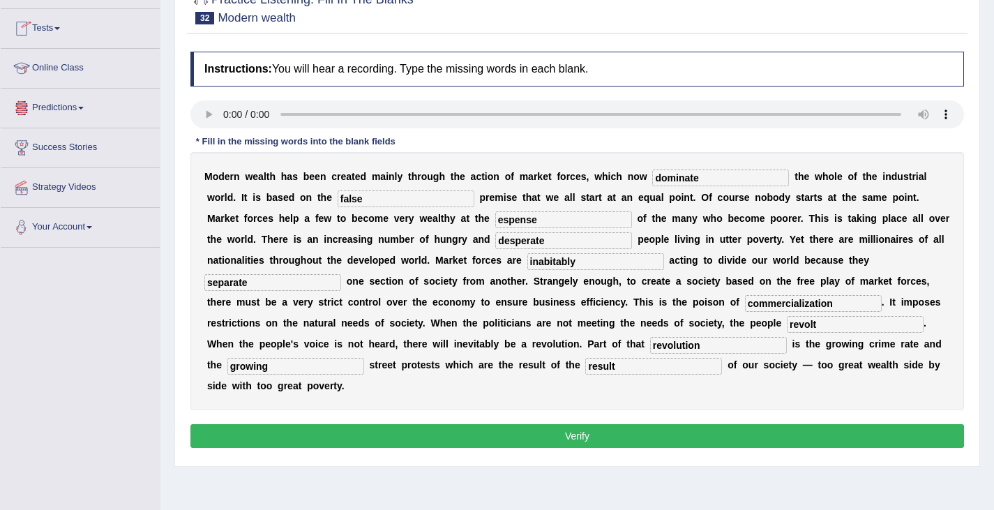
type input "separate"
click at [424, 437] on button "Verify" at bounding box center [577, 436] width 774 height 24
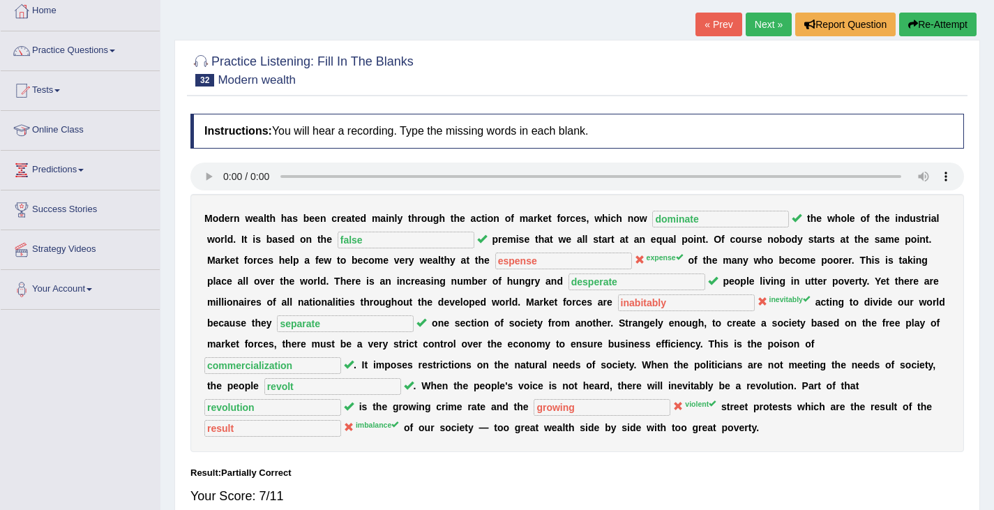
scroll to position [0, 0]
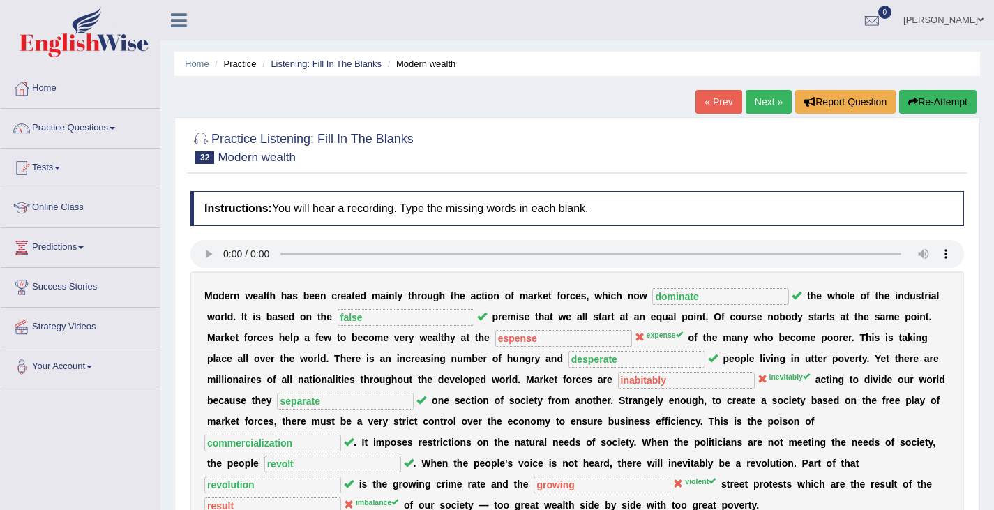
click at [920, 106] on button "Re-Attempt" at bounding box center [937, 102] width 77 height 24
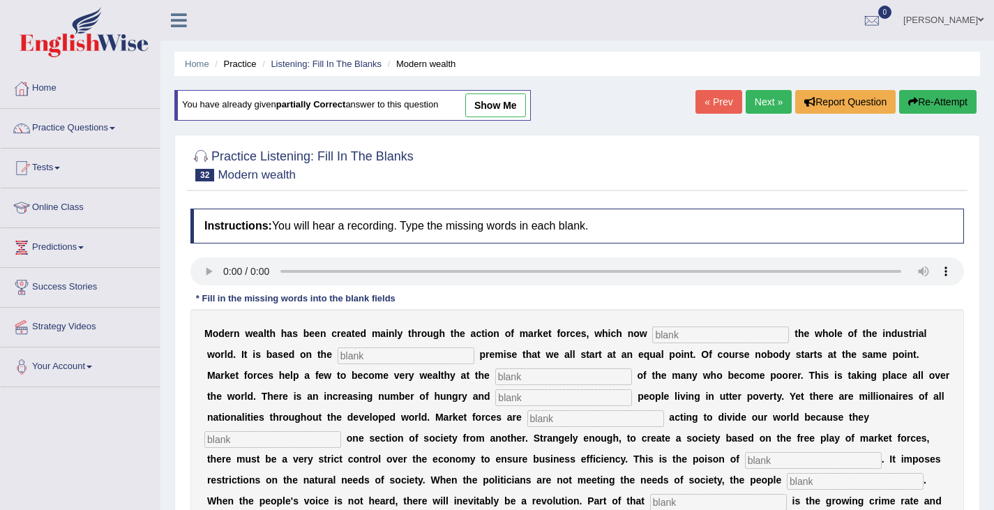
click at [680, 337] on input "text" at bounding box center [720, 335] width 137 height 17
click at [671, 333] on input "text" at bounding box center [720, 335] width 137 height 17
type input "dominate"
click at [368, 359] on input "text" at bounding box center [406, 355] width 137 height 17
click at [354, 357] on input "fgalse" at bounding box center [406, 355] width 137 height 17
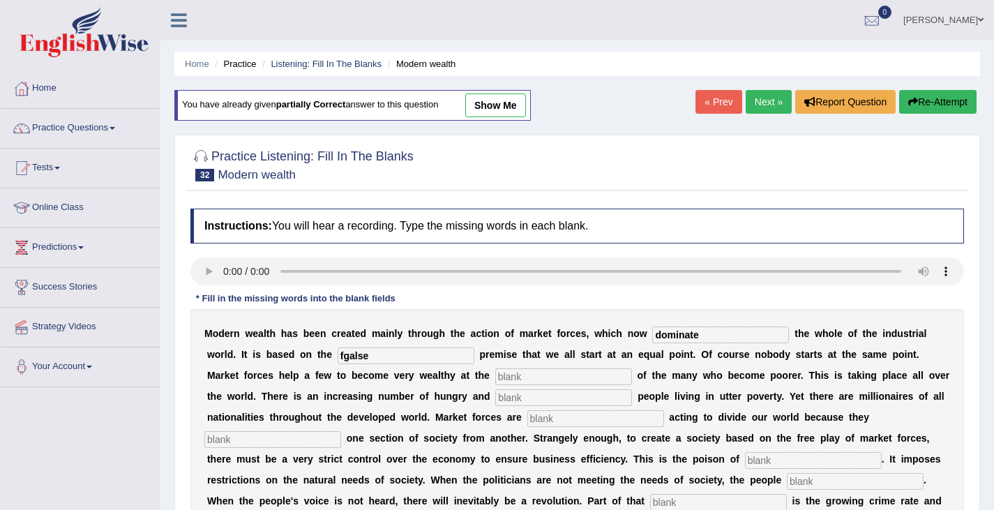
click at [349, 353] on input "fgalse" at bounding box center [406, 355] width 137 height 17
type input "fgs==salse"
click at [527, 375] on input "text" at bounding box center [563, 376] width 137 height 17
type input "expense"
click at [525, 403] on input "text" at bounding box center [563, 397] width 137 height 17
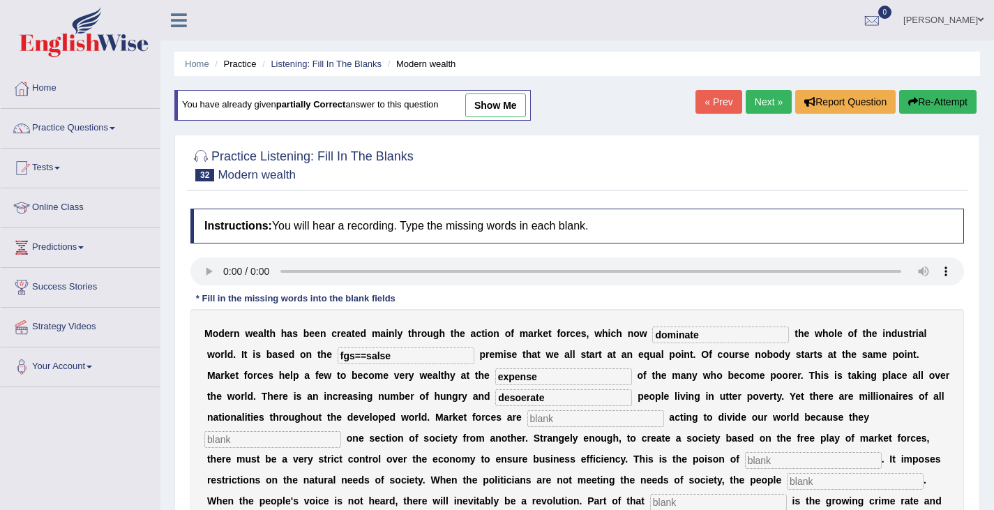
type input "desoerate"
drag, startPoint x: 534, startPoint y: 419, endPoint x: 717, endPoint y: 412, distance: 182.2
click at [537, 419] on input "text" at bounding box center [595, 418] width 137 height 17
type input "inabitabley"
click at [291, 444] on input "text" at bounding box center [272, 439] width 137 height 17
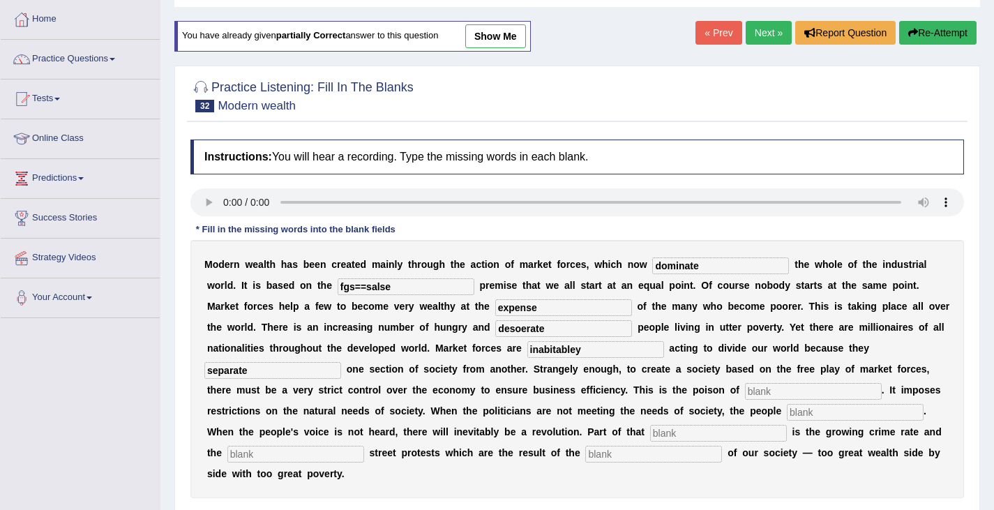
scroll to position [70, 0]
type input "separate"
click at [754, 394] on input "text" at bounding box center [813, 390] width 137 height 17
type input "commercialization"
click at [802, 415] on input "text" at bounding box center [855, 411] width 137 height 17
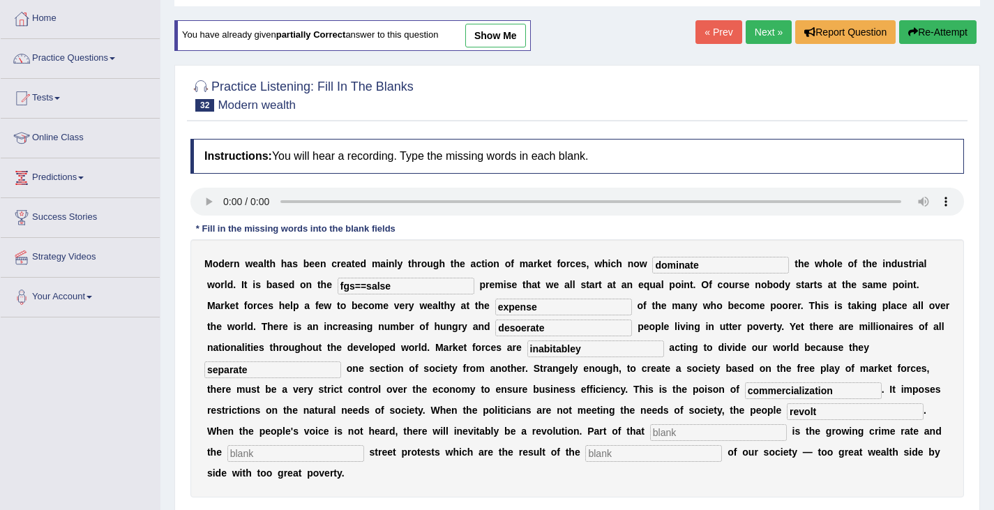
type input "revolt"
click at [661, 429] on input "text" at bounding box center [718, 432] width 137 height 17
type input "growing"
click at [250, 453] on input "text" at bounding box center [295, 453] width 137 height 17
type input "violtert"
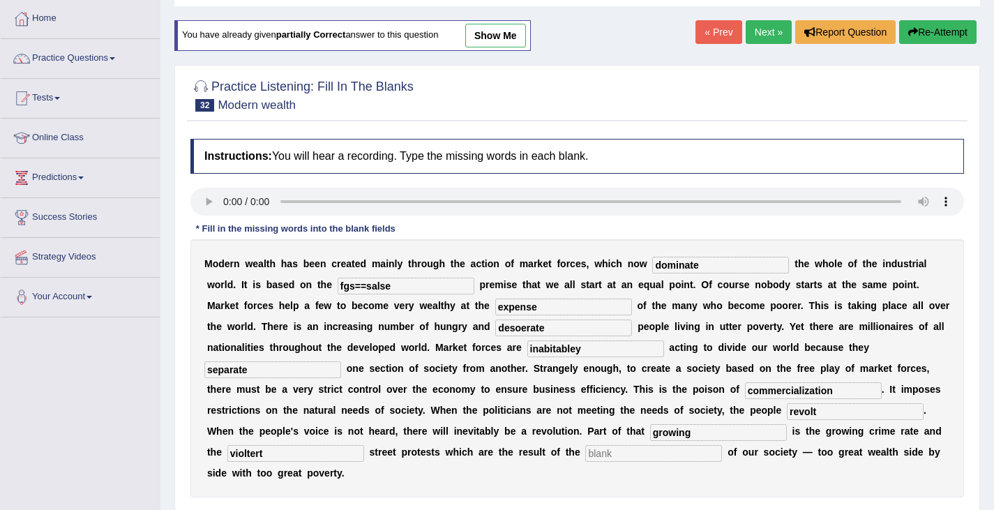
click at [615, 458] on input "text" at bounding box center [653, 453] width 137 height 17
drag, startPoint x: 707, startPoint y: 434, endPoint x: 609, endPoint y: 435, distance: 97.7
click at [610, 435] on div "M o d e r n w e a l t h h a s b e e n c r e a t e d m a i n l y t h r o u g h t…" at bounding box center [577, 368] width 774 height 258
drag, startPoint x: 279, startPoint y: 442, endPoint x: 151, endPoint y: 466, distance: 129.9
click at [151, 466] on div "Toggle navigation Home Practice Questions Speaking Practice Read Aloud Repeat S…" at bounding box center [497, 293] width 994 height 726
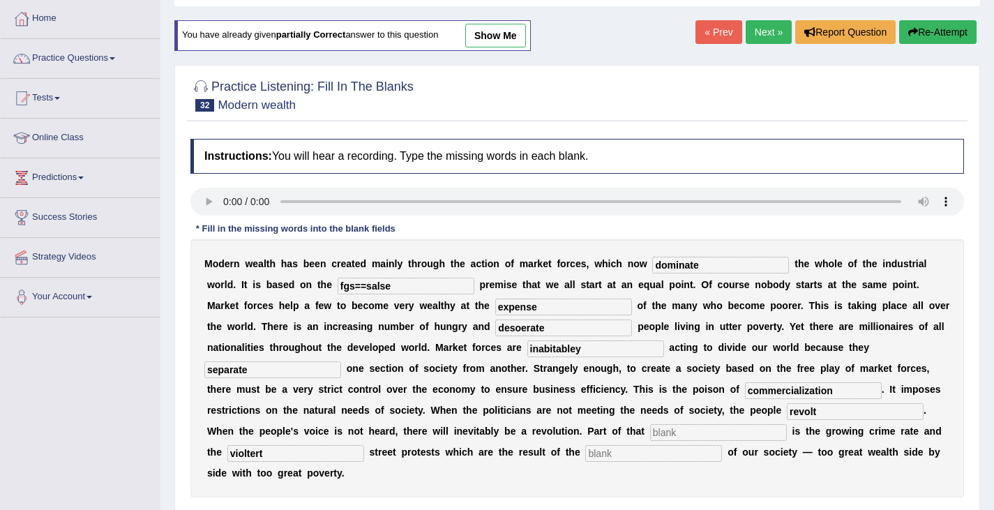
drag, startPoint x: 282, startPoint y: 460, endPoint x: 174, endPoint y: 472, distance: 108.2
click at [174, 472] on div "Practice Listening: Fill In The Blanks 32 Modern wealth Instructions: You will …" at bounding box center [577, 309] width 806 height 489
click at [831, 412] on input "revolt" at bounding box center [855, 411] width 137 height 17
click at [236, 450] on input "text" at bounding box center [295, 453] width 137 height 17
click at [663, 437] on input "text" at bounding box center [718, 432] width 137 height 17
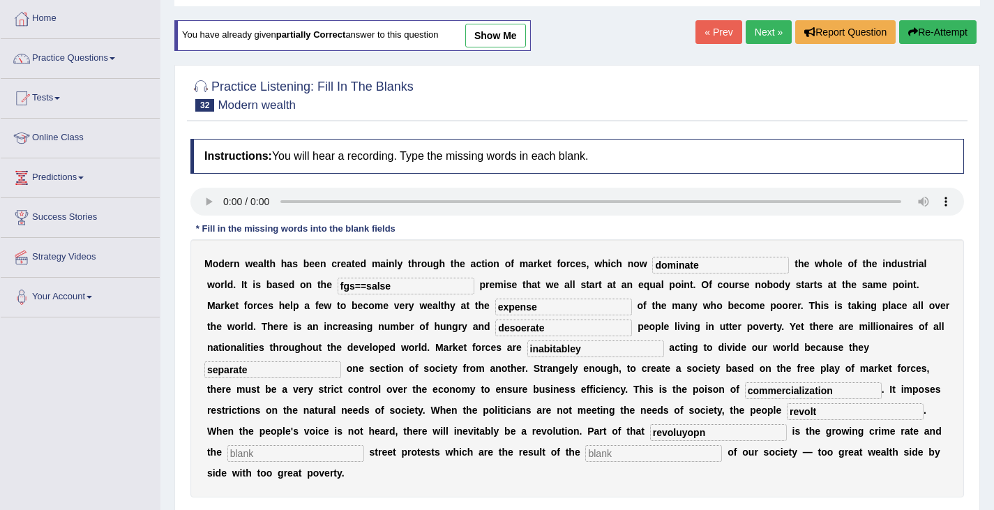
type input "revoluyopn"
click at [262, 451] on input "text" at bounding box center [295, 453] width 137 height 17
type input "violent"
click at [604, 449] on input "text" at bounding box center [653, 453] width 137 height 17
type input "imbalance"
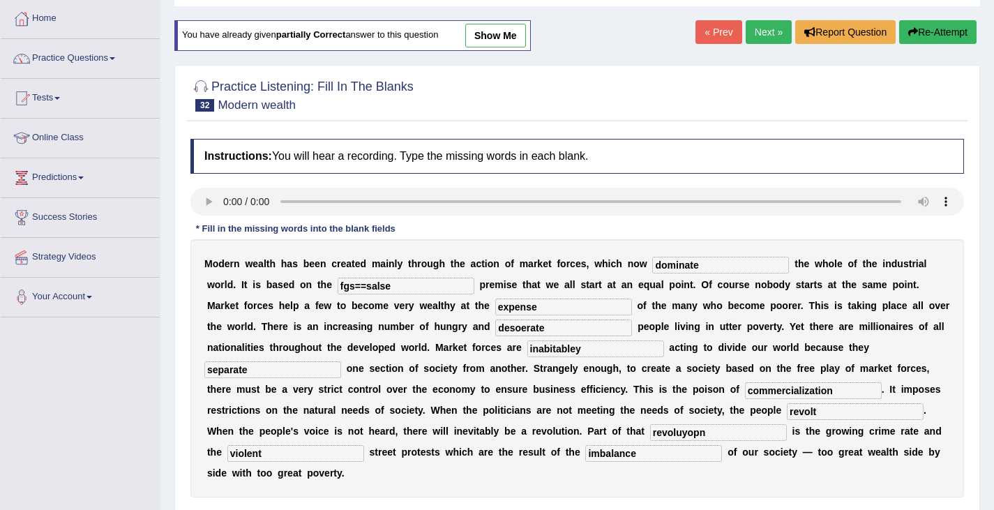
click at [366, 282] on input "fgs==salse" at bounding box center [406, 286] width 137 height 17
type input "false"
click at [522, 330] on input "desoerate" at bounding box center [563, 328] width 137 height 17
type input "desperate"
drag, startPoint x: 588, startPoint y: 356, endPoint x: 477, endPoint y: 367, distance: 112.2
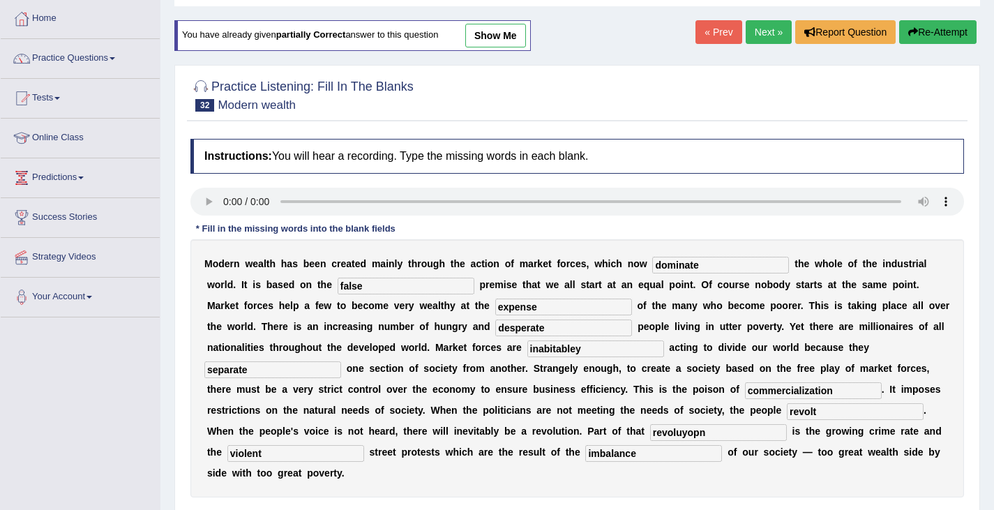
click at [478, 367] on div "M o d e r n w e a l t h h a s b e e n c r e a t e d m a i n l y t h r o u g h t…" at bounding box center [577, 368] width 774 height 258
type input "inevitably"
click at [689, 430] on input "revoluyopn" at bounding box center [718, 432] width 137 height 17
click at [716, 426] on input "revolutipn" at bounding box center [718, 432] width 137 height 17
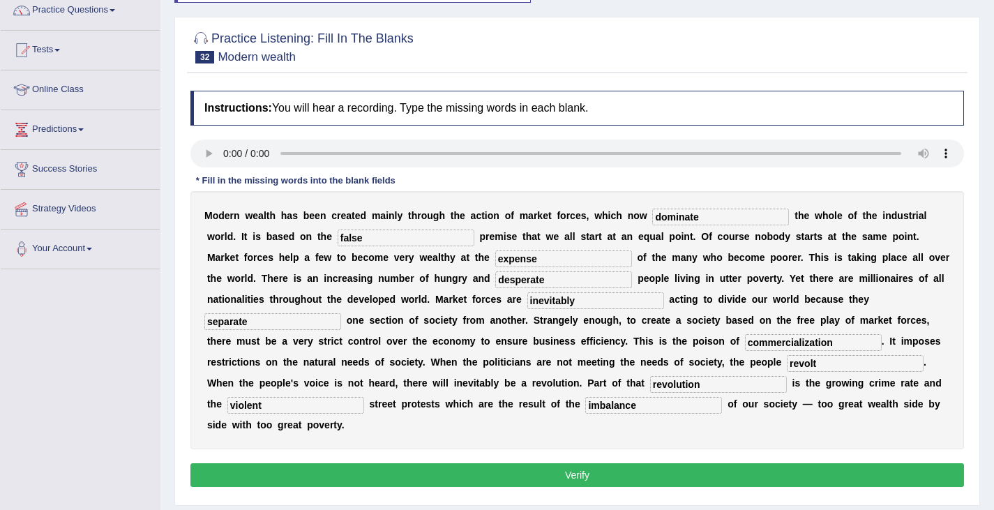
scroll to position [223, 0]
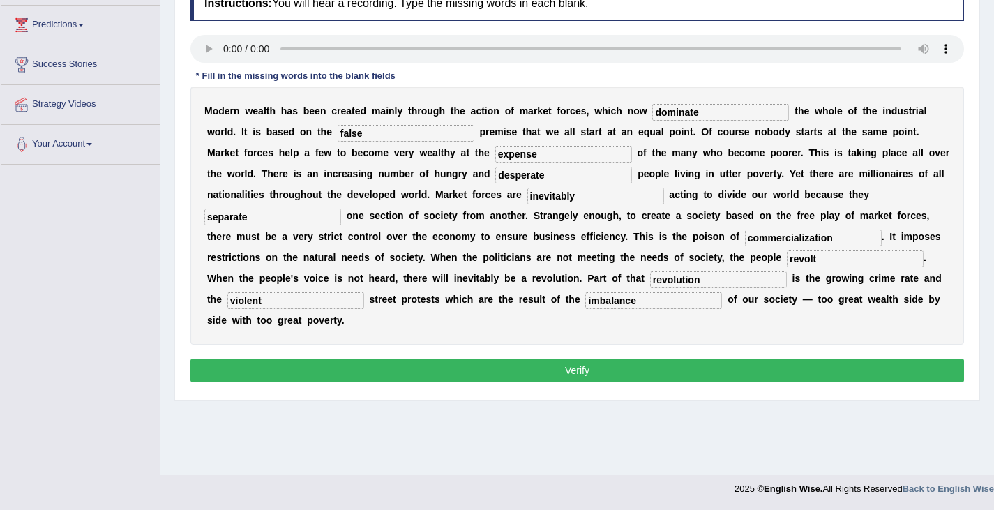
type input "revolution"
click at [526, 372] on button "Verify" at bounding box center [577, 371] width 774 height 24
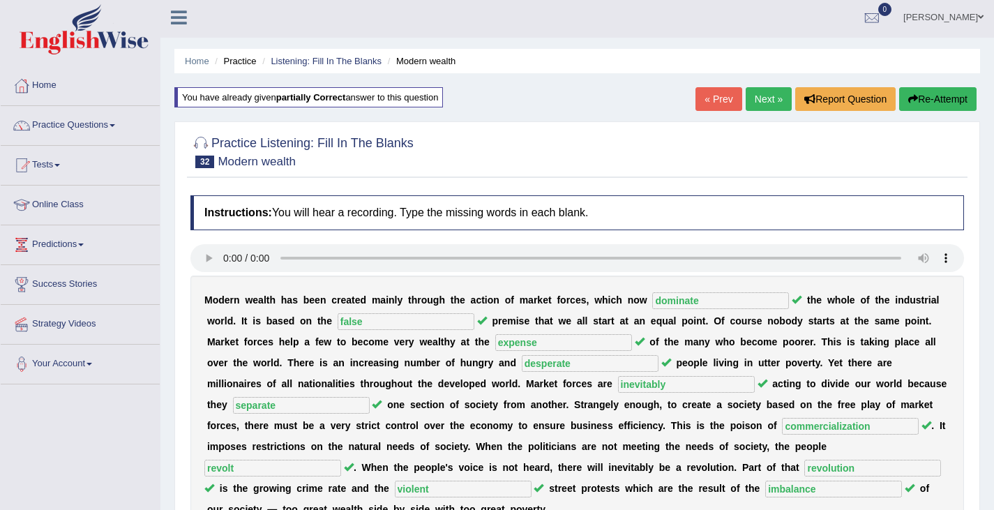
scroll to position [0, 0]
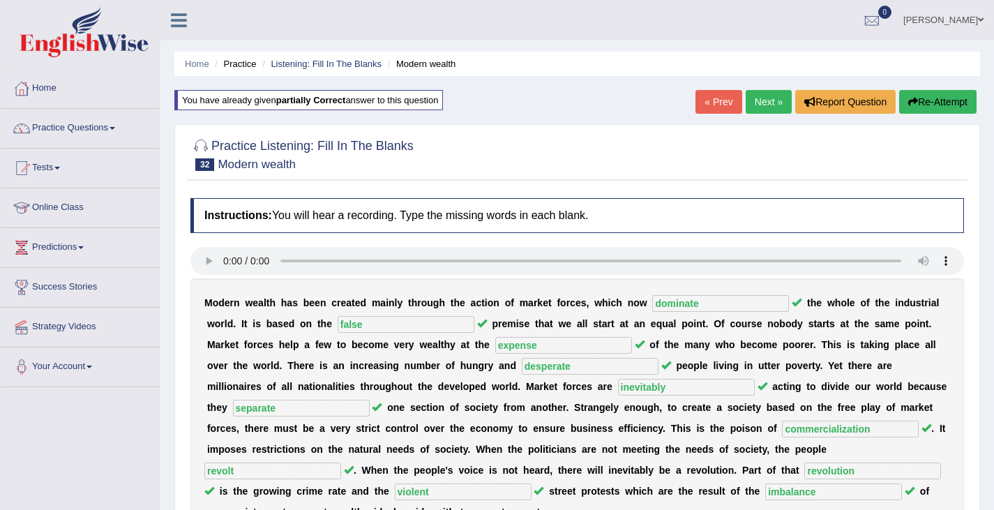
click at [769, 101] on link "Next »" at bounding box center [769, 102] width 46 height 24
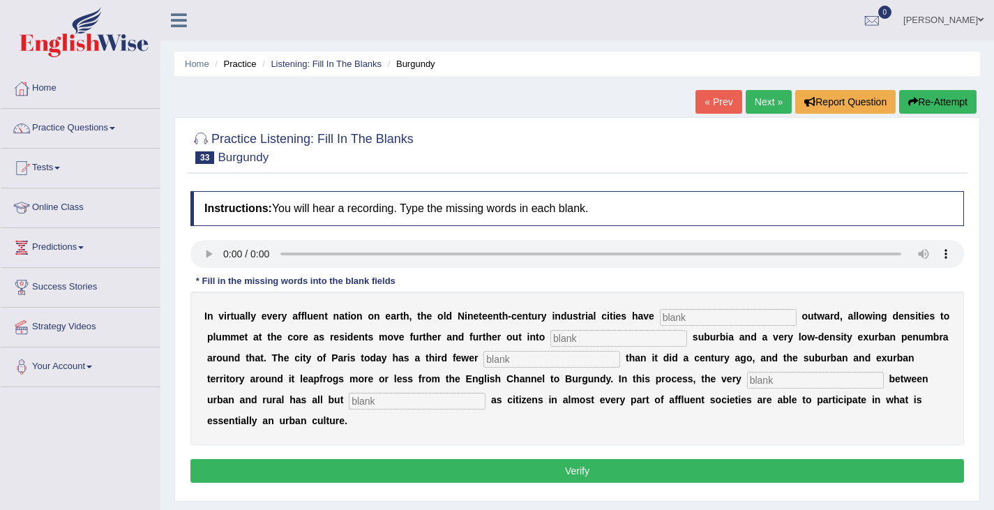
click at [689, 320] on input "text" at bounding box center [728, 317] width 137 height 17
type input "exploded"
click at [571, 340] on input "text" at bounding box center [618, 338] width 137 height 17
type input "low density"
click at [495, 361] on input "text" at bounding box center [552, 359] width 137 height 17
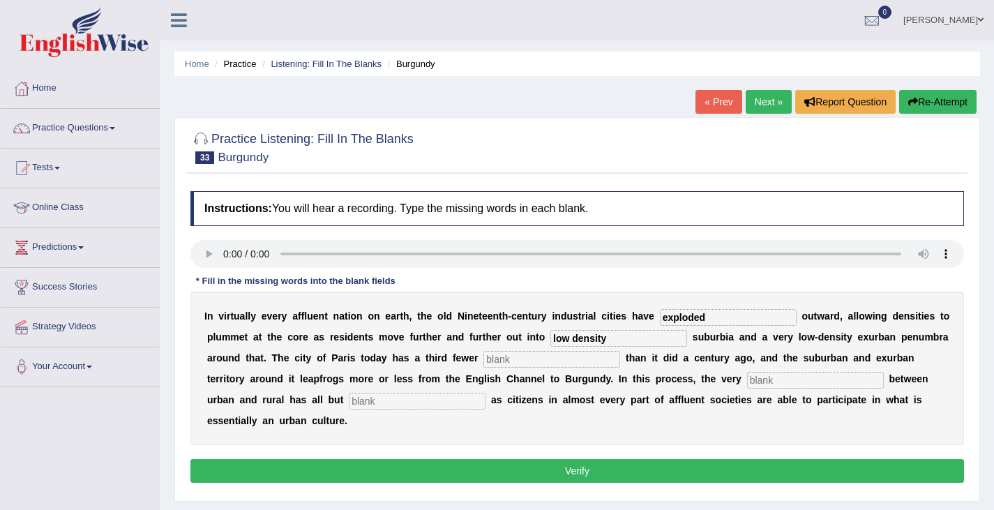
click at [760, 384] on input "text" at bounding box center [815, 380] width 137 height 17
type input "districyipon"
click at [367, 400] on input "text" at bounding box center [417, 401] width 137 height 17
click at [508, 358] on input "text" at bounding box center [552, 359] width 137 height 17
type input "residents"
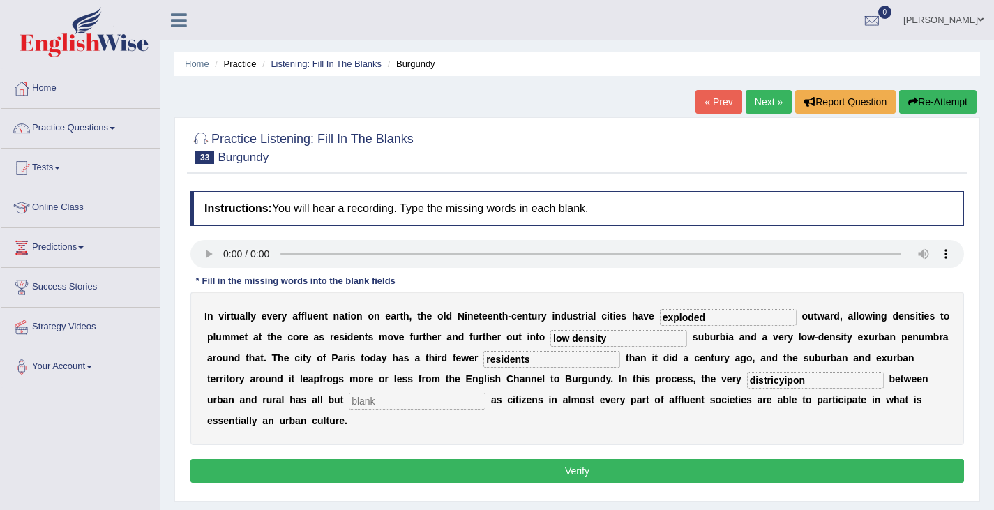
drag, startPoint x: 377, startPoint y: 406, endPoint x: 426, endPoint y: 382, distance: 54.0
click at [378, 404] on input "text" at bounding box center [417, 401] width 137 height 17
drag, startPoint x: 361, startPoint y: 403, endPoint x: 593, endPoint y: 335, distance: 241.5
click at [363, 403] on input "text" at bounding box center [417, 401] width 137 height 17
type input "disappeared"
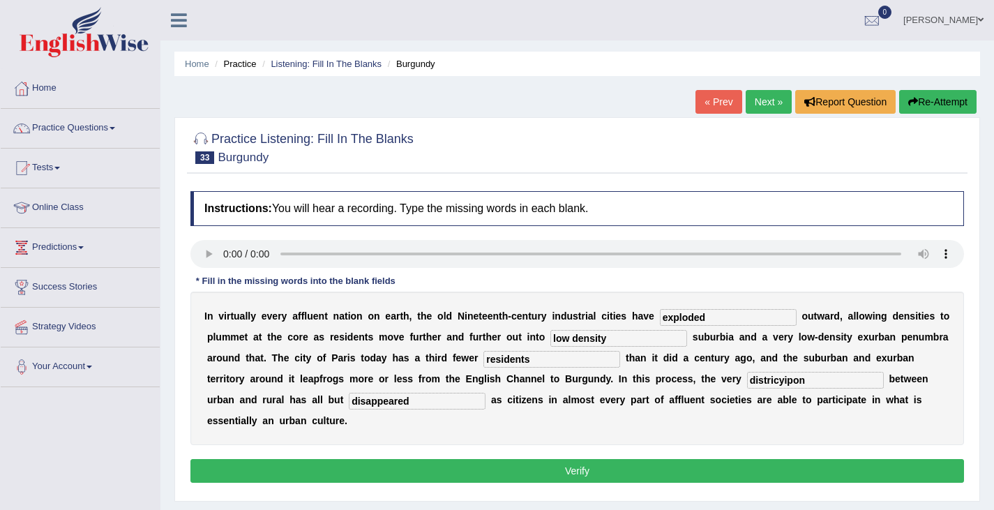
click at [578, 343] on input "low density" at bounding box center [618, 338] width 137 height 17
type input "low-density"
drag, startPoint x: 816, startPoint y: 379, endPoint x: 768, endPoint y: 386, distance: 48.6
click at [768, 386] on input "districyipon" at bounding box center [815, 380] width 137 height 17
type input "distinction"
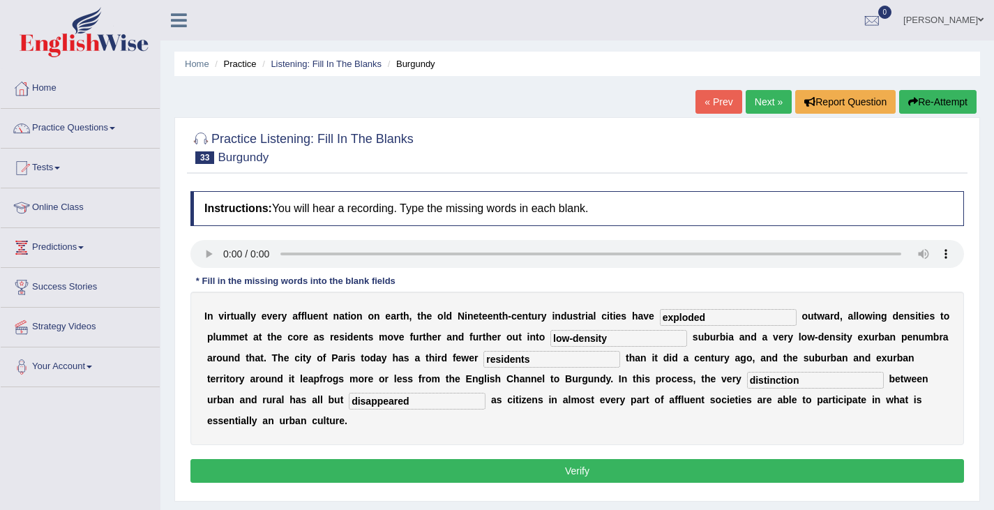
click at [623, 466] on button "Verify" at bounding box center [577, 471] width 774 height 24
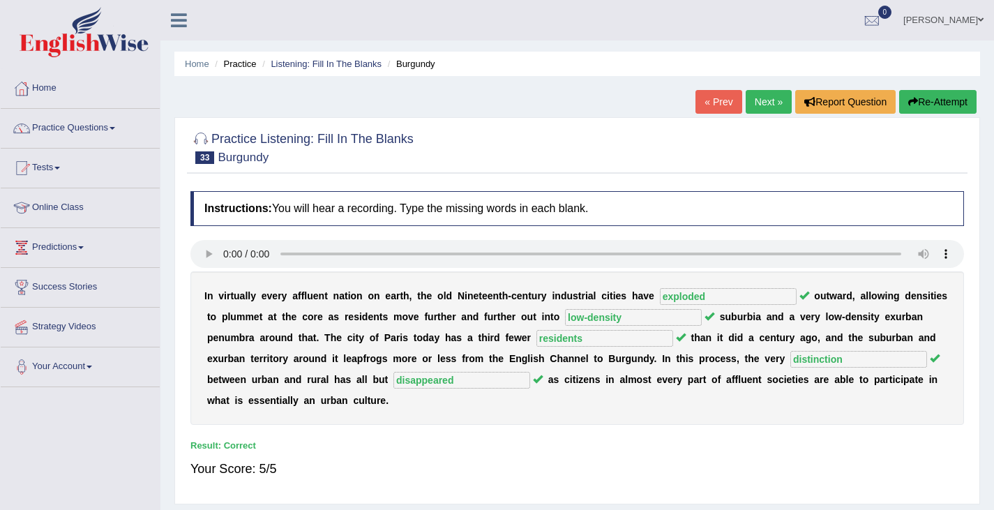
click at [767, 98] on link "Next »" at bounding box center [769, 102] width 46 height 24
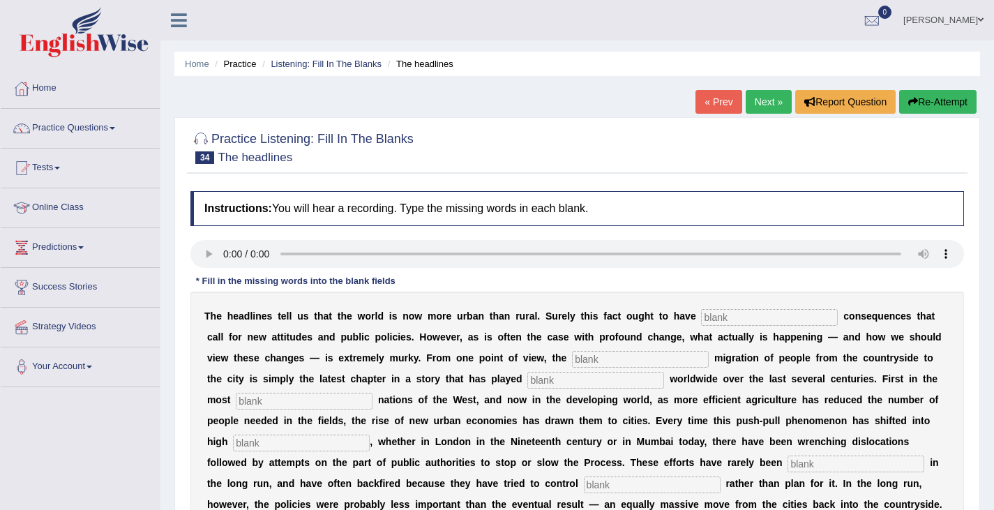
click at [772, 315] on input "text" at bounding box center [769, 317] width 137 height 17
drag, startPoint x: 707, startPoint y: 322, endPoint x: 728, endPoint y: 322, distance: 20.9
click at [710, 322] on input "text" at bounding box center [769, 317] width 137 height 17
type input "profound"
click at [583, 357] on input "text" at bounding box center [640, 359] width 137 height 17
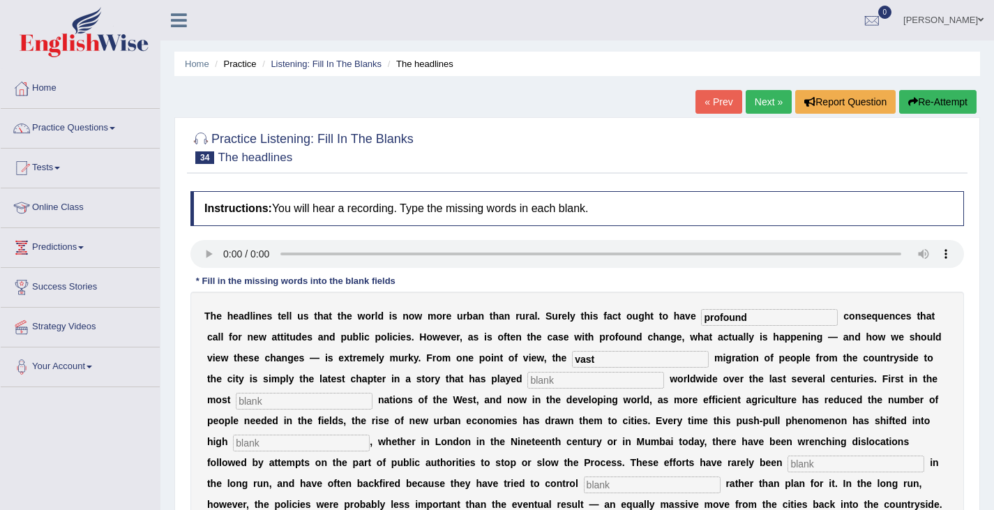
type input "vast"
click at [548, 378] on input "text" at bounding box center [595, 380] width 137 height 17
click at [276, 399] on input "text" at bounding box center [304, 401] width 137 height 17
drag, startPoint x: 597, startPoint y: 385, endPoint x: 471, endPoint y: 409, distance: 127.8
click at [471, 409] on div "T h e h e a d l i n e s t e l l u s t h a t t h e w o r l d i s n o w m o r e u…" at bounding box center [577, 410] width 774 height 237
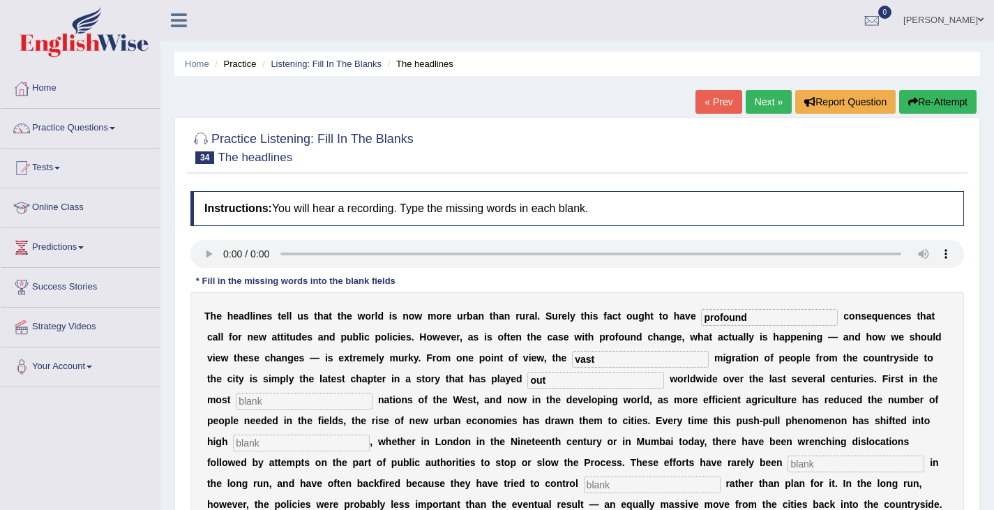
type input "out"
drag, startPoint x: 281, startPoint y: 391, endPoint x: 358, endPoint y: 382, distance: 77.3
click at [281, 391] on div "T h e h e a d l i n e s t e l l u s t h a t t h e w o r l d i s n o w m o r e u…" at bounding box center [577, 410] width 774 height 237
click at [281, 397] on input "text" at bounding box center [304, 401] width 137 height 17
type input "aplimate"
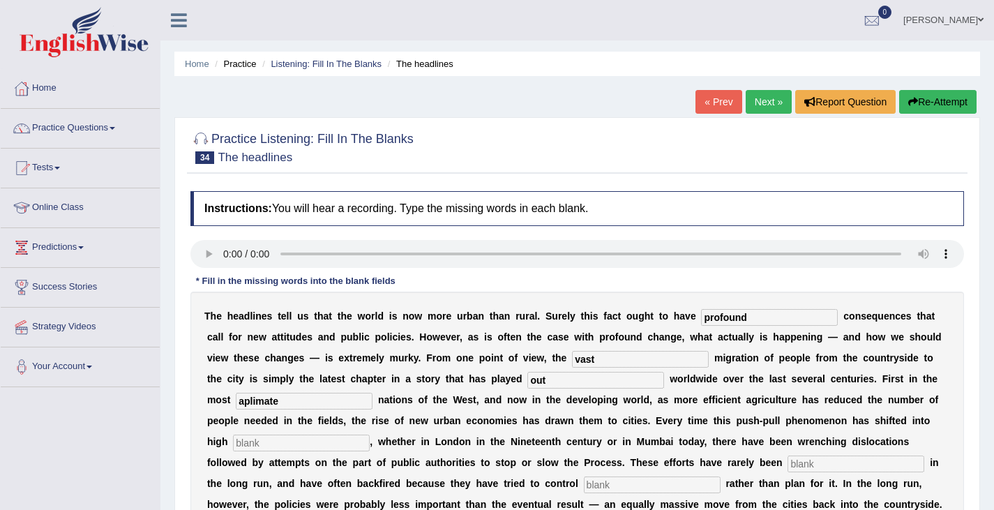
click at [264, 443] on input "text" at bounding box center [301, 443] width 137 height 17
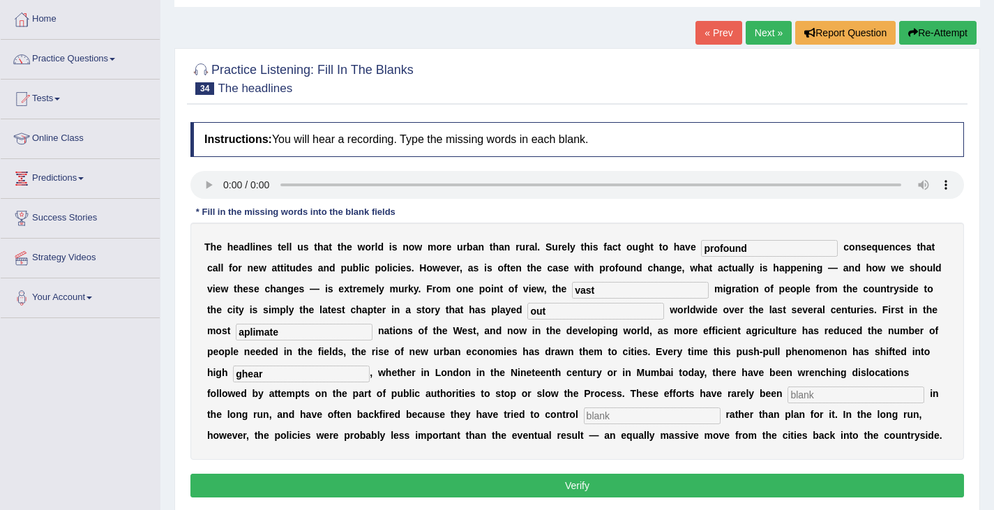
scroll to position [70, 0]
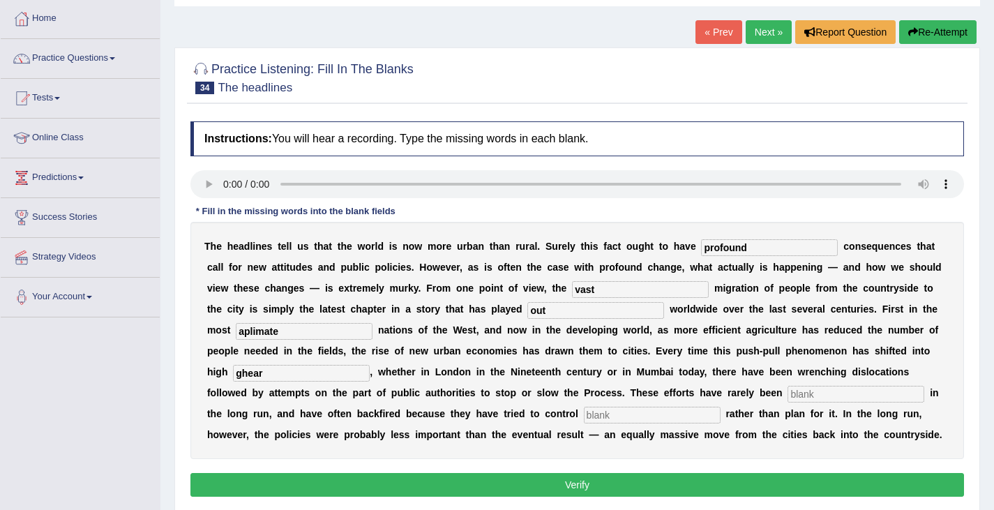
type input "ghear"
click at [799, 400] on input "text" at bounding box center [856, 394] width 137 height 17
type input "effefctive"
click at [606, 419] on input "text" at bounding box center [652, 415] width 137 height 17
type input "behaviour"
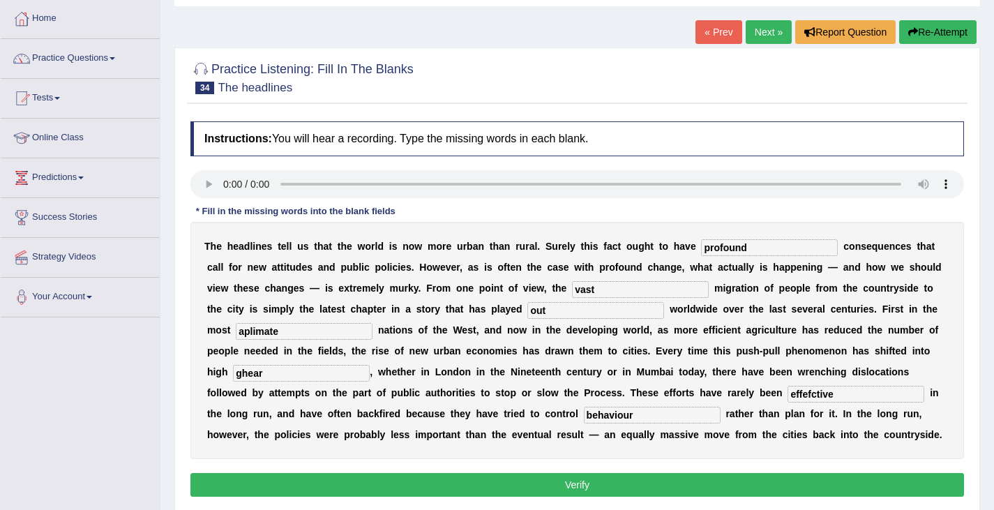
click at [243, 373] on input "ghear" at bounding box center [301, 373] width 137 height 17
click at [248, 373] on input "ghear" at bounding box center [301, 373] width 137 height 17
type input "gear"
click at [813, 396] on input "effefctive" at bounding box center [856, 394] width 137 height 17
type input "effective"
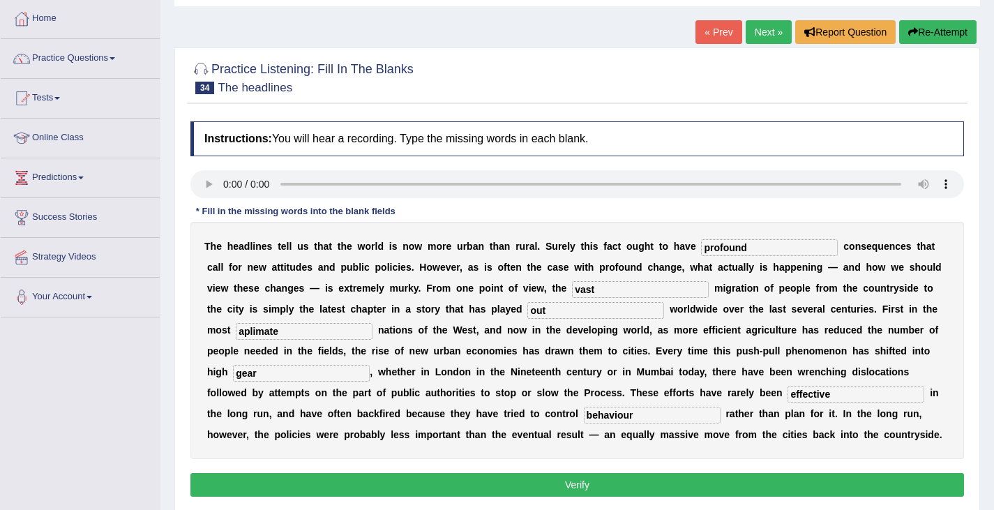
drag, startPoint x: 297, startPoint y: 331, endPoint x: 222, endPoint y: 354, distance: 78.8
click at [222, 354] on div "T h e h e a d l i n e s t e l l u s t h a t t h e w o r l d i s n o w m o r e u…" at bounding box center [577, 340] width 774 height 237
type input "affluent"
click at [656, 486] on button "Verify" at bounding box center [577, 485] width 774 height 24
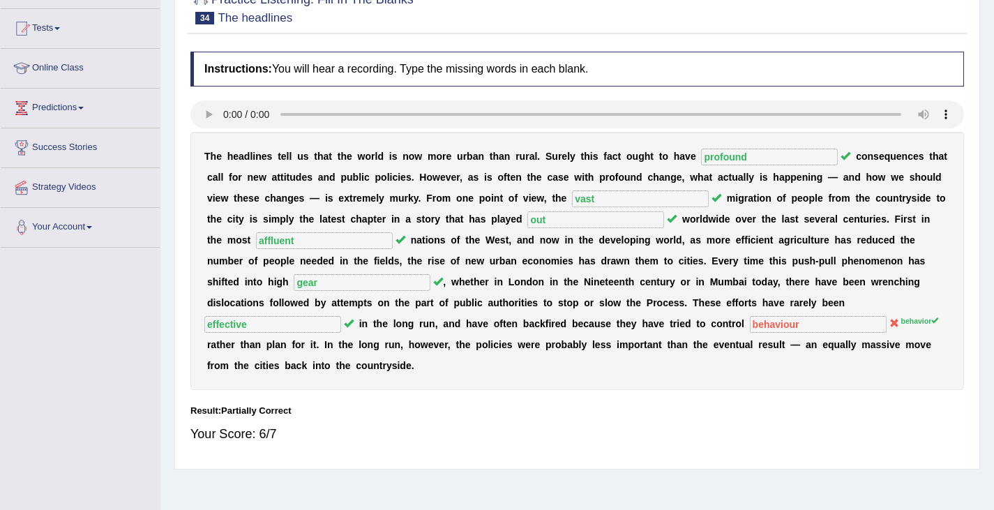
scroll to position [0, 0]
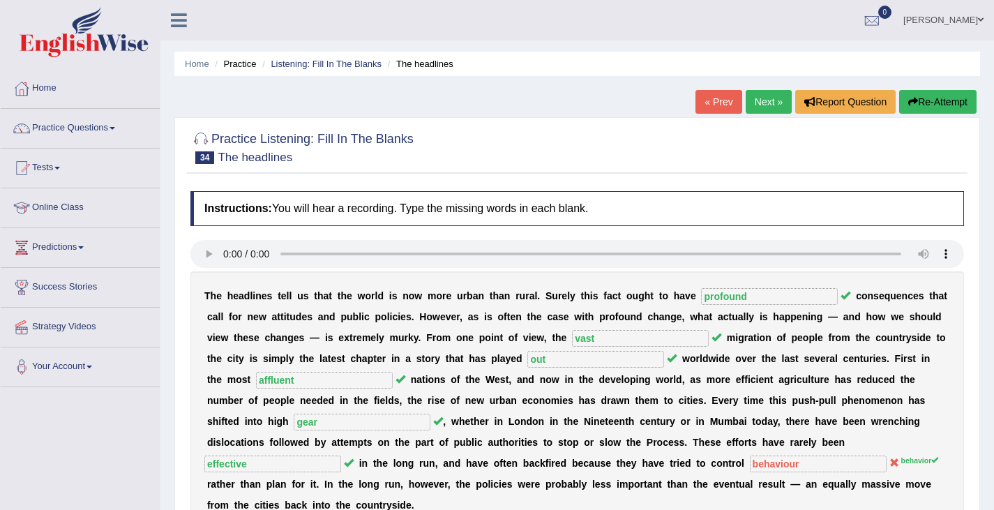
click at [940, 102] on button "Re-Attempt" at bounding box center [937, 102] width 77 height 24
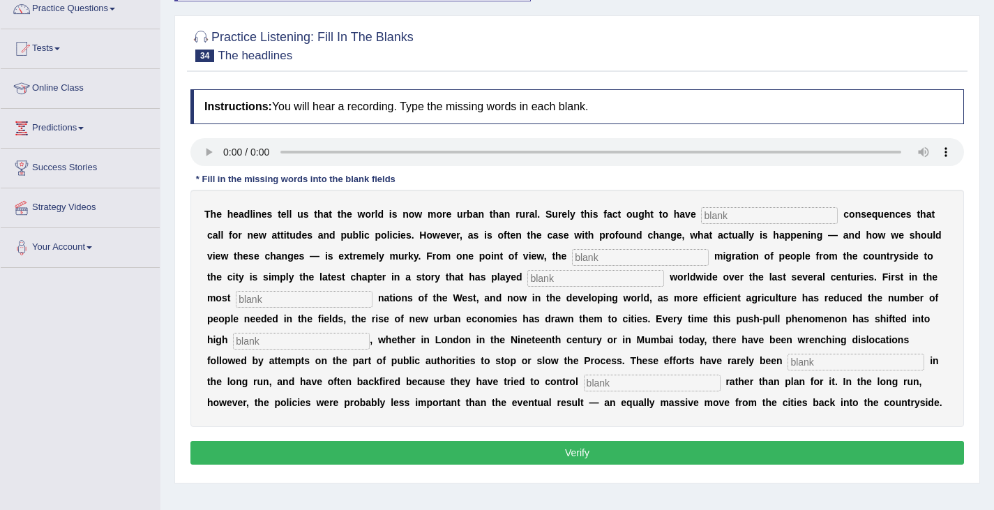
scroll to position [140, 0]
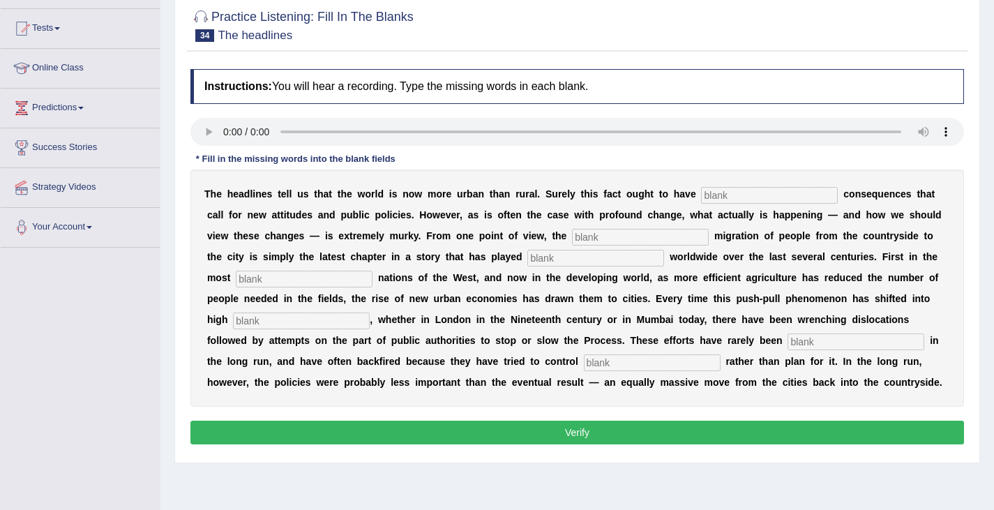
click at [756, 197] on input "text" at bounding box center [769, 195] width 137 height 17
type input "profound"
click at [601, 241] on input "text" at bounding box center [640, 237] width 137 height 17
click at [580, 237] on input "text" at bounding box center [640, 237] width 137 height 17
type input "v"
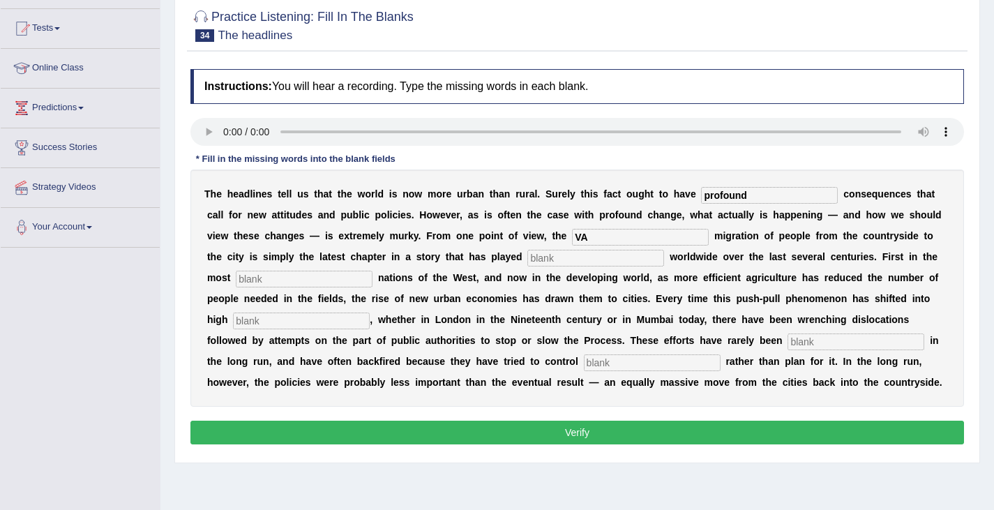
type input "V"
type input "vast"
click at [550, 259] on input "text" at bounding box center [595, 258] width 137 height 17
type input "out"
click at [260, 278] on input "text" at bounding box center [304, 279] width 137 height 17
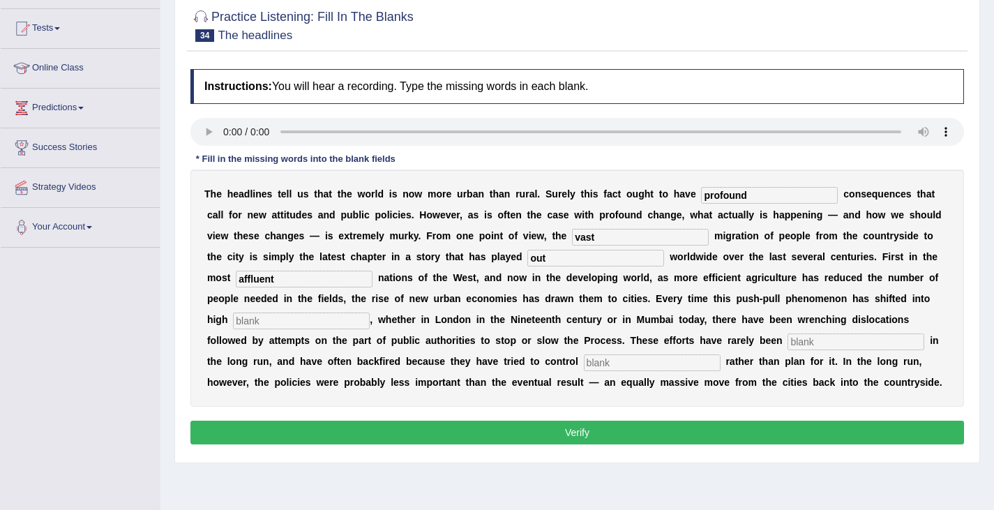
type input "affluent"
drag, startPoint x: 255, startPoint y: 322, endPoint x: 273, endPoint y: 319, distance: 19.0
click at [262, 321] on input "text" at bounding box center [301, 321] width 137 height 17
type input "gear"
click at [804, 344] on input "text" at bounding box center [856, 341] width 137 height 17
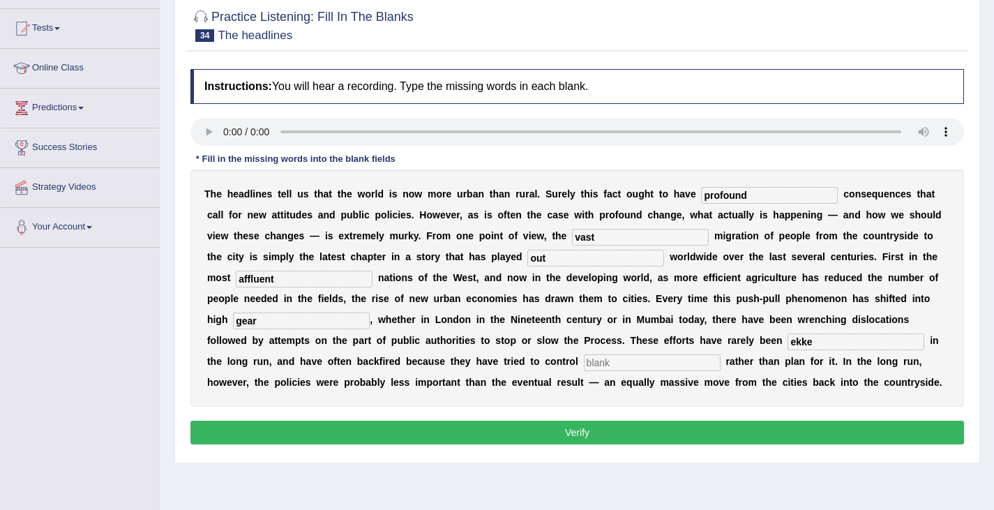
type input "ekke"
click at [619, 363] on input "text" at bounding box center [652, 362] width 137 height 17
type input "behavior"
click at [824, 349] on input "ekke" at bounding box center [856, 341] width 137 height 17
type input "e"
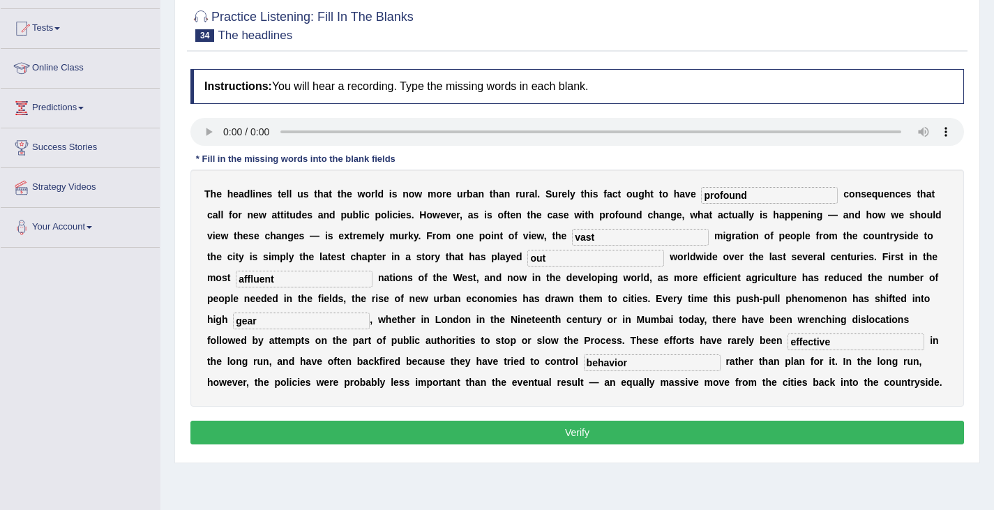
type input "effective"
click at [560, 434] on button "Verify" at bounding box center [577, 433] width 774 height 24
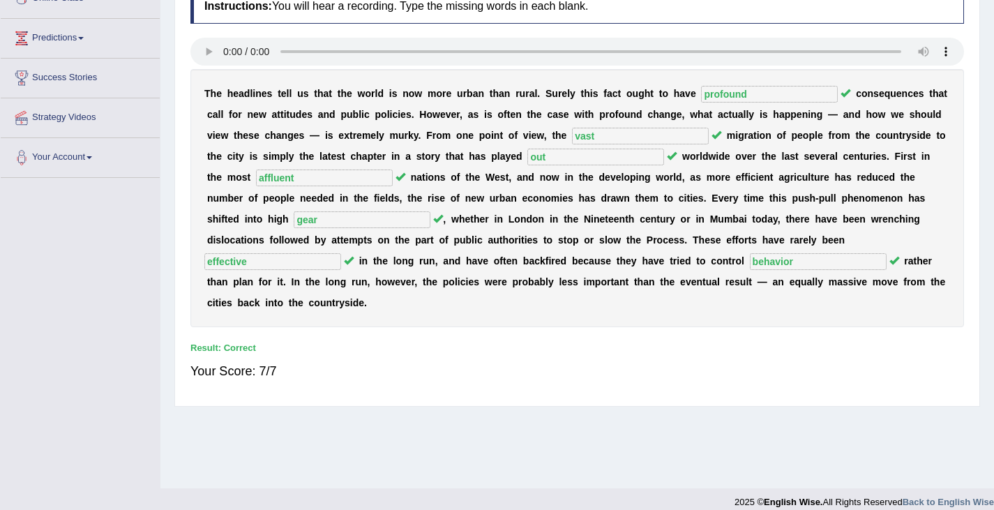
scroll to position [0, 0]
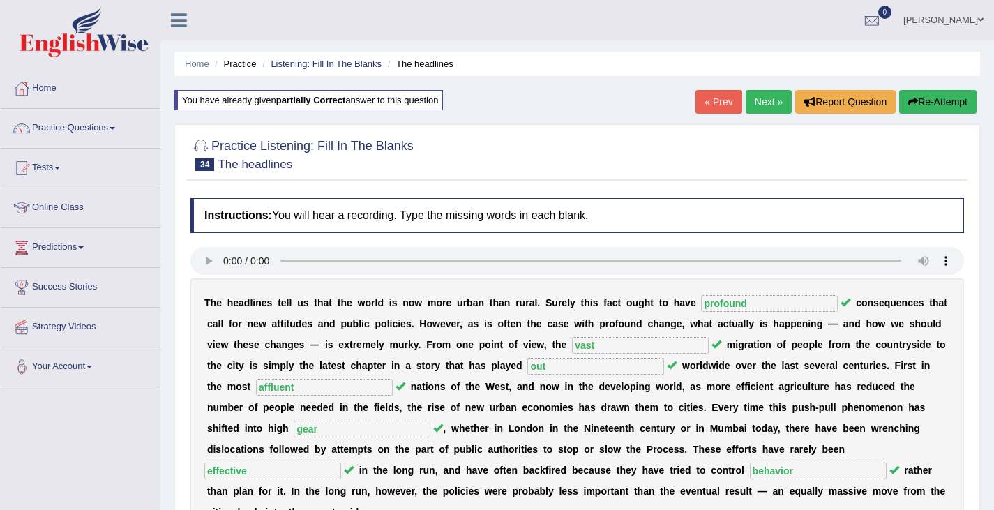
click at [770, 106] on link "Next »" at bounding box center [769, 102] width 46 height 24
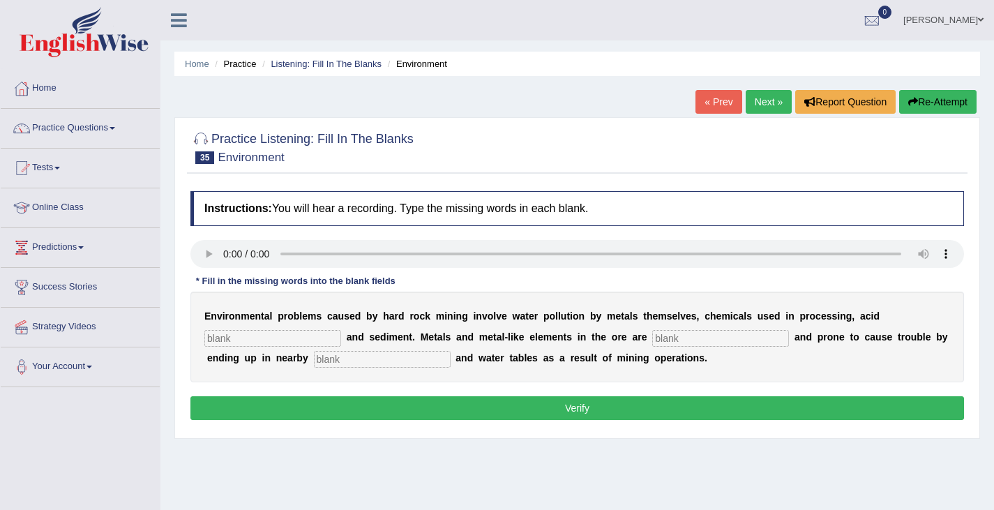
click at [228, 336] on input "text" at bounding box center [272, 338] width 137 height 17
type input "drainage"
click at [664, 338] on input "text" at bounding box center [720, 338] width 137 height 17
type input "toxic"
click at [331, 363] on input "text" at bounding box center [382, 359] width 137 height 17
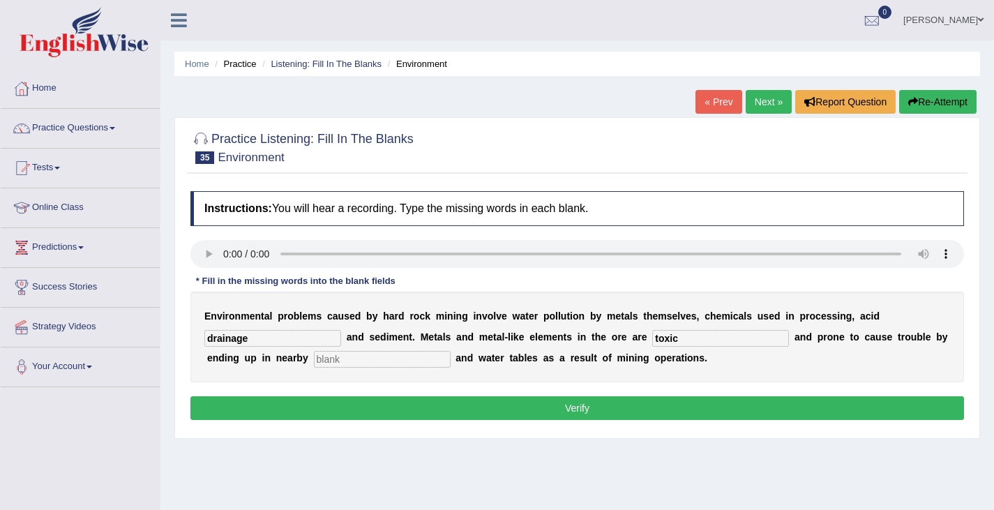
click at [343, 359] on input "text" at bounding box center [382, 359] width 137 height 17
type input "streams"
click at [366, 402] on button "Verify" at bounding box center [577, 408] width 774 height 24
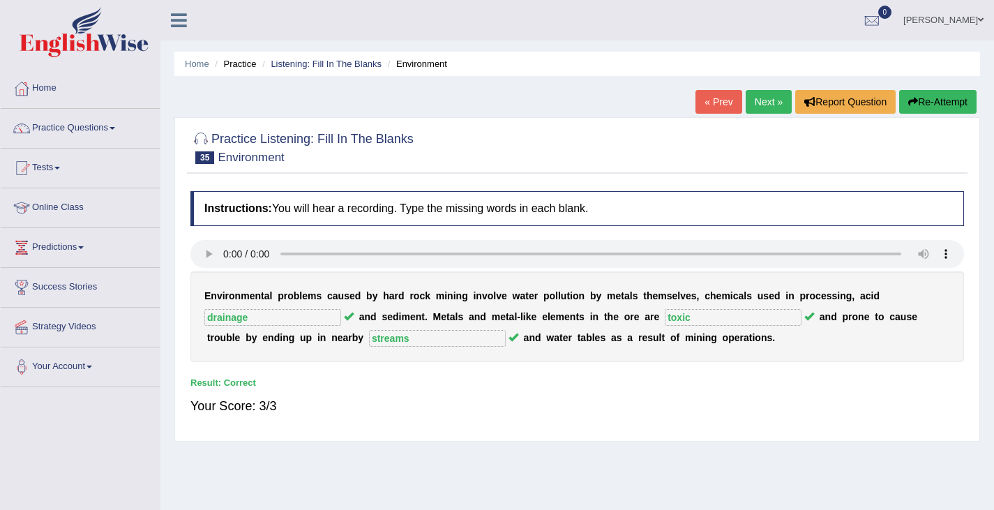
click at [763, 107] on link "Next »" at bounding box center [769, 102] width 46 height 24
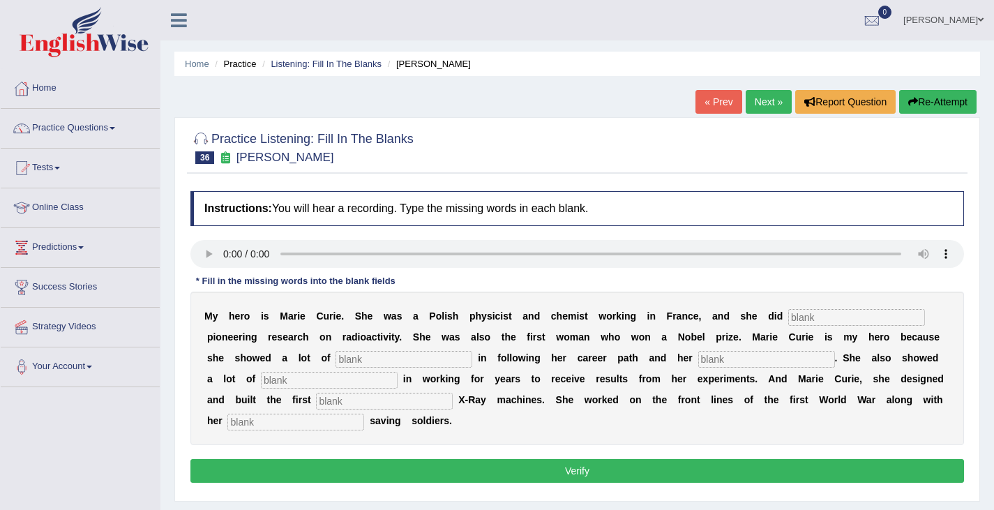
click at [818, 319] on input "text" at bounding box center [856, 317] width 137 height 17
type input "conducted"
drag, startPoint x: 369, startPoint y: 363, endPoint x: 382, endPoint y: 357, distance: 13.7
click at [377, 359] on input "text" at bounding box center [404, 359] width 137 height 17
type input "determination"
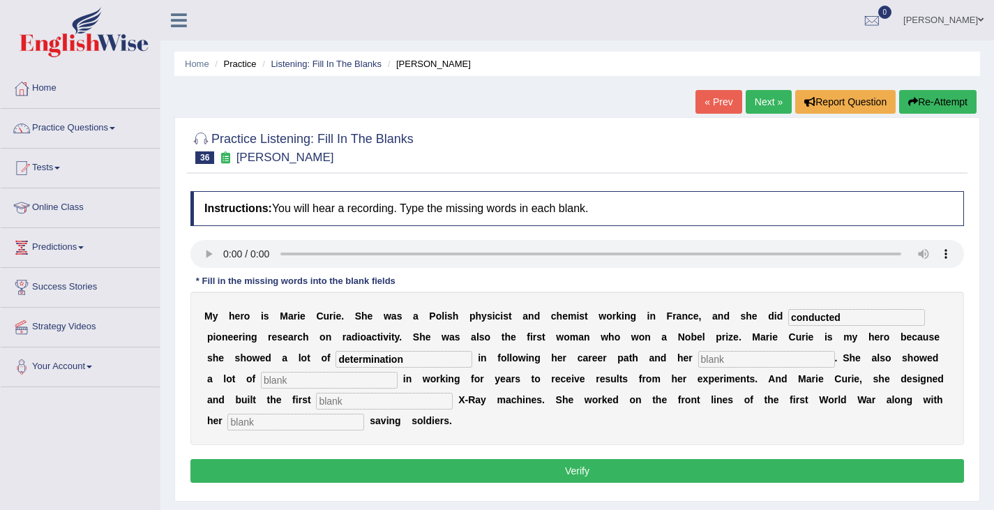
drag, startPoint x: 729, startPoint y: 358, endPoint x: 847, endPoint y: 281, distance: 140.7
click at [731, 357] on input "text" at bounding box center [766, 359] width 137 height 17
type input "determination"
drag, startPoint x: 784, startPoint y: 364, endPoint x: 560, endPoint y: 384, distance: 224.2
click at [583, 389] on div "M y h e r o i s M [PERSON_NAME] . S h e w a s [PERSON_NAME] p h y s i c i s t a…" at bounding box center [577, 368] width 774 height 153
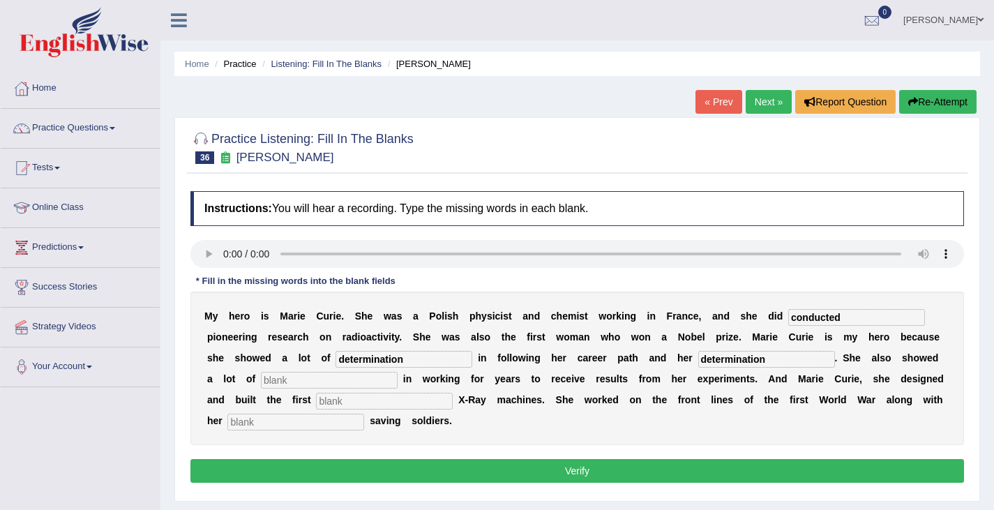
drag, startPoint x: 412, startPoint y: 360, endPoint x: 90, endPoint y: 438, distance: 331.7
click at [90, 438] on div "Toggle navigation Home Practice Questions Speaking Practice Read Aloud Repeat S…" at bounding box center [497, 363] width 994 height 726
click at [852, 319] on input "conducted" at bounding box center [856, 317] width 137 height 17
click at [216, 397] on b "n" at bounding box center [216, 399] width 6 height 11
drag, startPoint x: 359, startPoint y: 361, endPoint x: 387, endPoint y: 357, distance: 27.4
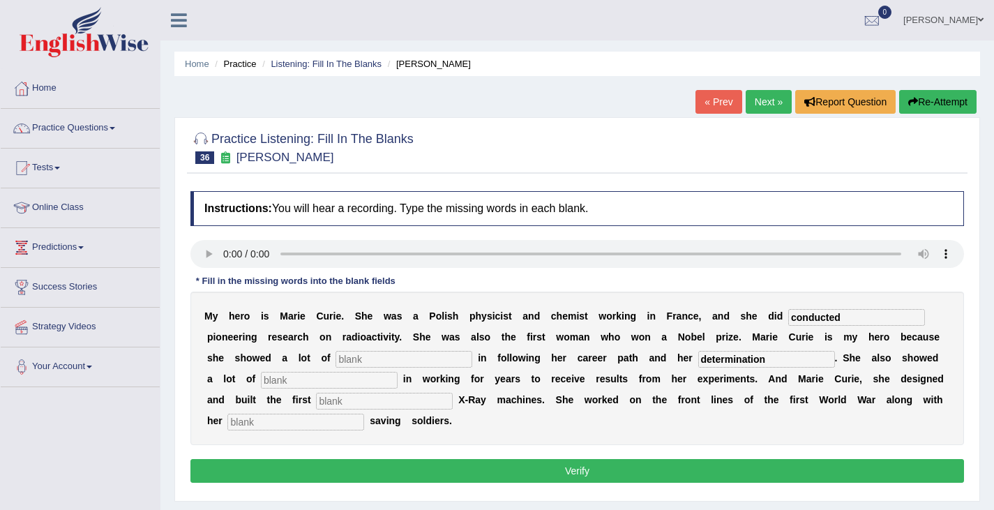
click at [359, 361] on input "text" at bounding box center [404, 359] width 137 height 17
type input "determinayion"
drag, startPoint x: 806, startPoint y: 352, endPoint x: 694, endPoint y: 375, distance: 114.1
click at [694, 375] on div "M y h e r o i s M a r i e C u r i e . S h e w a s a P o l i s h p h y s i c i s…" at bounding box center [577, 368] width 774 height 153
drag, startPoint x: 793, startPoint y: 371, endPoint x: 724, endPoint y: 371, distance: 69.8
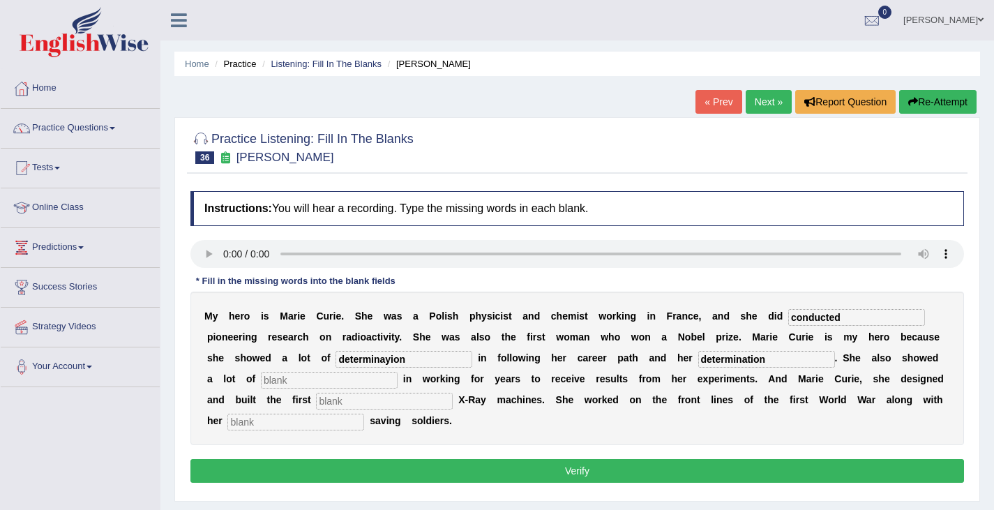
click at [724, 371] on div "M y h e r o i s M a r i e C u r i e . S h e w a s a P o l i s h p h y s i c i s…" at bounding box center [577, 368] width 774 height 153
type input "pTION S"
click at [278, 384] on input "text" at bounding box center [329, 380] width 137 height 17
drag, startPoint x: 757, startPoint y: 361, endPoint x: 586, endPoint y: 396, distance: 174.3
click at [586, 396] on div "M y h e r o i s M a r i e C u r i e . S h e w a s a P o l i s h p h y s i c i s…" at bounding box center [577, 368] width 774 height 153
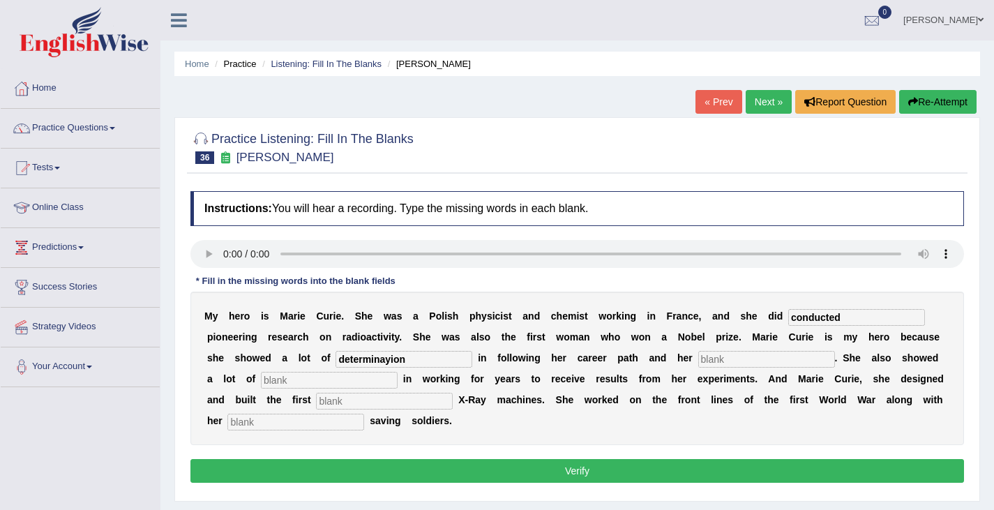
drag, startPoint x: 717, startPoint y: 355, endPoint x: 860, endPoint y: 380, distance: 145.9
click at [718, 355] on input "text" at bounding box center [766, 359] width 137 height 17
type input "passions"
click at [281, 380] on input "text" at bounding box center [329, 380] width 137 height 17
type input "patieince"
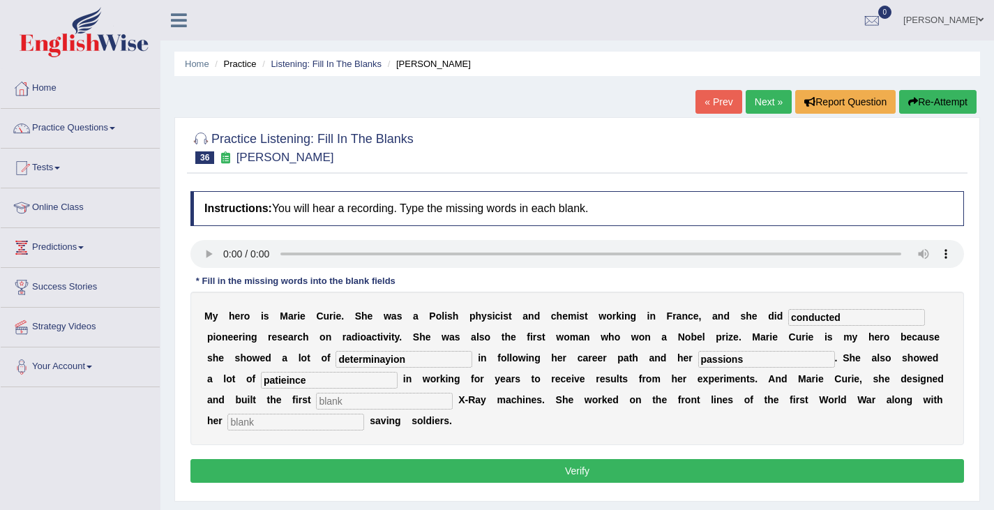
click at [338, 398] on input "text" at bounding box center [384, 401] width 137 height 17
drag, startPoint x: 336, startPoint y: 398, endPoint x: 347, endPoint y: 398, distance: 11.9
click at [336, 398] on input "text" at bounding box center [384, 401] width 137 height 17
type input "mobile"
click at [243, 426] on input "text" at bounding box center [295, 422] width 137 height 17
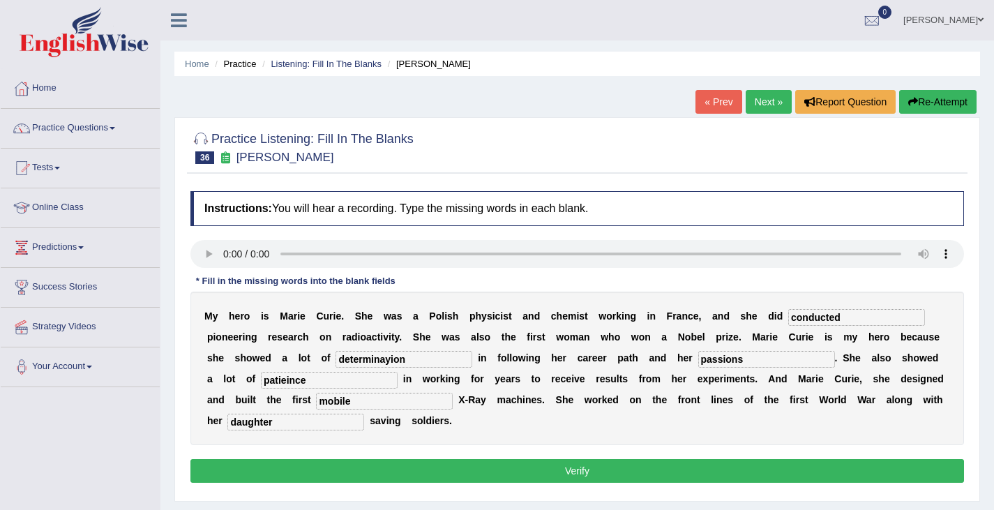
type input "daughter"
click at [389, 360] on input "determinayion" at bounding box center [404, 359] width 137 height 17
type input "determination"
click at [753, 360] on input "passions" at bounding box center [766, 359] width 137 height 17
click at [272, 468] on button "Verify" at bounding box center [577, 471] width 774 height 24
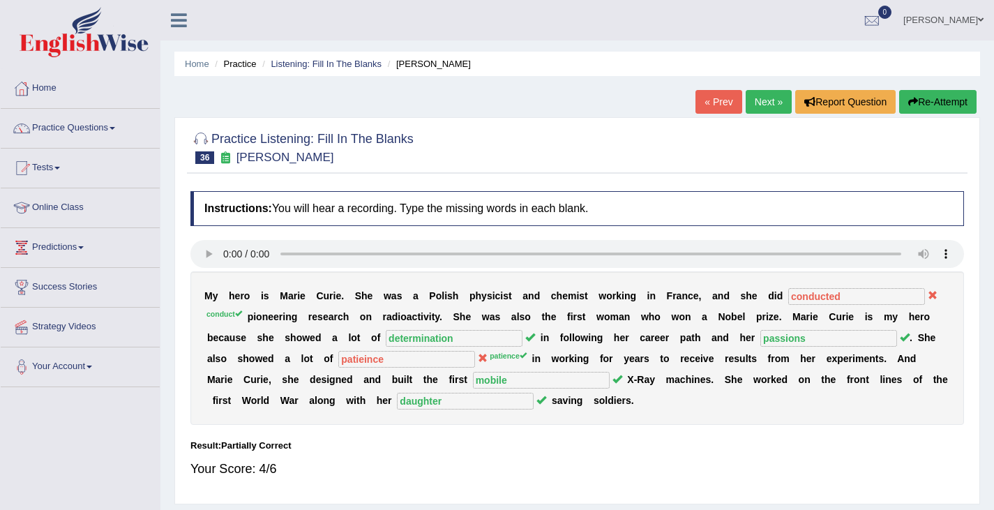
click at [943, 94] on button "Re-Attempt" at bounding box center [937, 102] width 77 height 24
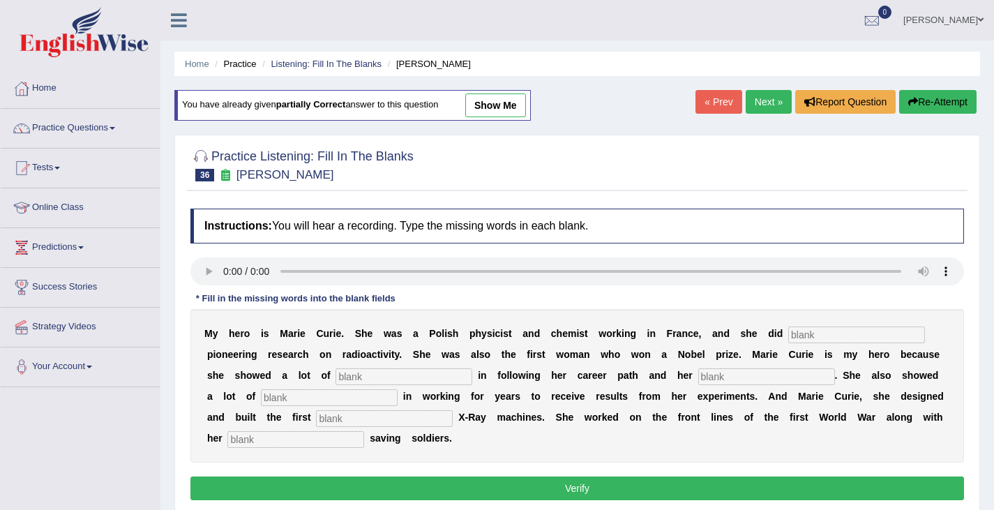
click at [821, 335] on input "text" at bounding box center [856, 335] width 137 height 17
type input "conduct"
click at [358, 376] on input "text" at bounding box center [404, 376] width 137 height 17
type input "deyernmioantion"
click at [710, 380] on input "text" at bounding box center [766, 376] width 137 height 17
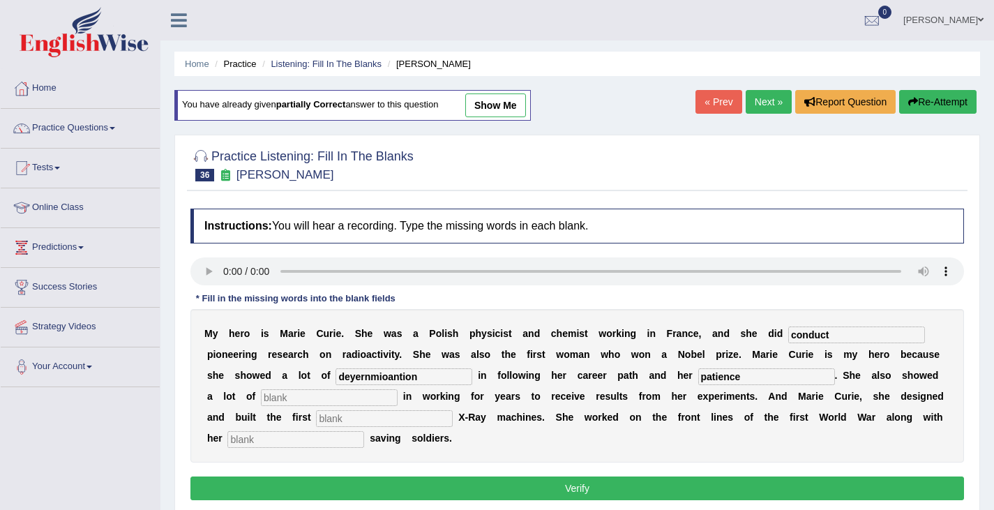
type input "patience"
click at [290, 402] on input "text" at bounding box center [329, 397] width 137 height 17
type input "mobile"
drag, startPoint x: 339, startPoint y: 415, endPoint x: 355, endPoint y: 413, distance: 16.2
click at [340, 414] on input "text" at bounding box center [384, 418] width 137 height 17
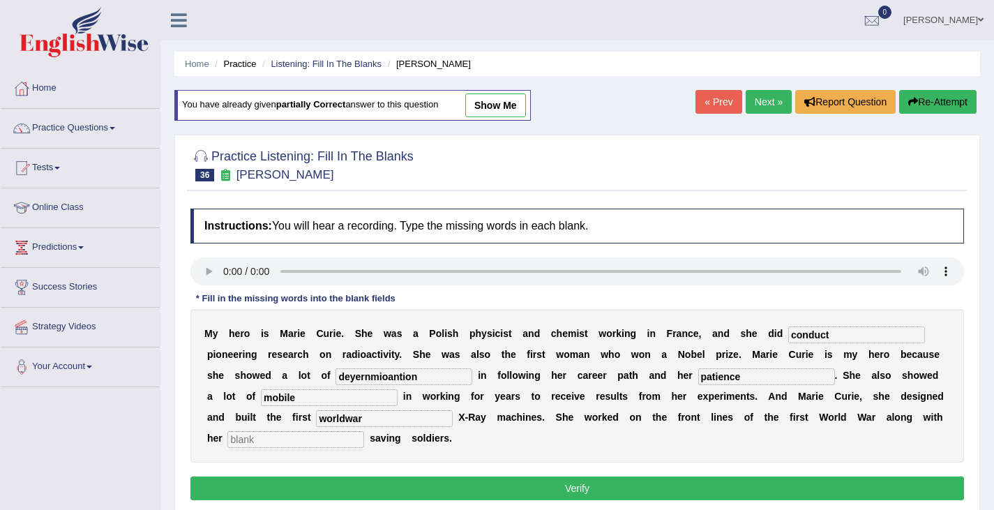
type input "worldwar"
click at [264, 435] on input "text" at bounding box center [295, 439] width 137 height 17
type input "daughter"
click at [357, 374] on input "deyernmioantion" at bounding box center [404, 376] width 137 height 17
click at [386, 380] on input "deternmioantion" at bounding box center [404, 376] width 137 height 17
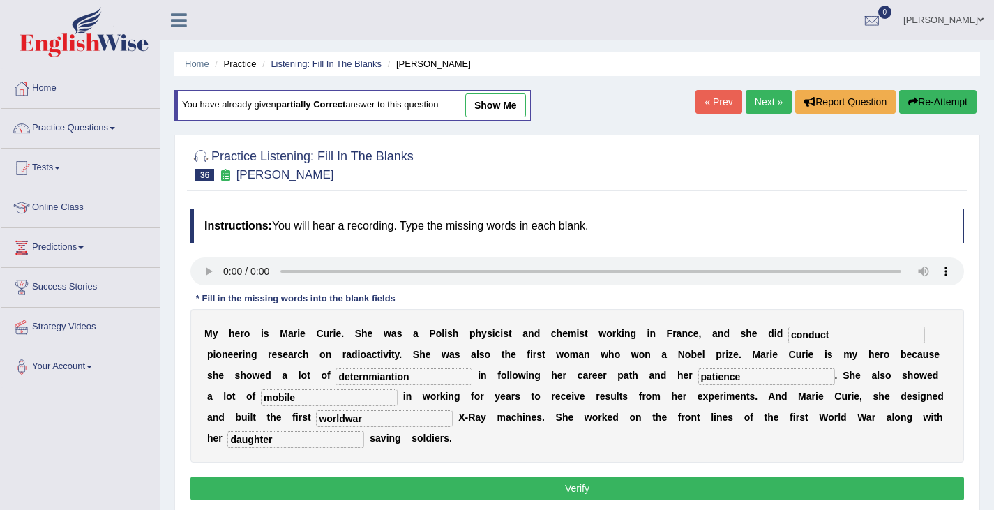
drag, startPoint x: 426, startPoint y: 359, endPoint x: 394, endPoint y: 380, distance: 38.1
click at [356, 381] on div "M y h e r o i s M [PERSON_NAME] . S h e w a s [PERSON_NAME] p h y s i c i s t a…" at bounding box center [577, 385] width 774 height 153
drag, startPoint x: 431, startPoint y: 383, endPoint x: 326, endPoint y: 401, distance: 106.9
click at [326, 401] on div "M y h e r o i s M [PERSON_NAME] . S h e w a s [PERSON_NAME] p h y s i c i s t a…" at bounding box center [577, 385] width 774 height 153
type input "determination"
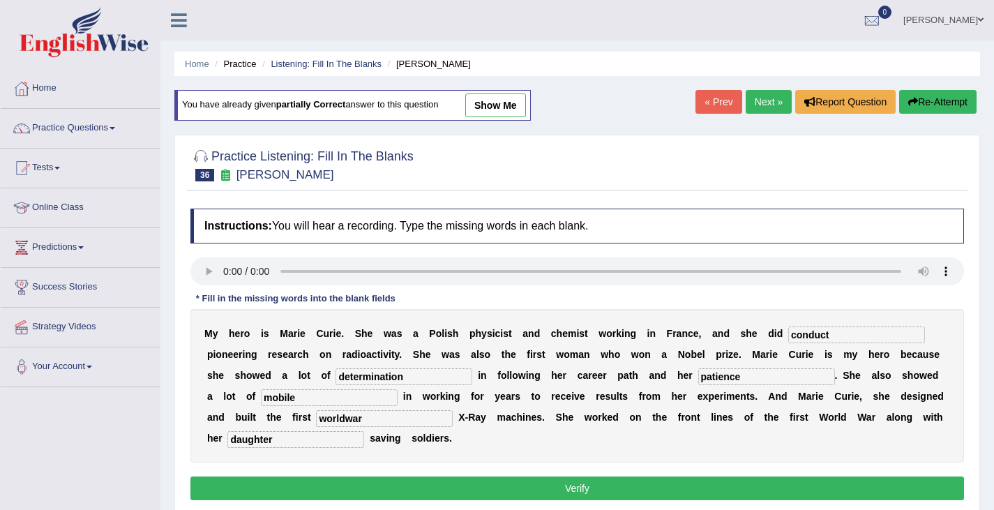
drag, startPoint x: 393, startPoint y: 421, endPoint x: 303, endPoint y: 426, distance: 90.8
click at [303, 426] on div "M y h e r o i s M [PERSON_NAME] . S h e w a s [PERSON_NAME] p h y s i c i s t a…" at bounding box center [577, 385] width 774 height 153
click at [299, 492] on button "Verify" at bounding box center [577, 489] width 774 height 24
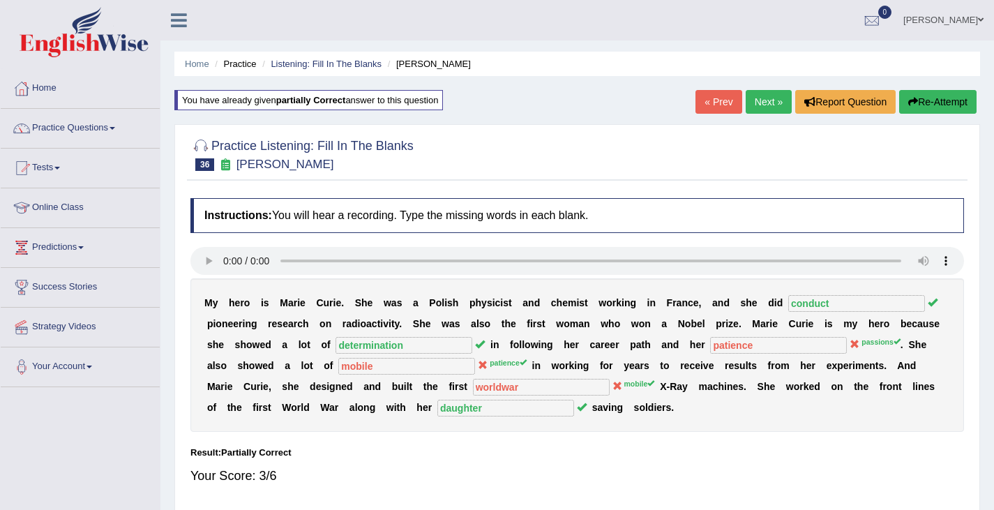
click at [940, 107] on button "Re-Attempt" at bounding box center [937, 102] width 77 height 24
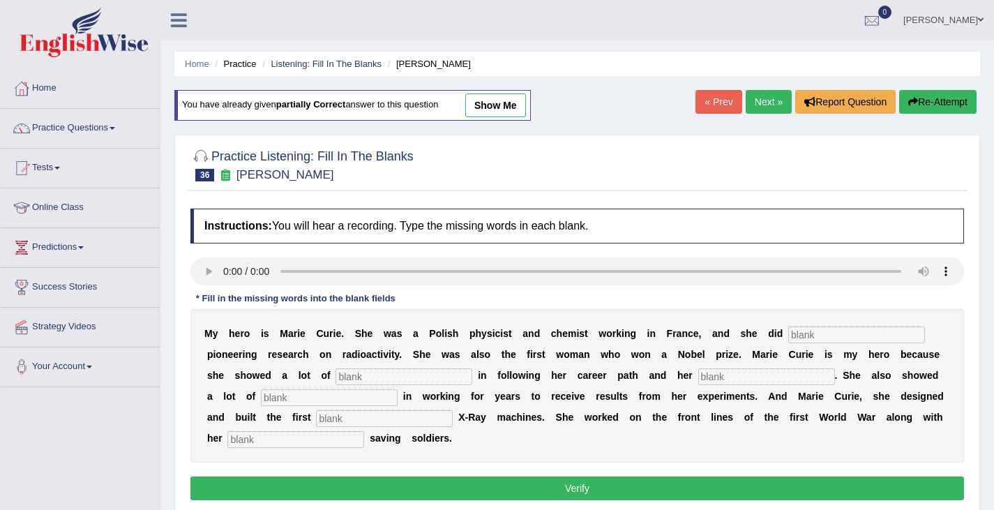
click at [867, 338] on input "text" at bounding box center [856, 335] width 137 height 17
click at [840, 340] on input "text" at bounding box center [856, 335] width 137 height 17
type input "conducted"
click at [350, 378] on input "text" at bounding box center [404, 376] width 137 height 17
type input "determinaytion"
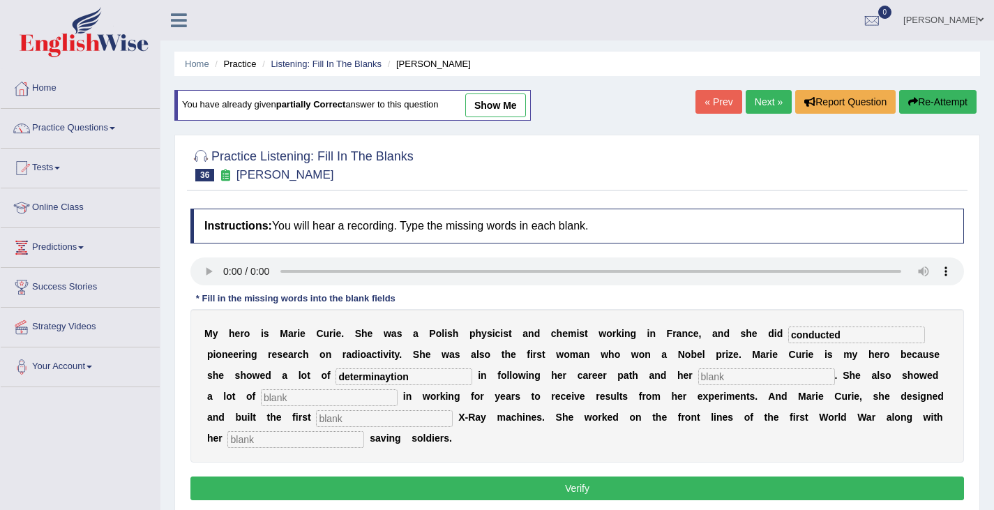
click at [708, 377] on input "text" at bounding box center [766, 376] width 137 height 17
click at [327, 419] on input "text" at bounding box center [384, 418] width 137 height 17
type input "mobile"
click at [251, 442] on input "text" at bounding box center [295, 439] width 137 height 17
type input "daughter"
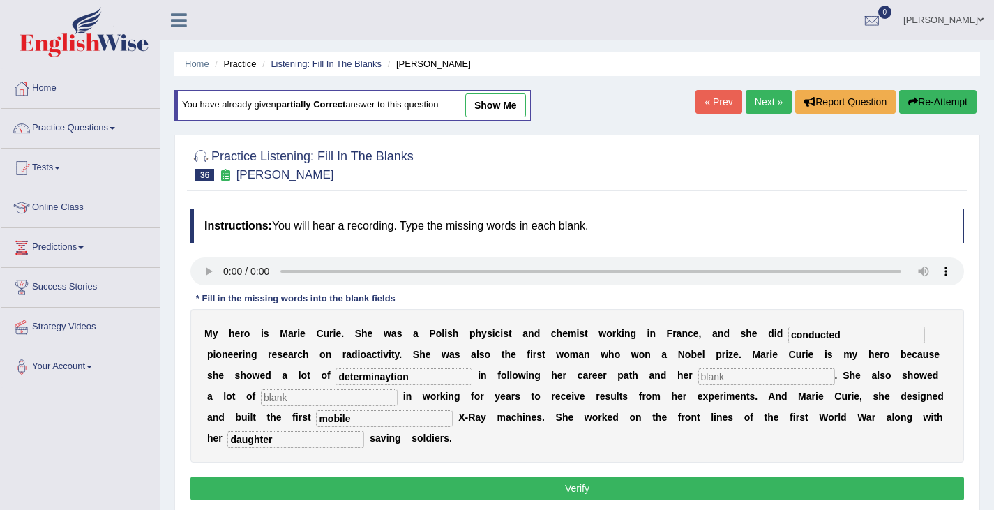
click at [391, 377] on input "determinaytion" at bounding box center [404, 376] width 137 height 17
type input "determination"
click at [710, 382] on input "text" at bounding box center [766, 376] width 137 height 17
type input "passions"
click at [285, 398] on input "text" at bounding box center [329, 397] width 137 height 17
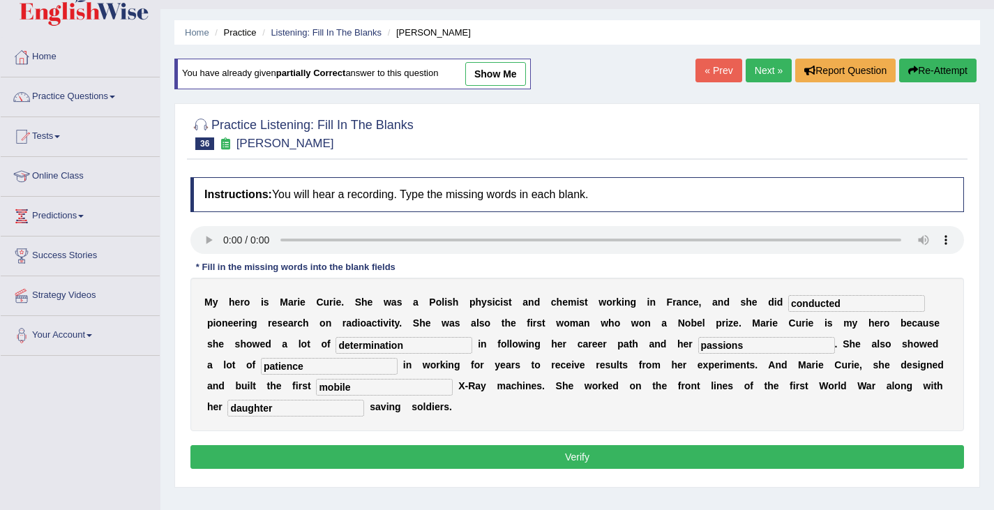
scroll to position [70, 0]
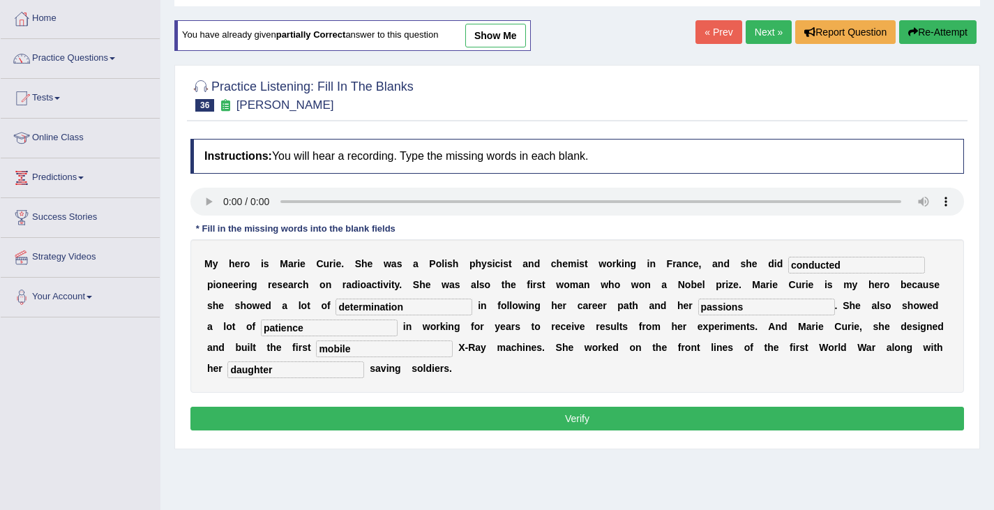
type input "patience"
click at [296, 419] on button "Verify" at bounding box center [577, 419] width 774 height 24
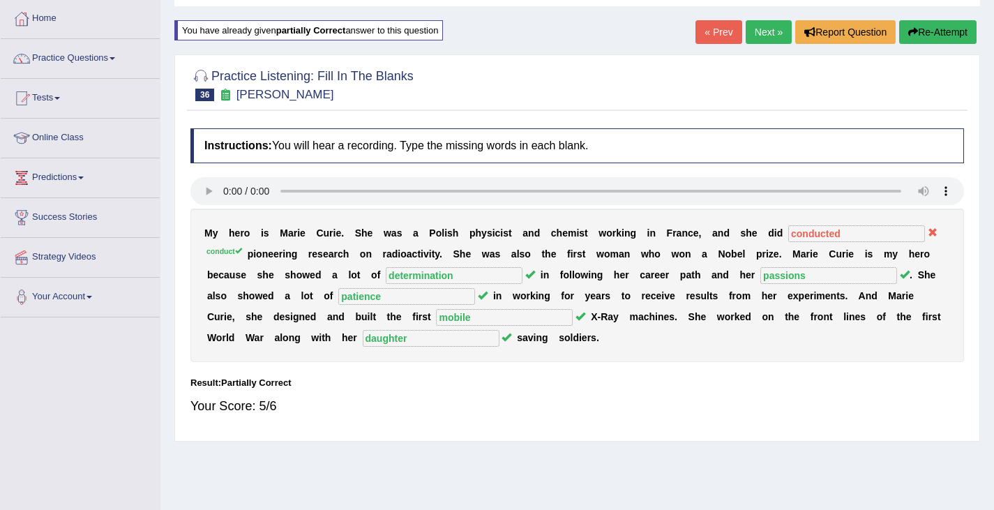
click at [925, 31] on button "Re-Attempt" at bounding box center [937, 32] width 77 height 24
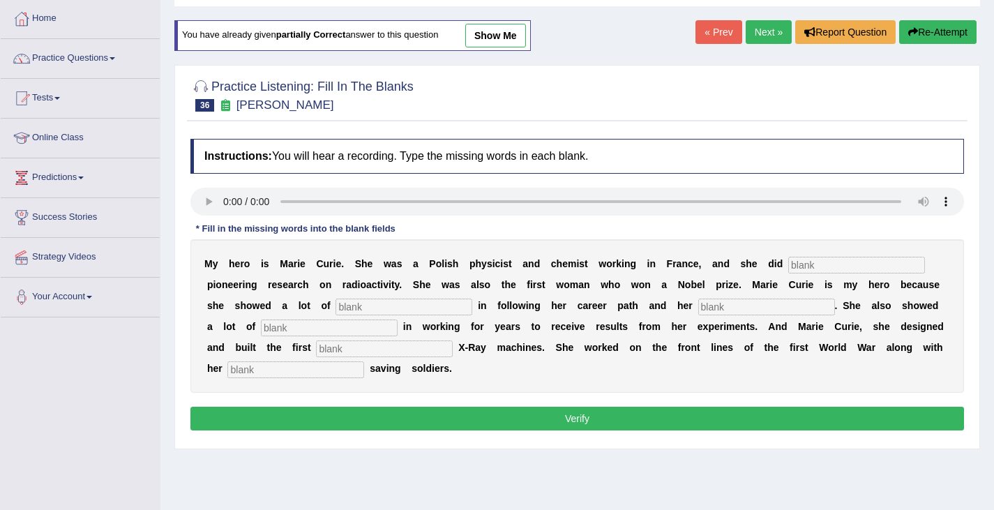
click at [814, 269] on input "text" at bounding box center [856, 265] width 137 height 17
type input "conduct"
click at [359, 301] on input "text" at bounding box center [404, 307] width 137 height 17
type input "s"
type input "determination"
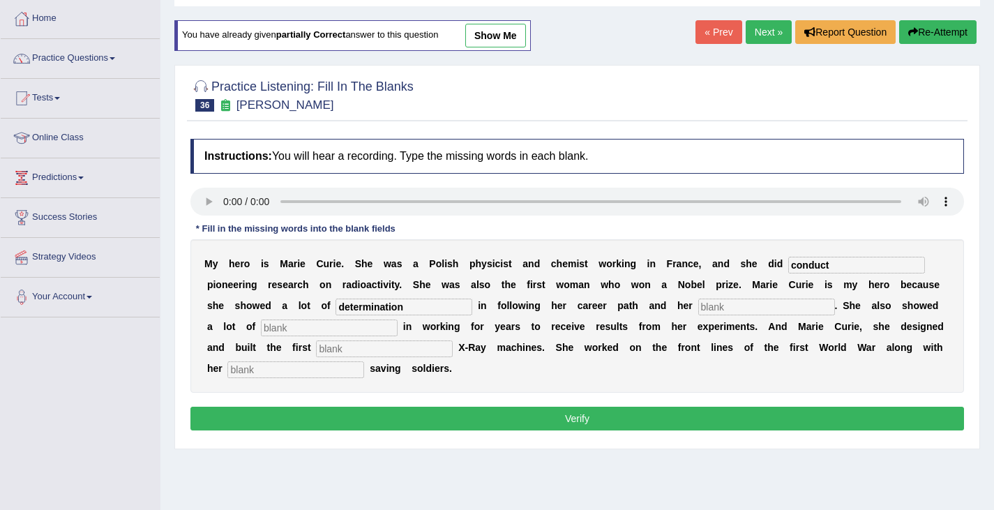
click at [348, 337] on div "M y h e r o i s M [PERSON_NAME] . S h e w a s [PERSON_NAME] p h y s i c i s t a…" at bounding box center [577, 315] width 774 height 153
drag, startPoint x: 255, startPoint y: 306, endPoint x: 265, endPoint y: 309, distance: 10.2
click at [257, 307] on b "w" at bounding box center [257, 305] width 8 height 11
click at [275, 327] on input "text" at bounding box center [329, 328] width 137 height 17
type input "pATENCE"
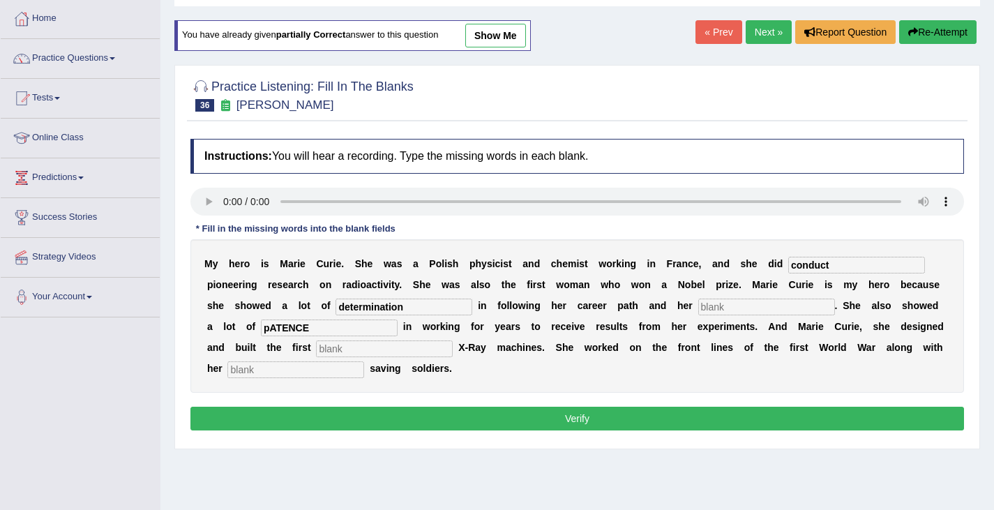
click at [342, 350] on input "text" at bounding box center [384, 348] width 137 height 17
type input "mobie"
click at [292, 361] on input "text" at bounding box center [295, 369] width 137 height 17
type input "daughter"
drag, startPoint x: 728, startPoint y: 301, endPoint x: 740, endPoint y: 299, distance: 11.2
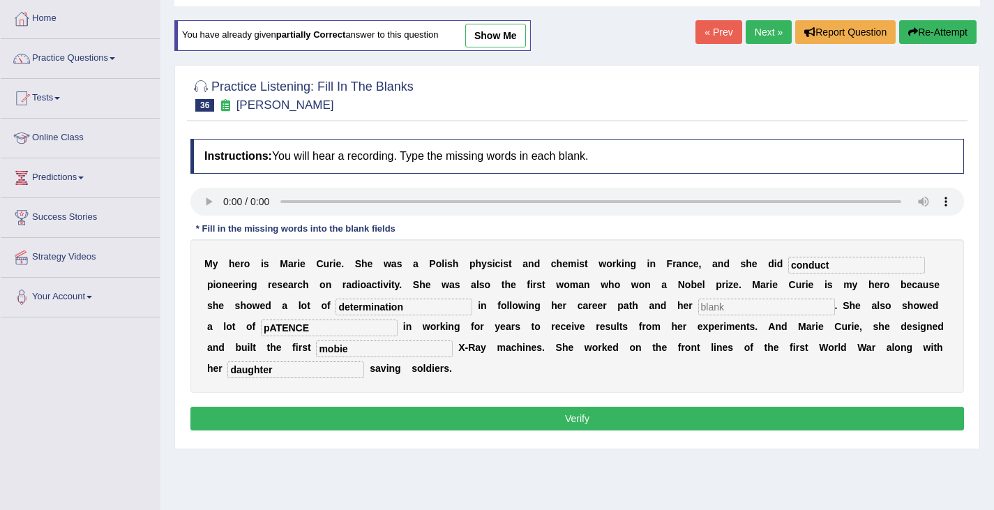
click at [728, 300] on input "text" at bounding box center [766, 307] width 137 height 17
type input "passions"
drag, startPoint x: 321, startPoint y: 328, endPoint x: 217, endPoint y: 335, distance: 104.2
click at [217, 335] on div "M y h e r o i s M [PERSON_NAME] . S h e w a s [PERSON_NAME] p h y s i c i s t a…" at bounding box center [577, 315] width 774 height 153
type input "patience"
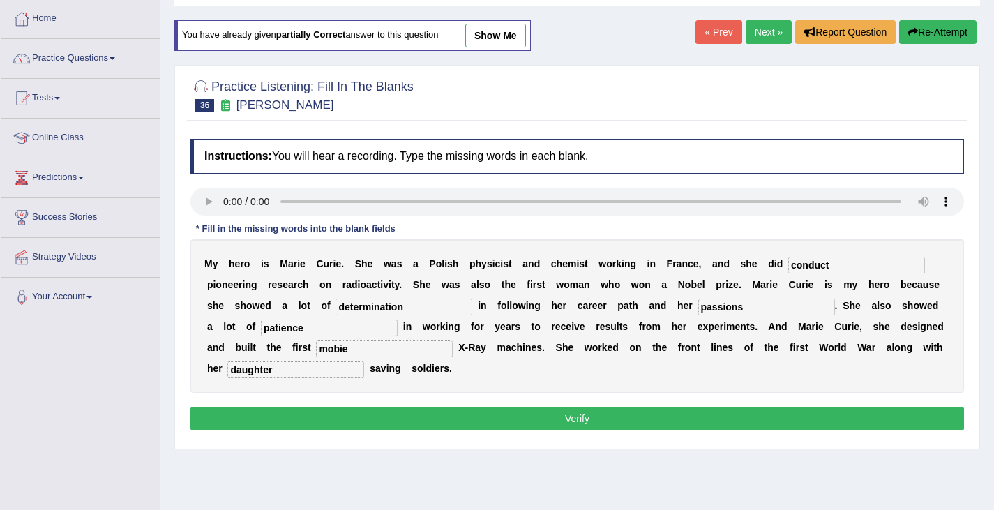
click at [373, 423] on button "Verify" at bounding box center [577, 419] width 774 height 24
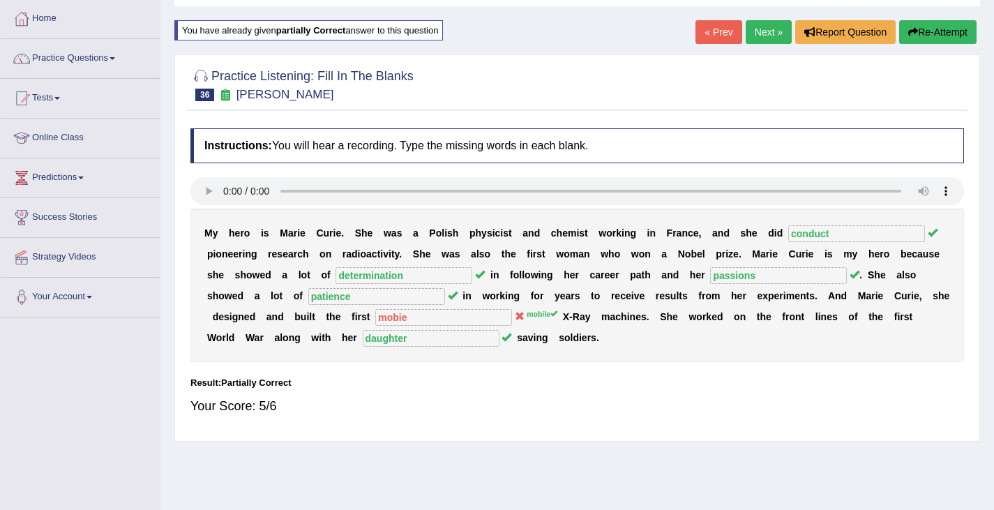
click at [962, 21] on button "Re-Attempt" at bounding box center [937, 32] width 77 height 24
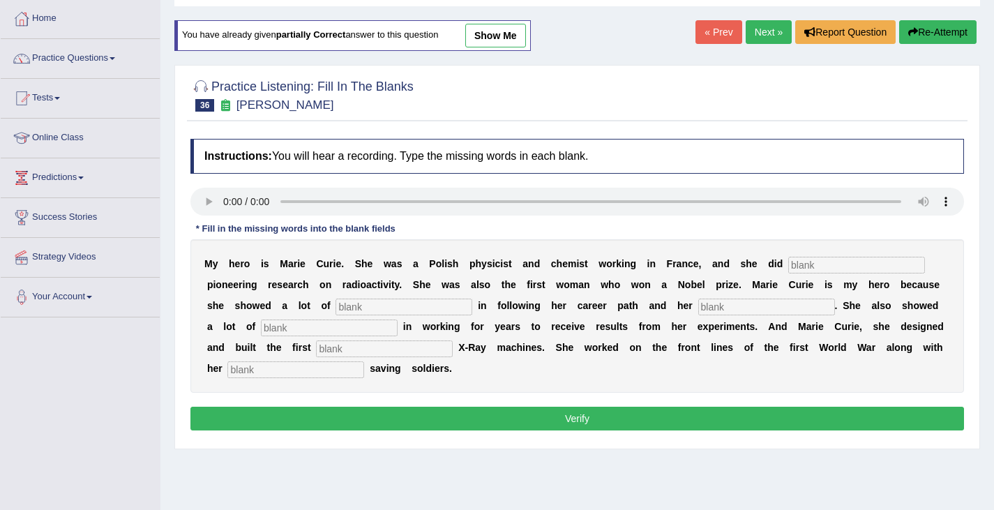
click at [814, 264] on input "text" at bounding box center [856, 265] width 137 height 17
type input "conduct"
click at [355, 308] on input "text" at bounding box center [404, 307] width 137 height 17
type input "determination"
click at [758, 306] on input "text" at bounding box center [766, 307] width 137 height 17
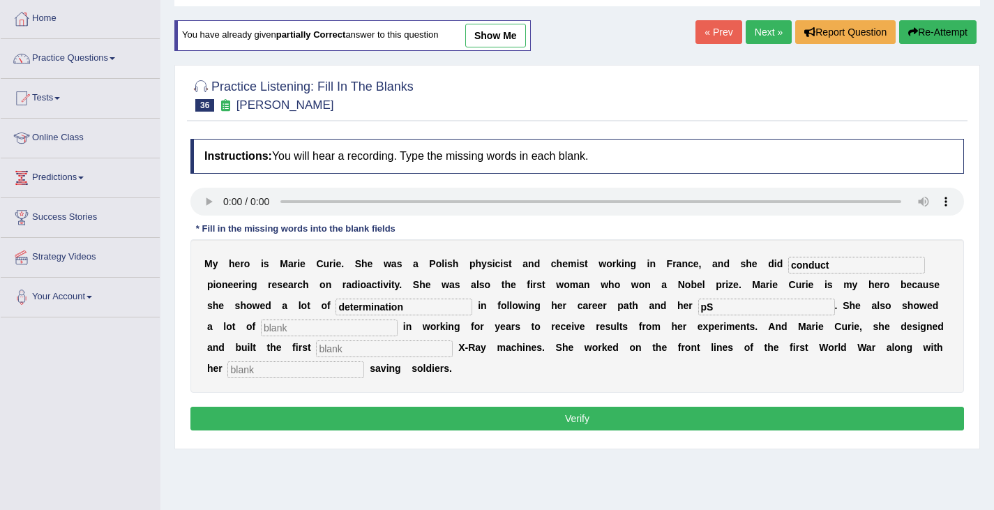
type input "p"
type input "passions"
click at [340, 353] on input "text" at bounding box center [384, 348] width 137 height 17
type input "mobile"
click at [263, 359] on div "M y h e r o i s M [PERSON_NAME] . S h e w a s [PERSON_NAME] p h y s i c i s t a…" at bounding box center [577, 315] width 774 height 153
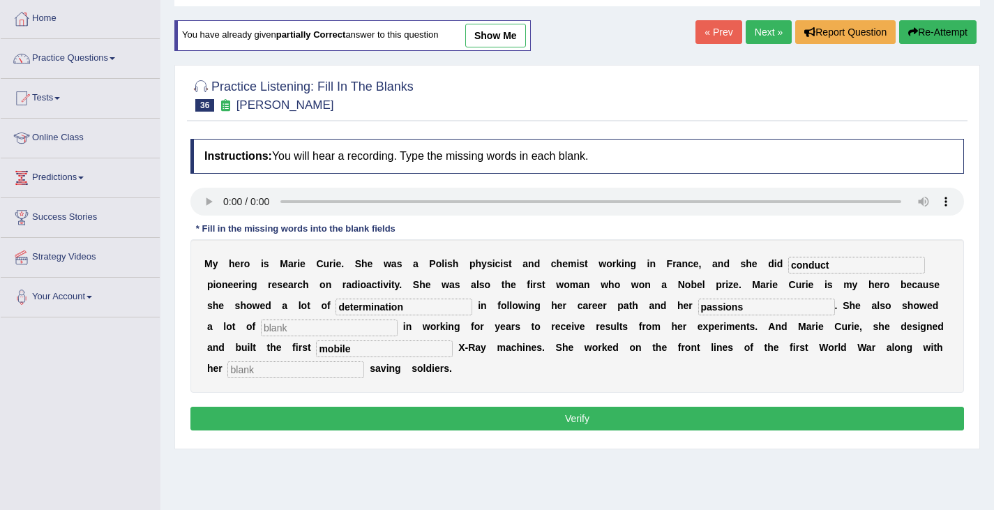
drag, startPoint x: 257, startPoint y: 380, endPoint x: 265, endPoint y: 373, distance: 9.9
click at [259, 380] on div "M y h e r o i s M [PERSON_NAME] . S h e w a s [PERSON_NAME] p h y s i c i s t a…" at bounding box center [577, 315] width 774 height 153
click at [267, 371] on input "text" at bounding box center [295, 369] width 137 height 17
type input "daughter"
drag, startPoint x: 327, startPoint y: 332, endPoint x: 331, endPoint y: 326, distance: 7.5
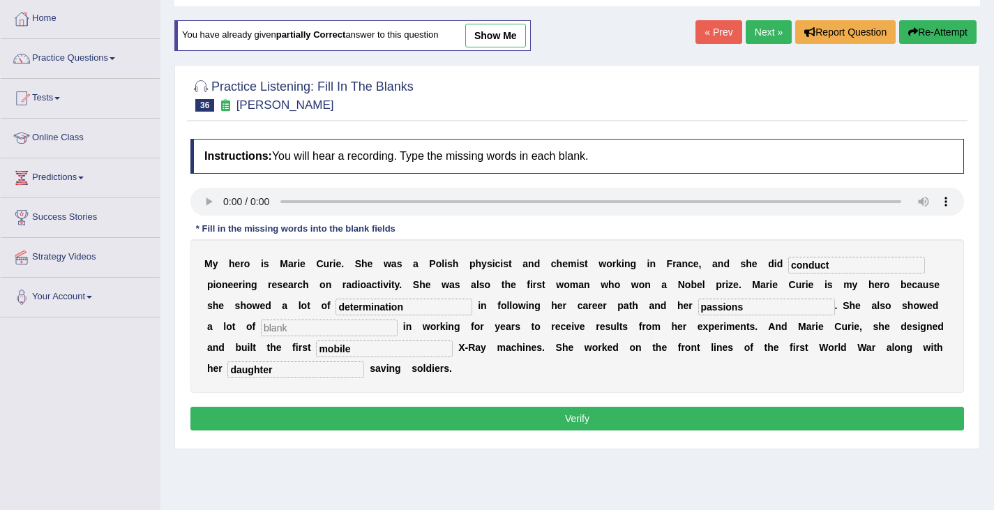
click at [327, 331] on input "text" at bounding box center [329, 328] width 137 height 17
type input "patience"
click at [608, 419] on button "Verify" at bounding box center [577, 419] width 774 height 24
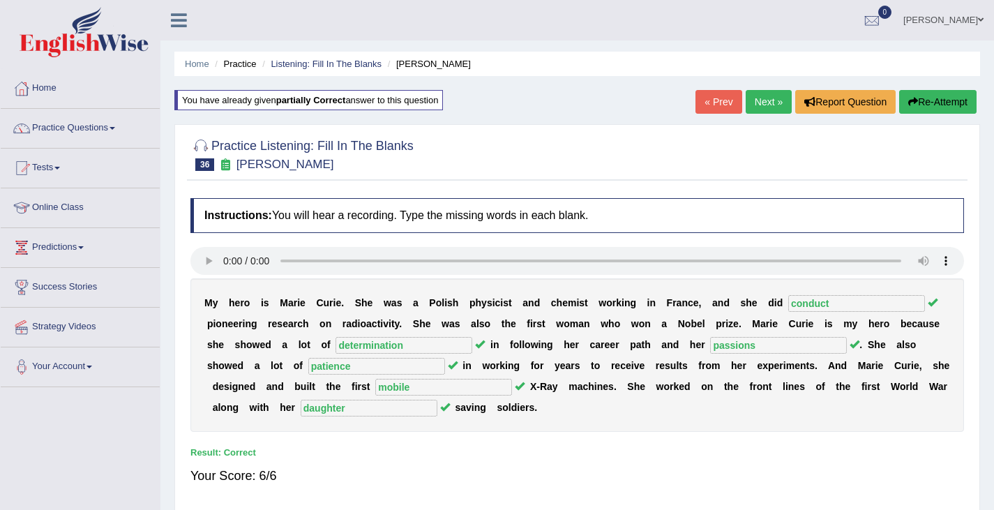
click at [760, 104] on link "Next »" at bounding box center [769, 102] width 46 height 24
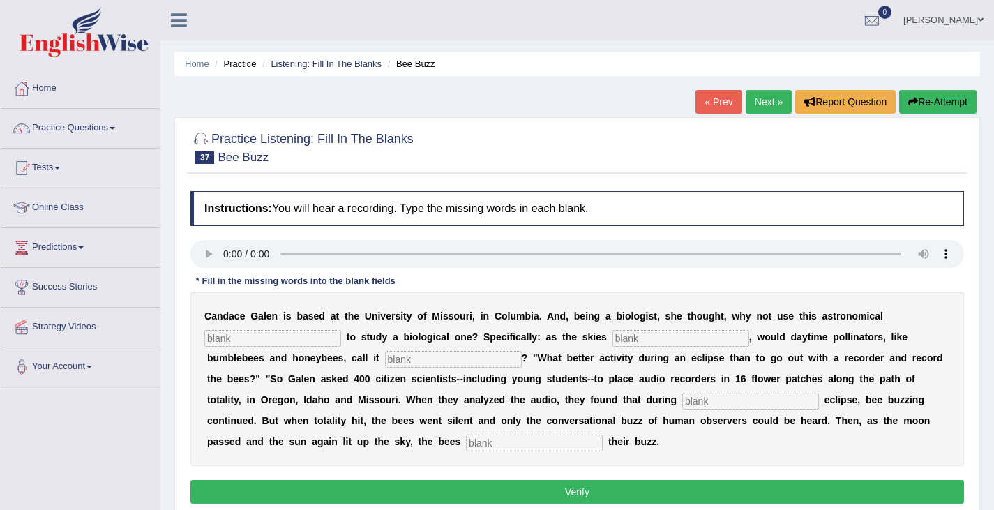
click at [308, 331] on input "text" at bounding box center [272, 338] width 137 height 17
click at [218, 338] on input "text" at bounding box center [272, 338] width 137 height 17
type input "phenomemnen"
click at [650, 330] on input "text" at bounding box center [681, 338] width 137 height 17
type input "dartken"
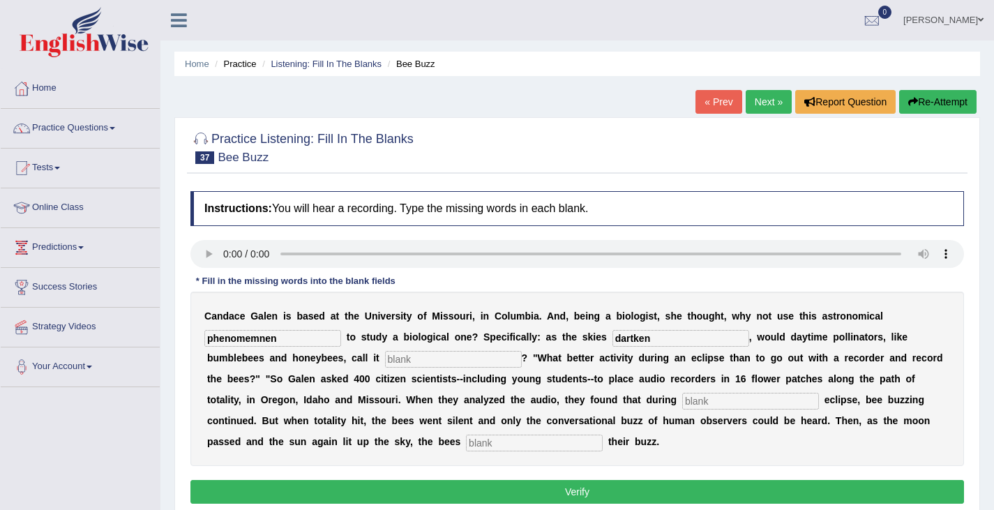
click at [411, 359] on input "text" at bounding box center [453, 359] width 137 height 17
type input "quits"
click at [690, 399] on input "text" at bounding box center [750, 401] width 137 height 17
type input "partial"
click at [507, 447] on input "text" at bounding box center [534, 443] width 137 height 17
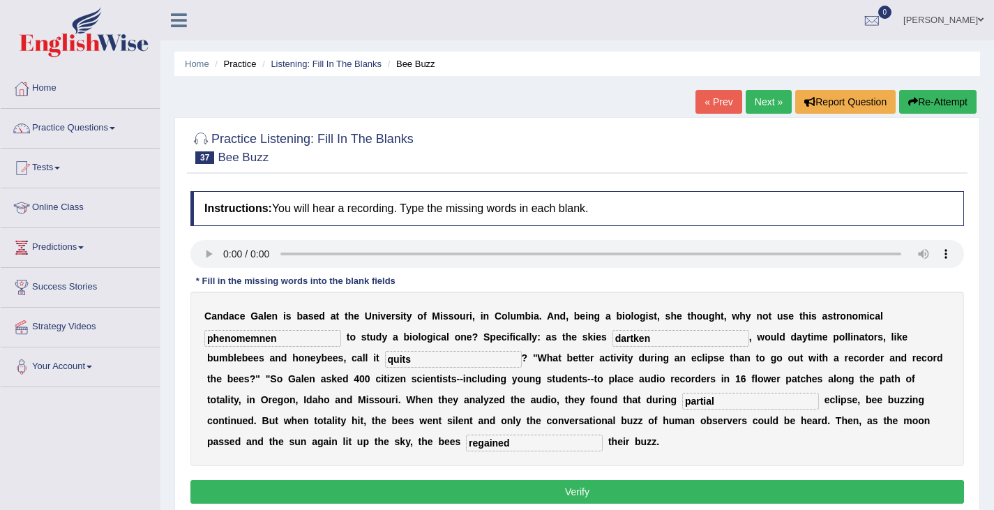
type input "regained"
click at [635, 338] on input "dartken" at bounding box center [681, 338] width 137 height 17
type input "darken"
drag, startPoint x: 268, startPoint y: 337, endPoint x: 333, endPoint y: 347, distance: 66.3
click at [329, 347] on div "C a n d a c e G a l e n i s b a s e d a t t h e U n i v e r s i t y o f M i s s…" at bounding box center [577, 379] width 774 height 174
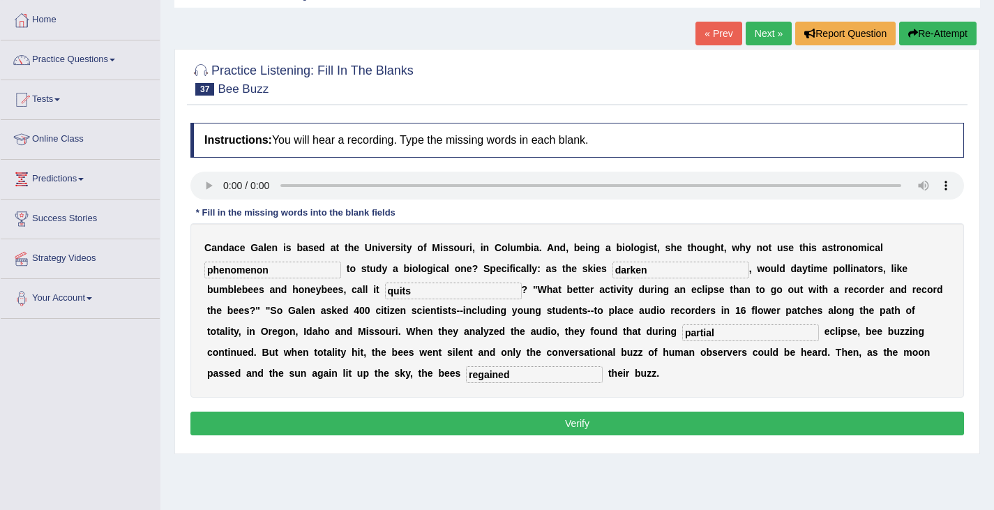
scroll to position [70, 0]
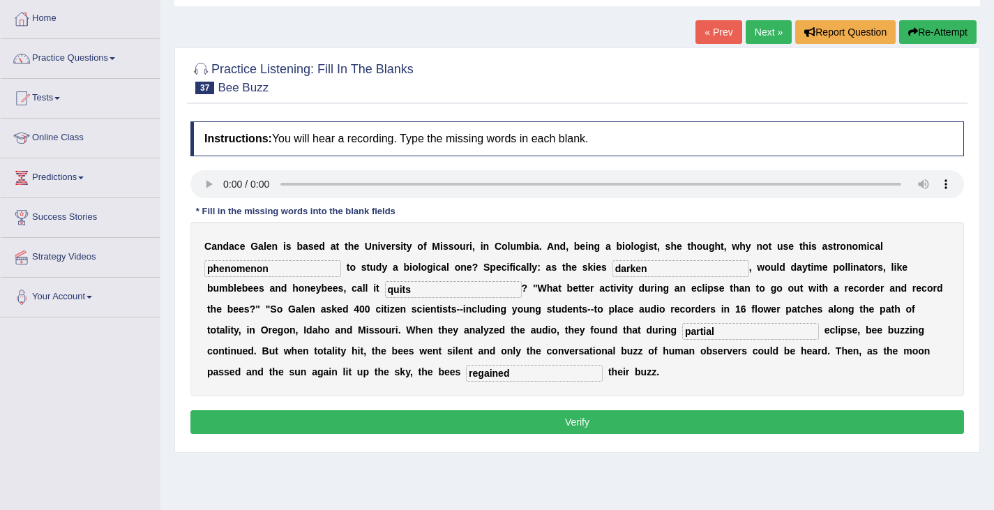
type input "phenomenon"
click at [523, 425] on button "Verify" at bounding box center [577, 422] width 774 height 24
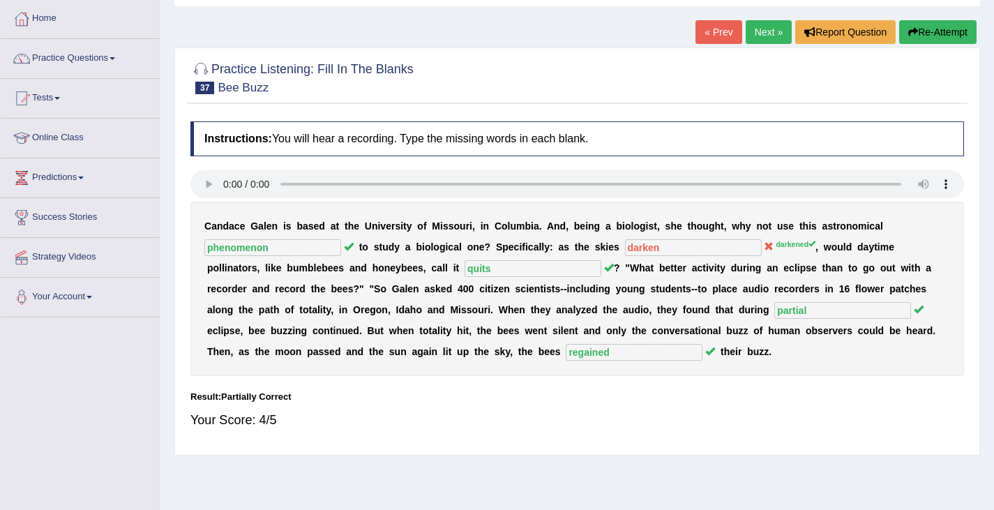
click at [946, 27] on button "Re-Attempt" at bounding box center [937, 32] width 77 height 24
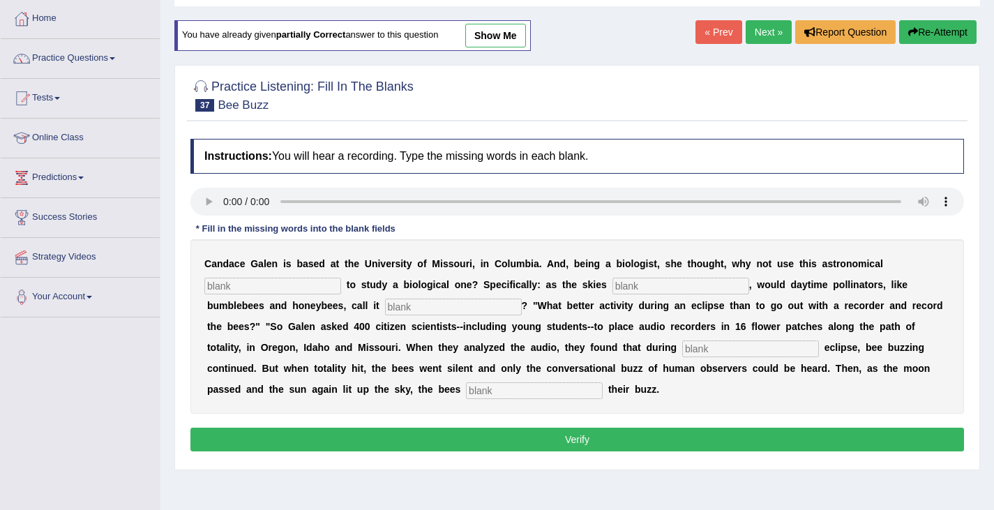
click at [679, 285] on input "text" at bounding box center [681, 286] width 137 height 17
type input "darkened"
click at [284, 284] on input "text" at bounding box center [272, 286] width 137 height 17
type input "phenomenon"
click at [402, 312] on input "text" at bounding box center [453, 307] width 137 height 17
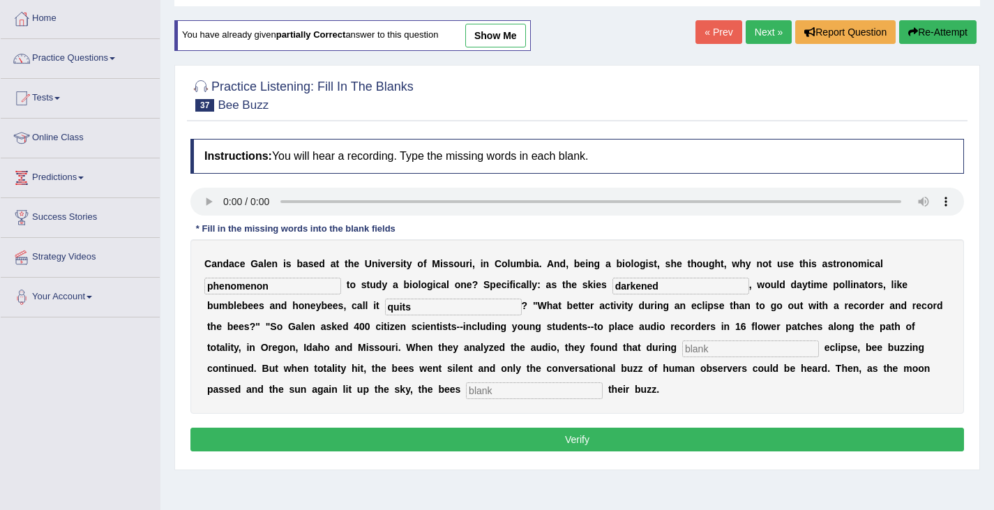
type input "quits"
click at [730, 354] on input "text" at bounding box center [750, 348] width 137 height 17
type input "partial"
click at [493, 395] on input "text" at bounding box center [534, 390] width 137 height 17
type input "regained"
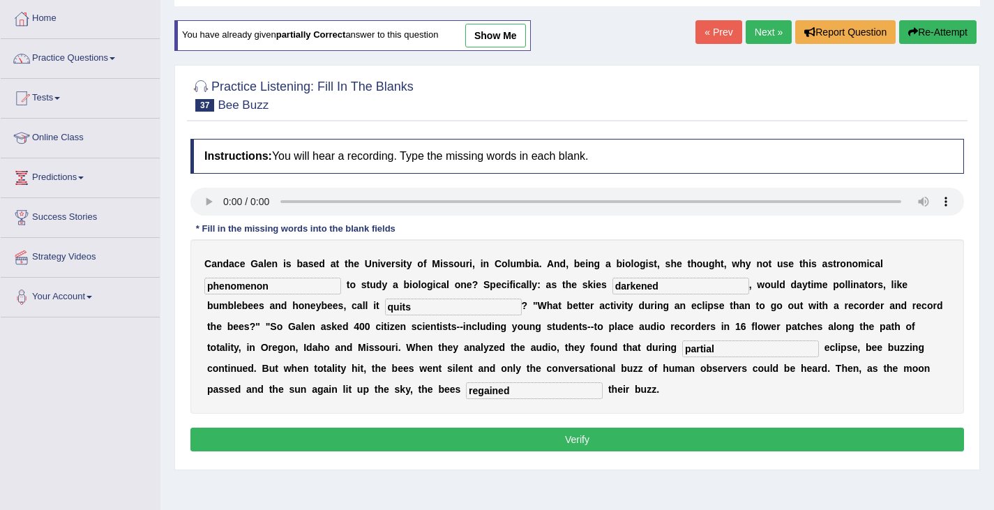
click at [507, 434] on button "Verify" at bounding box center [577, 440] width 774 height 24
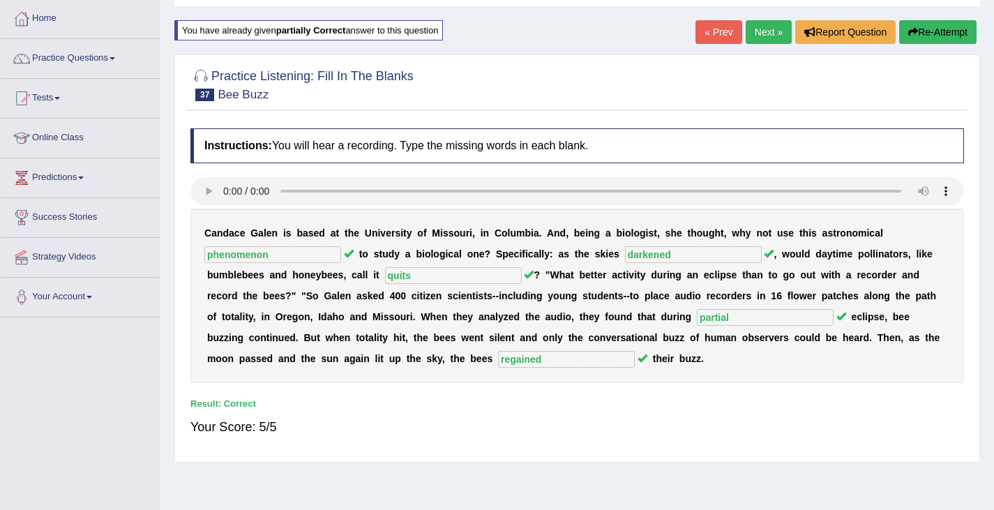
click at [777, 33] on link "Next »" at bounding box center [769, 32] width 46 height 24
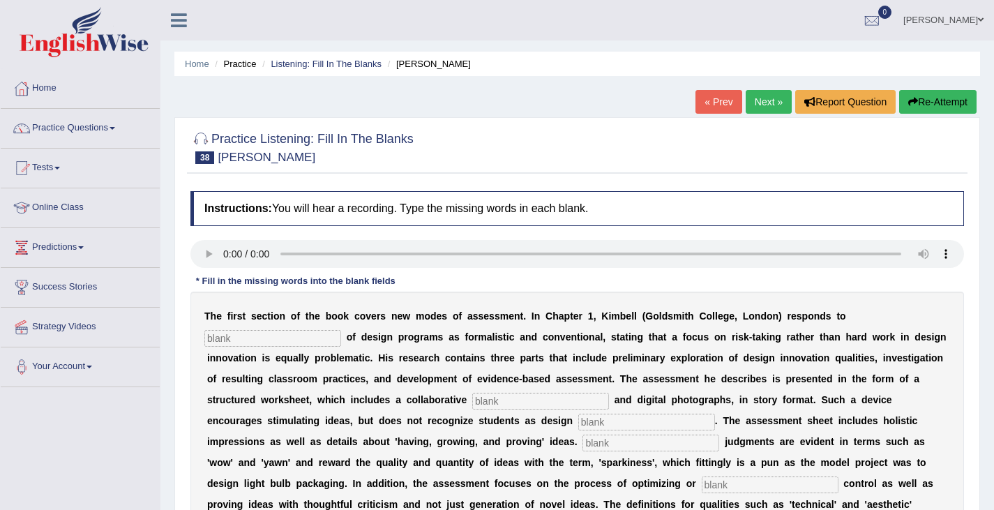
click at [216, 336] on input "text" at bounding box center [272, 338] width 137 height 17
type input "critisicsm"
click at [532, 409] on input "text" at bounding box center [540, 401] width 137 height 17
type input "element"
click at [592, 424] on input "text" at bounding box center [646, 422] width 137 height 17
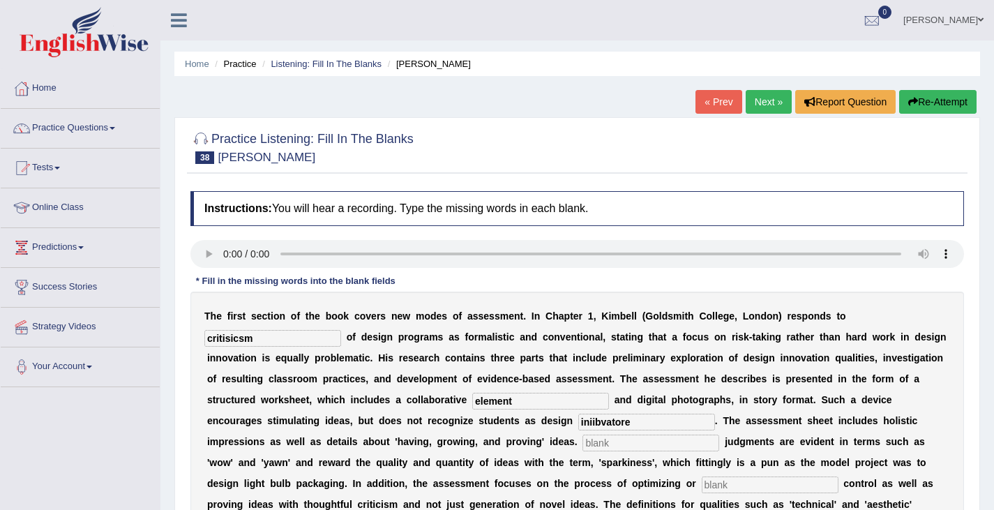
type input "iniibvatore"
click at [601, 442] on input "text" at bounding box center [651, 443] width 137 height 17
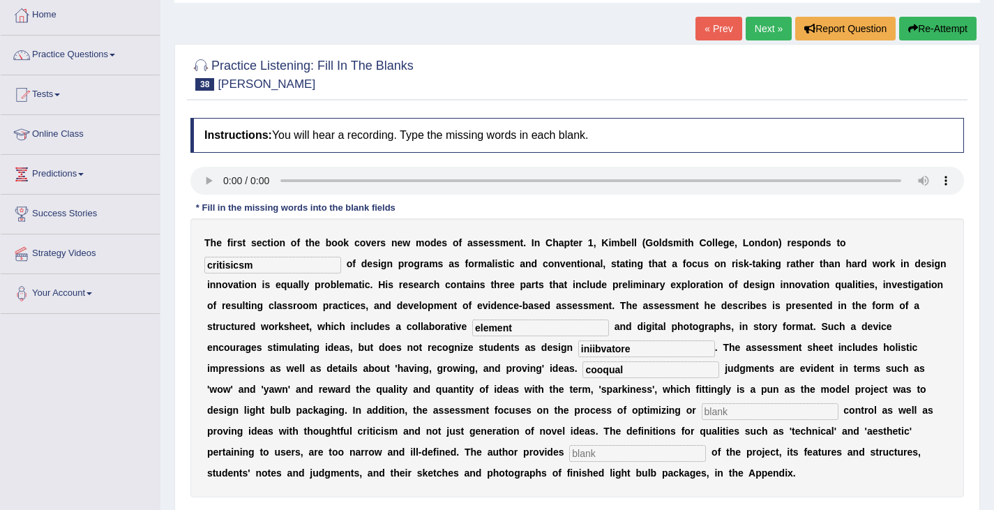
scroll to position [140, 0]
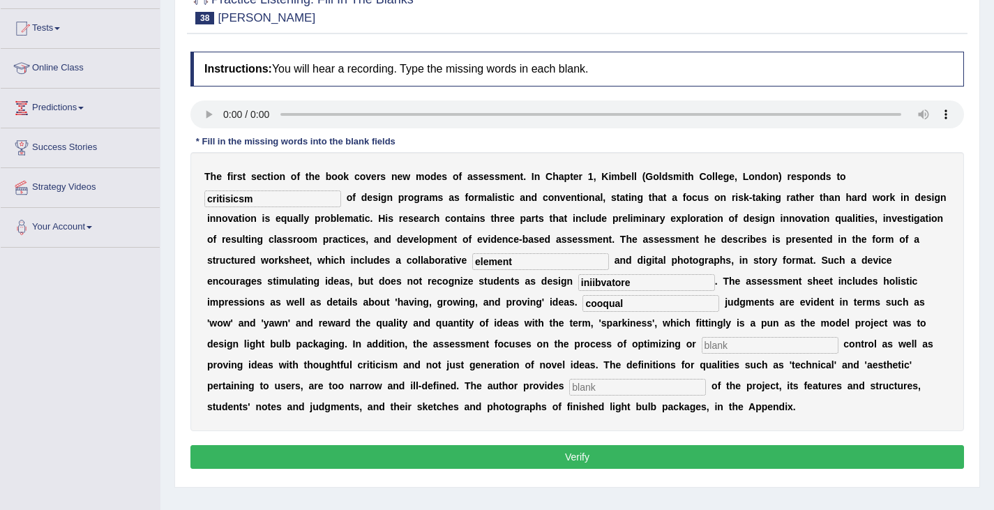
type input "cooqual"
drag, startPoint x: 724, startPoint y: 346, endPoint x: 787, endPoint y: 320, distance: 68.8
click at [725, 345] on input "text" at bounding box center [770, 345] width 137 height 17
type input "compleity"
click at [571, 390] on input "text" at bounding box center [637, 387] width 137 height 17
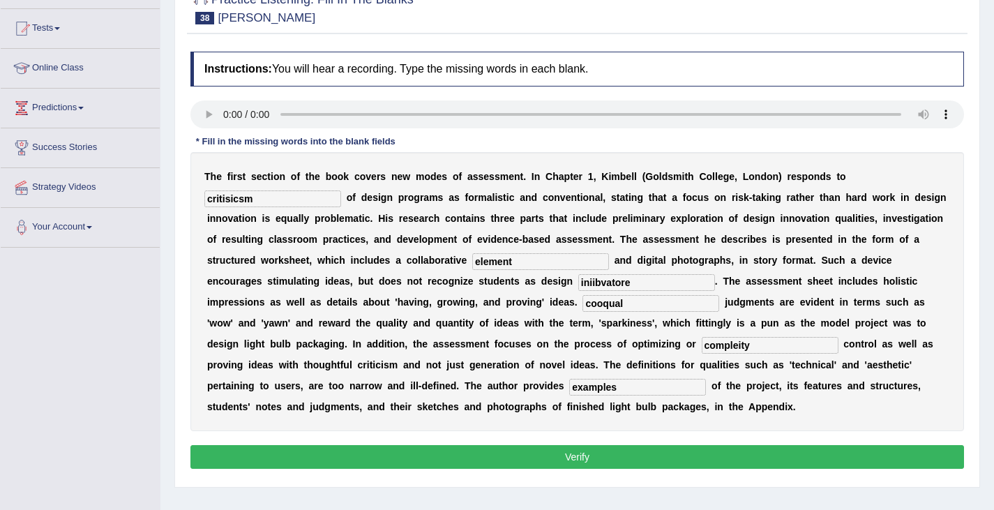
type input "examples"
click at [239, 197] on input "critisicsm" at bounding box center [272, 198] width 137 height 17
type input "critisism"
drag, startPoint x: 635, startPoint y: 286, endPoint x: 579, endPoint y: 287, distance: 55.8
click at [579, 287] on input "iniibvatore" at bounding box center [646, 282] width 137 height 17
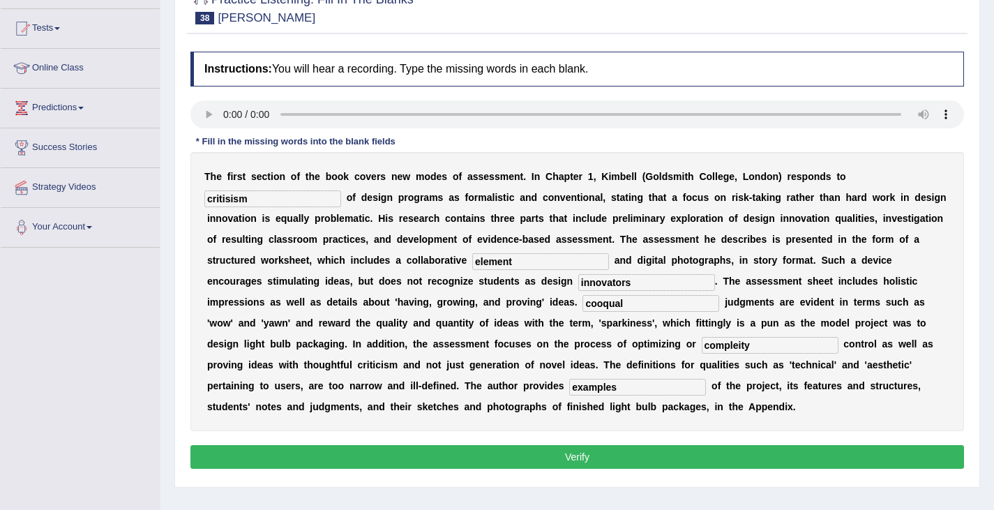
type input "innovators"
drag, startPoint x: 641, startPoint y: 310, endPoint x: 541, endPoint y: 301, distance: 100.8
click at [541, 301] on div "T h e f i r s t s e c t i o n o f t h e b o o k c o v e r s n e w m o d e s o f…" at bounding box center [577, 291] width 774 height 279
type input "coloqueal"
drag, startPoint x: 764, startPoint y: 347, endPoint x: 678, endPoint y: 355, distance: 86.2
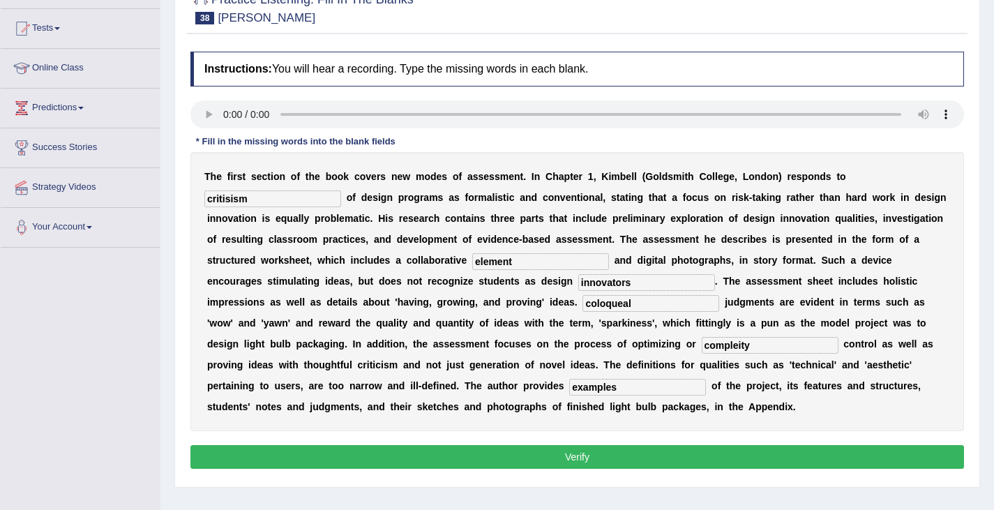
click at [678, 355] on div "T h e f i r s t s e c t i o n o f t h e b o o k c o v e r s n e w m o d e s o f…" at bounding box center [577, 291] width 774 height 279
type input "complexity"
click at [556, 456] on button "Verify" at bounding box center [577, 457] width 774 height 24
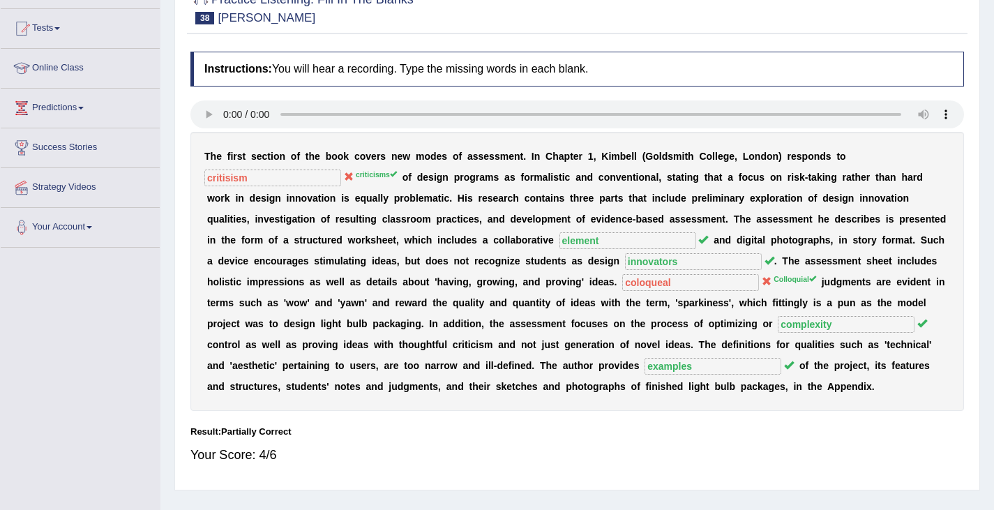
drag, startPoint x: 357, startPoint y: 175, endPoint x: 391, endPoint y: 175, distance: 33.5
click at [391, 175] on sup "criticisms" at bounding box center [376, 174] width 41 height 8
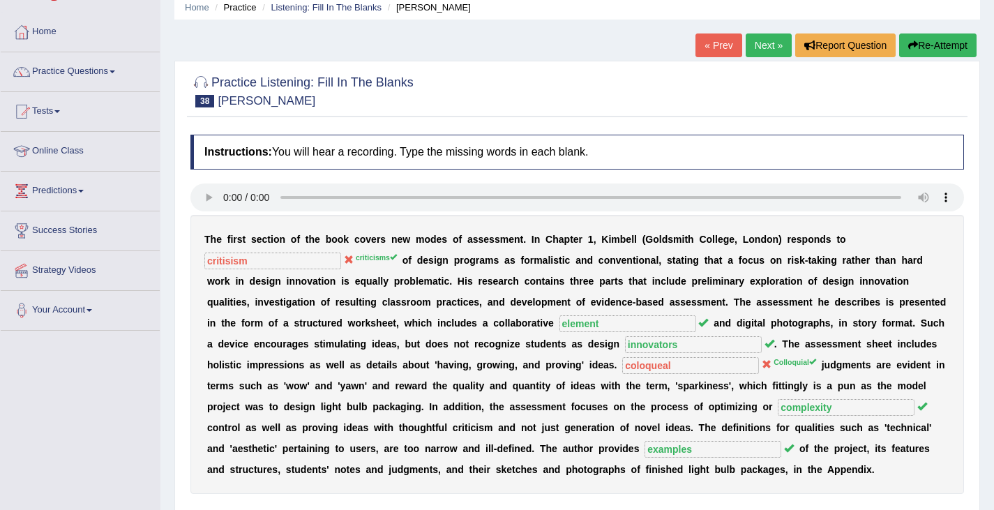
scroll to position [24, 0]
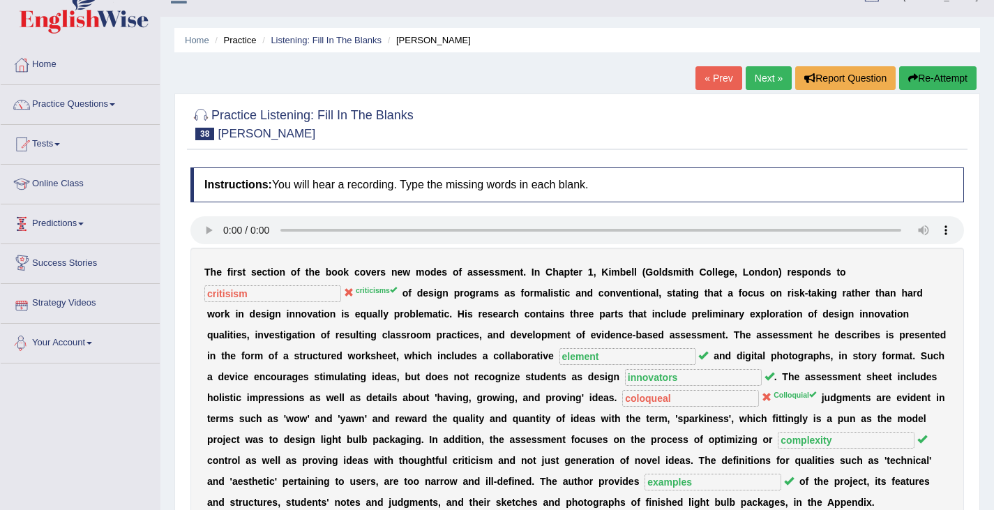
click at [937, 82] on button "Re-Attempt" at bounding box center [937, 78] width 77 height 24
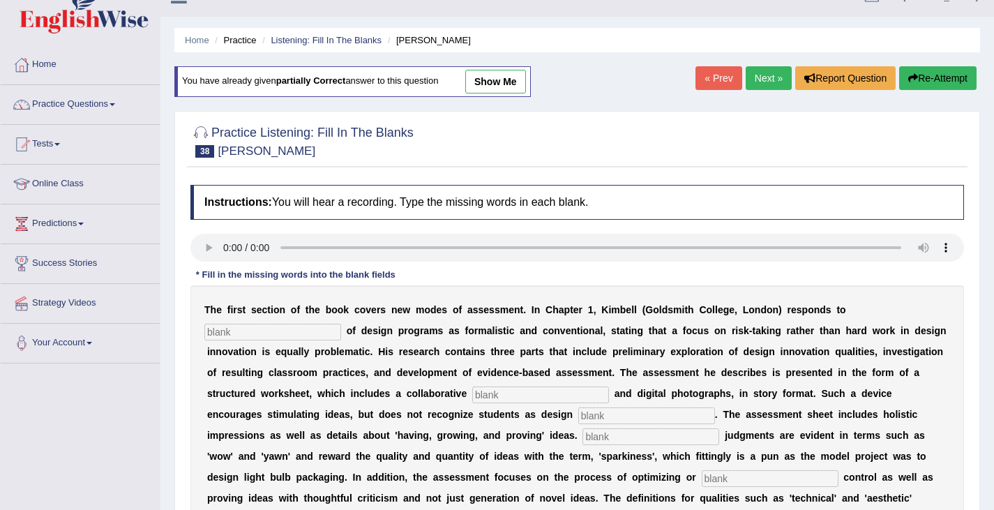
click at [241, 333] on input "text" at bounding box center [272, 332] width 137 height 17
type input "critici"
click at [496, 396] on input "text" at bounding box center [540, 395] width 137 height 17
click at [493, 398] on input "text" at bounding box center [540, 395] width 137 height 17
type input "collaborative"
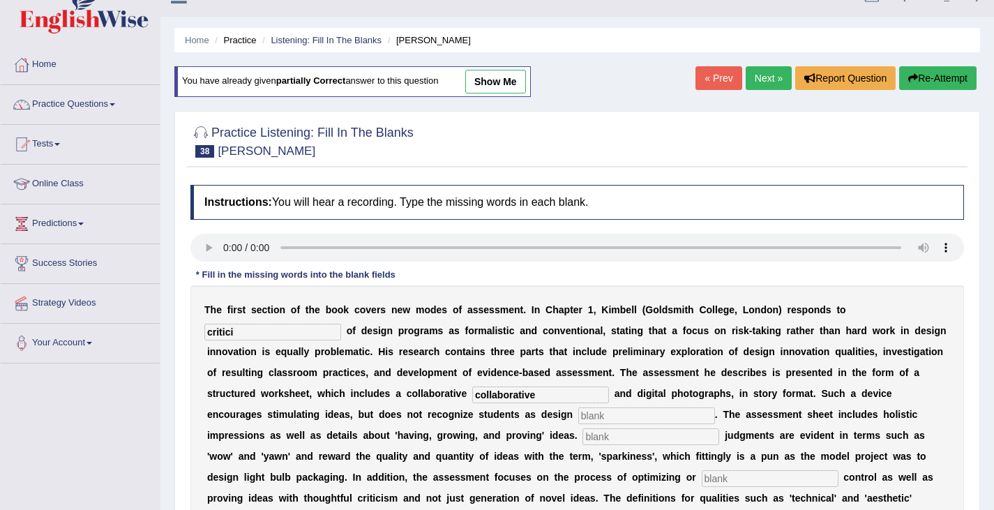
drag, startPoint x: 536, startPoint y: 396, endPoint x: 417, endPoint y: 424, distance: 121.8
click at [417, 424] on div "T h e f i r s t s e c t i o n o f t h e b o o k c o v e r s n e w m o d e s o f…" at bounding box center [577, 424] width 774 height 279
type input "element"
click at [594, 416] on input "text" at bounding box center [646, 415] width 137 height 17
type input "innovators"
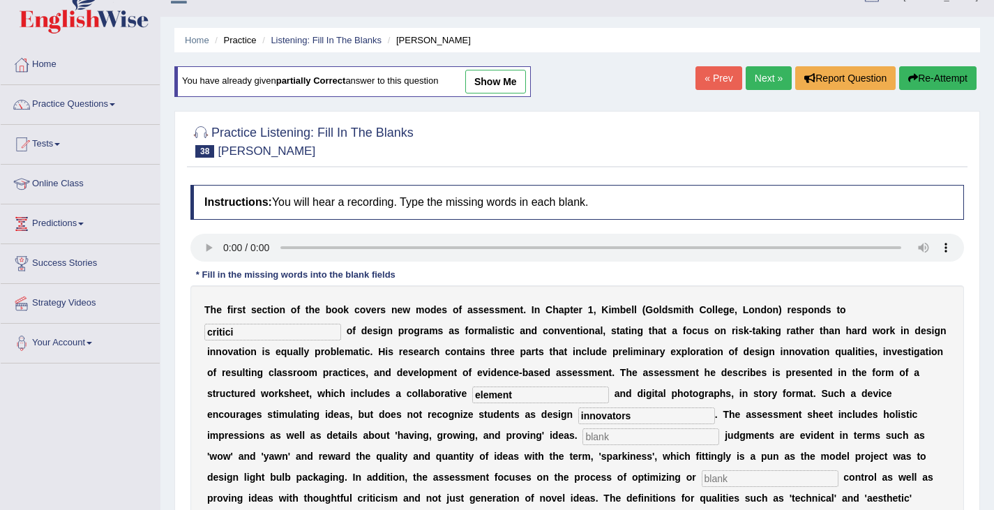
click at [592, 438] on input "text" at bounding box center [651, 436] width 137 height 17
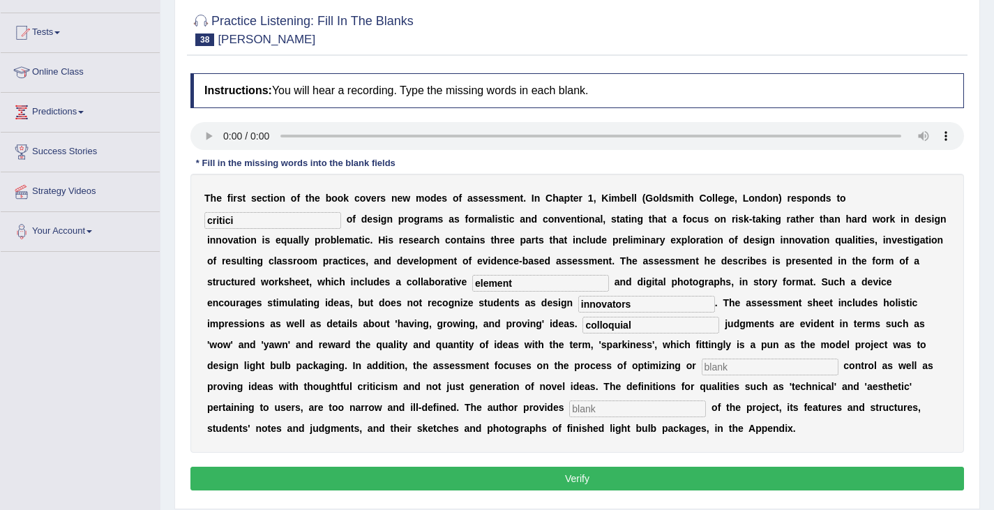
scroll to position [163, 0]
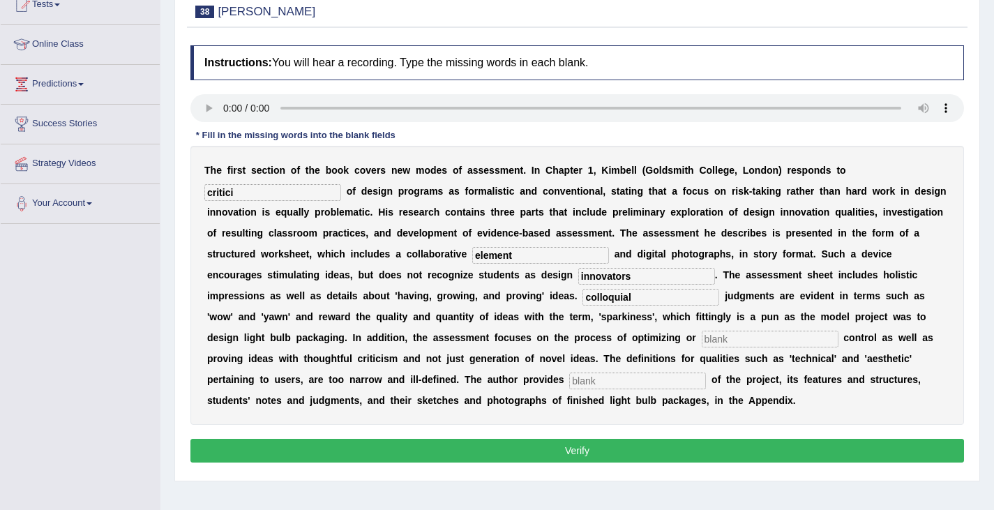
type input "colloquial"
click at [730, 342] on input "text" at bounding box center [770, 339] width 137 height 17
type input "colmplexity"
click at [599, 379] on input "text" at bounding box center [637, 381] width 137 height 17
type input "examples"
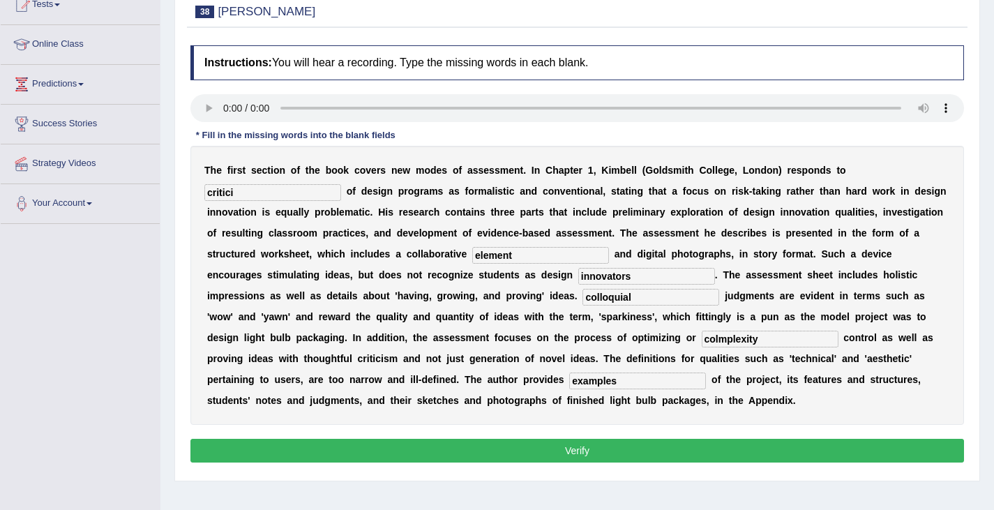
click at [635, 298] on input "colloquial" at bounding box center [651, 297] width 137 height 17
click at [241, 191] on input "critici" at bounding box center [272, 192] width 137 height 17
type input "criticisms"
click at [537, 448] on button "Verify" at bounding box center [577, 451] width 774 height 24
